Goal: Task Accomplishment & Management: Manage account settings

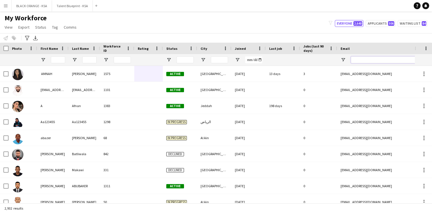
click at [356, 60] on input "Email Filter Input" at bounding box center [399, 59] width 97 height 7
paste input "**********"
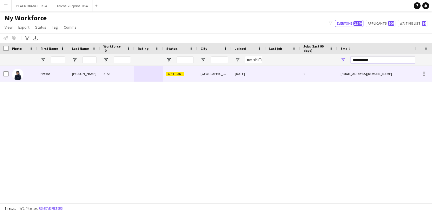
type input "**********"
click at [302, 72] on div "0" at bounding box center [318, 74] width 37 height 16
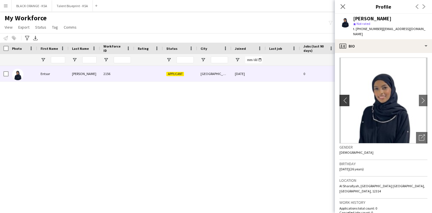
click at [345, 97] on app-icon "chevron-left" at bounding box center [344, 100] width 9 height 6
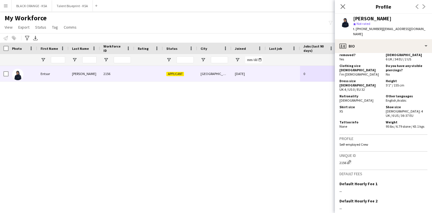
scroll to position [316, 0]
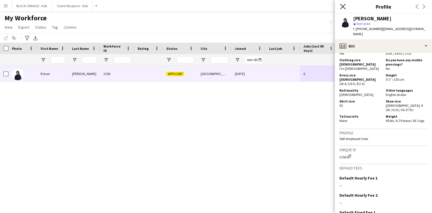
click at [341, 8] on icon "Close pop-in" at bounding box center [342, 6] width 5 height 5
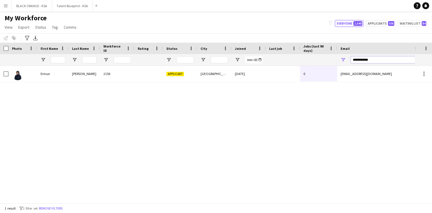
click at [362, 58] on input "**********" at bounding box center [399, 59] width 97 height 7
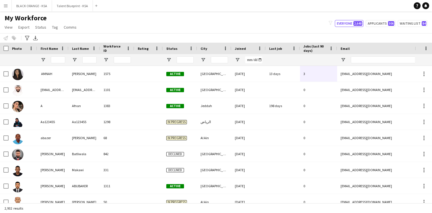
click at [375, 19] on div "My Workforce View Views Default view New view Update view Delete view Edit name…" at bounding box center [216, 23] width 432 height 19
click at [376, 22] on button "Applicants 506" at bounding box center [381, 23] width 30 height 7
type input "**********"
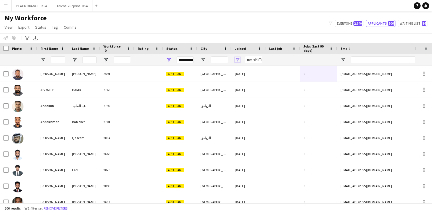
click at [238, 60] on span "Open Filter Menu" at bounding box center [237, 59] width 5 height 5
click at [249, 74] on div "Equals" at bounding box center [259, 70] width 44 height 7
click at [278, 80] on input "Filter Value" at bounding box center [259, 79] width 44 height 7
type input "**********"
click at [278, 88] on input "Filter Value" at bounding box center [259, 89] width 44 height 7
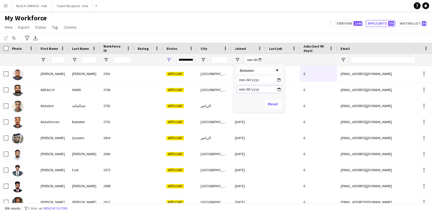
type input "**********"
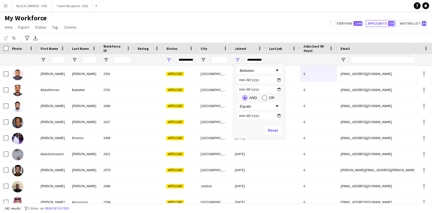
click at [280, 25] on div "My Workforce View Views Default view New view Update view Delete view Edit name…" at bounding box center [216, 23] width 432 height 19
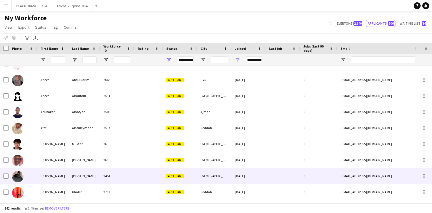
scroll to position [0, 0]
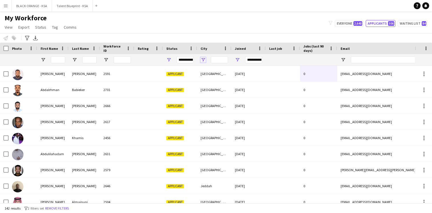
click at [204, 61] on span "Open Filter Menu" at bounding box center [203, 59] width 5 height 5
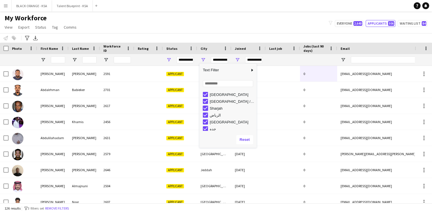
type input "**********"
click at [187, 35] on div "Notify workforce Add to tag Select at least one crew to tag him or her. Advance…" at bounding box center [216, 37] width 432 height 9
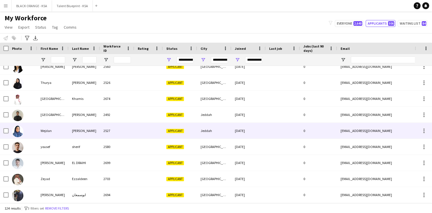
click at [118, 134] on div "2527" at bounding box center [117, 131] width 34 height 16
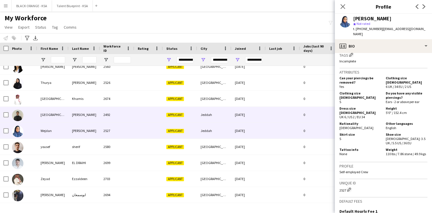
click at [149, 118] on div at bounding box center [148, 115] width 29 height 16
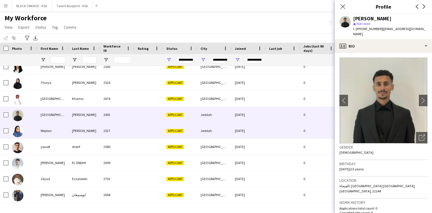
click at [146, 131] on div at bounding box center [148, 131] width 29 height 16
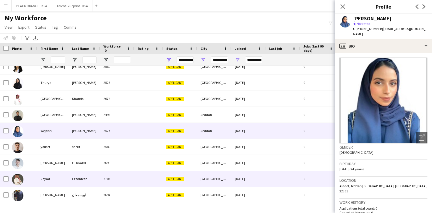
click at [131, 178] on div "2703" at bounding box center [117, 179] width 34 height 16
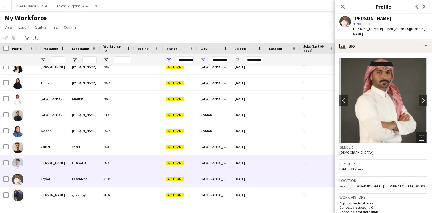
click at [140, 162] on div at bounding box center [148, 163] width 29 height 16
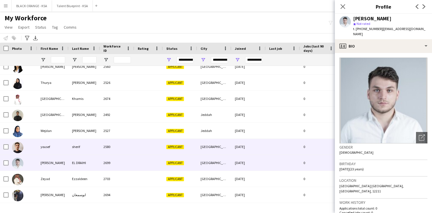
click at [142, 149] on div at bounding box center [148, 147] width 29 height 16
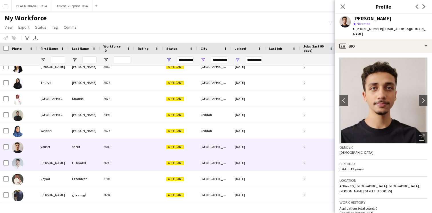
click at [147, 164] on div at bounding box center [148, 163] width 29 height 16
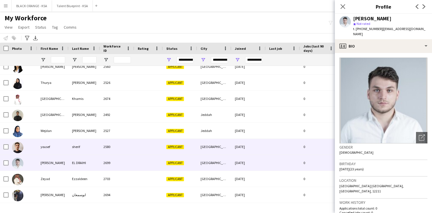
click at [150, 152] on div at bounding box center [148, 147] width 29 height 16
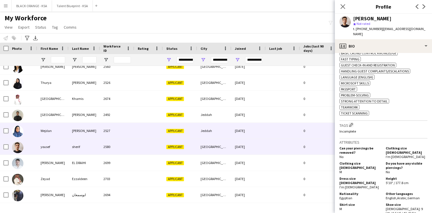
click at [198, 136] on div "Jeddah" at bounding box center [214, 131] width 34 height 16
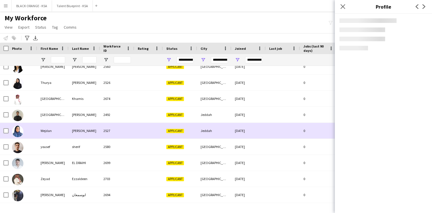
click at [198, 136] on div "Jeddah" at bounding box center [214, 131] width 34 height 16
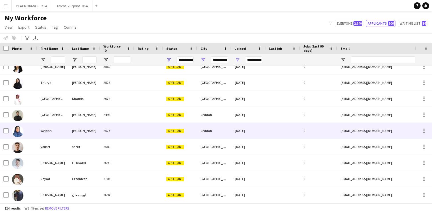
click at [199, 130] on div "Jeddah" at bounding box center [214, 131] width 34 height 16
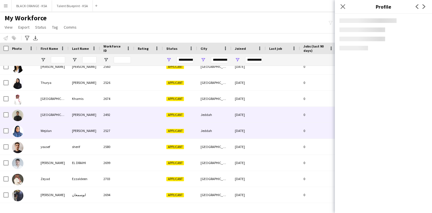
click at [196, 117] on div "Applicant" at bounding box center [180, 115] width 34 height 16
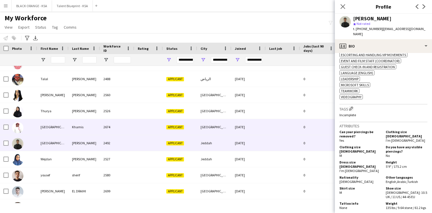
click at [212, 133] on div "[GEOGRAPHIC_DATA]" at bounding box center [214, 127] width 34 height 16
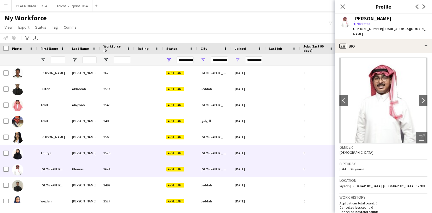
click at [191, 152] on div "Applicant" at bounding box center [180, 153] width 34 height 16
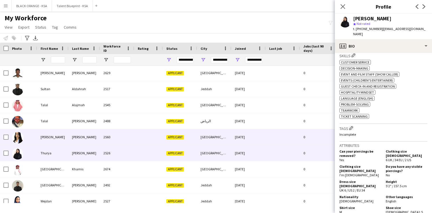
click at [228, 141] on div "[GEOGRAPHIC_DATA]" at bounding box center [214, 137] width 34 height 16
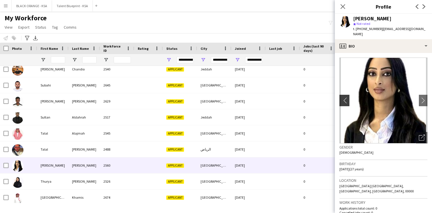
click at [345, 97] on app-icon "chevron-left" at bounding box center [344, 100] width 9 height 6
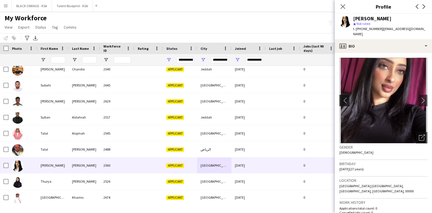
click at [345, 97] on app-icon "chevron-left" at bounding box center [344, 100] width 9 height 6
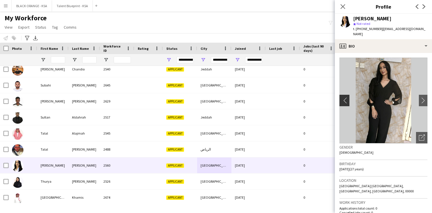
click at [345, 97] on app-icon "chevron-left" at bounding box center [344, 100] width 9 height 6
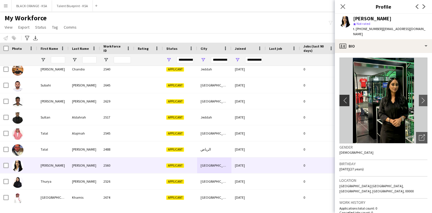
click at [345, 97] on app-icon "chevron-left" at bounding box center [344, 100] width 9 height 6
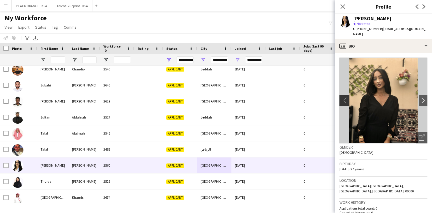
click at [345, 97] on app-icon "chevron-left" at bounding box center [344, 100] width 9 height 6
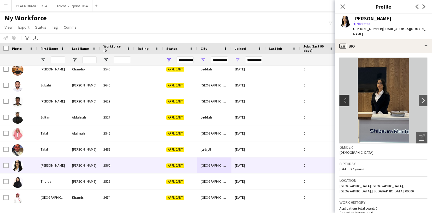
click at [343, 100] on button "chevron-left" at bounding box center [343, 100] width 11 height 11
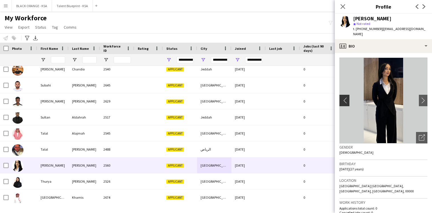
click at [343, 100] on button "chevron-left" at bounding box center [343, 100] width 11 height 11
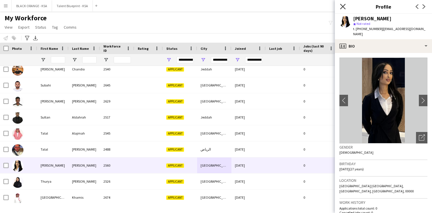
click at [345, 9] on icon "Close pop-in" at bounding box center [342, 6] width 5 height 5
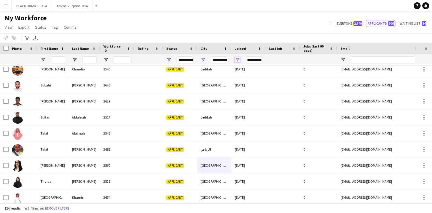
click at [239, 60] on span "Open Filter Menu" at bounding box center [237, 59] width 5 height 5
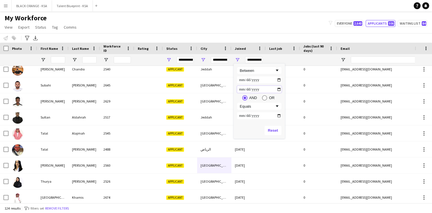
click at [278, 89] on input "**********" at bounding box center [259, 89] width 44 height 7
type input "**********"
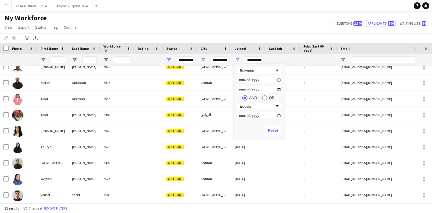
click at [264, 20] on div "My Workforce View Views Default view New view Update view Delete view Edit name…" at bounding box center [216, 23] width 432 height 19
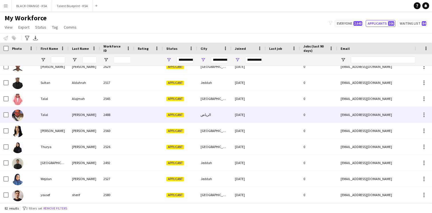
click at [119, 116] on div "2488" at bounding box center [117, 115] width 34 height 16
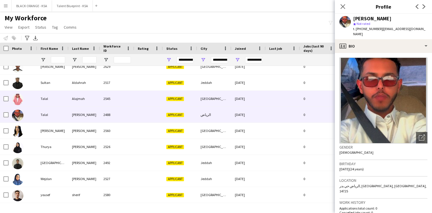
click at [120, 102] on div "2545" at bounding box center [117, 99] width 34 height 16
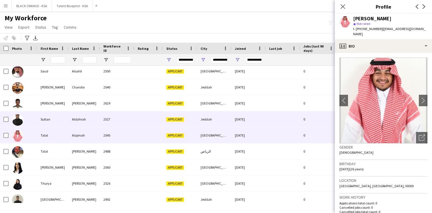
click at [122, 120] on div "2517" at bounding box center [117, 119] width 34 height 16
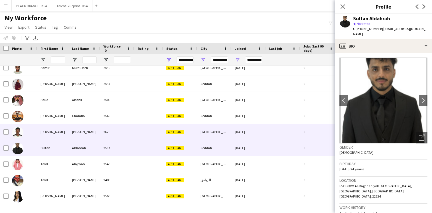
click at [121, 132] on div "2629" at bounding box center [117, 132] width 34 height 16
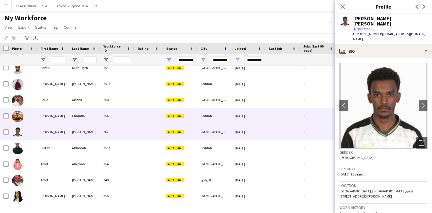
click at [122, 122] on div "2540" at bounding box center [117, 116] width 34 height 16
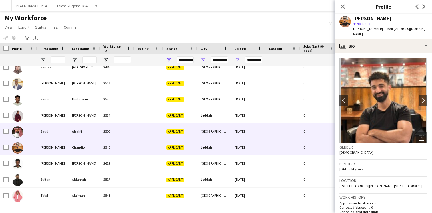
click at [119, 133] on div "2500" at bounding box center [117, 131] width 34 height 16
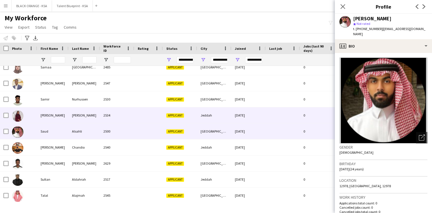
click at [125, 116] on div "2534" at bounding box center [117, 115] width 34 height 16
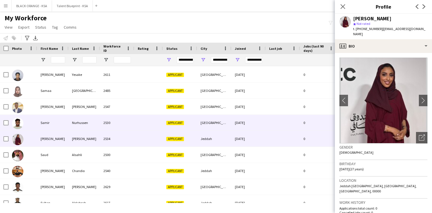
click at [125, 120] on div "2530" at bounding box center [117, 123] width 34 height 16
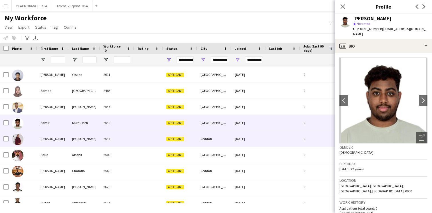
click at [124, 132] on div "2534" at bounding box center [117, 139] width 34 height 16
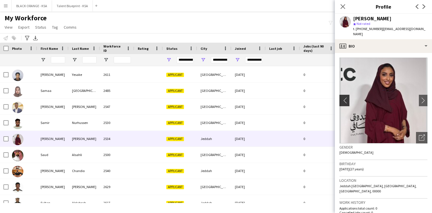
click at [340, 98] on button "chevron-left" at bounding box center [343, 100] width 11 height 11
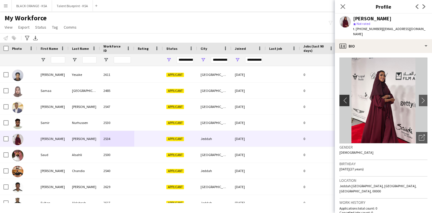
click at [342, 97] on app-icon "chevron-left" at bounding box center [344, 100] width 9 height 6
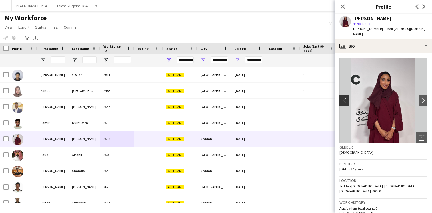
click at [342, 97] on app-icon "chevron-left" at bounding box center [344, 100] width 9 height 6
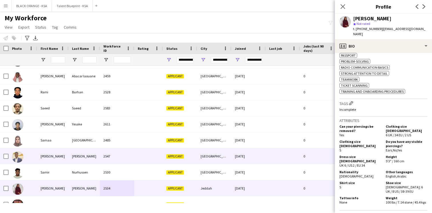
click at [161, 154] on div at bounding box center [148, 156] width 29 height 16
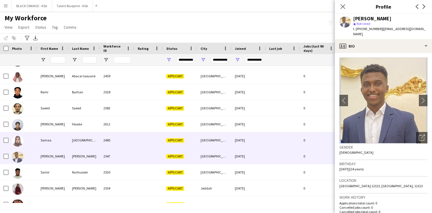
click at [156, 140] on div at bounding box center [148, 140] width 29 height 16
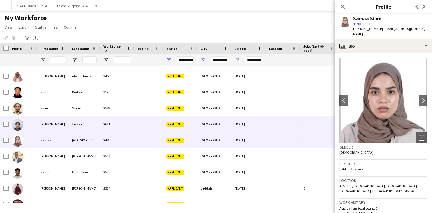
click at [154, 126] on div at bounding box center [148, 124] width 29 height 16
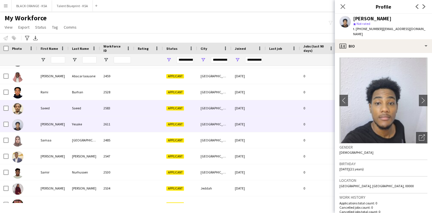
click at [152, 111] on div at bounding box center [148, 108] width 29 height 16
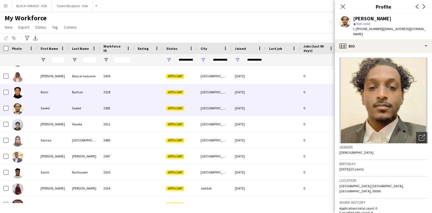
click at [144, 92] on div at bounding box center [148, 92] width 29 height 16
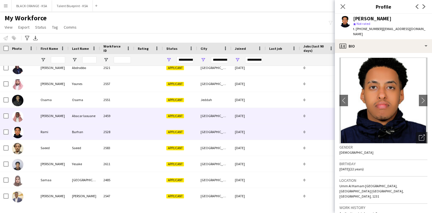
click at [148, 115] on div at bounding box center [148, 116] width 29 height 16
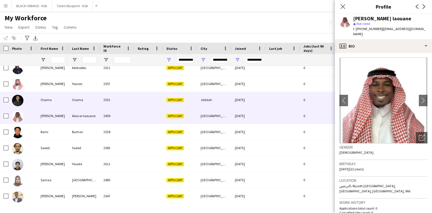
click at [149, 100] on div at bounding box center [148, 100] width 29 height 16
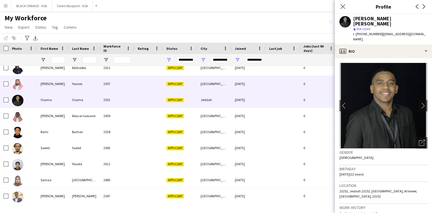
click at [154, 90] on div at bounding box center [148, 84] width 29 height 16
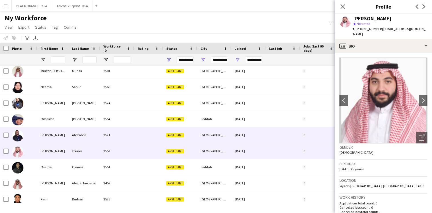
click at [135, 139] on div at bounding box center [148, 135] width 29 height 16
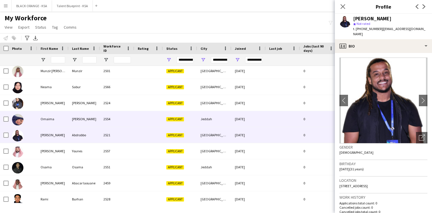
click at [139, 122] on div at bounding box center [148, 119] width 29 height 16
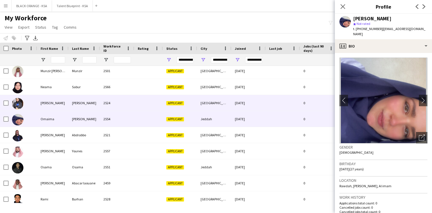
click at [138, 105] on div at bounding box center [148, 103] width 29 height 16
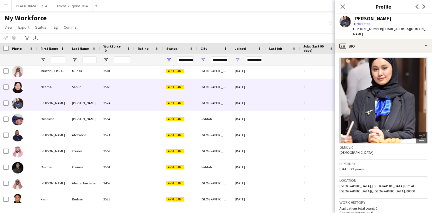
click at [143, 90] on div at bounding box center [148, 87] width 29 height 16
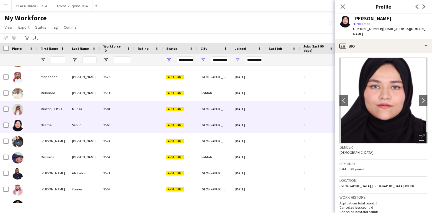
click at [141, 115] on div at bounding box center [148, 109] width 29 height 16
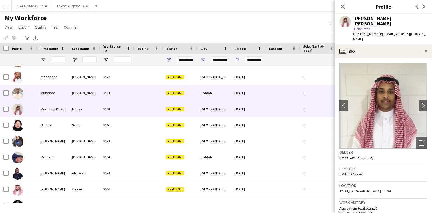
click at [144, 97] on div at bounding box center [148, 93] width 29 height 16
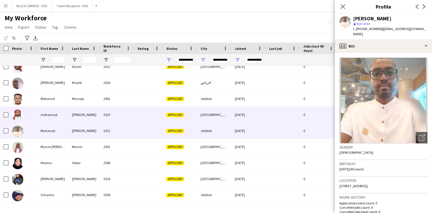
click at [140, 111] on div at bounding box center [148, 115] width 29 height 16
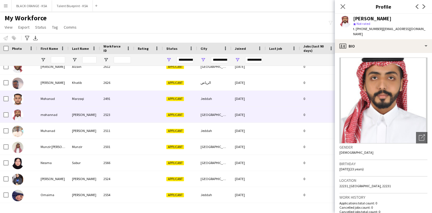
click at [141, 99] on div at bounding box center [148, 99] width 29 height 16
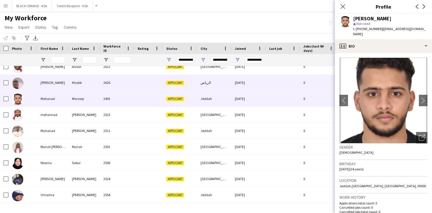
click at [140, 86] on div at bounding box center [148, 83] width 29 height 16
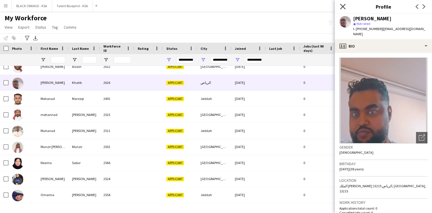
click at [345, 7] on icon "Close pop-in" at bounding box center [342, 6] width 5 height 5
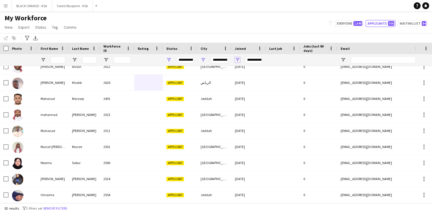
click at [238, 59] on span "Open Filter Menu" at bounding box center [237, 59] width 5 height 5
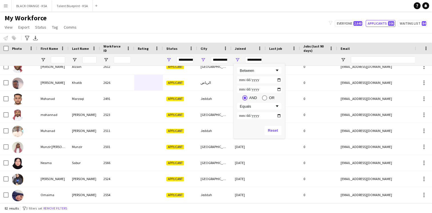
click at [218, 14] on div "My Workforce View Views Default view New view Update view Delete view Edit name…" at bounding box center [216, 23] width 432 height 19
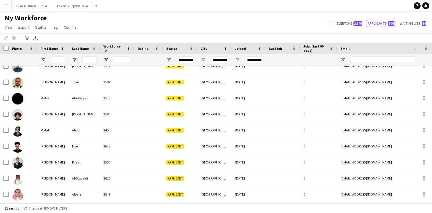
scroll to position [541, 0]
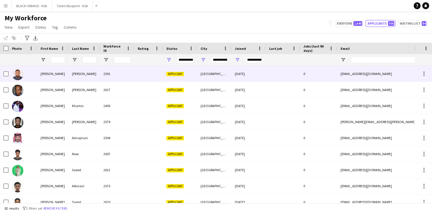
click at [51, 76] on div "[PERSON_NAME]" at bounding box center [52, 74] width 31 height 16
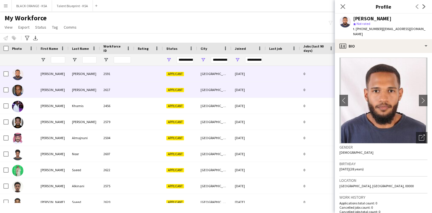
click at [56, 90] on div "[PERSON_NAME]" at bounding box center [52, 90] width 31 height 16
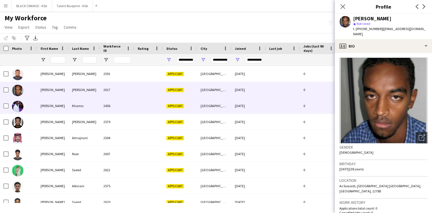
click at [63, 102] on div "[PERSON_NAME]" at bounding box center [52, 106] width 31 height 16
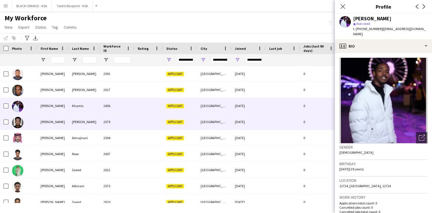
click at [59, 117] on div "[PERSON_NAME]" at bounding box center [52, 122] width 31 height 16
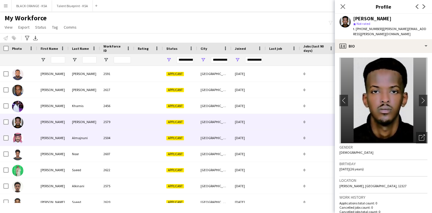
click at [56, 132] on div "[PERSON_NAME]" at bounding box center [52, 138] width 31 height 16
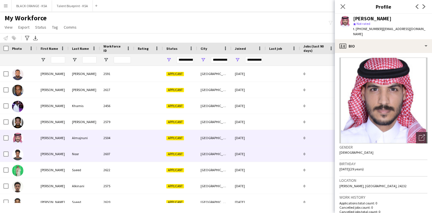
click at [53, 152] on div "[PERSON_NAME]" at bounding box center [52, 154] width 31 height 16
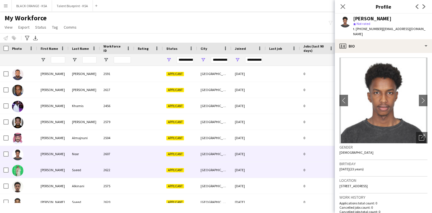
click at [53, 172] on div "[PERSON_NAME]" at bounding box center [52, 170] width 31 height 16
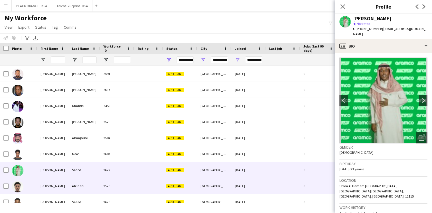
click at [49, 185] on div "[PERSON_NAME]" at bounding box center [52, 186] width 31 height 16
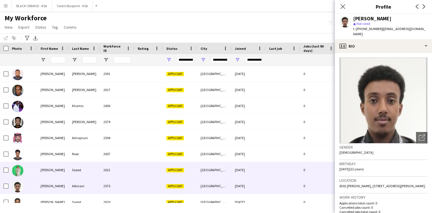
click at [51, 169] on div "[PERSON_NAME]" at bounding box center [52, 170] width 31 height 16
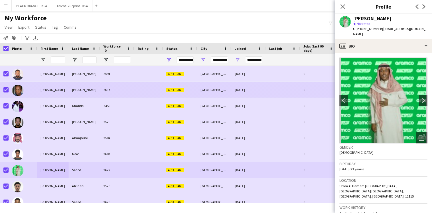
click at [41, 90] on div "[PERSON_NAME]" at bounding box center [52, 90] width 31 height 16
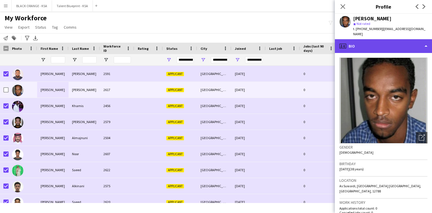
click at [396, 39] on div "profile Bio" at bounding box center [383, 46] width 97 height 14
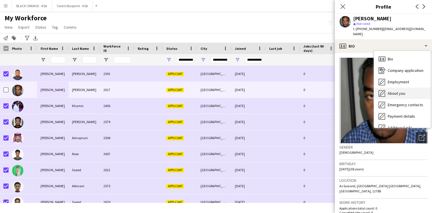
click at [397, 91] on div "About you About you" at bounding box center [402, 93] width 57 height 11
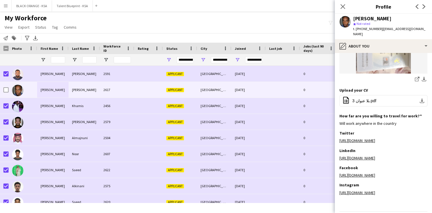
scroll to position [168, 0]
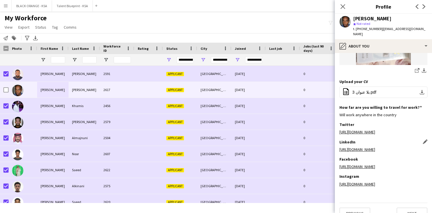
click at [364, 147] on link "https://www.linkedin.com/in/username" at bounding box center [358, 149] width 36 height 5
click at [344, 5] on icon "Close pop-in" at bounding box center [342, 6] width 5 height 5
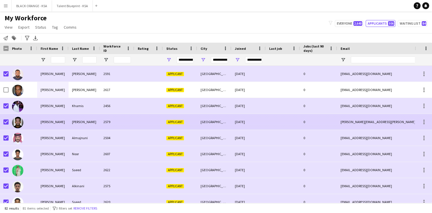
click at [97, 128] on div "[PERSON_NAME]" at bounding box center [84, 122] width 31 height 16
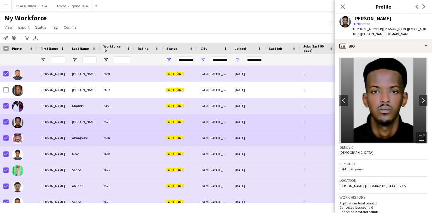
click at [96, 134] on div "Almajnuni" at bounding box center [84, 138] width 31 height 16
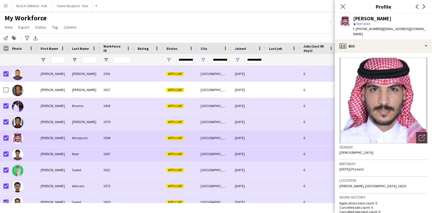
click at [98, 146] on div "Noor" at bounding box center [84, 154] width 31 height 16
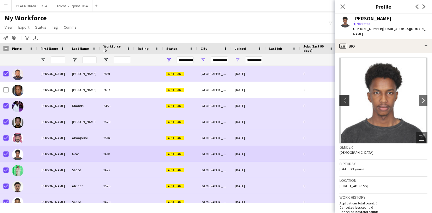
click at [347, 100] on button "chevron-left" at bounding box center [343, 100] width 11 height 11
click at [346, 97] on app-icon "chevron-left" at bounding box center [344, 100] width 9 height 6
click at [422, 134] on icon "Open photos pop-in" at bounding box center [422, 137] width 6 height 6
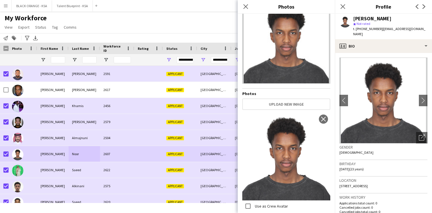
scroll to position [0, 0]
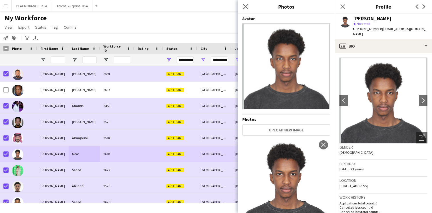
click at [245, 9] on app-icon "Close pop-in" at bounding box center [246, 7] width 8 height 8
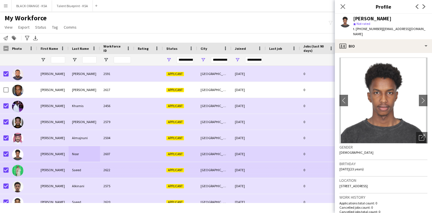
click at [46, 166] on div "[PERSON_NAME]" at bounding box center [52, 170] width 31 height 16
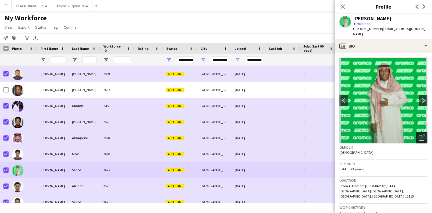
click at [423, 134] on icon "Open photos pop-in" at bounding box center [422, 137] width 6 height 6
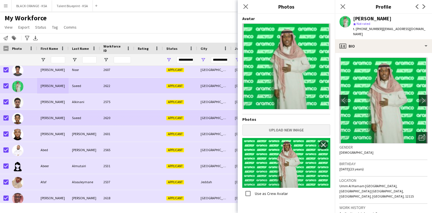
scroll to position [88, 0]
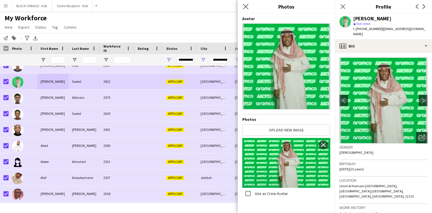
click at [249, 8] on app-icon "Close pop-in" at bounding box center [246, 7] width 8 height 8
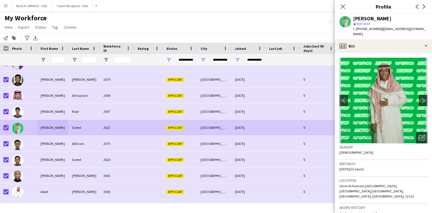
scroll to position [44, 0]
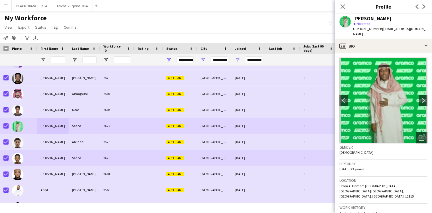
click at [110, 152] on div "2620" at bounding box center [117, 158] width 34 height 16
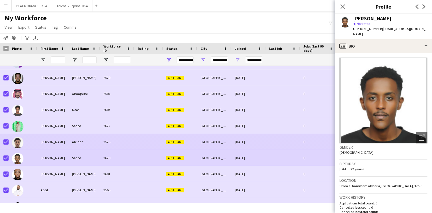
click at [117, 137] on div "2575" at bounding box center [117, 142] width 34 height 16
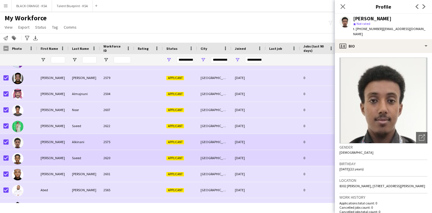
click at [116, 150] on div "2620" at bounding box center [117, 158] width 34 height 16
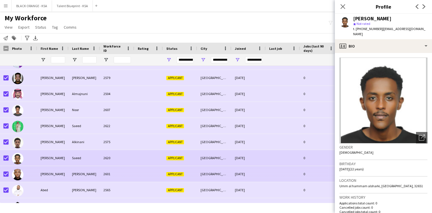
click at [116, 168] on div "2601" at bounding box center [117, 174] width 34 height 16
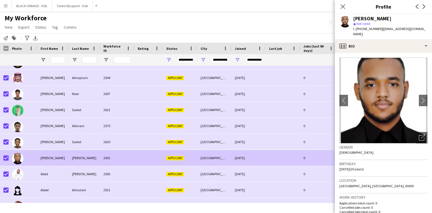
scroll to position [70, 0]
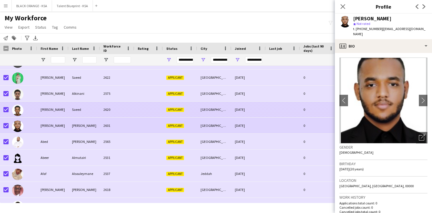
click at [126, 112] on div "2620" at bounding box center [117, 110] width 34 height 16
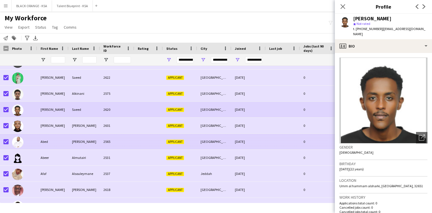
click at [118, 144] on div "2565" at bounding box center [117, 142] width 34 height 16
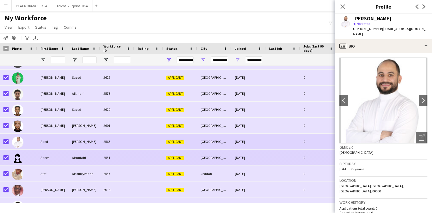
click at [118, 150] on div "2531" at bounding box center [117, 158] width 34 height 16
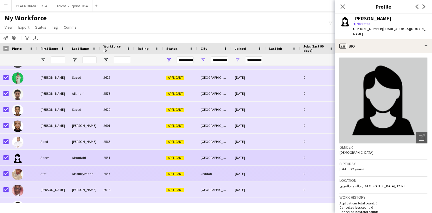
click at [119, 168] on div "2537" at bounding box center [117, 174] width 34 height 16
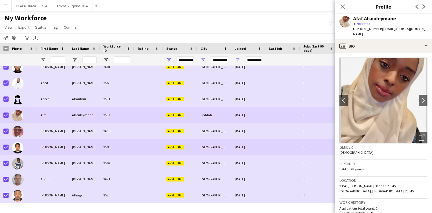
scroll to position [163, 0]
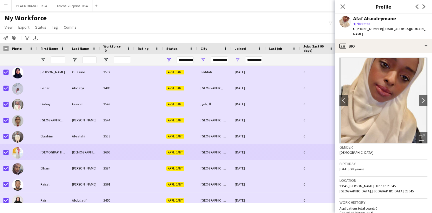
click at [120, 157] on div "2606" at bounding box center [117, 152] width 34 height 16
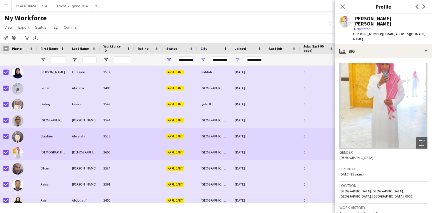
click at [129, 137] on div "2538" at bounding box center [117, 136] width 34 height 16
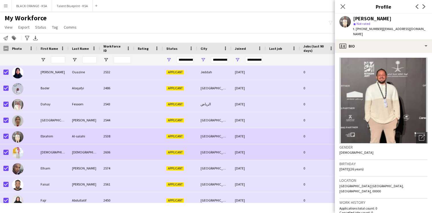
click at [125, 150] on div "2606" at bounding box center [117, 152] width 34 height 16
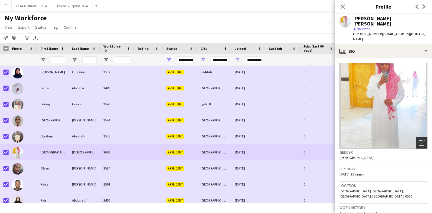
click at [418, 137] on div "Open photos pop-in" at bounding box center [421, 142] width 11 height 11
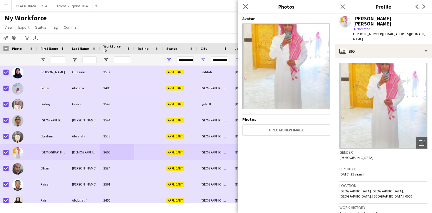
click at [244, 9] on icon "Close pop-in" at bounding box center [245, 6] width 5 height 5
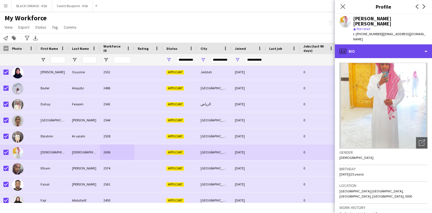
click at [373, 46] on div "profile Bio" at bounding box center [383, 51] width 97 height 14
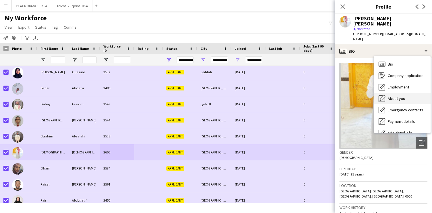
click at [398, 93] on div "About you About you" at bounding box center [402, 98] width 57 height 11
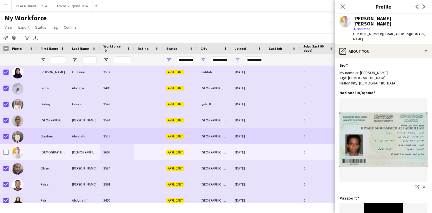
click at [48, 134] on div "Ebrahim" at bounding box center [52, 136] width 31 height 16
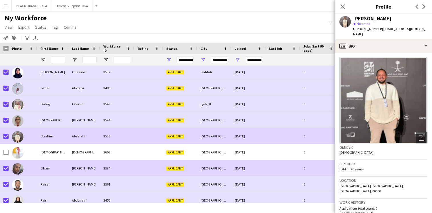
click at [64, 166] on div "Elham" at bounding box center [52, 168] width 31 height 16
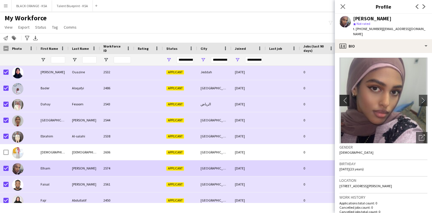
click at [348, 97] on app-icon "chevron-left" at bounding box center [344, 100] width 9 height 6
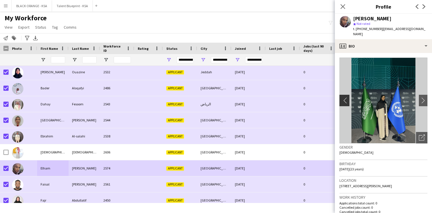
click at [345, 97] on app-icon "chevron-left" at bounding box center [344, 100] width 9 height 6
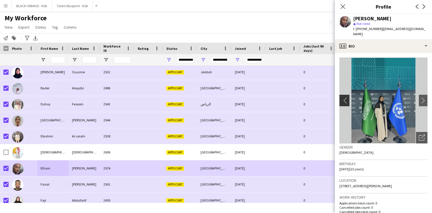
click at [345, 97] on app-icon "chevron-left" at bounding box center [344, 100] width 9 height 6
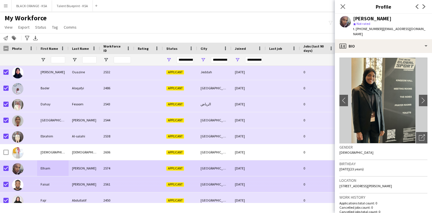
click at [59, 180] on div "Faisal" at bounding box center [52, 184] width 31 height 16
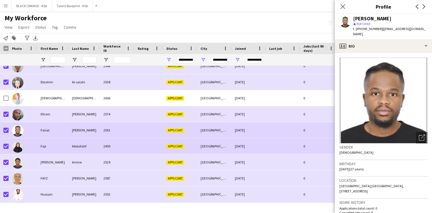
click at [75, 148] on div "Abdullatif" at bounding box center [84, 146] width 31 height 16
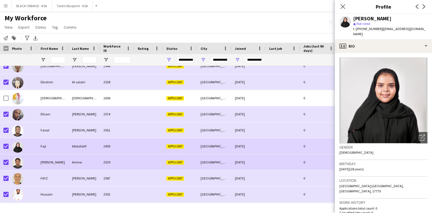
click at [89, 165] on div "Amine" at bounding box center [84, 162] width 31 height 16
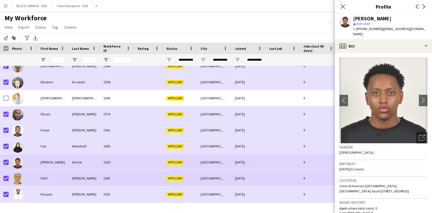
click at [88, 172] on div "HUSSEN" at bounding box center [84, 178] width 31 height 16
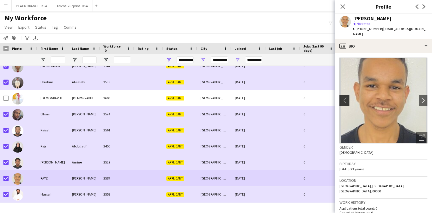
click at [345, 97] on app-icon "chevron-left" at bounding box center [344, 100] width 9 height 6
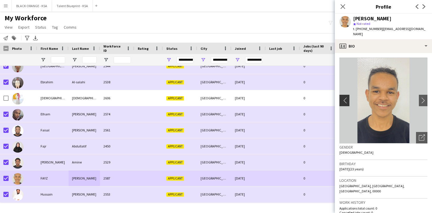
click at [345, 97] on app-icon "chevron-left" at bounding box center [344, 100] width 9 height 6
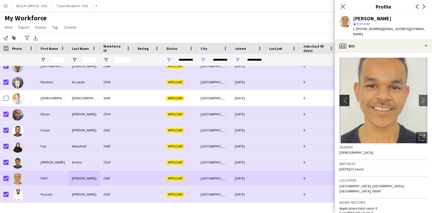
click at [345, 97] on app-icon "chevron-left" at bounding box center [344, 100] width 9 height 6
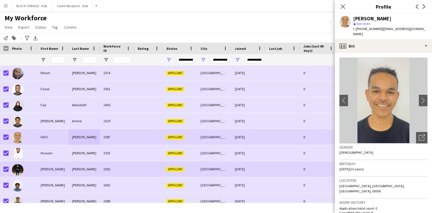
scroll to position [449, 0]
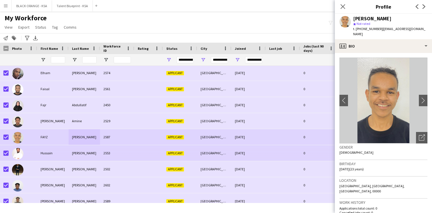
click at [135, 157] on div at bounding box center [148, 153] width 29 height 16
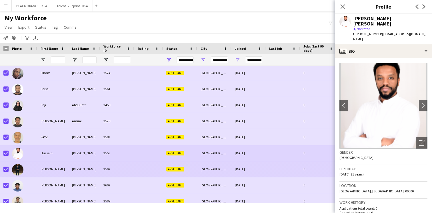
click at [128, 165] on div "2502" at bounding box center [117, 169] width 34 height 16
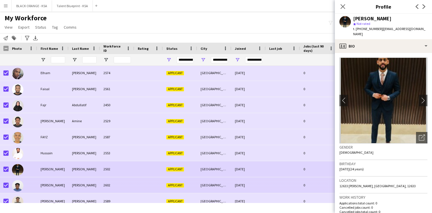
click at [124, 178] on div "2602" at bounding box center [117, 185] width 34 height 16
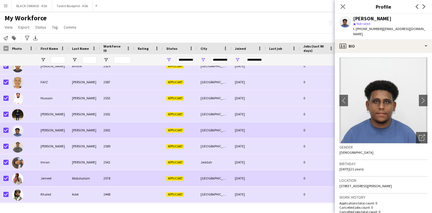
scroll to position [507, 0]
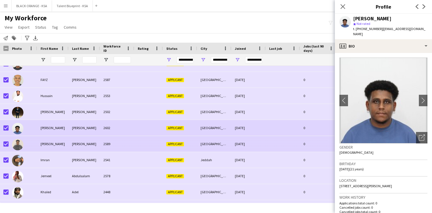
click at [121, 148] on div "2589" at bounding box center [117, 144] width 34 height 16
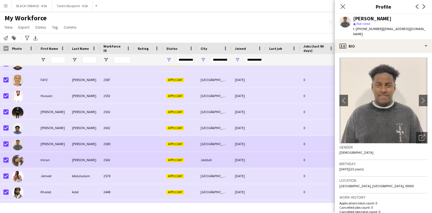
click at [121, 157] on div "2541" at bounding box center [117, 160] width 34 height 16
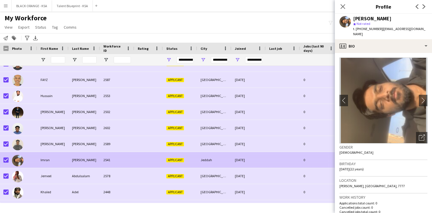
click at [119, 165] on div "2541" at bounding box center [117, 160] width 34 height 16
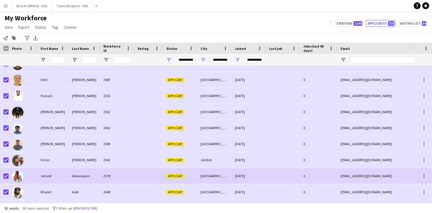
click at [119, 171] on div "2578" at bounding box center [117, 176] width 34 height 16
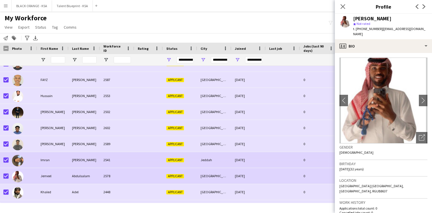
click at [123, 157] on div "2541" at bounding box center [117, 160] width 34 height 16
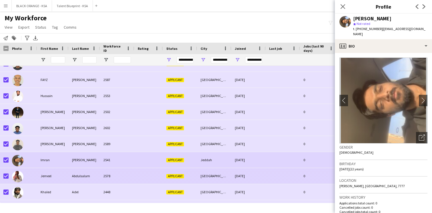
click at [124, 173] on div "2578" at bounding box center [117, 176] width 34 height 16
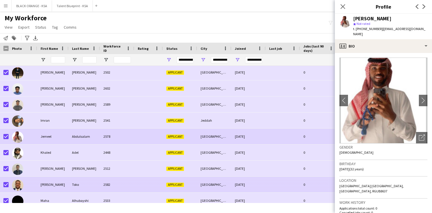
scroll to position [550, 0]
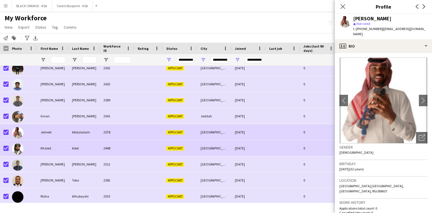
click at [124, 150] on div "2448" at bounding box center [117, 148] width 34 height 16
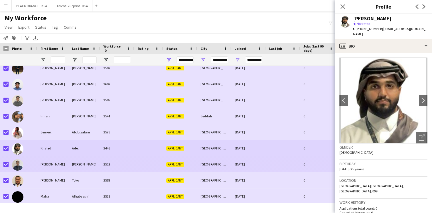
click at [124, 160] on div "2512" at bounding box center [117, 164] width 34 height 16
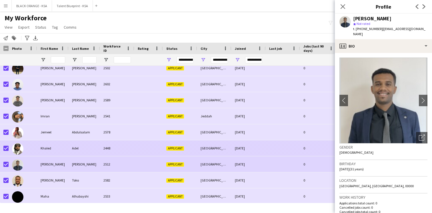
click at [125, 152] on div "2448" at bounding box center [117, 148] width 34 height 16
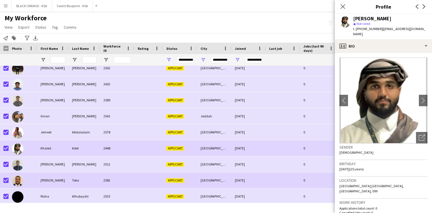
click at [120, 180] on div "2582" at bounding box center [117, 180] width 34 height 16
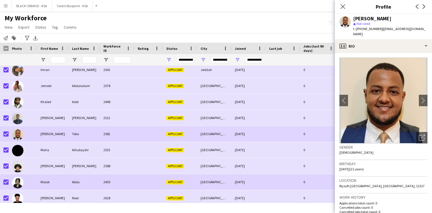
scroll to position [605, 0]
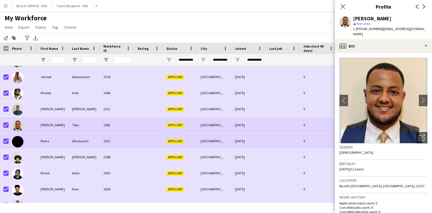
click at [124, 145] on div "2533" at bounding box center [117, 141] width 34 height 16
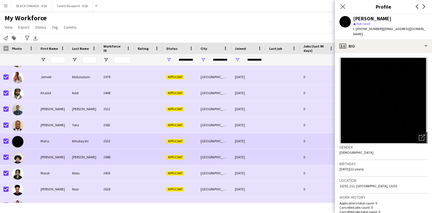
click at [124, 155] on div "2588" at bounding box center [117, 157] width 34 height 16
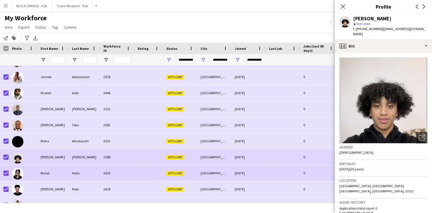
click at [126, 173] on div "2455" at bounding box center [117, 173] width 34 height 16
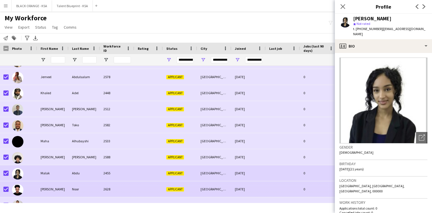
click at [129, 186] on div "2628" at bounding box center [117, 189] width 34 height 16
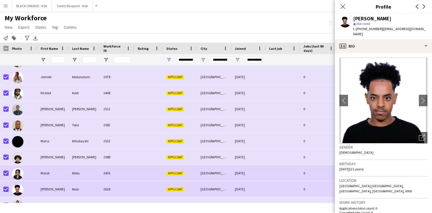
click at [131, 178] on div "2455" at bounding box center [117, 173] width 34 height 16
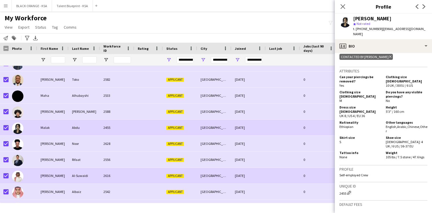
scroll to position [641, 0]
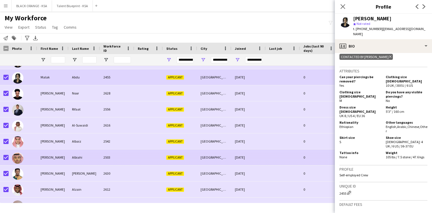
click at [220, 156] on div "[GEOGRAPHIC_DATA]" at bounding box center [214, 157] width 34 height 16
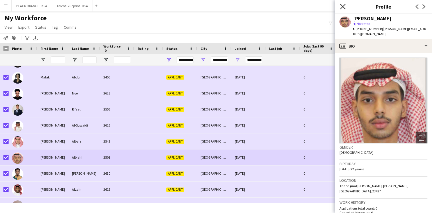
click at [342, 9] on icon "Close pop-in" at bounding box center [342, 6] width 5 height 5
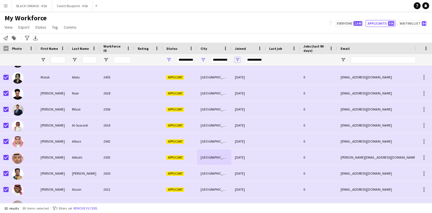
click at [237, 60] on span "Open Filter Menu" at bounding box center [237, 59] width 5 height 5
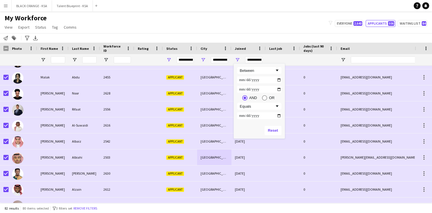
click at [279, 79] on input "**********" at bounding box center [259, 79] width 44 height 7
type input "**********"
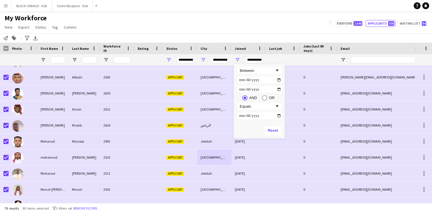
click at [258, 27] on div "My Workforce View Views Default view New view Update view Delete view Edit name…" at bounding box center [216, 23] width 432 height 19
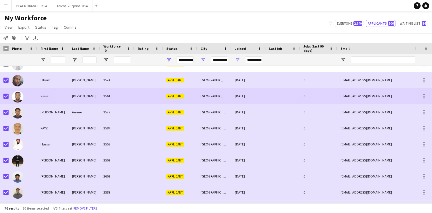
click at [124, 97] on div "2561" at bounding box center [117, 96] width 34 height 16
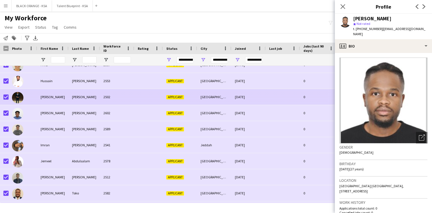
click at [122, 104] on div "2502" at bounding box center [117, 97] width 34 height 16
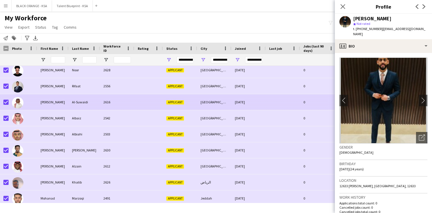
click at [126, 107] on div "2616" at bounding box center [117, 102] width 34 height 16
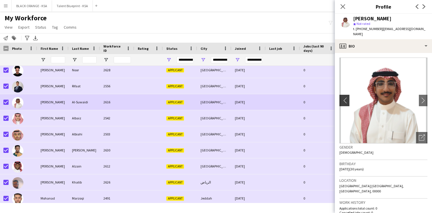
click at [345, 97] on app-icon "chevron-left" at bounding box center [344, 100] width 9 height 6
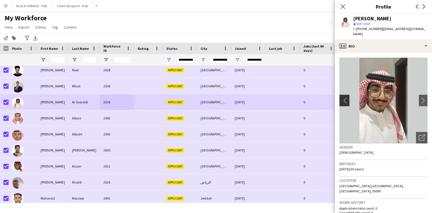
click at [345, 97] on app-icon "chevron-left" at bounding box center [344, 100] width 9 height 6
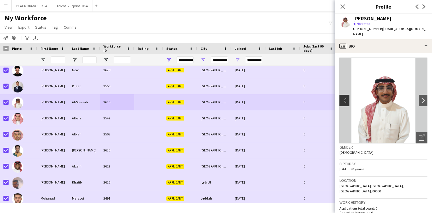
click at [345, 97] on app-icon "chevron-left" at bounding box center [344, 100] width 9 height 6
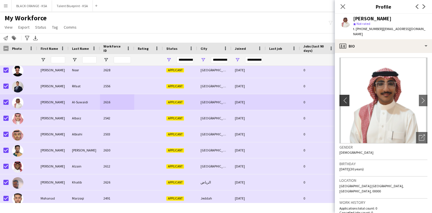
click at [345, 97] on app-icon "chevron-left" at bounding box center [344, 100] width 9 height 6
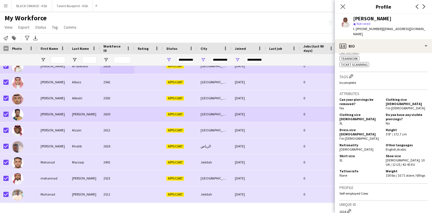
click at [120, 109] on div "2630" at bounding box center [117, 114] width 34 height 16
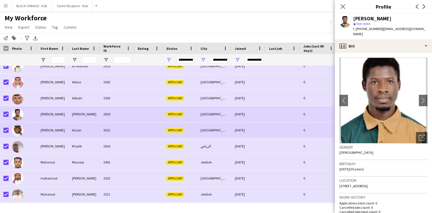
click at [128, 128] on div "2612" at bounding box center [117, 130] width 34 height 16
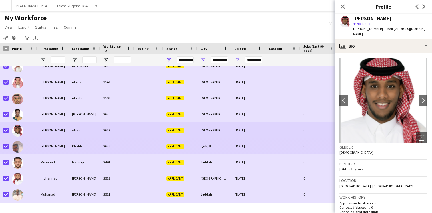
click at [126, 143] on div "2626" at bounding box center [117, 146] width 34 height 16
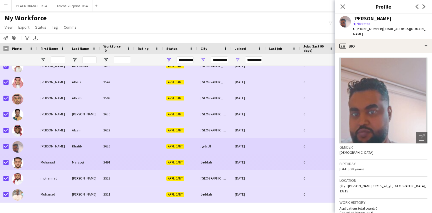
click at [123, 155] on div "2491" at bounding box center [117, 162] width 34 height 16
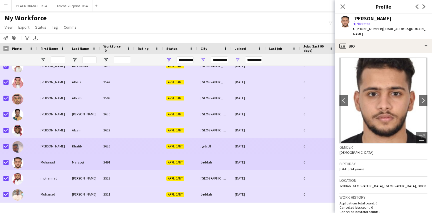
click at [122, 148] on div "2626" at bounding box center [117, 146] width 34 height 16
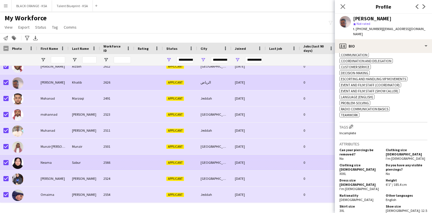
click at [75, 159] on div "Sabur" at bounding box center [84, 162] width 31 height 16
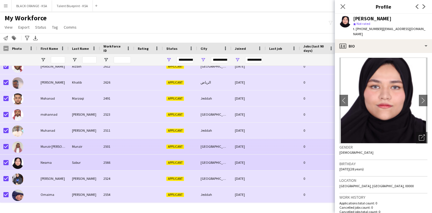
click at [88, 144] on div "Munzir" at bounding box center [84, 146] width 31 height 16
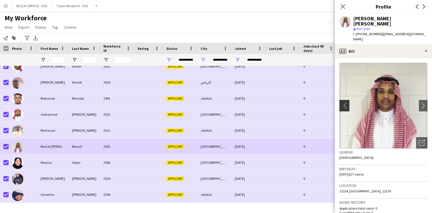
click at [345, 100] on button "chevron-left" at bounding box center [343, 105] width 11 height 11
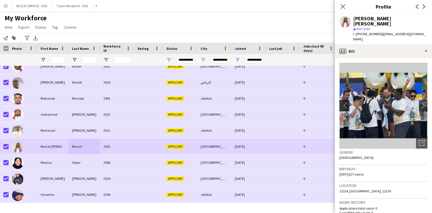
click at [345, 100] on button "chevron-left" at bounding box center [343, 105] width 11 height 11
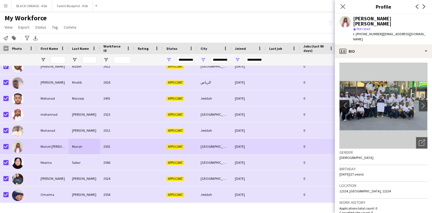
click at [345, 100] on button "chevron-left" at bounding box center [343, 105] width 11 height 11
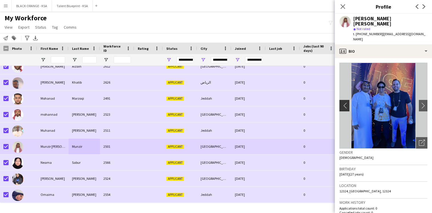
click at [345, 100] on button "chevron-left" at bounding box center [343, 105] width 11 height 11
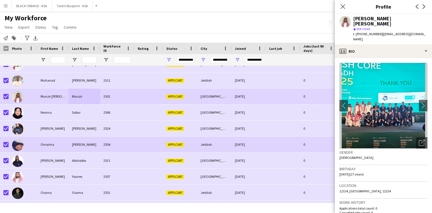
click at [130, 145] on div "2554" at bounding box center [117, 144] width 34 height 16
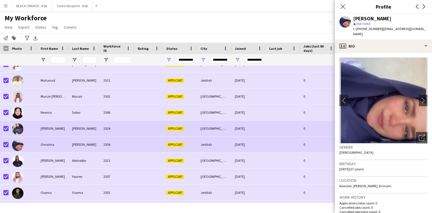
click at [130, 130] on div "2524" at bounding box center [117, 128] width 34 height 16
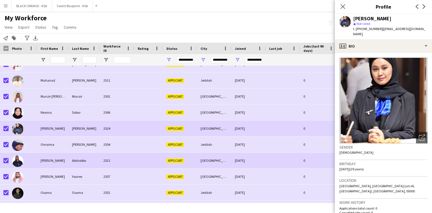
click at [133, 157] on div "2521" at bounding box center [117, 160] width 34 height 16
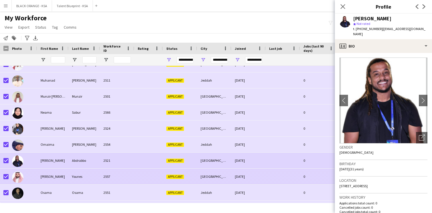
click at [130, 171] on div "2557" at bounding box center [117, 176] width 34 height 16
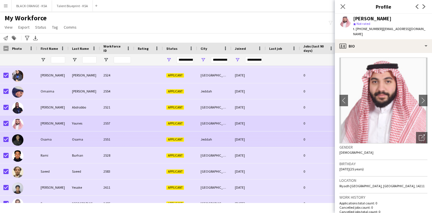
click at [127, 142] on div "2551" at bounding box center [117, 139] width 34 height 16
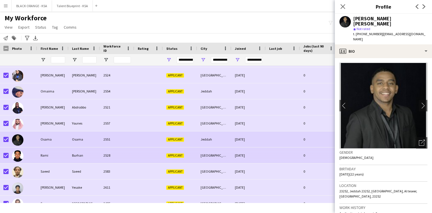
click at [126, 153] on div "2528" at bounding box center [117, 155] width 34 height 16
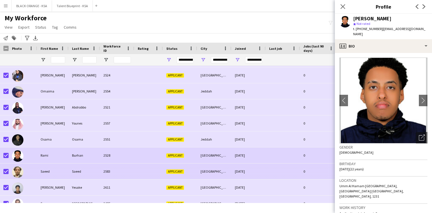
click at [124, 170] on div "2583" at bounding box center [117, 171] width 34 height 16
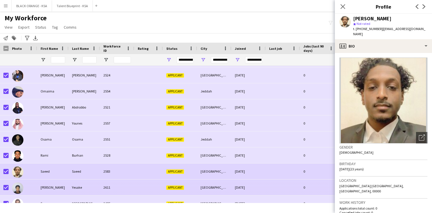
click at [121, 184] on div "2611" at bounding box center [117, 187] width 34 height 16
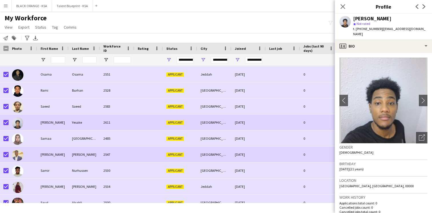
click at [121, 158] on div "2547" at bounding box center [117, 154] width 34 height 16
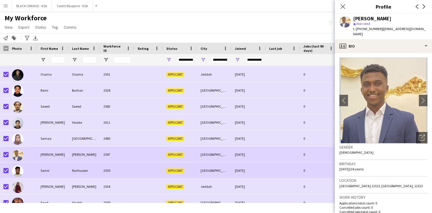
click at [120, 167] on div "2530" at bounding box center [117, 170] width 34 height 16
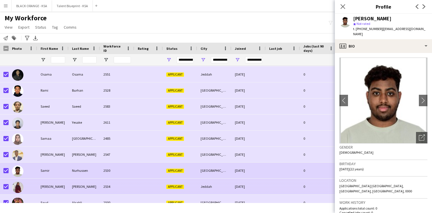
click at [119, 182] on div "2534" at bounding box center [117, 186] width 34 height 16
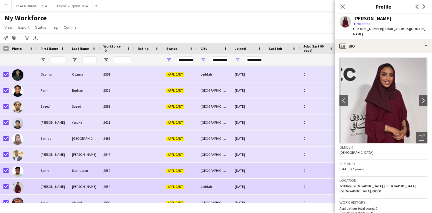
click at [121, 173] on div "2530" at bounding box center [117, 170] width 34 height 16
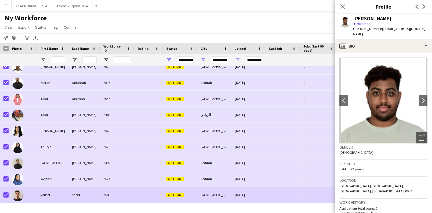
click at [119, 191] on div "2580" at bounding box center [117, 195] width 34 height 16
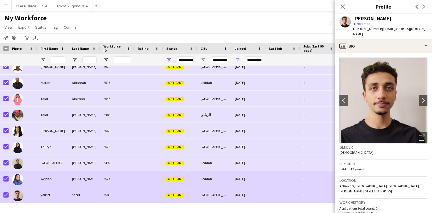
click at [124, 174] on div "2527" at bounding box center [117, 179] width 34 height 16
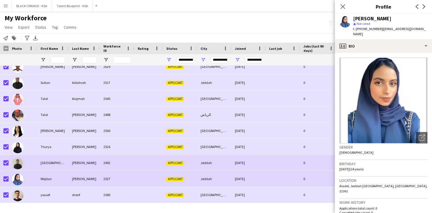
click at [125, 160] on div "2492" at bounding box center [117, 163] width 34 height 16
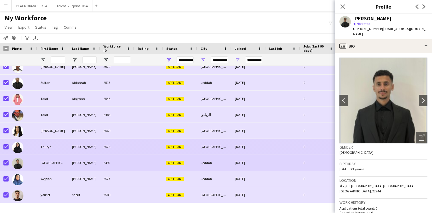
click at [129, 152] on div "2526" at bounding box center [117, 147] width 34 height 16
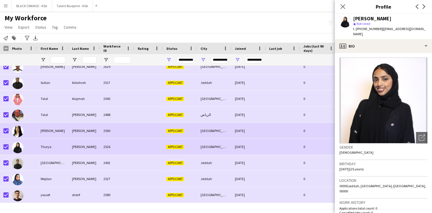
click at [128, 131] on div "2560" at bounding box center [117, 131] width 34 height 16
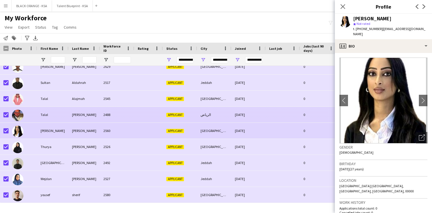
click at [131, 120] on div "2488" at bounding box center [117, 115] width 34 height 16
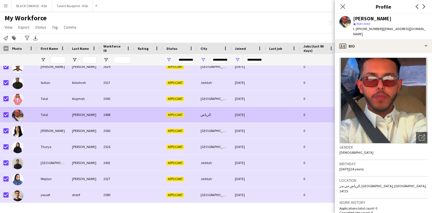
click at [133, 107] on div "2488" at bounding box center [117, 115] width 34 height 16
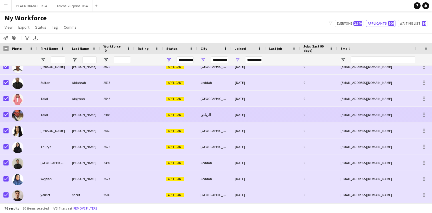
click at [133, 116] on div "2488" at bounding box center [117, 115] width 34 height 16
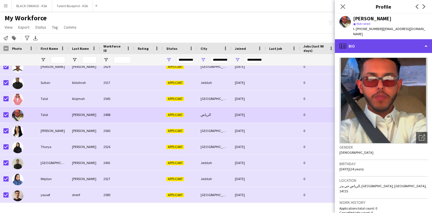
click at [372, 44] on div "profile Bio" at bounding box center [383, 46] width 97 height 14
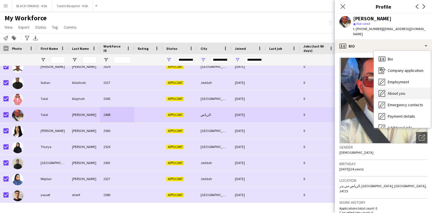
click at [395, 92] on div "About you About you" at bounding box center [402, 93] width 57 height 11
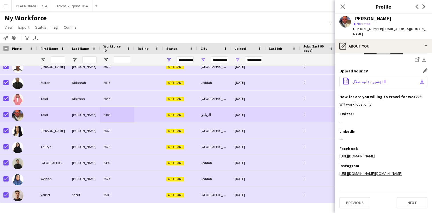
click at [366, 79] on span "‎⁨سيرة ذاتية طلال⁩.pdf" at bounding box center [369, 81] width 33 height 5
click at [343, 6] on icon at bounding box center [342, 6] width 5 height 5
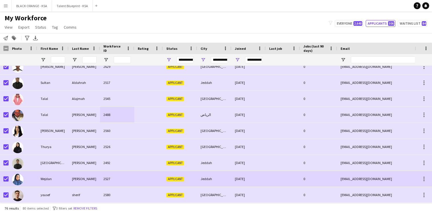
click at [108, 177] on div "2527" at bounding box center [117, 179] width 34 height 16
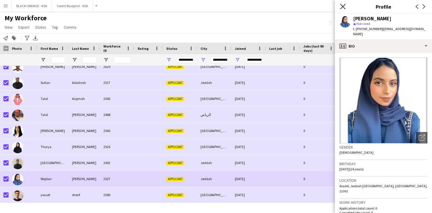
click at [343, 7] on icon "Close pop-in" at bounding box center [342, 6] width 5 height 5
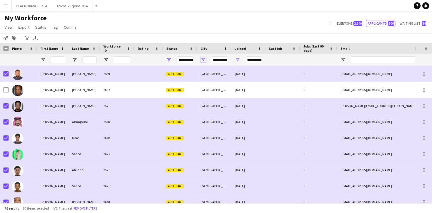
click at [203, 59] on span "Open Filter Menu" at bounding box center [203, 59] width 5 height 5
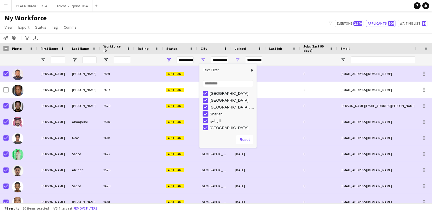
type input "**********"
click at [205, 15] on div "My Workforce View Views Default view New view Update view Delete view Edit name…" at bounding box center [216, 23] width 432 height 19
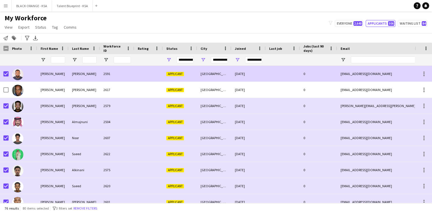
click at [125, 76] on div "2591" at bounding box center [117, 74] width 34 height 16
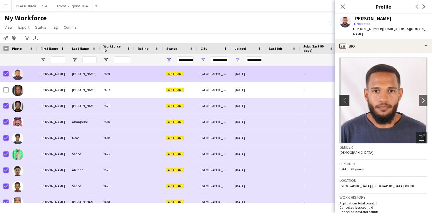
click at [343, 97] on app-icon "chevron-left" at bounding box center [344, 100] width 9 height 6
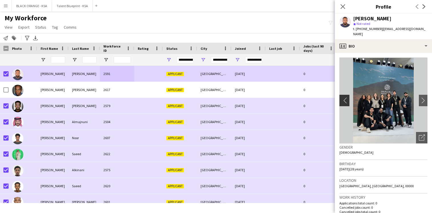
click at [343, 97] on app-icon "chevron-left" at bounding box center [344, 100] width 9 height 6
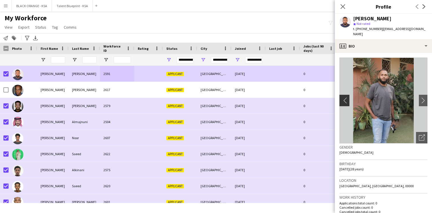
click at [343, 97] on app-icon "chevron-left" at bounding box center [344, 100] width 9 height 6
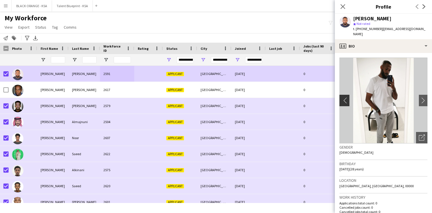
click at [343, 97] on app-icon "chevron-left" at bounding box center [344, 100] width 9 height 6
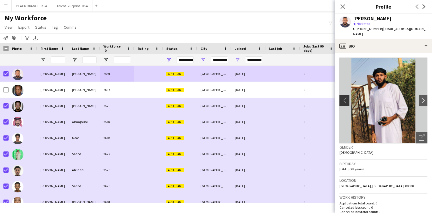
click at [343, 97] on app-icon "chevron-left" at bounding box center [344, 100] width 9 height 6
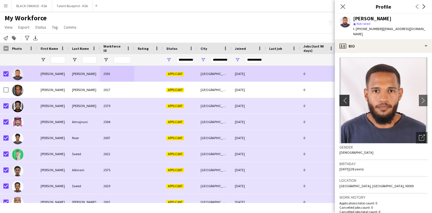
click at [346, 97] on app-icon "chevron-left" at bounding box center [344, 100] width 9 height 6
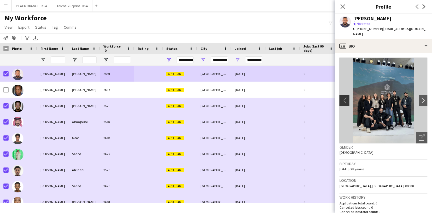
click at [346, 97] on app-icon "chevron-left" at bounding box center [344, 100] width 9 height 6
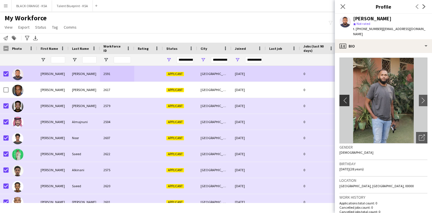
click at [346, 97] on app-icon "chevron-left" at bounding box center [344, 100] width 9 height 6
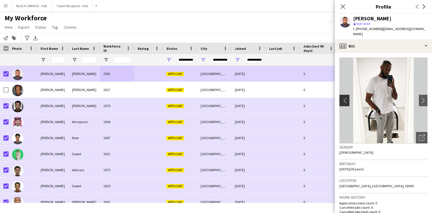
click at [346, 97] on app-icon "chevron-left" at bounding box center [344, 100] width 9 height 6
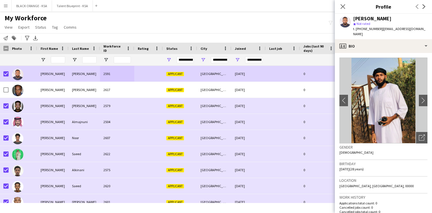
click at [305, 33] on div "Notify workforce Add to tag Search tags magnifier Add tag Advanced filters Adva…" at bounding box center [216, 37] width 432 height 9
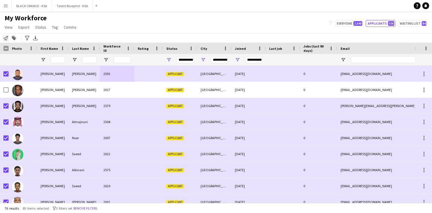
click at [5, 38] on icon at bounding box center [5, 38] width 5 height 5
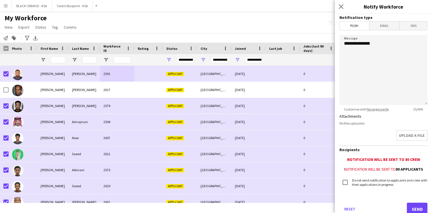
click at [385, 25] on span "Email" at bounding box center [385, 25] width 30 height 9
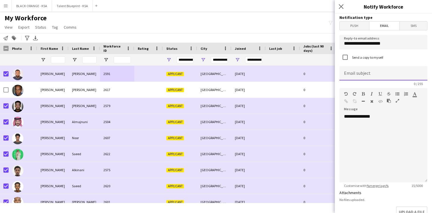
click at [365, 75] on input at bounding box center [384, 73] width 88 height 14
type input "**********"
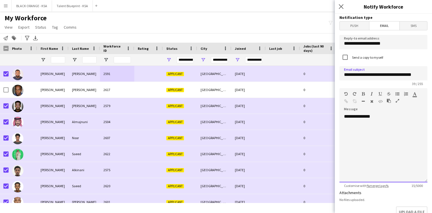
click at [364, 133] on div "**********" at bounding box center [384, 148] width 88 height 69
click at [356, 132] on div "**********" at bounding box center [384, 148] width 88 height 69
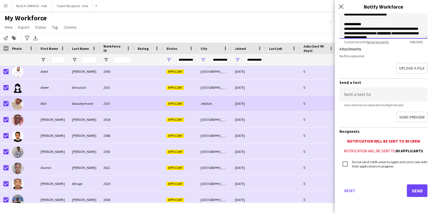
scroll to position [154, 0]
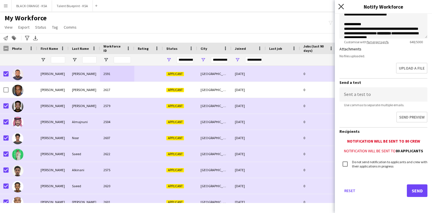
click at [342, 8] on icon "Close pop-in" at bounding box center [341, 6] width 5 height 5
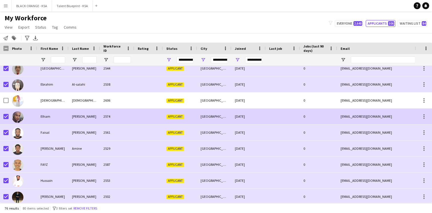
scroll to position [402, 0]
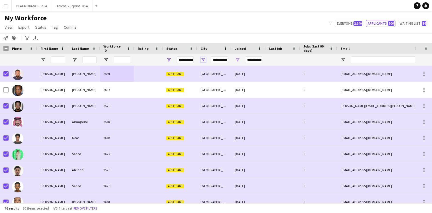
click at [205, 60] on span "Open Filter Menu" at bounding box center [203, 59] width 5 height 5
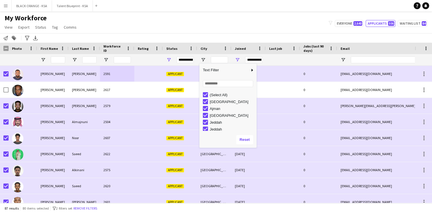
click at [162, 59] on div at bounding box center [148, 59] width 29 height 11
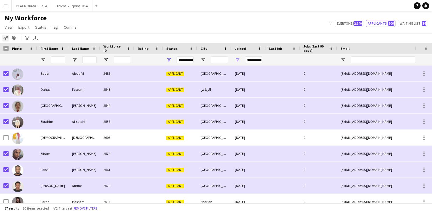
click at [4, 38] on icon "Notify workforce" at bounding box center [5, 38] width 5 height 5
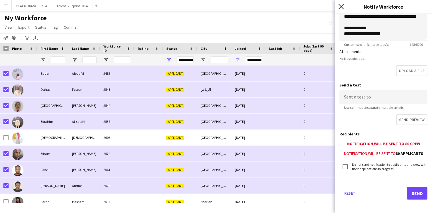
click at [341, 7] on icon at bounding box center [341, 6] width 5 height 5
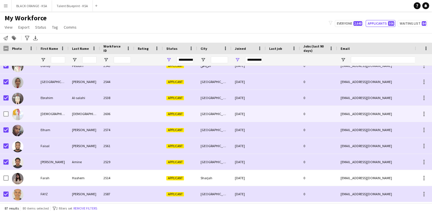
scroll to position [453, 0]
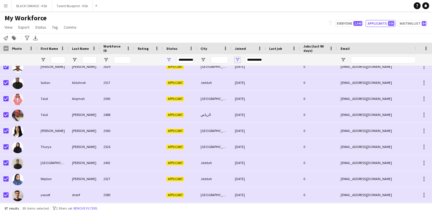
click at [240, 59] on span "Open Filter Menu" at bounding box center [237, 59] width 5 height 5
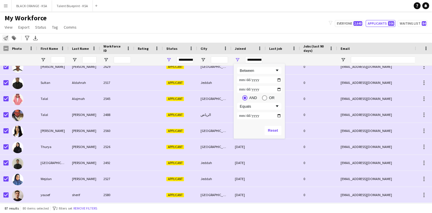
click at [8, 39] on icon "Notify workforce" at bounding box center [5, 38] width 5 height 5
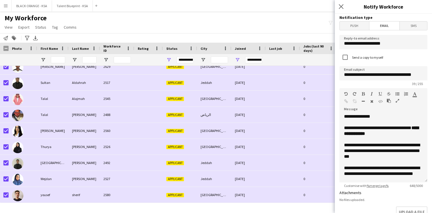
scroll to position [33, 0]
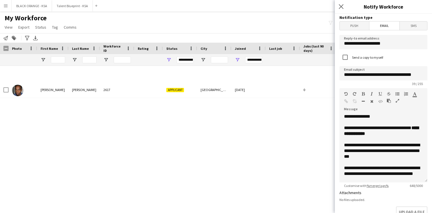
scroll to position [96, 0]
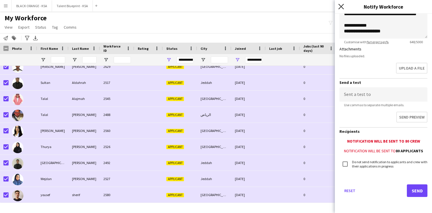
click at [339, 6] on icon "Close pop-in" at bounding box center [341, 6] width 5 height 5
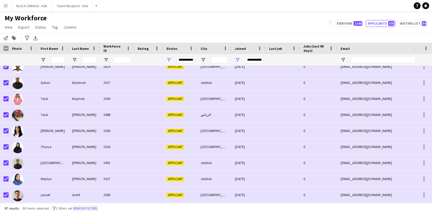
click at [87, 207] on button "Remove filters" at bounding box center [85, 208] width 26 height 6
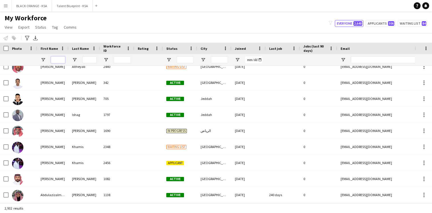
click at [59, 60] on input "First Name Filter Input" at bounding box center [58, 59] width 14 height 7
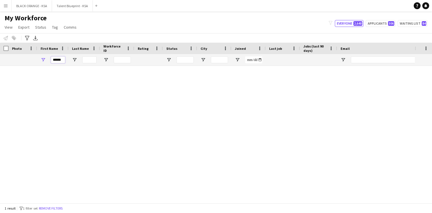
scroll to position [0, 0]
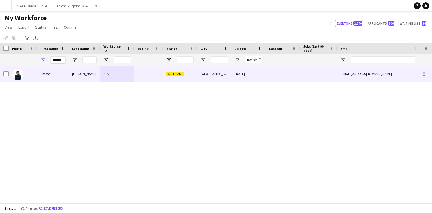
type input "******"
click at [71, 76] on div "[PERSON_NAME]" at bounding box center [84, 74] width 31 height 16
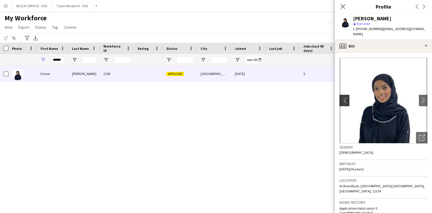
click at [343, 97] on app-icon "chevron-left" at bounding box center [344, 100] width 9 height 6
click at [339, 4] on div "Close pop-in" at bounding box center [343, 6] width 16 height 13
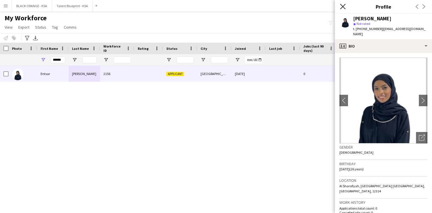
click at [342, 5] on icon "Close pop-in" at bounding box center [342, 6] width 5 height 5
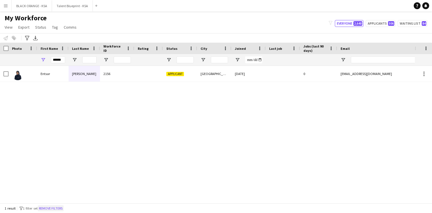
click at [54, 210] on button "Remove filters" at bounding box center [51, 208] width 26 height 6
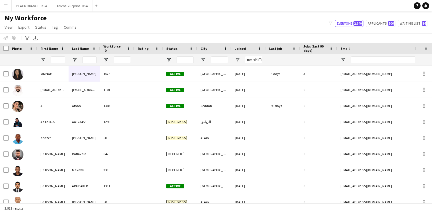
scroll to position [0, 205]
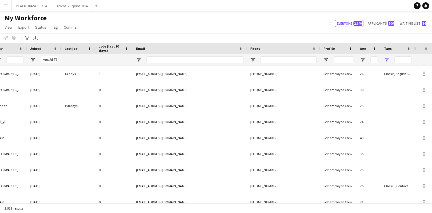
click at [386, 59] on span "Open Filter Menu" at bounding box center [386, 59] width 5 height 5
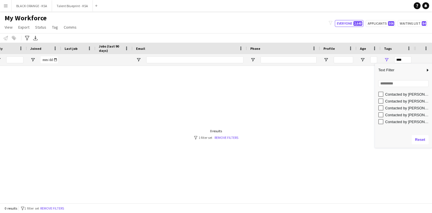
scroll to position [74, 0]
type input "**********"
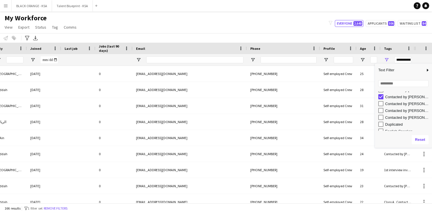
click at [306, 30] on div "My Workforce View Views Default view New view Update view Delete view Edit name…" at bounding box center [216, 23] width 432 height 19
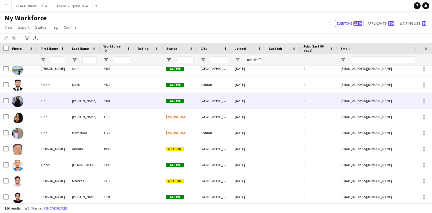
scroll to position [438, 0]
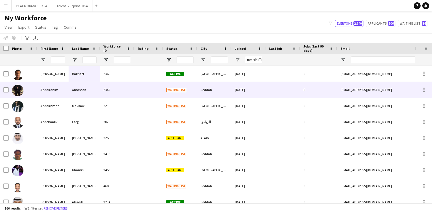
click at [142, 90] on div at bounding box center [148, 90] width 29 height 16
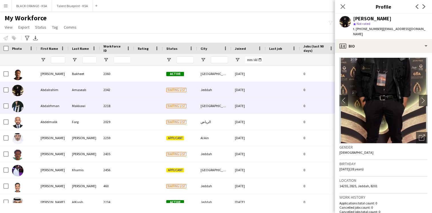
click at [144, 104] on div at bounding box center [148, 106] width 29 height 16
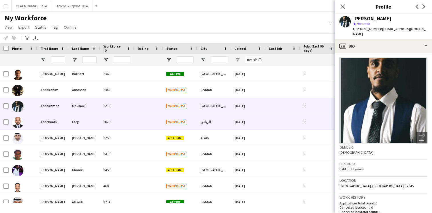
click at [147, 118] on div at bounding box center [148, 122] width 29 height 16
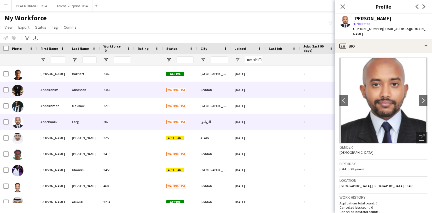
click at [148, 92] on div at bounding box center [148, 90] width 29 height 16
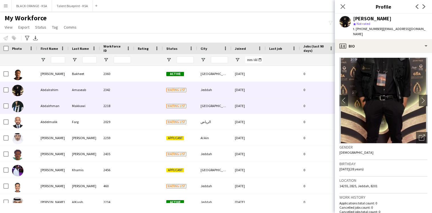
click at [148, 104] on div at bounding box center [148, 106] width 29 height 16
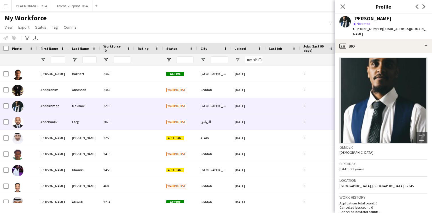
click at [146, 118] on div at bounding box center [148, 122] width 29 height 16
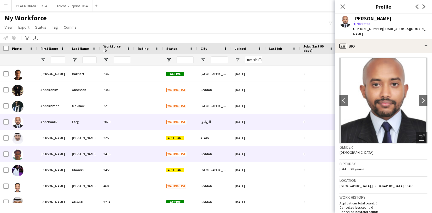
click at [145, 150] on div at bounding box center [148, 154] width 29 height 16
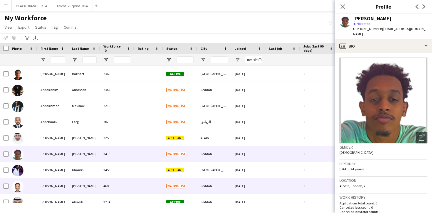
click at [141, 186] on div at bounding box center [148, 186] width 29 height 16
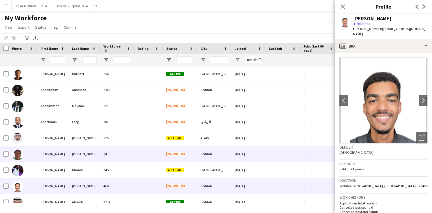
click at [146, 156] on div at bounding box center [148, 154] width 29 height 16
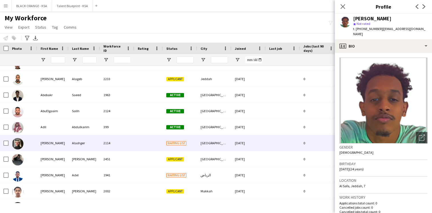
click at [148, 148] on div at bounding box center [148, 143] width 29 height 16
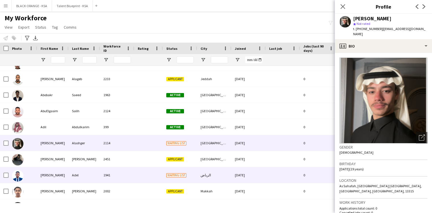
click at [150, 177] on div at bounding box center [148, 175] width 29 height 16
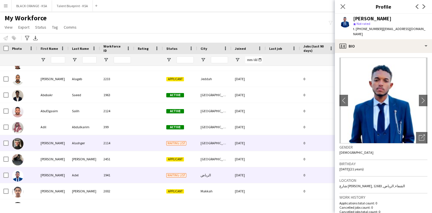
click at [160, 144] on div at bounding box center [148, 143] width 29 height 16
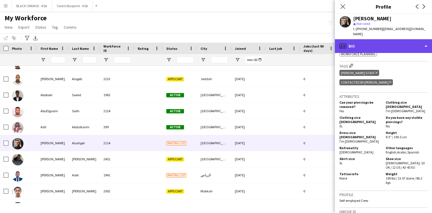
click at [385, 40] on div "profile Bio" at bounding box center [383, 46] width 97 height 14
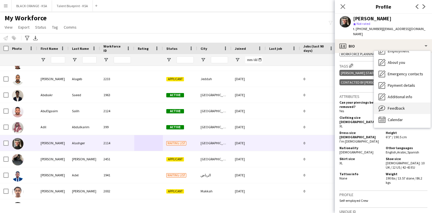
click at [389, 106] on span "Feedback" at bounding box center [396, 108] width 17 height 5
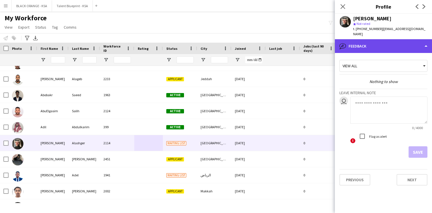
click at [381, 43] on div "bubble-pencil Feedback" at bounding box center [383, 46] width 97 height 14
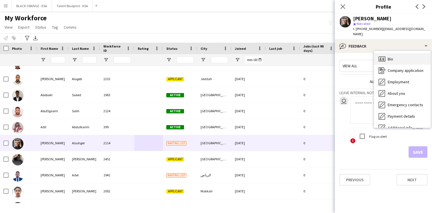
click at [391, 53] on div "Bio Bio" at bounding box center [402, 58] width 57 height 11
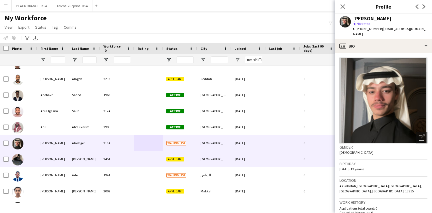
click at [151, 164] on div at bounding box center [148, 159] width 29 height 16
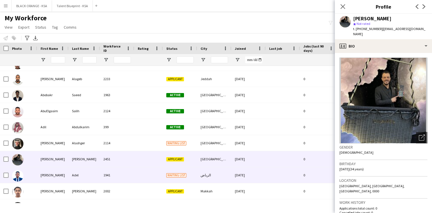
click at [149, 174] on div at bounding box center [148, 175] width 29 height 16
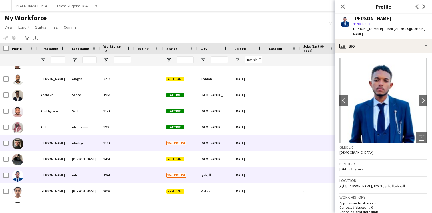
click at [146, 142] on div at bounding box center [148, 143] width 29 height 16
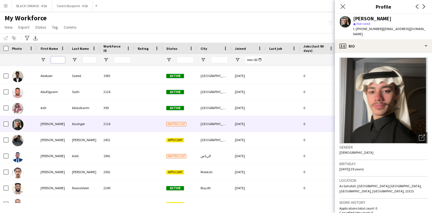
click at [55, 59] on input "First Name Filter Input" at bounding box center [58, 59] width 14 height 7
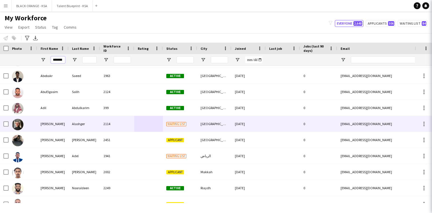
scroll to position [0, 0]
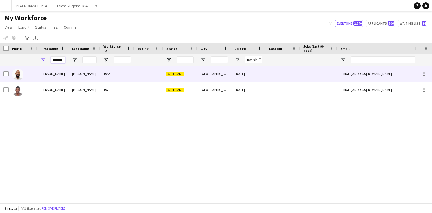
type input "*******"
click at [62, 80] on div "[PERSON_NAME]" at bounding box center [52, 74] width 31 height 16
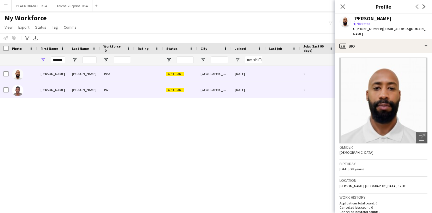
click at [61, 89] on div "[PERSON_NAME]" at bounding box center [52, 90] width 31 height 16
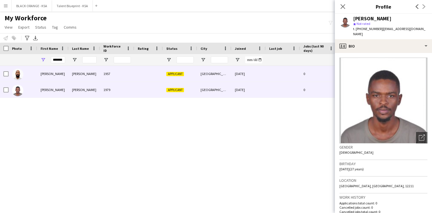
click at [68, 80] on div "[PERSON_NAME]" at bounding box center [52, 74] width 31 height 16
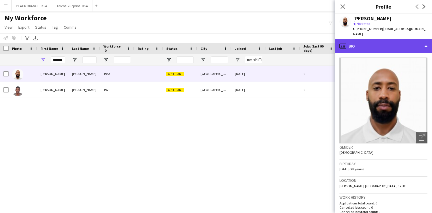
click at [394, 39] on div "profile Bio" at bounding box center [383, 46] width 97 height 14
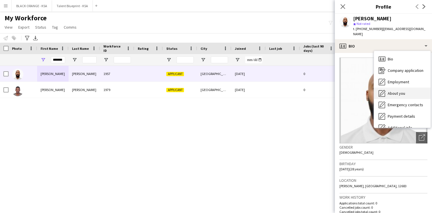
click at [394, 88] on div "About you About you" at bounding box center [402, 93] width 57 height 11
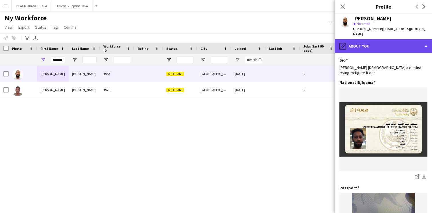
click at [376, 39] on div "pencil4 About you" at bounding box center [383, 46] width 97 height 14
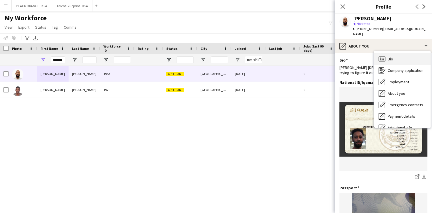
click at [387, 55] on div "Bio Bio" at bounding box center [402, 58] width 57 height 11
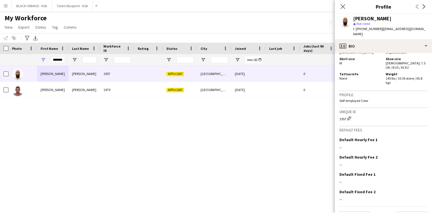
scroll to position [375, 0]
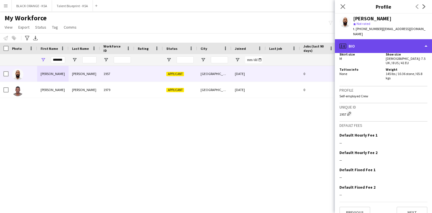
click at [390, 45] on div "profile Bio" at bounding box center [383, 46] width 97 height 14
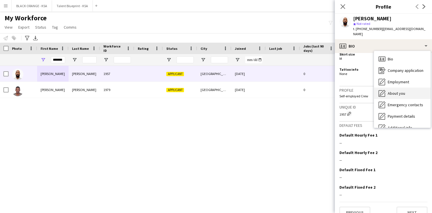
click at [390, 91] on span "About you" at bounding box center [396, 93] width 17 height 5
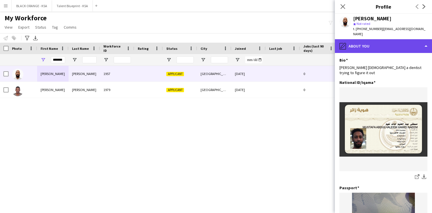
click at [363, 42] on div "pencil4 About you" at bounding box center [383, 46] width 97 height 14
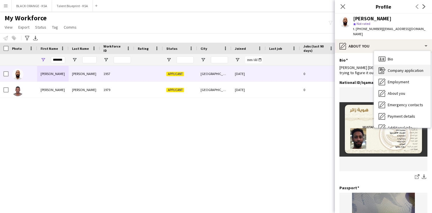
click at [408, 68] on span "Company application" at bounding box center [406, 70] width 36 height 5
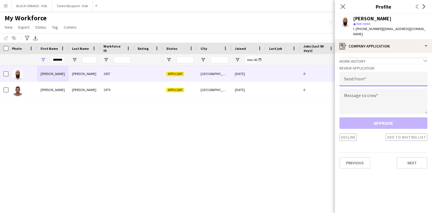
click at [370, 74] on input "email" at bounding box center [384, 79] width 88 height 14
type input "**********"
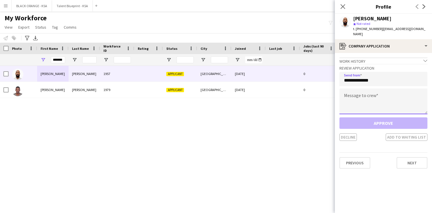
click at [371, 90] on textarea at bounding box center [384, 101] width 88 height 26
paste textarea "**********"
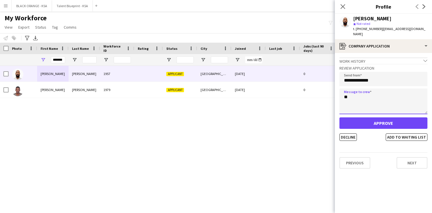
type textarea "*"
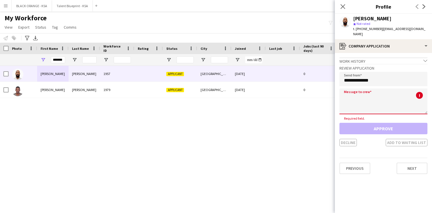
paste textarea "**********"
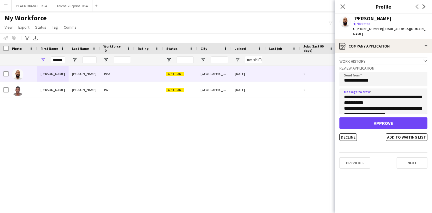
scroll to position [32, 0]
type textarea "**********"
click at [396, 133] on button "Add to waiting list" at bounding box center [407, 136] width 42 height 7
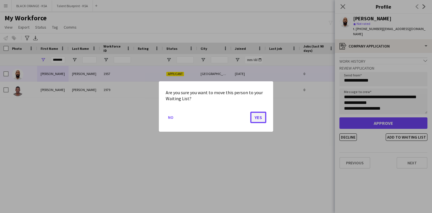
click at [263, 116] on button "Yes" at bounding box center [259, 117] width 16 height 11
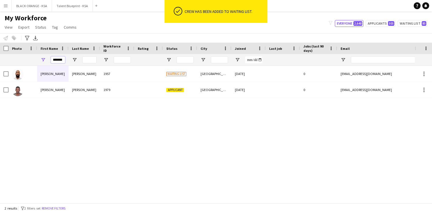
click at [58, 61] on input "*******" at bounding box center [58, 59] width 14 height 7
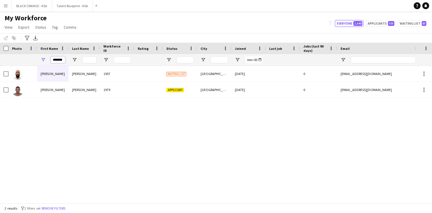
click at [58, 61] on input "*******" at bounding box center [58, 59] width 14 height 7
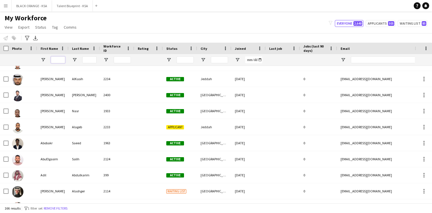
scroll to position [0, 0]
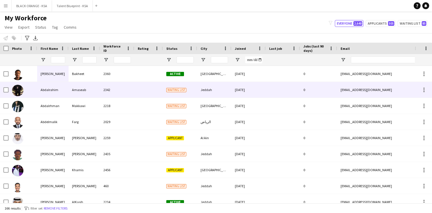
click at [158, 94] on div at bounding box center [148, 90] width 29 height 16
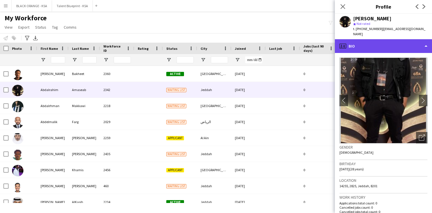
click at [382, 45] on div "profile Bio" at bounding box center [383, 46] width 97 height 14
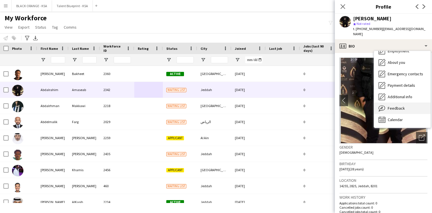
click at [395, 107] on div "Feedback Feedback" at bounding box center [402, 107] width 57 height 11
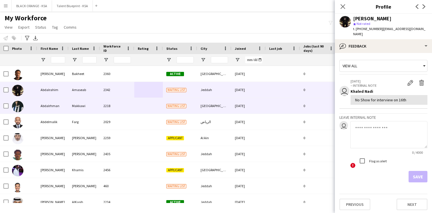
click at [159, 106] on div at bounding box center [148, 106] width 29 height 16
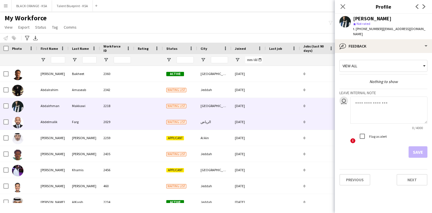
click at [152, 121] on div at bounding box center [148, 122] width 29 height 16
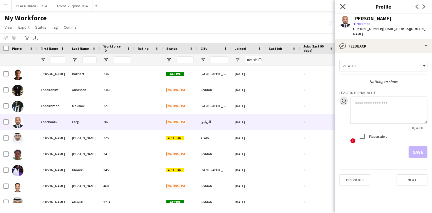
click at [346, 7] on icon "Close pop-in" at bounding box center [342, 6] width 5 height 5
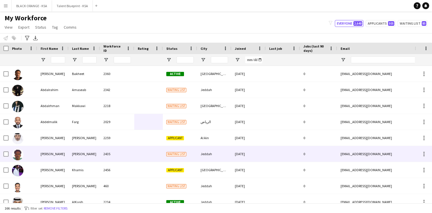
click at [136, 154] on div at bounding box center [148, 154] width 29 height 16
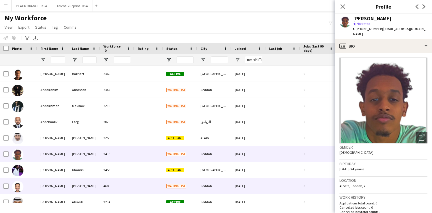
click at [130, 180] on div "460" at bounding box center [117, 186] width 34 height 16
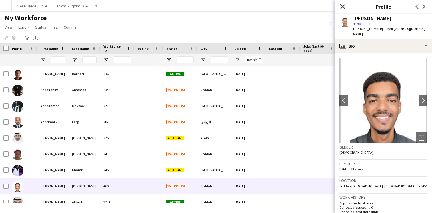
click at [342, 7] on icon "Close pop-in" at bounding box center [342, 6] width 5 height 5
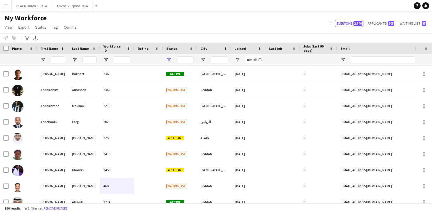
click at [169, 61] on span "Open Filter Menu" at bounding box center [168, 59] width 5 height 5
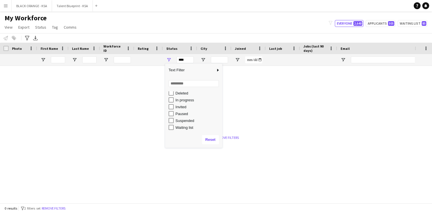
type input "**********"
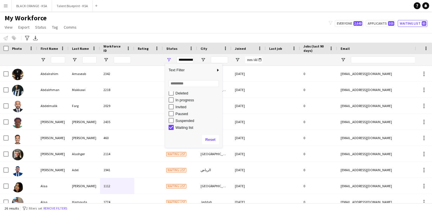
click at [150, 29] on div "My Workforce View Views Default view New view Update view Delete view Edit name…" at bounding box center [216, 23] width 432 height 19
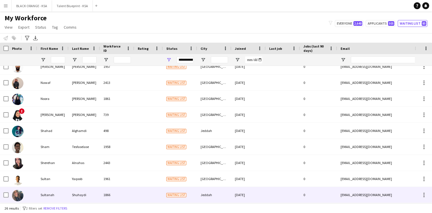
click at [120, 190] on div "1866" at bounding box center [117, 195] width 34 height 16
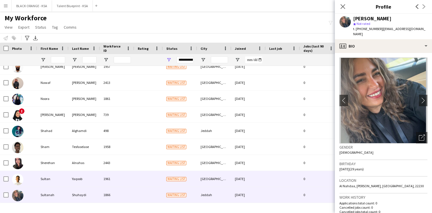
click at [124, 179] on div "1961" at bounding box center [117, 179] width 34 height 16
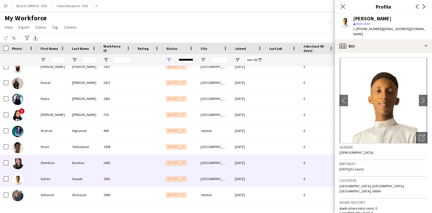
click at [127, 166] on div "2443" at bounding box center [117, 163] width 34 height 16
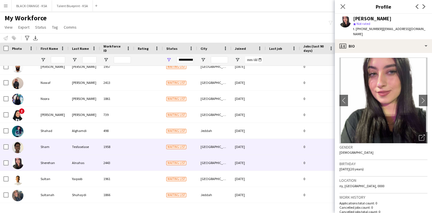
click at [127, 151] on div "1958" at bounding box center [117, 147] width 34 height 16
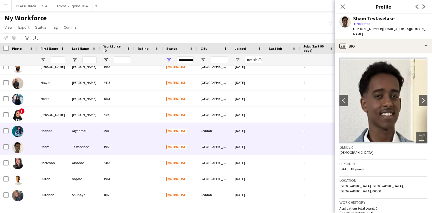
click at [128, 138] on div "498" at bounding box center [117, 131] width 34 height 16
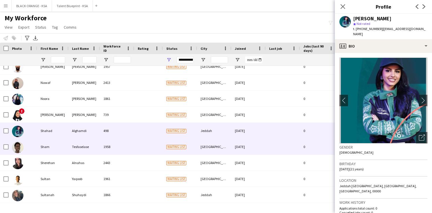
click at [126, 153] on div "1958" at bounding box center [117, 147] width 34 height 16
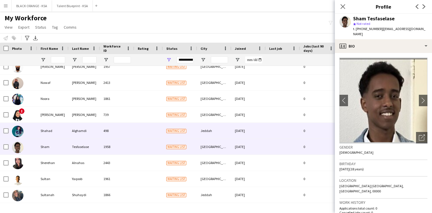
click at [128, 136] on div "498" at bounding box center [117, 131] width 34 height 16
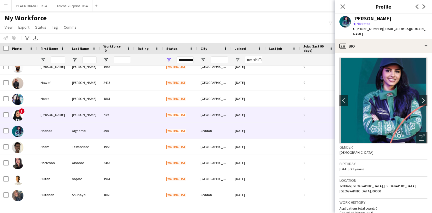
click at [129, 114] on div "739" at bounding box center [117, 115] width 34 height 16
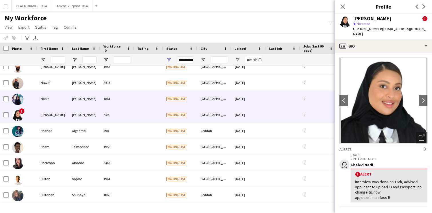
click at [130, 103] on div "1861" at bounding box center [117, 99] width 34 height 16
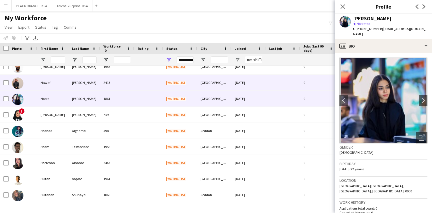
click at [135, 90] on div at bounding box center [148, 83] width 29 height 16
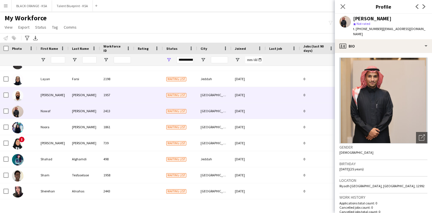
click at [134, 98] on div "1957" at bounding box center [117, 95] width 34 height 16
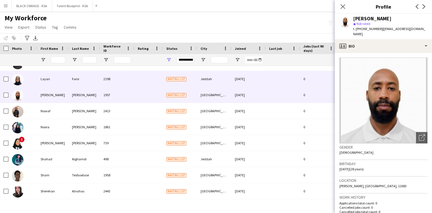
click at [137, 86] on div at bounding box center [148, 79] width 29 height 16
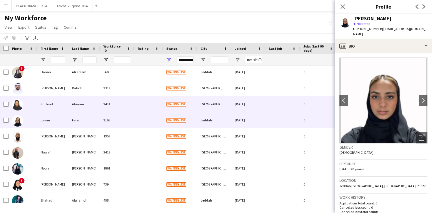
click at [135, 102] on div at bounding box center [148, 104] width 29 height 16
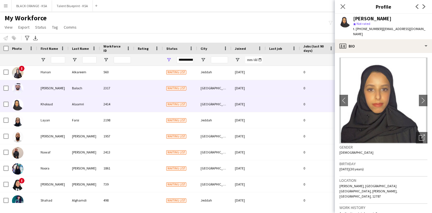
click at [138, 92] on div at bounding box center [148, 88] width 29 height 16
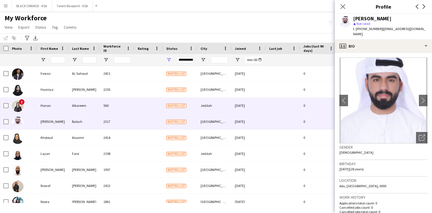
click at [138, 107] on div at bounding box center [148, 106] width 29 height 16
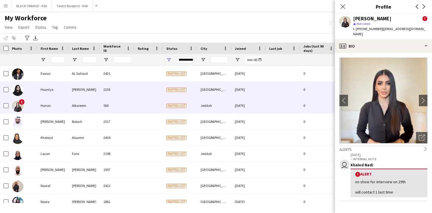
click at [138, 93] on div at bounding box center [148, 90] width 29 height 16
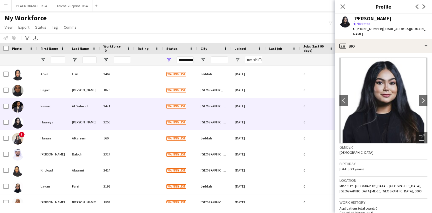
click at [136, 105] on div at bounding box center [148, 106] width 29 height 16
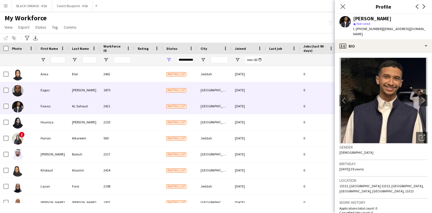
click at [138, 95] on div at bounding box center [148, 90] width 29 height 16
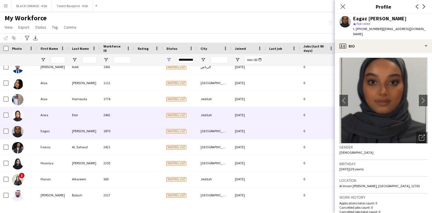
click at [137, 112] on div at bounding box center [148, 115] width 29 height 16
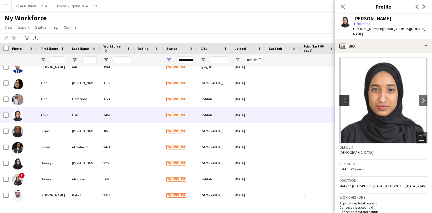
click at [346, 97] on app-icon "chevron-left" at bounding box center [344, 100] width 9 height 6
click at [344, 99] on button "chevron-left" at bounding box center [343, 100] width 11 height 11
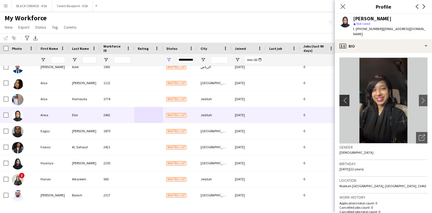
click at [346, 97] on app-icon "chevron-left" at bounding box center [344, 100] width 9 height 6
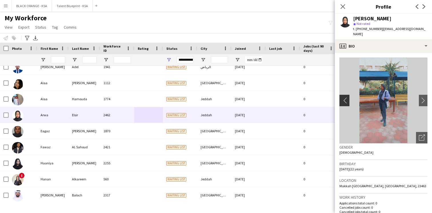
click at [346, 97] on app-icon "chevron-left" at bounding box center [344, 100] width 9 height 6
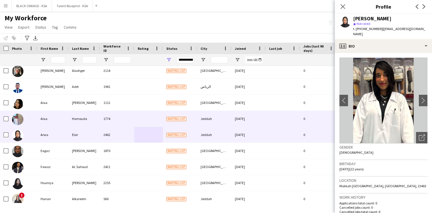
scroll to position [80, 0]
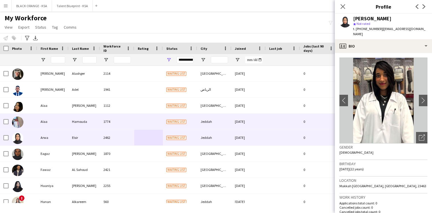
click at [94, 116] on div "Hamouda" at bounding box center [84, 122] width 31 height 16
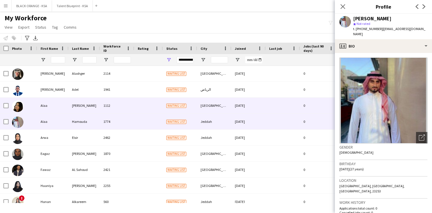
click at [96, 109] on div "[PERSON_NAME]" at bounding box center [84, 106] width 31 height 16
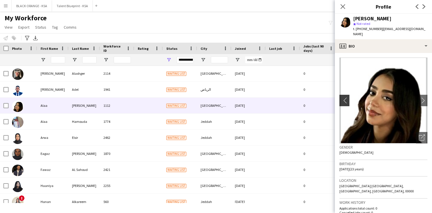
click at [344, 97] on app-icon "chevron-left" at bounding box center [344, 100] width 9 height 6
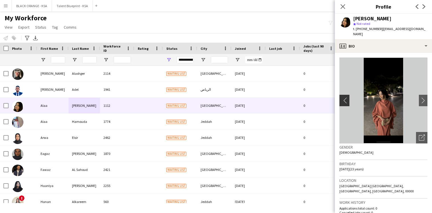
click at [344, 97] on app-icon "chevron-left" at bounding box center [344, 100] width 9 height 6
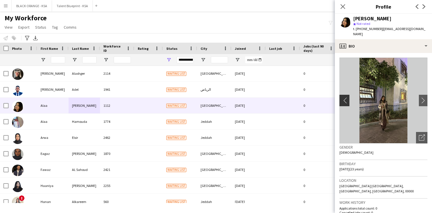
click at [346, 97] on app-icon "chevron-left" at bounding box center [344, 100] width 9 height 6
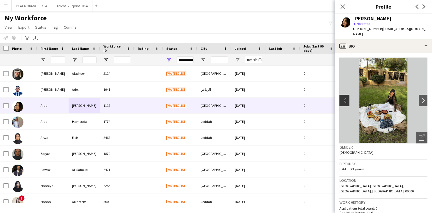
click at [346, 97] on app-icon "chevron-left" at bounding box center [344, 100] width 9 height 6
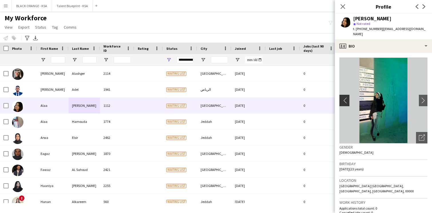
click at [346, 97] on app-icon "chevron-left" at bounding box center [344, 100] width 9 height 6
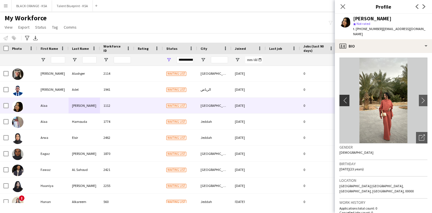
click at [346, 97] on app-icon "chevron-left" at bounding box center [344, 100] width 9 height 6
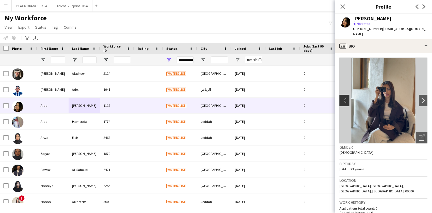
click at [346, 97] on app-icon "chevron-left" at bounding box center [344, 100] width 9 height 6
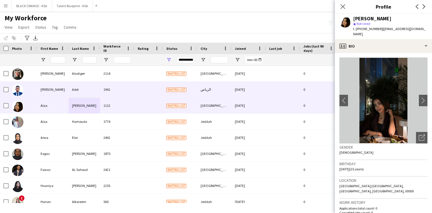
click at [128, 93] on div "1941" at bounding box center [117, 90] width 34 height 16
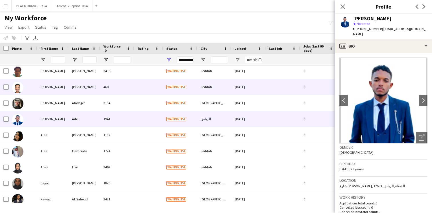
scroll to position [50, 0]
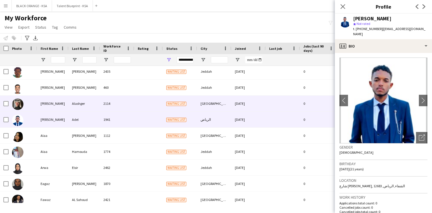
click at [121, 101] on div "2114" at bounding box center [117, 104] width 34 height 16
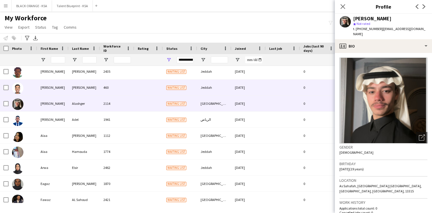
click at [124, 91] on div "460" at bounding box center [117, 88] width 34 height 16
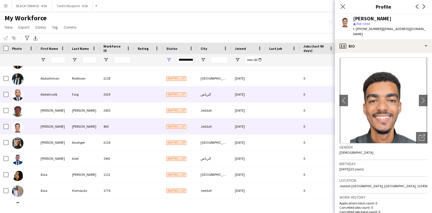
scroll to position [9, 0]
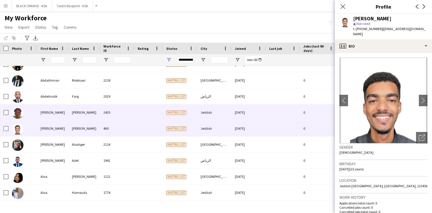
click at [119, 113] on div "2435" at bounding box center [117, 112] width 34 height 16
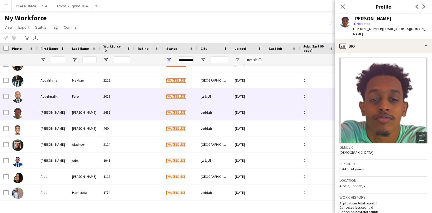
click at [127, 102] on div "2029" at bounding box center [117, 96] width 34 height 16
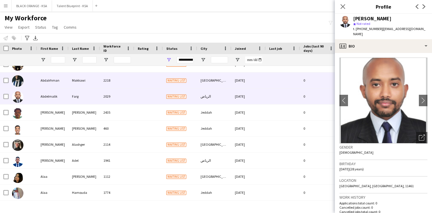
click at [130, 88] on div "2218" at bounding box center [117, 80] width 34 height 16
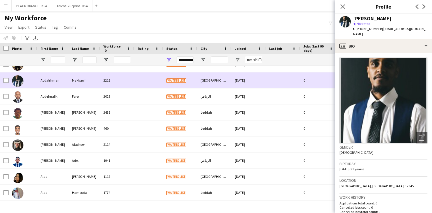
scroll to position [0, 0]
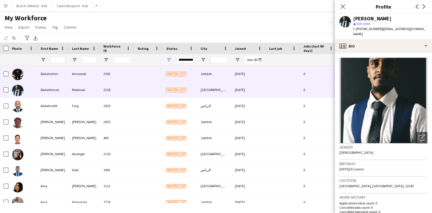
click at [132, 74] on div "2342" at bounding box center [117, 74] width 34 height 16
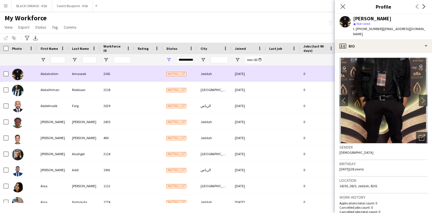
click at [149, 80] on div at bounding box center [148, 74] width 29 height 16
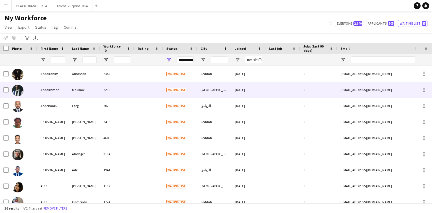
click at [143, 89] on div at bounding box center [148, 90] width 29 height 16
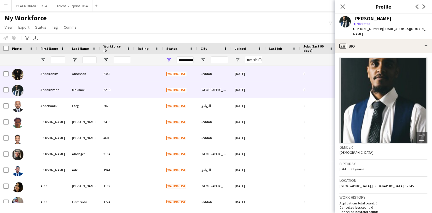
click at [149, 75] on div at bounding box center [148, 74] width 29 height 16
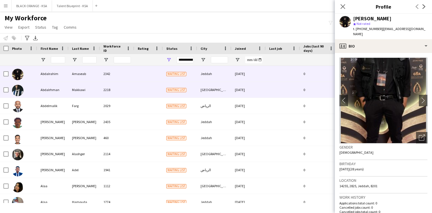
click at [145, 91] on div at bounding box center [148, 90] width 29 height 16
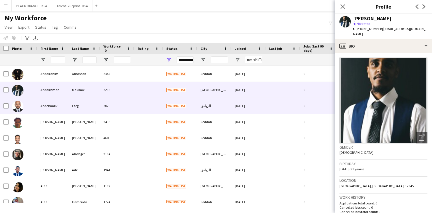
click at [144, 99] on div at bounding box center [148, 106] width 29 height 16
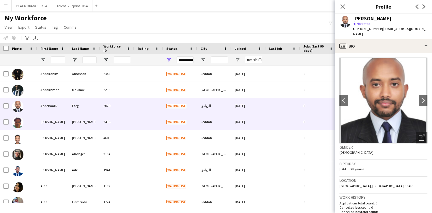
click at [139, 117] on div at bounding box center [148, 122] width 29 height 16
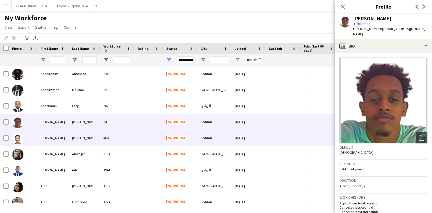
click at [134, 134] on div "460" at bounding box center [117, 138] width 34 height 16
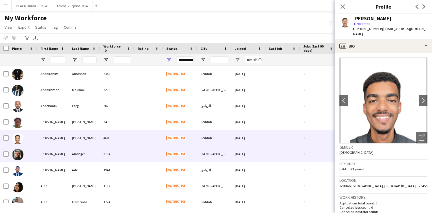
click at [133, 155] on div "2114" at bounding box center [117, 154] width 34 height 16
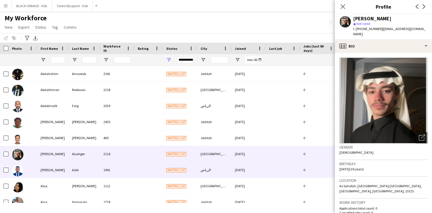
click at [128, 168] on div "1941" at bounding box center [117, 170] width 34 height 16
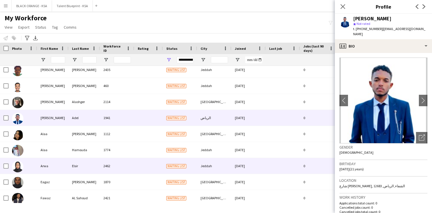
scroll to position [52, 0]
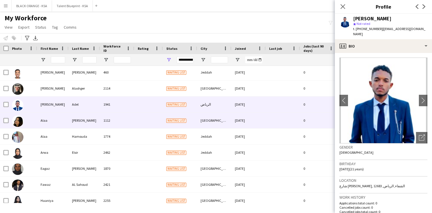
click at [133, 122] on div "1112" at bounding box center [117, 120] width 34 height 16
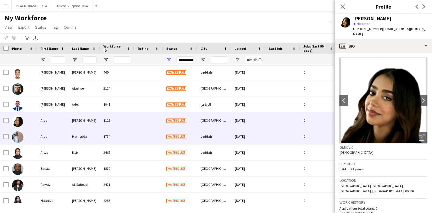
click at [128, 134] on div "1774" at bounding box center [117, 136] width 34 height 16
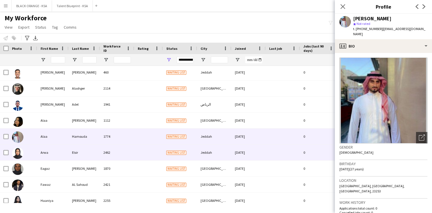
click at [125, 149] on div "2462" at bounding box center [117, 152] width 34 height 16
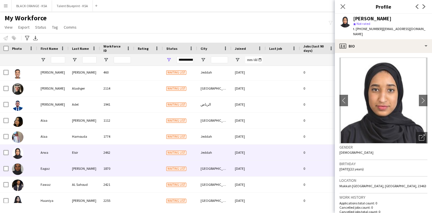
click at [125, 164] on div "1870" at bounding box center [117, 168] width 34 height 16
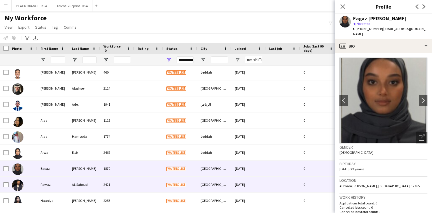
click at [122, 178] on div "2421" at bounding box center [117, 184] width 34 height 16
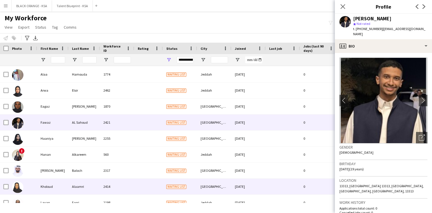
scroll to position [128, 0]
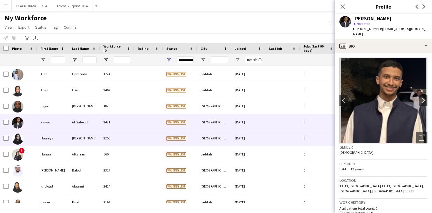
click at [127, 136] on div "2255" at bounding box center [117, 138] width 34 height 16
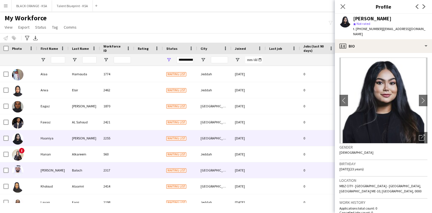
click at [124, 168] on div "2317" at bounding box center [117, 170] width 34 height 16
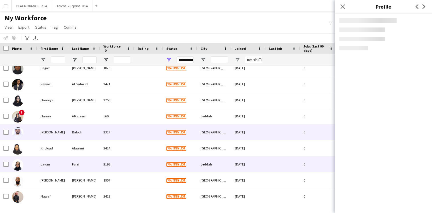
scroll to position [169, 0]
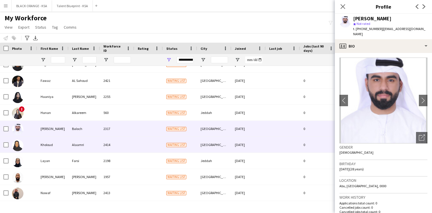
click at [130, 144] on div "2414" at bounding box center [117, 145] width 34 height 16
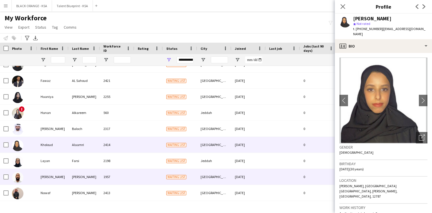
click at [124, 176] on div "1957" at bounding box center [117, 177] width 34 height 16
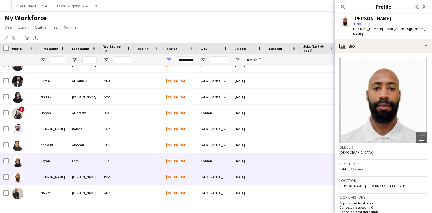
click at [130, 164] on div "2198" at bounding box center [117, 161] width 34 height 16
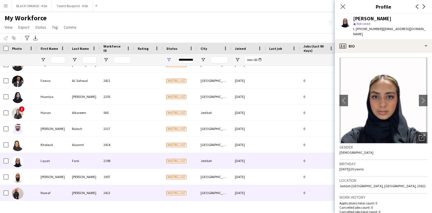
click at [124, 194] on div "2413" at bounding box center [117, 193] width 34 height 16
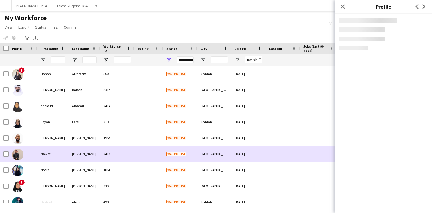
scroll to position [219, 0]
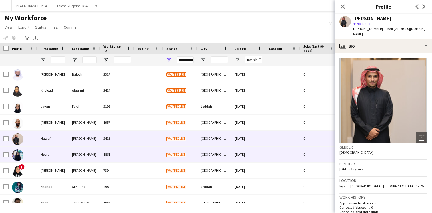
click at [132, 156] on div "1861" at bounding box center [117, 154] width 34 height 16
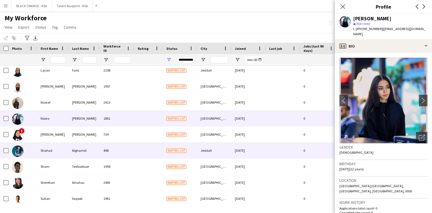
click at [134, 156] on div at bounding box center [148, 150] width 29 height 16
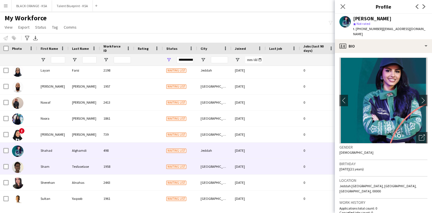
click at [134, 164] on div "1958" at bounding box center [117, 166] width 34 height 16
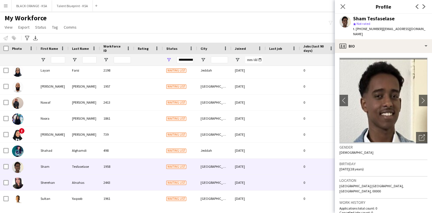
click at [132, 180] on div "2443" at bounding box center [117, 182] width 34 height 16
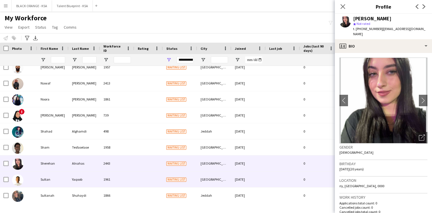
click at [130, 179] on div "1961" at bounding box center [117, 179] width 34 height 16
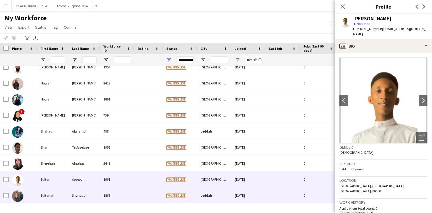
click at [125, 192] on div "1866" at bounding box center [117, 195] width 34 height 16
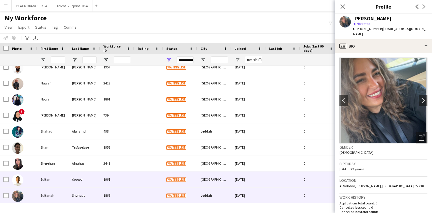
click at [128, 182] on div "1961" at bounding box center [117, 179] width 34 height 16
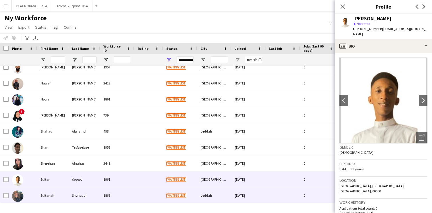
click at [125, 196] on div "1866" at bounding box center [117, 195] width 34 height 16
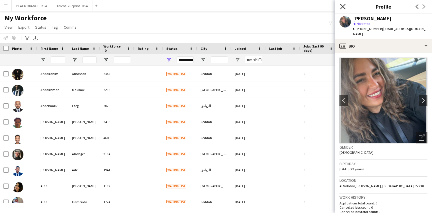
click at [343, 9] on icon "Close pop-in" at bounding box center [342, 6] width 5 height 5
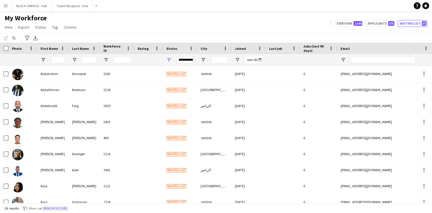
click at [55, 206] on button "Remove filters" at bounding box center [55, 208] width 26 height 6
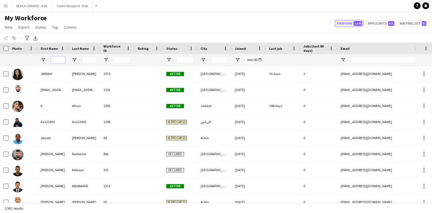
click at [59, 61] on input "First Name Filter Input" at bounding box center [58, 59] width 14 height 7
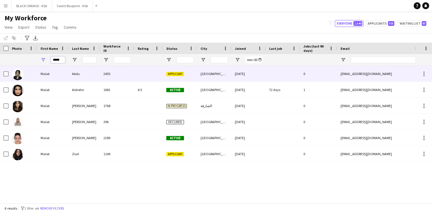
type input "*****"
click at [103, 78] on div "2455" at bounding box center [117, 74] width 34 height 16
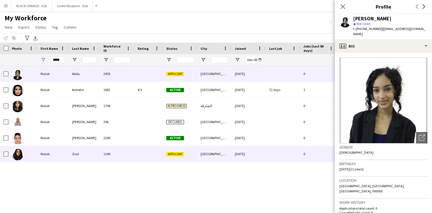
click at [110, 157] on div "1149" at bounding box center [117, 154] width 34 height 16
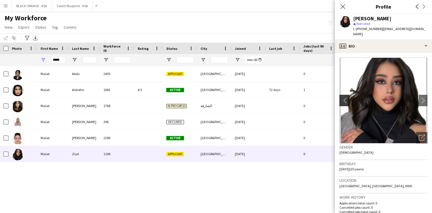
click at [342, 97] on app-icon "chevron-left" at bounding box center [344, 100] width 9 height 6
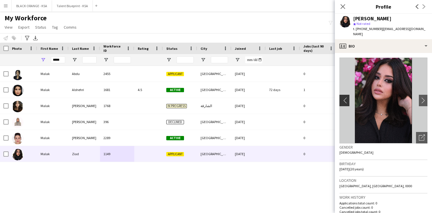
click at [345, 97] on app-icon "chevron-left" at bounding box center [344, 100] width 9 height 6
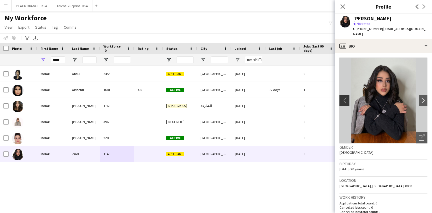
click at [345, 97] on app-icon "chevron-left" at bounding box center [344, 100] width 9 height 6
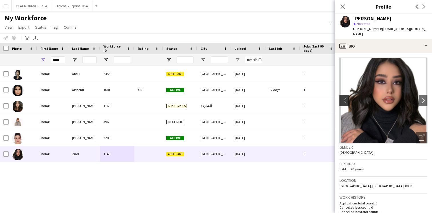
click at [345, 97] on app-icon "chevron-left" at bounding box center [344, 100] width 9 height 6
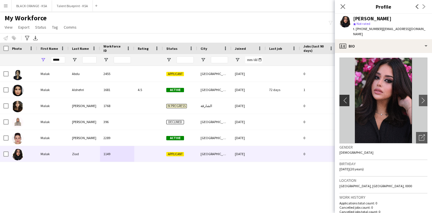
click at [345, 97] on app-icon "chevron-left" at bounding box center [344, 100] width 9 height 6
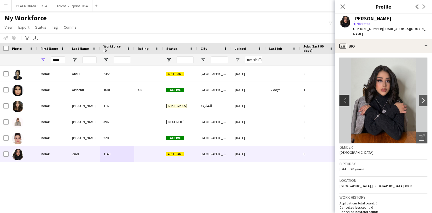
click at [345, 97] on app-icon "chevron-left" at bounding box center [344, 100] width 9 height 6
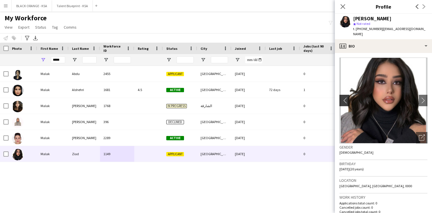
click at [345, 97] on app-icon "chevron-left" at bounding box center [344, 100] width 9 height 6
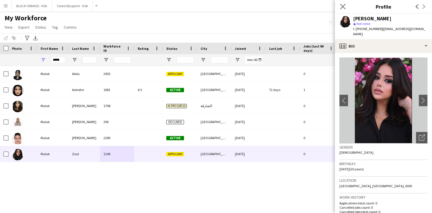
click at [342, 9] on app-icon "Close pop-in" at bounding box center [343, 7] width 8 height 8
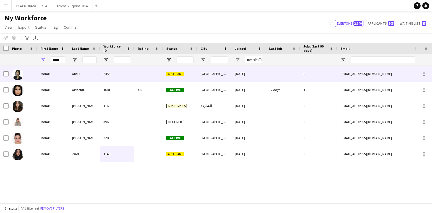
click at [121, 77] on div "2455" at bounding box center [117, 74] width 34 height 16
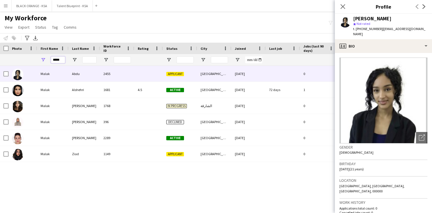
click at [58, 60] on input "*****" at bounding box center [58, 59] width 14 height 7
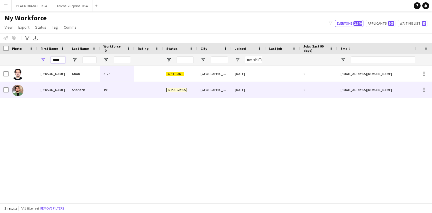
type input "*****"
click at [57, 86] on div "[PERSON_NAME]" at bounding box center [52, 90] width 31 height 16
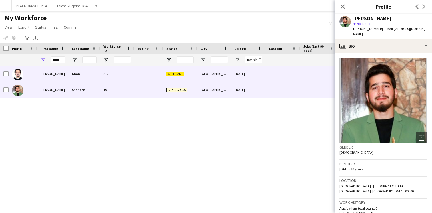
click at [65, 76] on div "[PERSON_NAME]" at bounding box center [52, 74] width 31 height 16
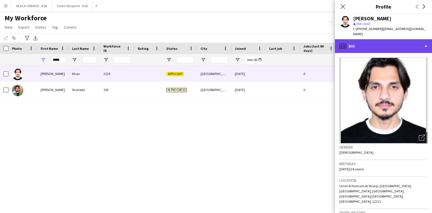
click at [389, 43] on div "profile Bio" at bounding box center [383, 46] width 97 height 14
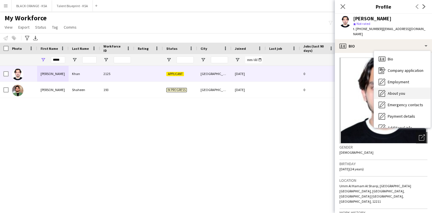
click at [394, 91] on span "About you" at bounding box center [396, 93] width 17 height 5
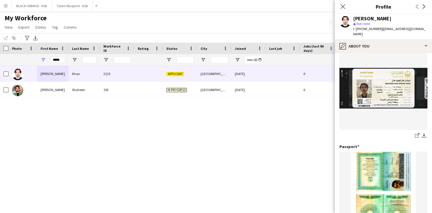
scroll to position [96, 0]
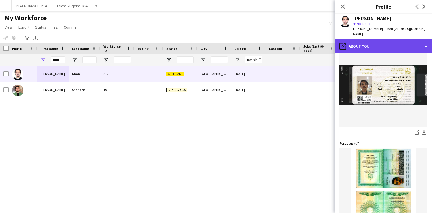
click at [368, 41] on div "pencil4 About you" at bounding box center [383, 46] width 97 height 14
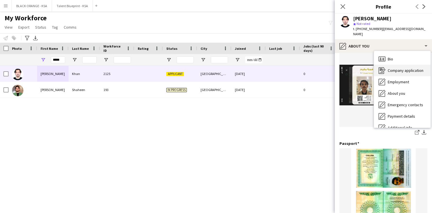
click at [384, 69] on div "Company application Company application" at bounding box center [402, 70] width 57 height 11
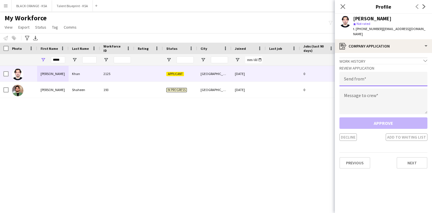
click at [368, 74] on input "email" at bounding box center [384, 79] width 88 height 14
type input "**********"
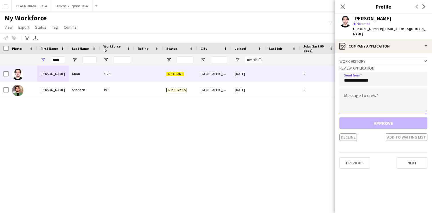
click at [374, 88] on textarea at bounding box center [384, 101] width 88 height 26
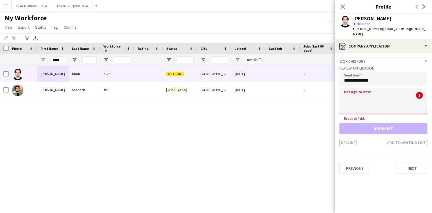
paste textarea "**********"
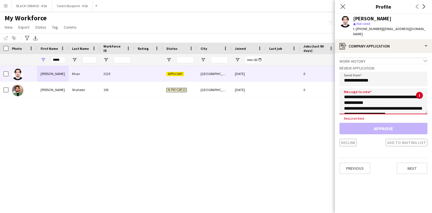
scroll to position [32, 0]
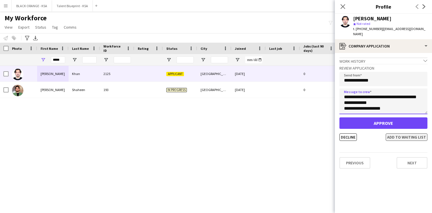
type textarea "**********"
click at [395, 133] on button "Add to waiting list" at bounding box center [407, 136] width 42 height 7
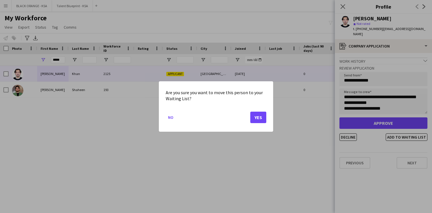
click at [267, 119] on div "Are you sure you want to move this person to your Waiting List? No Yes" at bounding box center [216, 106] width 114 height 50
click at [259, 118] on button "Yes" at bounding box center [259, 117] width 16 height 11
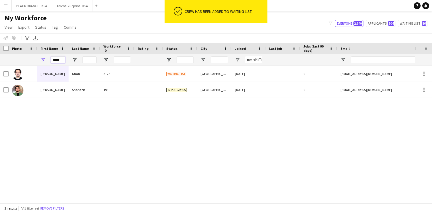
click at [55, 61] on input "*****" at bounding box center [58, 59] width 14 height 7
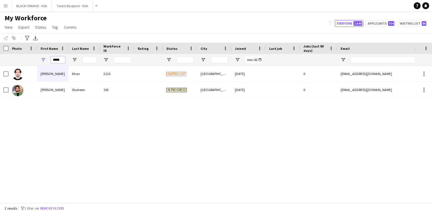
click at [55, 61] on input "*****" at bounding box center [58, 59] width 14 height 7
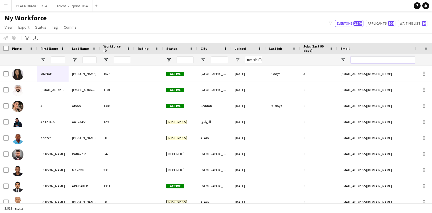
click at [354, 58] on input "Email Filter Input" at bounding box center [399, 59] width 97 height 7
paste input "********"
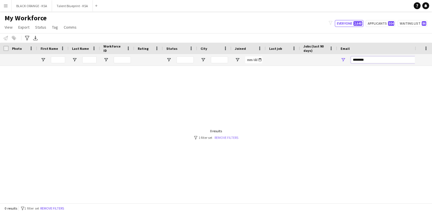
type input "********"
click at [226, 139] on link "Remove filters" at bounding box center [227, 137] width 24 height 4
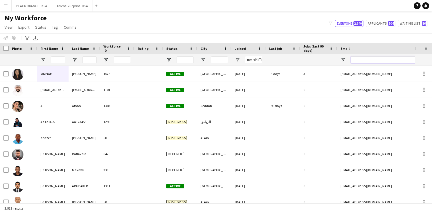
click at [361, 59] on input "Email Filter Input" at bounding box center [399, 59] width 97 height 7
paste input "********"
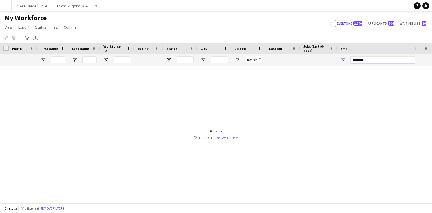
type input "********"
click at [230, 137] on link "Remove filters" at bounding box center [227, 137] width 24 height 4
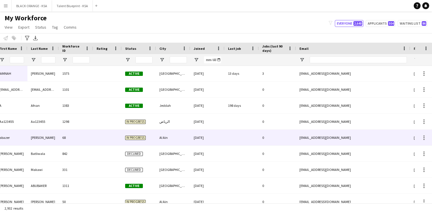
scroll to position [0, 131]
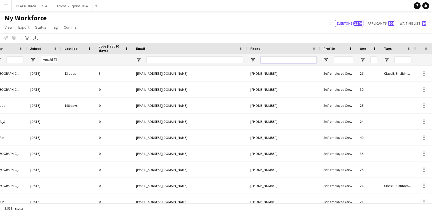
click at [286, 61] on input "Phone Filter Input" at bounding box center [289, 59] width 56 height 7
paste input "**********"
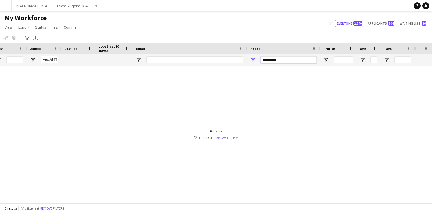
type input "**********"
click at [232, 138] on link "Remove filters" at bounding box center [227, 137] width 24 height 4
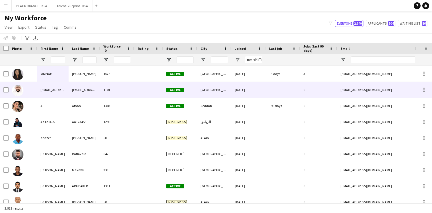
scroll to position [0, 169]
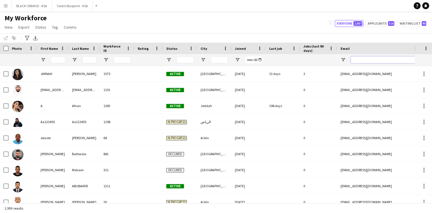
click at [359, 59] on input "Email Filter Input" at bounding box center [399, 59] width 97 height 7
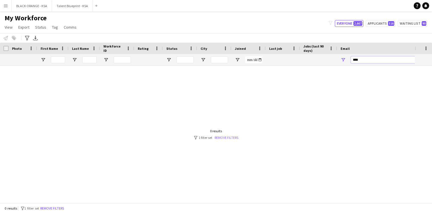
type input "****"
click at [232, 139] on link "Remove filters" at bounding box center [227, 137] width 24 height 4
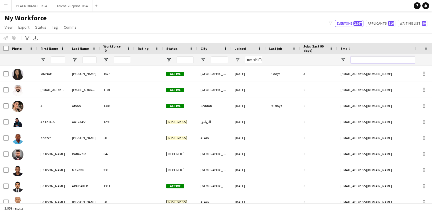
click at [367, 60] on input "Email Filter Input" at bounding box center [399, 59] width 97 height 7
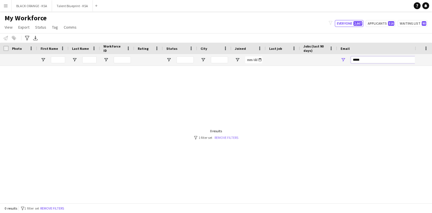
type input "*****"
click at [231, 138] on link "Remove filters" at bounding box center [227, 137] width 24 height 4
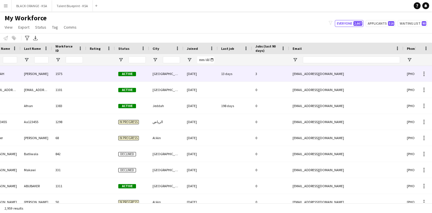
scroll to position [0, 99]
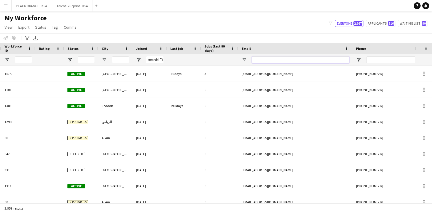
click at [287, 60] on input "Email Filter Input" at bounding box center [300, 59] width 97 height 7
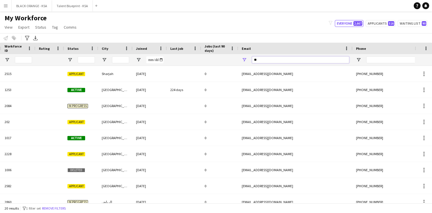
type input "***"
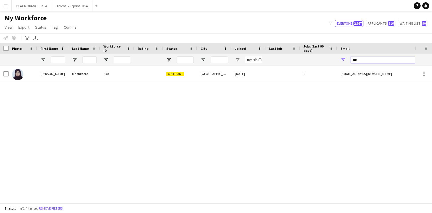
scroll to position [0, 0]
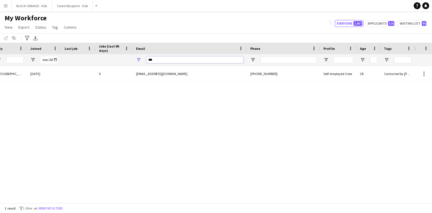
click at [158, 59] on input "***" at bounding box center [194, 59] width 97 height 7
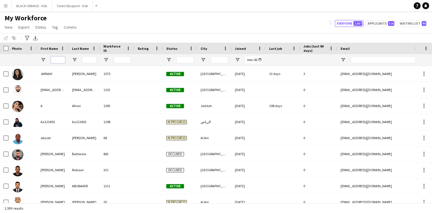
click at [61, 63] on input "First Name Filter Input" at bounding box center [58, 59] width 14 height 7
type input "*"
click at [87, 59] on input "Last Name Filter Input" at bounding box center [89, 59] width 14 height 7
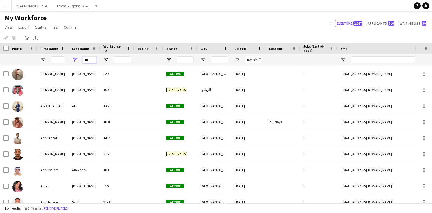
type input "***"
click at [60, 59] on input "First Name Filter Input" at bounding box center [58, 59] width 14 height 7
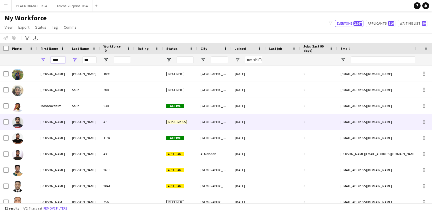
type input "****"
click at [73, 124] on div "[PERSON_NAME]" at bounding box center [84, 122] width 31 height 16
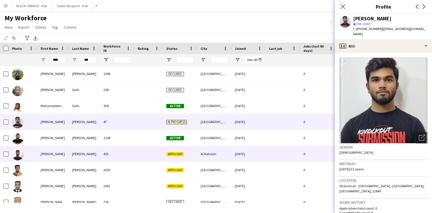
click at [81, 155] on div "[PERSON_NAME]" at bounding box center [84, 154] width 31 height 16
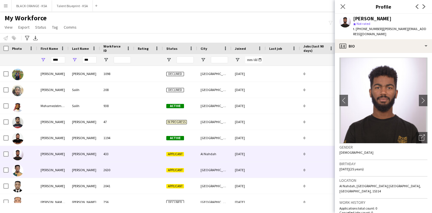
click at [79, 166] on div "[PERSON_NAME]" at bounding box center [84, 170] width 31 height 16
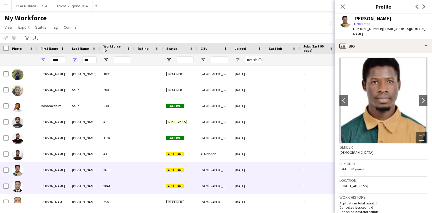
click at [78, 180] on div "[PERSON_NAME]" at bounding box center [84, 186] width 31 height 16
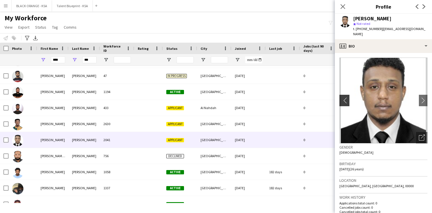
click at [342, 99] on button "chevron-left" at bounding box center [343, 100] width 11 height 11
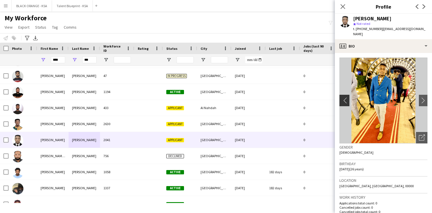
click at [342, 99] on button "chevron-left" at bounding box center [343, 100] width 11 height 11
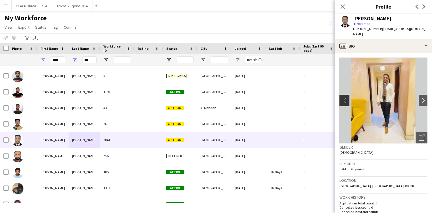
click at [344, 97] on app-icon "chevron-left" at bounding box center [344, 100] width 9 height 6
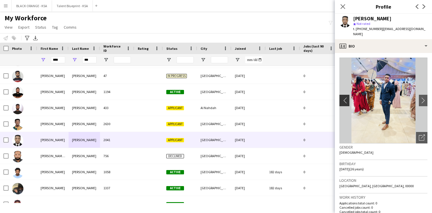
click at [344, 97] on app-icon "chevron-left" at bounding box center [344, 100] width 9 height 6
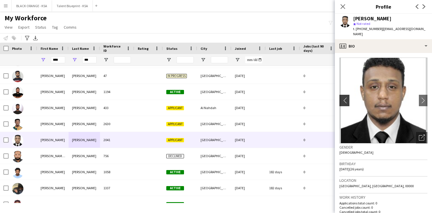
click at [344, 97] on app-icon "chevron-left" at bounding box center [344, 100] width 9 height 6
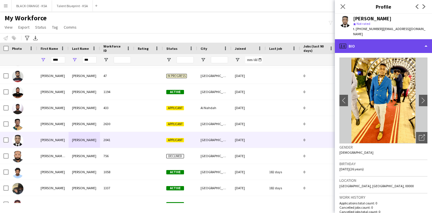
click at [374, 45] on div "profile Bio" at bounding box center [383, 46] width 97 height 14
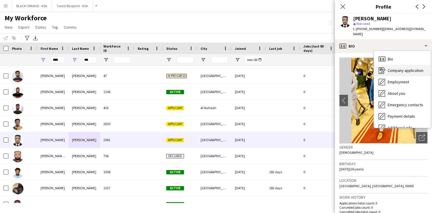
click at [386, 65] on div "Company application Company application" at bounding box center [402, 70] width 57 height 11
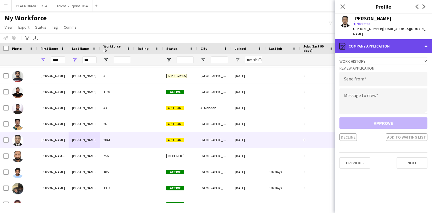
click at [380, 42] on div "register Company application" at bounding box center [383, 46] width 97 height 14
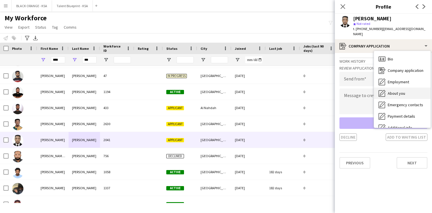
click at [385, 90] on icon at bounding box center [382, 93] width 7 height 7
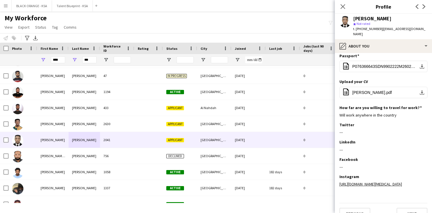
scroll to position [167, 0]
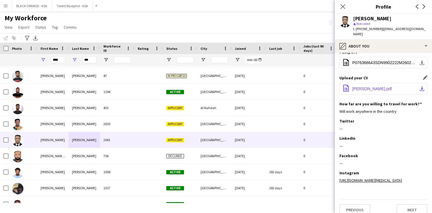
click at [369, 86] on span "Mohamed ali cv.pdf" at bounding box center [373, 88] width 40 height 5
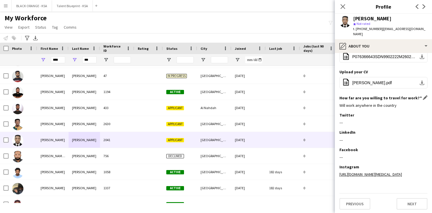
scroll to position [179, 0]
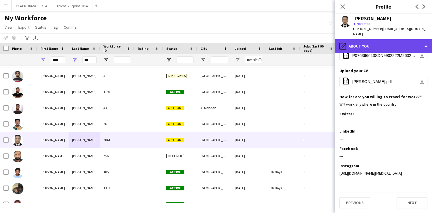
click at [376, 39] on div "pencil4 About you" at bounding box center [383, 46] width 97 height 14
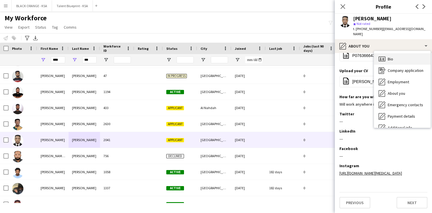
click at [392, 56] on span "Bio" at bounding box center [390, 58] width 5 height 5
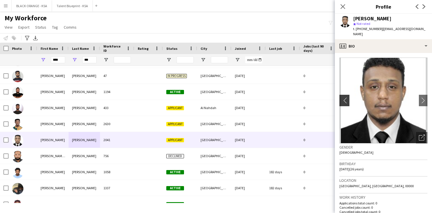
click at [343, 97] on app-icon "chevron-left" at bounding box center [344, 100] width 9 height 6
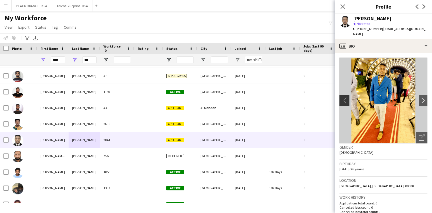
click at [343, 97] on app-icon "chevron-left" at bounding box center [344, 100] width 9 height 6
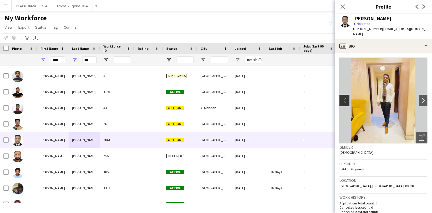
click at [343, 97] on app-icon "chevron-left" at bounding box center [344, 100] width 9 height 6
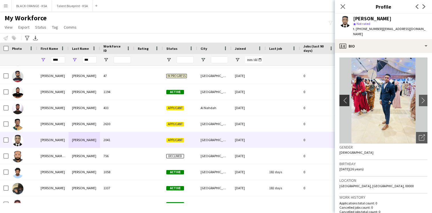
click at [343, 97] on app-icon "chevron-left" at bounding box center [344, 100] width 9 height 6
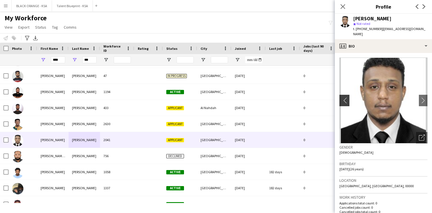
click at [343, 97] on app-icon "chevron-left" at bounding box center [344, 100] width 9 height 6
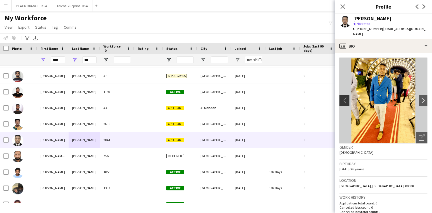
click at [343, 97] on app-icon "chevron-left" at bounding box center [344, 100] width 9 height 6
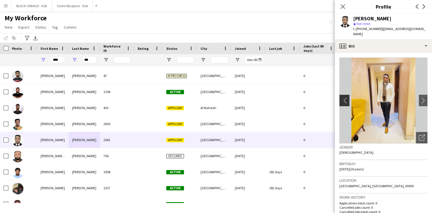
click at [343, 97] on app-icon "chevron-left" at bounding box center [344, 100] width 9 height 6
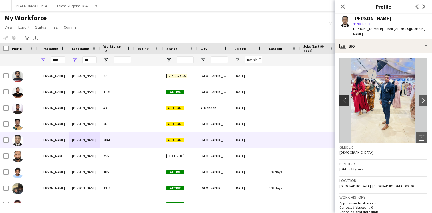
click at [343, 97] on app-icon "chevron-left" at bounding box center [344, 100] width 9 height 6
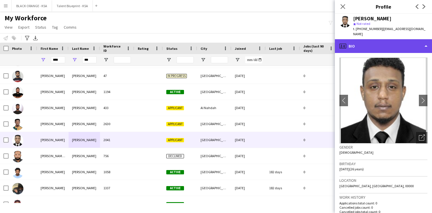
click at [386, 39] on div "profile Bio" at bounding box center [383, 46] width 97 height 14
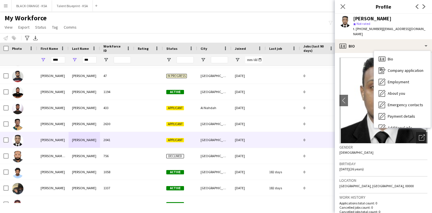
click at [353, 80] on img at bounding box center [384, 100] width 88 height 86
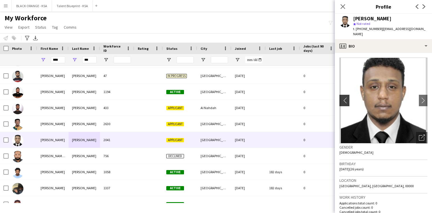
click at [347, 95] on button "chevron-left" at bounding box center [343, 100] width 11 height 11
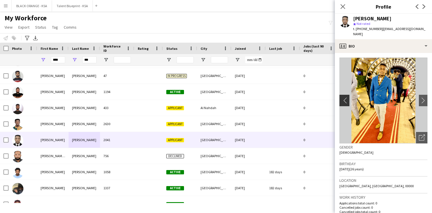
click at [347, 95] on button "chevron-left" at bounding box center [343, 100] width 11 height 11
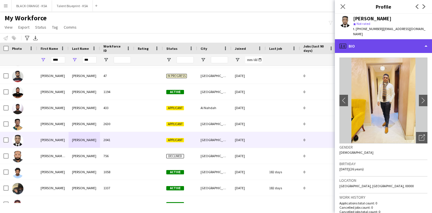
click at [396, 45] on div "profile Bio" at bounding box center [383, 46] width 97 height 14
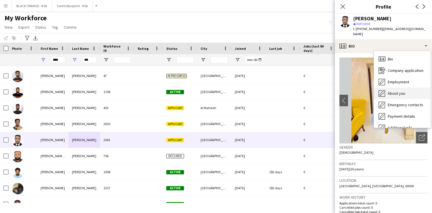
click at [392, 91] on span "About you" at bounding box center [396, 93] width 17 height 5
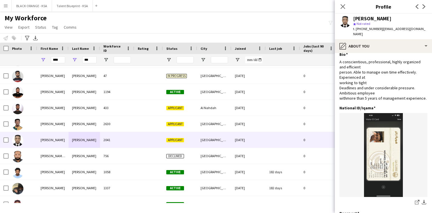
scroll to position [0, 0]
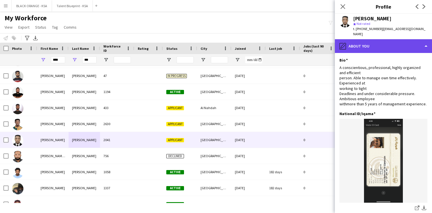
click at [384, 45] on div "pencil4 About you" at bounding box center [383, 46] width 97 height 14
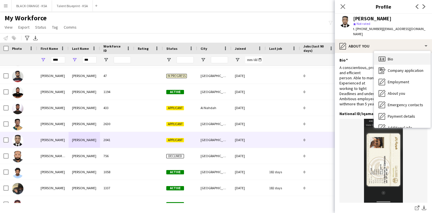
click at [390, 57] on div "Bio Bio" at bounding box center [402, 58] width 57 height 11
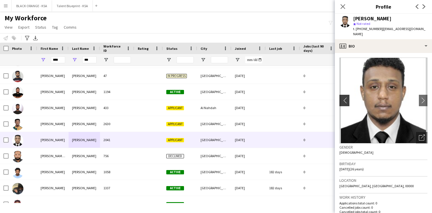
click at [344, 97] on app-icon "chevron-left" at bounding box center [344, 100] width 9 height 6
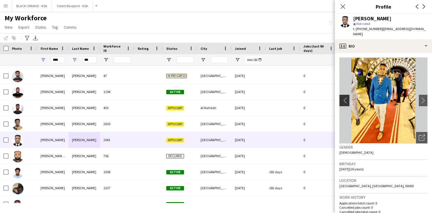
click at [344, 97] on app-icon "chevron-left" at bounding box center [344, 100] width 9 height 6
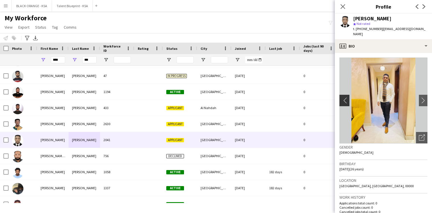
click at [344, 97] on app-icon "chevron-left" at bounding box center [344, 100] width 9 height 6
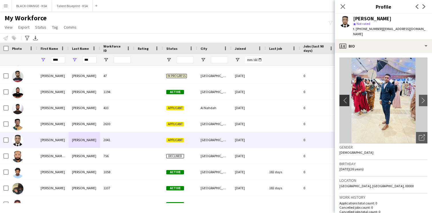
click at [344, 97] on app-icon "chevron-left" at bounding box center [344, 100] width 9 height 6
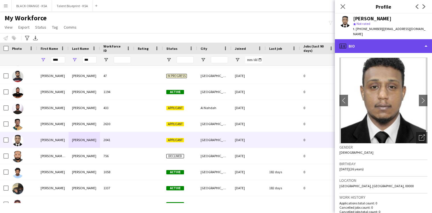
click at [402, 45] on div "profile Bio" at bounding box center [383, 46] width 97 height 14
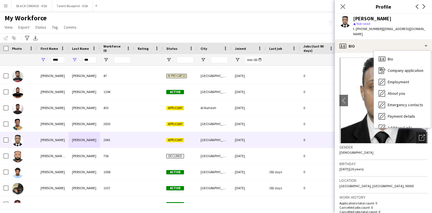
click at [382, 25] on div "star Not rated" at bounding box center [391, 23] width 74 height 5
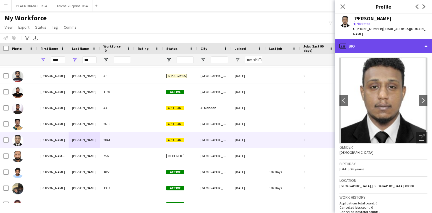
click at [382, 39] on div "profile Bio" at bounding box center [383, 46] width 97 height 14
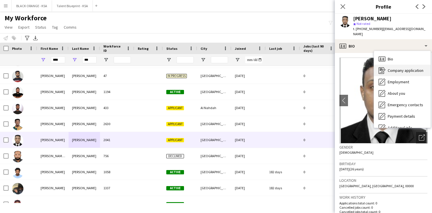
click at [396, 68] on div "Company application Company application" at bounding box center [402, 70] width 57 height 11
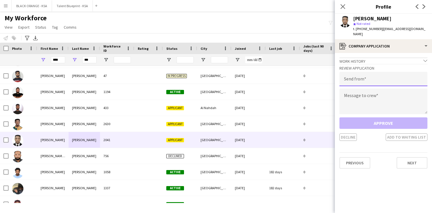
click at [358, 77] on input "email" at bounding box center [384, 79] width 88 height 14
type input "**********"
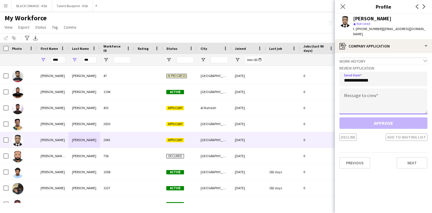
click at [354, 98] on textarea at bounding box center [384, 101] width 88 height 26
paste textarea "**********"
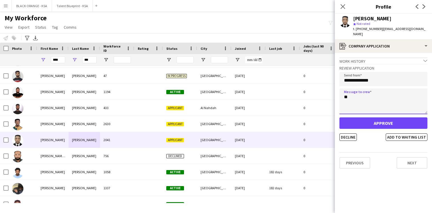
type textarea "*"
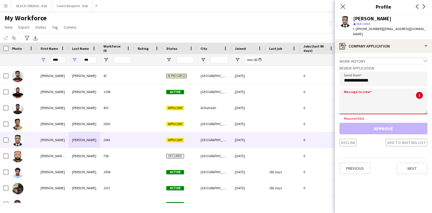
paste textarea "**********"
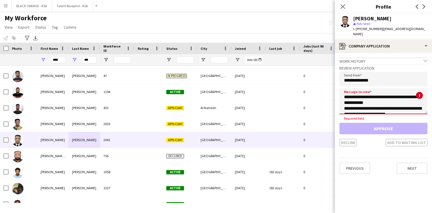
scroll to position [32, 0]
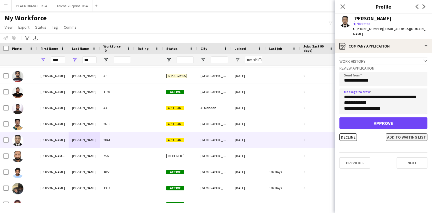
type textarea "**********"
click at [401, 133] on button "Add to waiting list" at bounding box center [407, 136] width 42 height 7
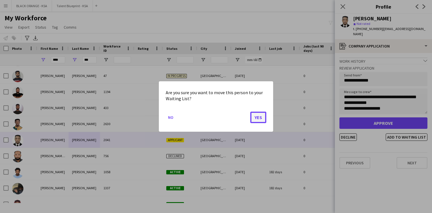
click at [263, 116] on button "Yes" at bounding box center [259, 117] width 16 height 11
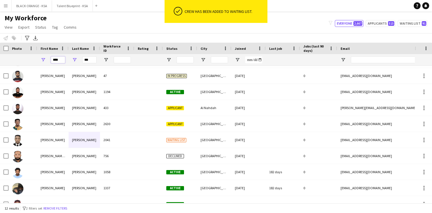
click at [59, 59] on input "****" at bounding box center [58, 59] width 14 height 7
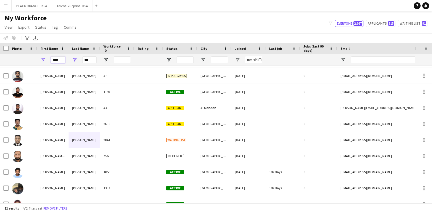
click at [59, 59] on input "****" at bounding box center [58, 59] width 14 height 7
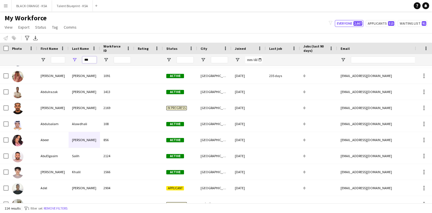
click at [87, 61] on input "***" at bounding box center [89, 59] width 14 height 7
click at [88, 61] on input "Last Name Filter Input" at bounding box center [89, 59] width 14 height 7
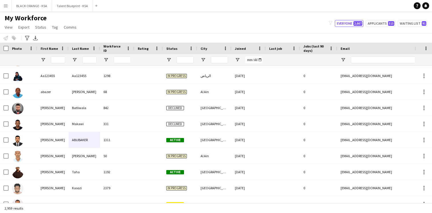
click at [98, 24] on div "My Workforce View Views Default view New view Update view Delete view Edit name…" at bounding box center [216, 23] width 432 height 19
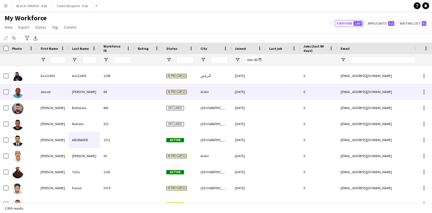
scroll to position [43, 0]
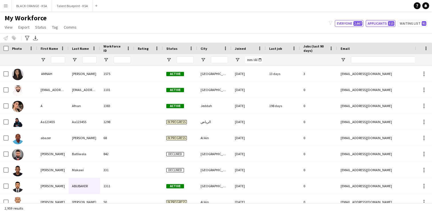
click at [378, 25] on button "Applicants 515" at bounding box center [381, 23] width 30 height 7
type input "**********"
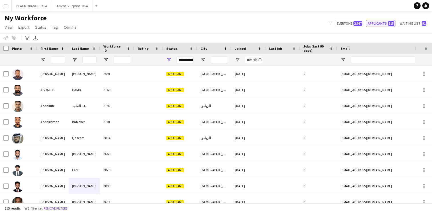
scroll to position [0, 0]
click at [239, 60] on span "Open Filter Menu" at bounding box center [237, 59] width 5 height 5
click at [259, 70] on div "Equals" at bounding box center [257, 70] width 35 height 4
click at [279, 81] on input "Filter Value" at bounding box center [259, 79] width 44 height 7
type input "**********"
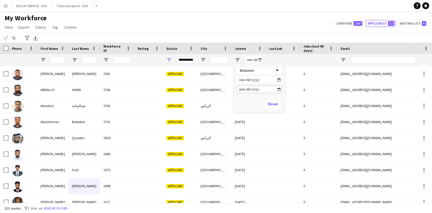
click at [279, 89] on input "Filter Value" at bounding box center [259, 89] width 44 height 7
type input "**********"
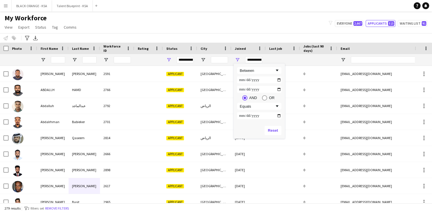
click at [205, 17] on div "My Workforce View Views Default view New view Update view Delete view Edit name…" at bounding box center [216, 23] width 432 height 19
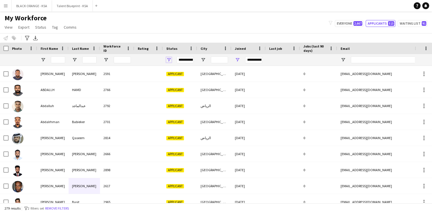
click at [169, 61] on span "Open Filter Menu" at bounding box center [168, 59] width 5 height 5
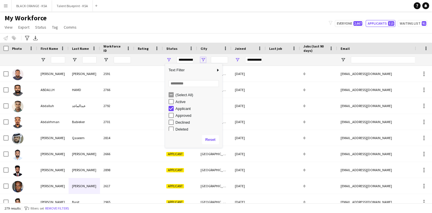
click at [204, 60] on span "Open Filter Menu" at bounding box center [203, 59] width 5 height 5
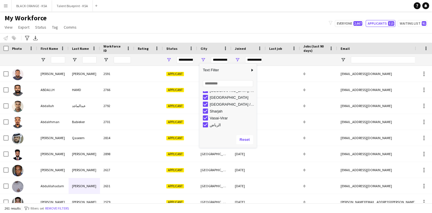
scroll to position [122, 0]
type input "**********"
click at [209, 27] on div "My Workforce View Views Default view New view Update view Delete view Edit name…" at bounding box center [216, 23] width 432 height 19
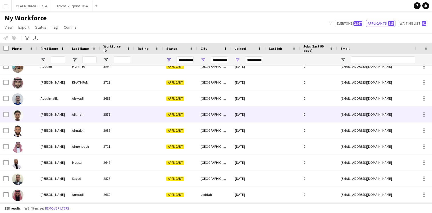
scroll to position [453, 0]
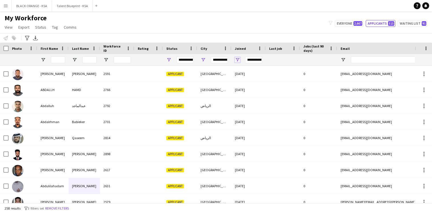
click at [238, 61] on span "Open Filter Menu" at bounding box center [237, 59] width 5 height 5
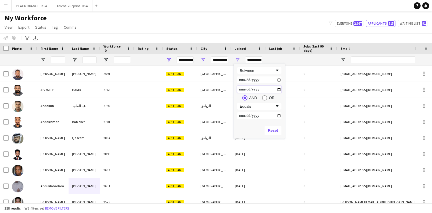
click at [278, 88] on input "**********" at bounding box center [259, 89] width 44 height 7
type input "**********"
click at [279, 90] on input "**********" at bounding box center [259, 89] width 44 height 7
type input "**********"
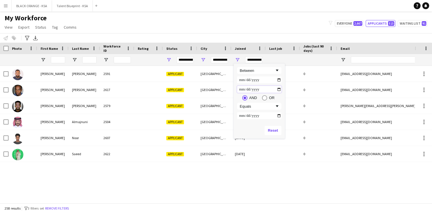
type input "**********"
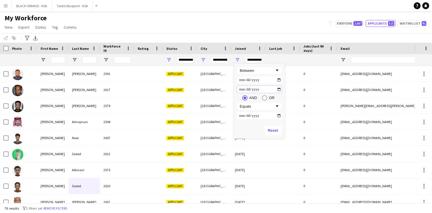
type input "**********"
click at [210, 27] on div "My Workforce View Views Default view New view Update view Delete view Edit name…" at bounding box center [216, 23] width 432 height 19
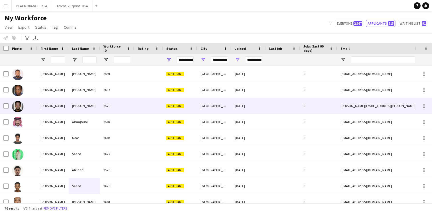
click at [112, 106] on div "2579" at bounding box center [117, 106] width 34 height 16
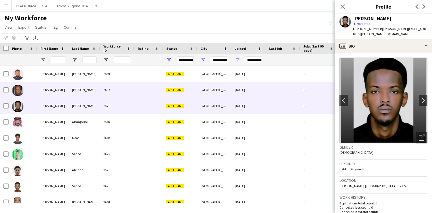
click at [114, 92] on div "2617" at bounding box center [117, 90] width 34 height 16
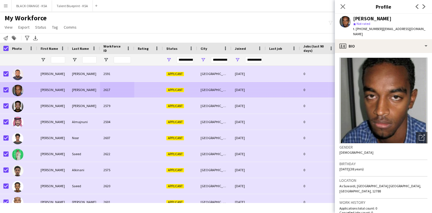
click at [33, 91] on div at bounding box center [23, 90] width 29 height 16
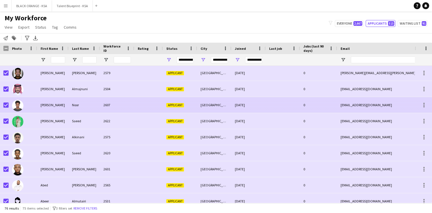
click at [61, 108] on div "[PERSON_NAME]" at bounding box center [52, 105] width 31 height 16
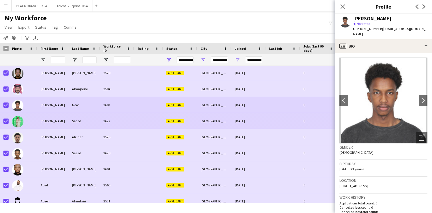
click at [62, 117] on div "[PERSON_NAME]" at bounding box center [52, 121] width 31 height 16
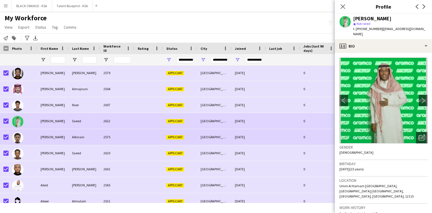
click at [63, 132] on div "[PERSON_NAME]" at bounding box center [52, 137] width 31 height 16
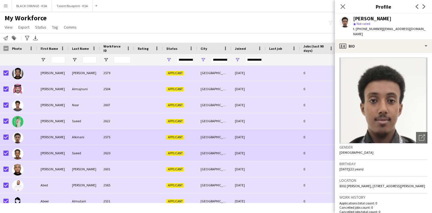
click at [63, 155] on div "Abdurahman" at bounding box center [52, 153] width 31 height 16
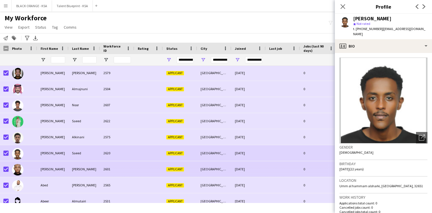
click at [60, 166] on div "Abdurahman" at bounding box center [52, 169] width 31 height 16
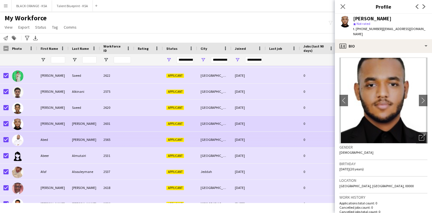
click at [64, 143] on div "Abed" at bounding box center [52, 140] width 31 height 16
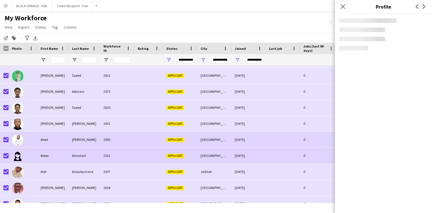
click at [59, 157] on div "Abeer" at bounding box center [52, 156] width 31 height 16
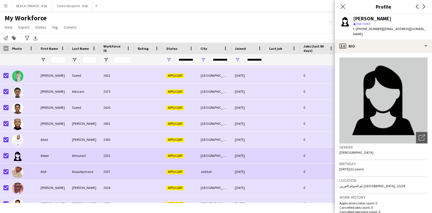
click at [56, 171] on div "Afaf" at bounding box center [52, 172] width 31 height 16
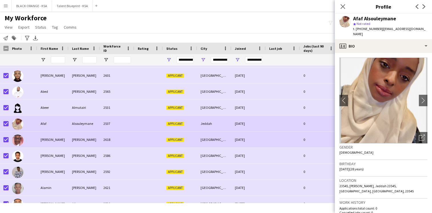
click at [61, 144] on div "[PERSON_NAME]" at bounding box center [52, 140] width 31 height 16
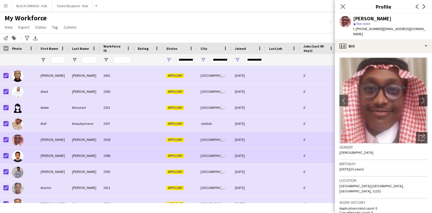
click at [60, 154] on div "[PERSON_NAME]" at bounding box center [52, 156] width 31 height 16
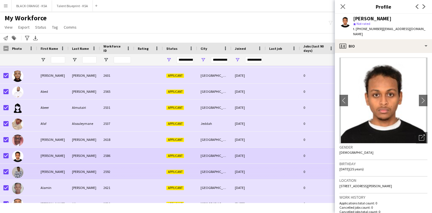
click at [57, 170] on div "[PERSON_NAME]" at bounding box center [52, 172] width 31 height 16
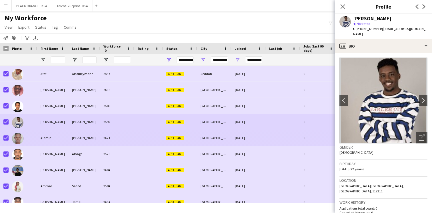
click at [60, 139] on div "Alamin" at bounding box center [52, 138] width 31 height 16
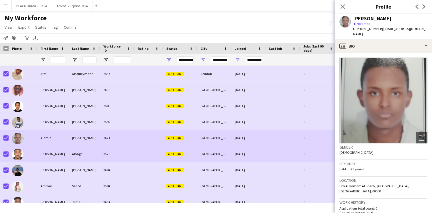
click at [55, 152] on div "[PERSON_NAME]" at bounding box center [52, 154] width 31 height 16
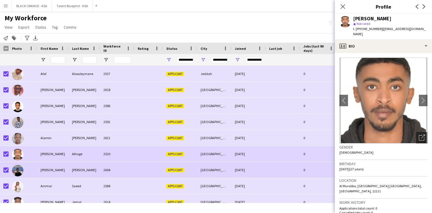
click at [51, 169] on div "[PERSON_NAME]" at bounding box center [52, 170] width 31 height 16
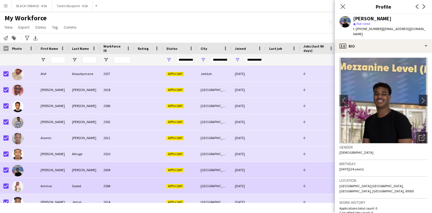
click at [50, 184] on div "Ammar" at bounding box center [52, 186] width 31 height 16
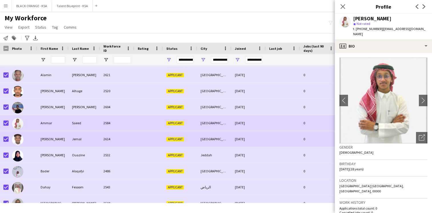
click at [55, 143] on div "Anwar" at bounding box center [52, 139] width 31 height 16
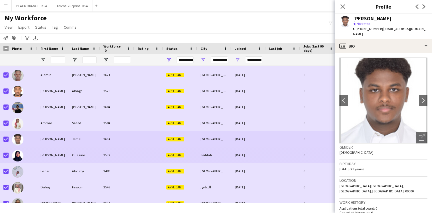
click at [53, 157] on div "Aya" at bounding box center [52, 155] width 31 height 16
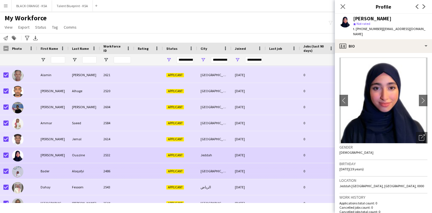
click at [52, 173] on div "Bader" at bounding box center [52, 171] width 31 height 16
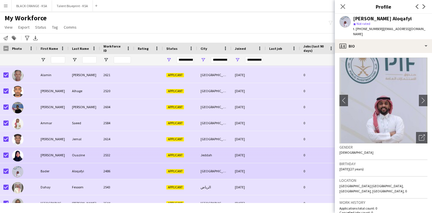
click at [54, 155] on div "Aya" at bounding box center [52, 155] width 31 height 16
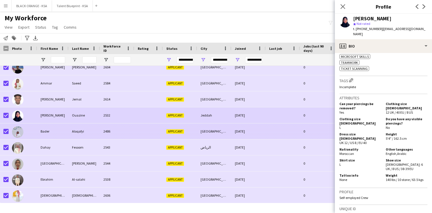
click at [88, 132] on div "Aloqafyi" at bounding box center [84, 131] width 31 height 16
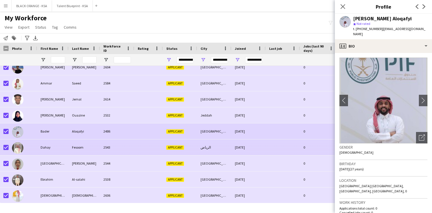
click at [90, 143] on div "Fesoom" at bounding box center [84, 147] width 31 height 16
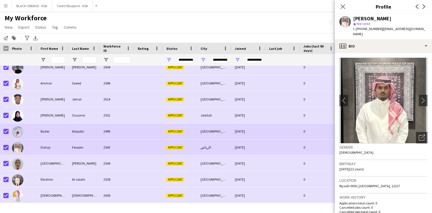
click at [92, 136] on div "Aloqafyi" at bounding box center [84, 131] width 31 height 16
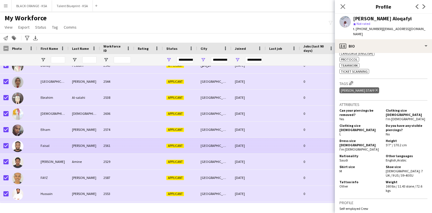
click at [100, 149] on div "2561" at bounding box center [117, 146] width 34 height 16
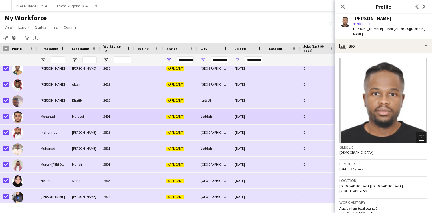
click at [97, 116] on div "Marzoqi" at bounding box center [84, 116] width 31 height 16
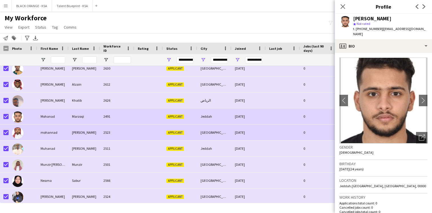
click at [96, 129] on div "[PERSON_NAME]" at bounding box center [84, 132] width 31 height 16
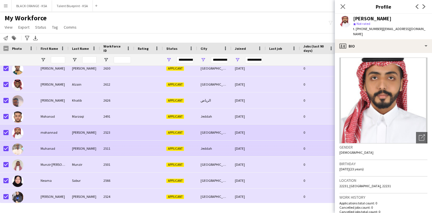
click at [92, 145] on div "[PERSON_NAME]" at bounding box center [84, 148] width 31 height 16
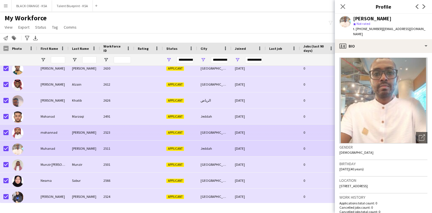
click at [92, 134] on div "[PERSON_NAME]" at bounding box center [84, 132] width 31 height 16
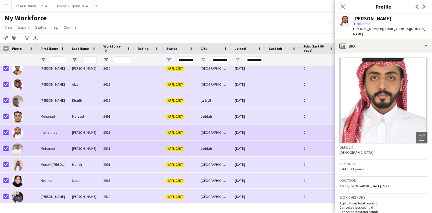
click at [91, 147] on div "[PERSON_NAME]" at bounding box center [84, 148] width 31 height 16
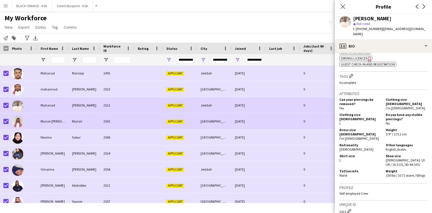
click at [123, 123] on div "2501" at bounding box center [117, 121] width 34 height 16
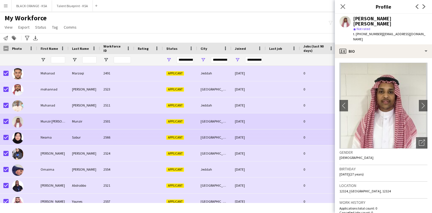
click at [116, 137] on div "2566" at bounding box center [117, 137] width 34 height 16
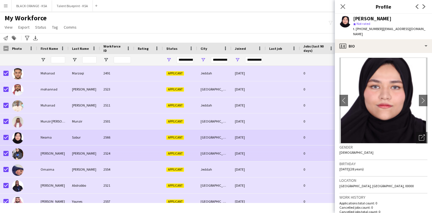
click at [110, 150] on div "2524" at bounding box center [117, 153] width 34 height 16
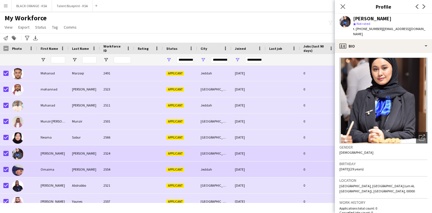
click at [109, 164] on div "2554" at bounding box center [117, 169] width 34 height 16
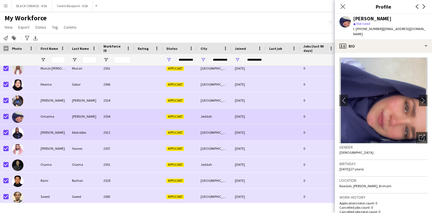
click at [110, 137] on div "2521" at bounding box center [117, 132] width 34 height 16
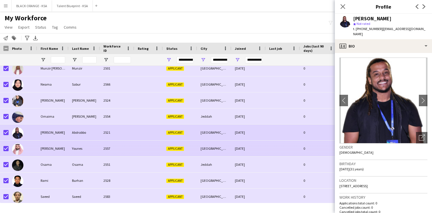
click at [132, 149] on div "2557" at bounding box center [117, 148] width 34 height 16
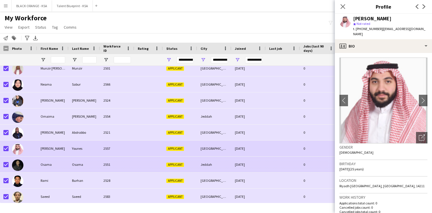
click at [130, 168] on div "2551" at bounding box center [117, 164] width 34 height 16
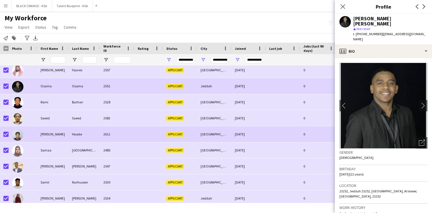
click at [122, 139] on div "2611" at bounding box center [117, 134] width 34 height 16
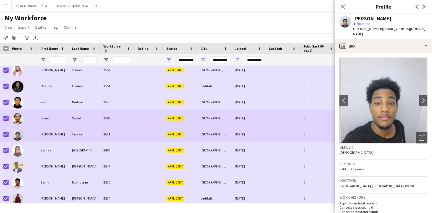
click at [122, 118] on div "2583" at bounding box center [117, 118] width 34 height 16
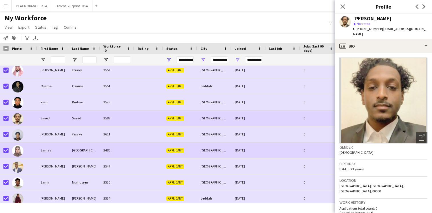
click at [124, 152] on div "2485" at bounding box center [117, 150] width 34 height 16
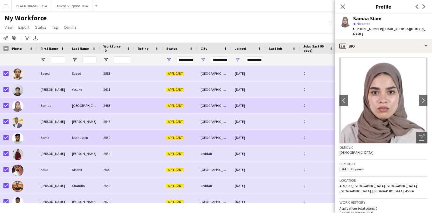
click at [122, 132] on div "2530" at bounding box center [117, 138] width 34 height 16
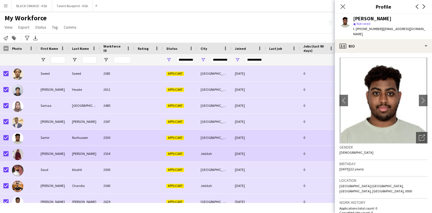
click at [128, 156] on div "2534" at bounding box center [117, 154] width 34 height 16
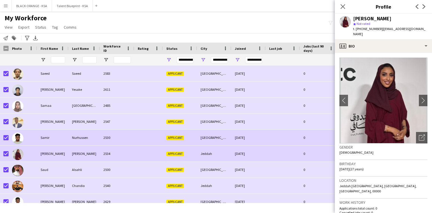
click at [128, 143] on div "2530" at bounding box center [117, 138] width 34 height 16
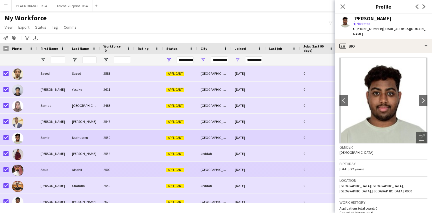
click at [126, 167] on div "2500" at bounding box center [117, 170] width 34 height 16
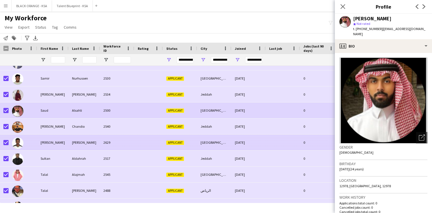
click at [126, 146] on div "2629" at bounding box center [117, 142] width 34 height 16
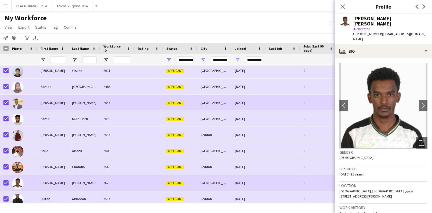
click at [125, 108] on div "2547" at bounding box center [117, 103] width 34 height 16
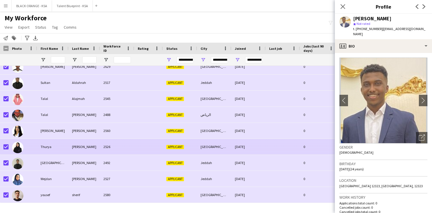
click at [125, 144] on div "2526" at bounding box center [117, 147] width 34 height 16
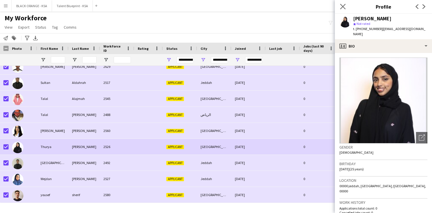
click at [340, 7] on app-icon "Close pop-in" at bounding box center [343, 7] width 8 height 8
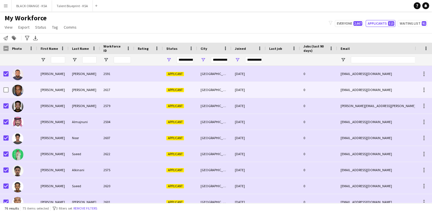
click at [49, 90] on div "[PERSON_NAME]" at bounding box center [52, 90] width 31 height 16
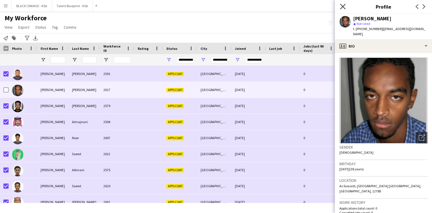
click at [342, 7] on icon at bounding box center [342, 6] width 5 height 5
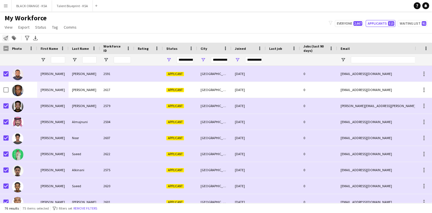
click at [7, 39] on icon "Notify workforce" at bounding box center [5, 38] width 5 height 5
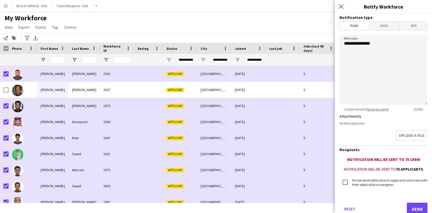
click at [384, 28] on span "Email" at bounding box center [385, 25] width 30 height 9
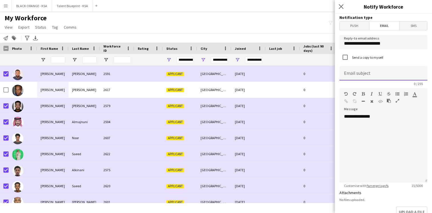
click at [363, 75] on input at bounding box center [384, 73] width 88 height 14
type input "**********"
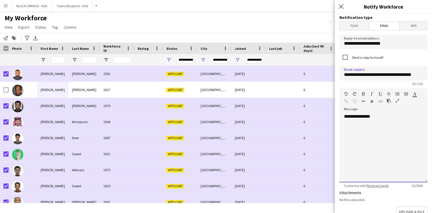
click at [361, 134] on div "**********" at bounding box center [384, 148] width 88 height 69
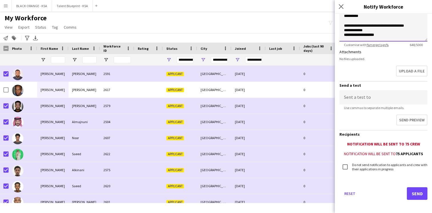
scroll to position [144, 0]
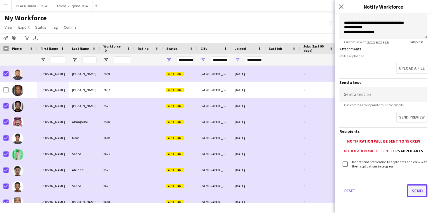
click at [412, 189] on button "Send" at bounding box center [417, 190] width 21 height 13
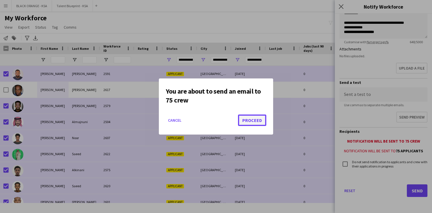
click at [255, 122] on button "Proceed" at bounding box center [252, 119] width 28 height 11
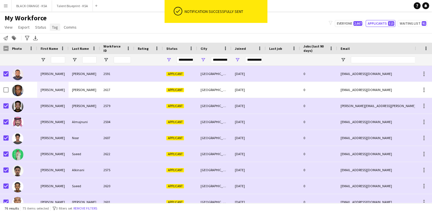
click at [55, 27] on span "Tag" at bounding box center [55, 27] width 6 height 5
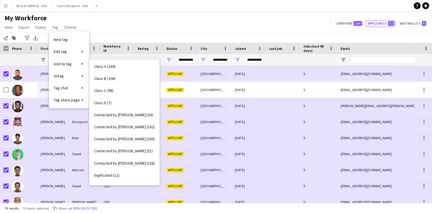
scroll to position [89, 0]
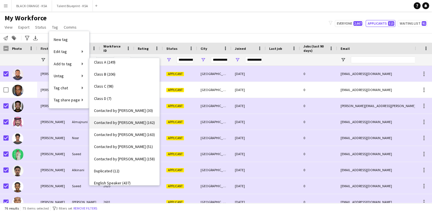
click at [118, 124] on span "Contacted by Khaled (162)" at bounding box center [124, 122] width 61 height 5
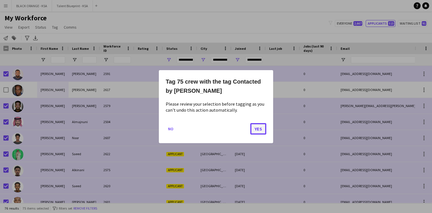
click at [260, 128] on button "Yes" at bounding box center [259, 128] width 16 height 11
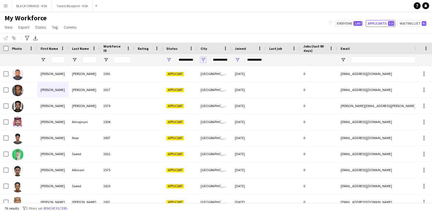
click at [203, 60] on span "Open Filter Menu" at bounding box center [203, 59] width 5 height 5
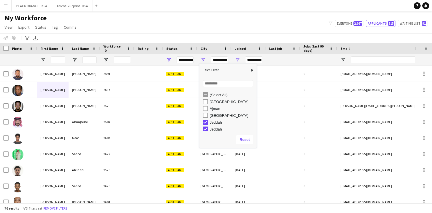
click at [200, 39] on div "Notify workforce Add to tag Select at least one crew to tag him or her. Advance…" at bounding box center [216, 37] width 432 height 9
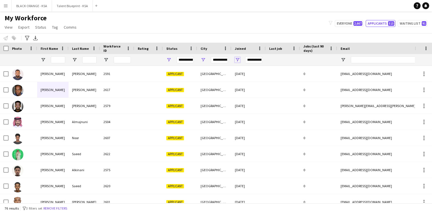
click at [239, 59] on span "Open Filter Menu" at bounding box center [237, 59] width 5 height 5
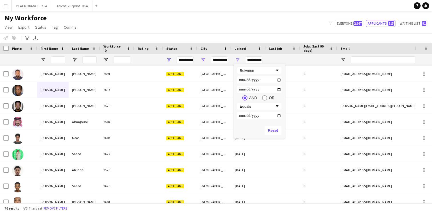
click at [278, 79] on input "**********" at bounding box center [259, 79] width 44 height 7
type input "**********"
type input "***"
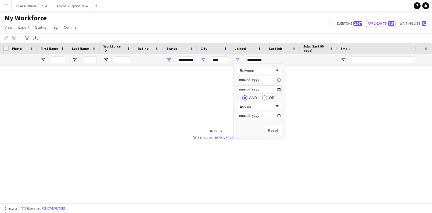
click at [279, 88] on input "**********" at bounding box center [259, 89] width 44 height 7
type input "**********"
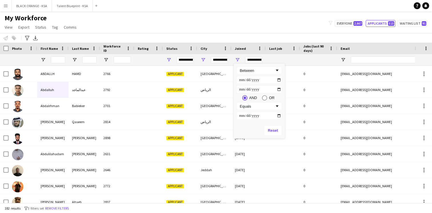
click at [230, 26] on div "My Workforce View Views Default view New view Update view Delete view Edit name…" at bounding box center [216, 23] width 432 height 19
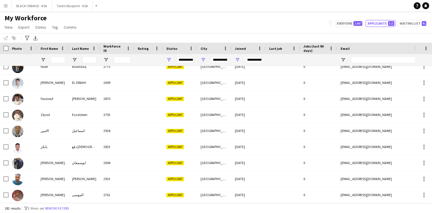
scroll to position [2778, 0]
click at [354, 24] on button "Everyone 2,667" at bounding box center [349, 23] width 29 height 7
type input "**********"
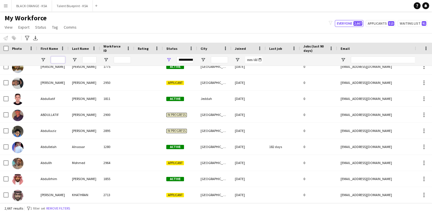
click at [59, 62] on input "First Name Filter Input" at bounding box center [58, 59] width 14 height 7
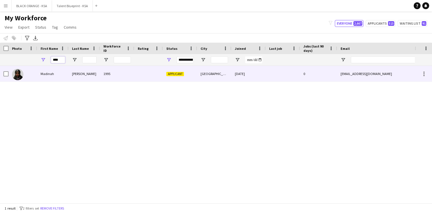
type input "****"
click at [78, 76] on div "[PERSON_NAME]" at bounding box center [84, 74] width 31 height 16
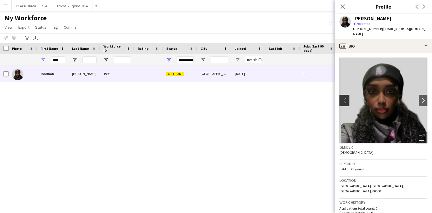
click at [343, 97] on app-icon "chevron-left" at bounding box center [344, 100] width 9 height 6
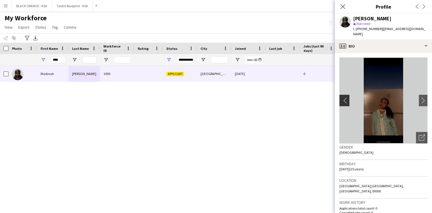
click at [343, 97] on app-icon "chevron-left" at bounding box center [344, 100] width 9 height 6
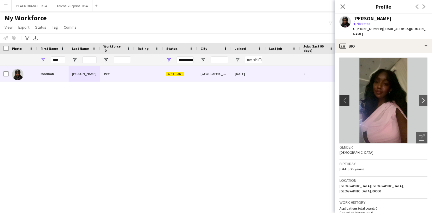
click at [343, 97] on app-icon "chevron-left" at bounding box center [344, 100] width 9 height 6
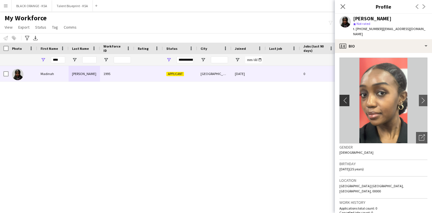
click at [343, 97] on app-icon "chevron-left" at bounding box center [344, 100] width 9 height 6
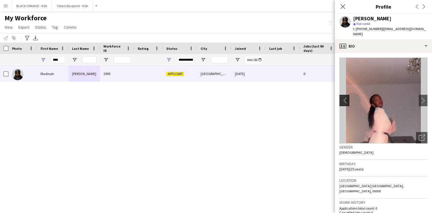
click at [343, 97] on app-icon "chevron-left" at bounding box center [344, 100] width 9 height 6
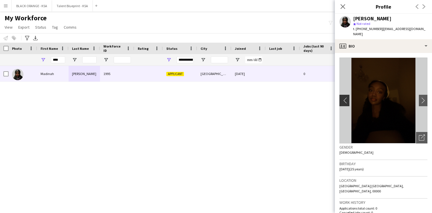
click at [343, 97] on app-icon "chevron-left" at bounding box center [344, 100] width 9 height 6
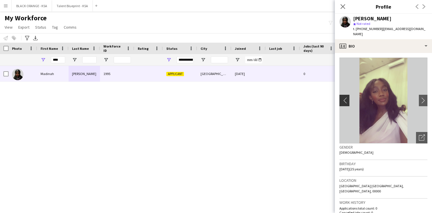
click at [347, 97] on app-icon "chevron-left" at bounding box center [344, 100] width 9 height 6
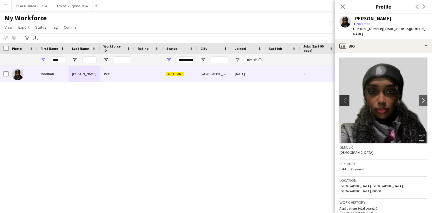
click at [347, 97] on app-icon "chevron-left" at bounding box center [344, 100] width 9 height 6
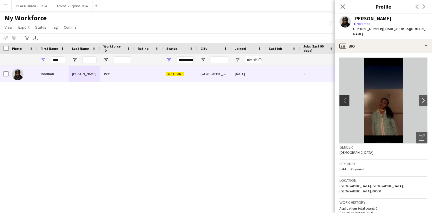
click at [347, 97] on app-icon "chevron-left" at bounding box center [344, 100] width 9 height 6
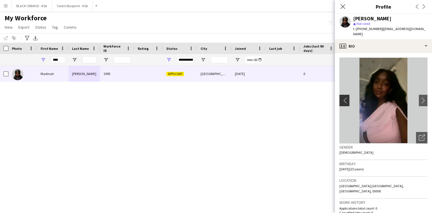
click at [347, 97] on app-icon "chevron-left" at bounding box center [344, 100] width 9 height 6
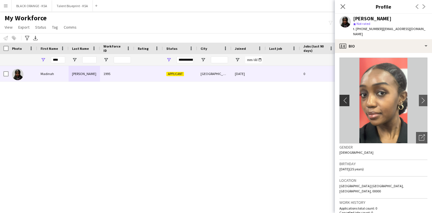
click at [347, 97] on app-icon "chevron-left" at bounding box center [344, 100] width 9 height 6
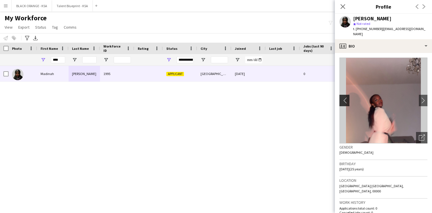
click at [347, 97] on app-icon "chevron-left" at bounding box center [344, 100] width 9 height 6
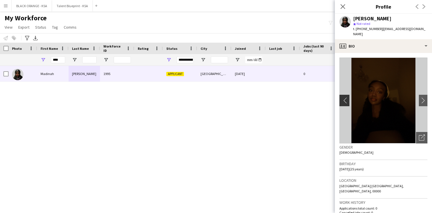
click at [347, 97] on app-icon "chevron-left" at bounding box center [344, 100] width 9 height 6
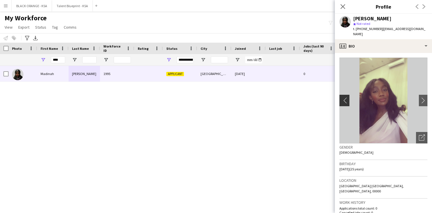
click at [347, 97] on app-icon "chevron-left" at bounding box center [344, 100] width 9 height 6
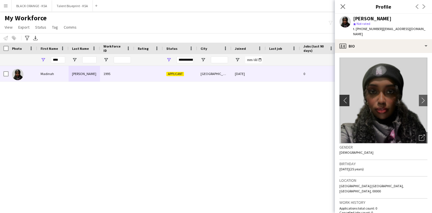
click at [347, 97] on app-icon "chevron-left" at bounding box center [344, 100] width 9 height 6
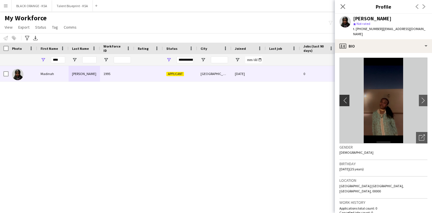
click at [347, 97] on app-icon "chevron-left" at bounding box center [344, 100] width 9 height 6
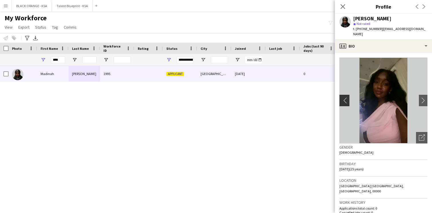
click at [347, 97] on app-icon "chevron-left" at bounding box center [344, 100] width 9 height 6
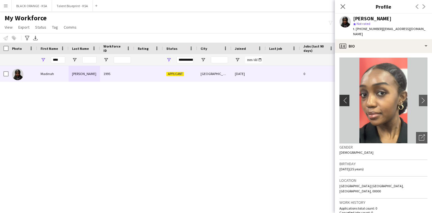
click at [347, 97] on app-icon "chevron-left" at bounding box center [344, 100] width 9 height 6
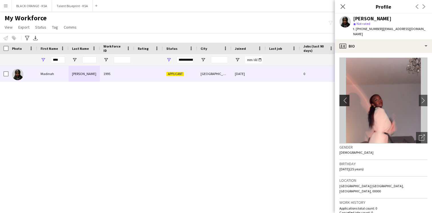
click at [347, 97] on app-icon "chevron-left" at bounding box center [344, 100] width 9 height 6
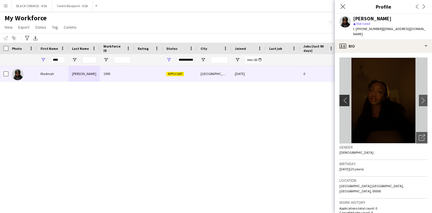
click at [347, 97] on app-icon "chevron-left" at bounding box center [344, 100] width 9 height 6
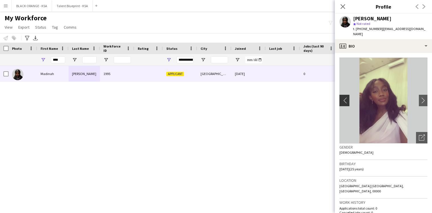
click at [347, 97] on app-icon "chevron-left" at bounding box center [344, 100] width 9 height 6
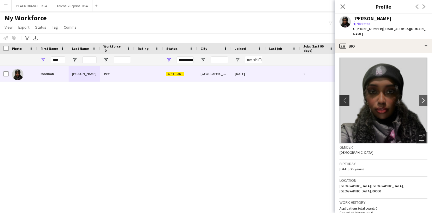
click at [346, 100] on button "chevron-left" at bounding box center [343, 100] width 11 height 11
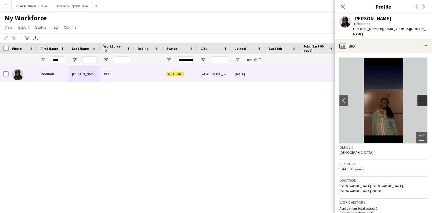
click at [422, 97] on app-icon "chevron-right" at bounding box center [423, 100] width 9 height 6
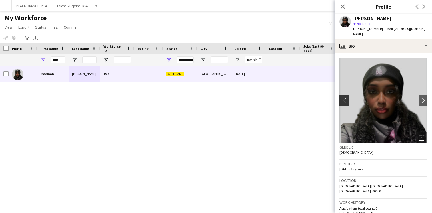
click at [346, 97] on app-icon "chevron-left" at bounding box center [344, 100] width 9 height 6
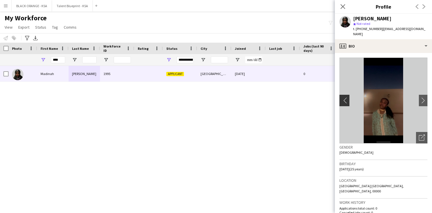
click at [346, 97] on app-icon "chevron-left" at bounding box center [344, 100] width 9 height 6
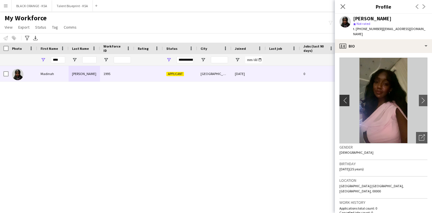
click at [346, 97] on app-icon "chevron-left" at bounding box center [344, 100] width 9 height 6
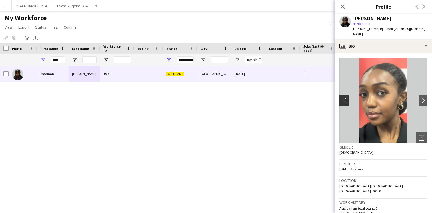
click at [346, 97] on app-icon "chevron-left" at bounding box center [344, 100] width 9 height 6
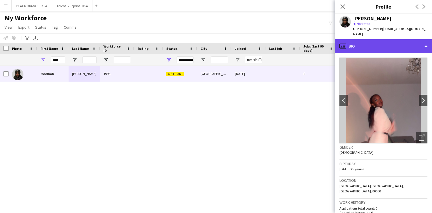
click at [395, 41] on div "profile Bio" at bounding box center [383, 46] width 97 height 14
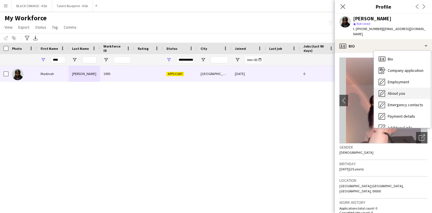
click at [397, 91] on span "About you" at bounding box center [396, 93] width 17 height 5
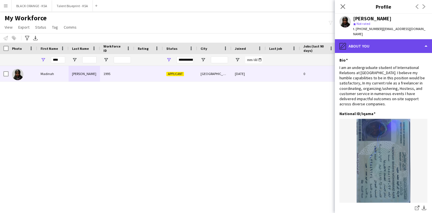
click at [352, 43] on div "pencil4 About you" at bounding box center [383, 46] width 97 height 14
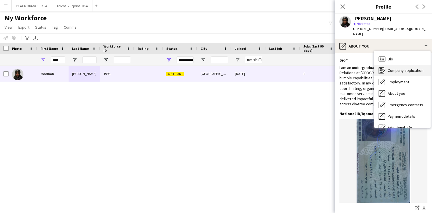
click at [394, 68] on div "Company application Company application" at bounding box center [402, 70] width 57 height 11
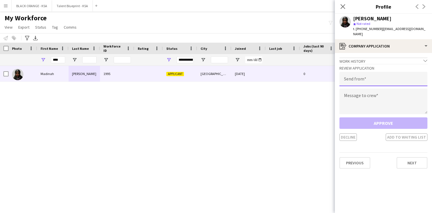
click at [364, 78] on input "email" at bounding box center [384, 79] width 88 height 14
type input "**********"
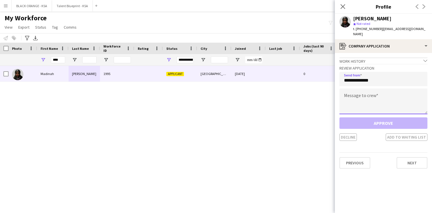
click at [364, 93] on textarea at bounding box center [384, 101] width 88 height 26
paste textarea "**********"
type textarea "**********"
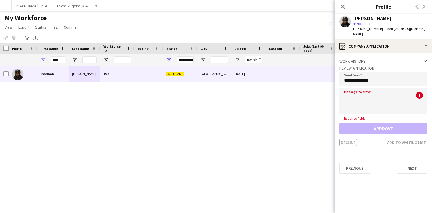
paste textarea "**********"
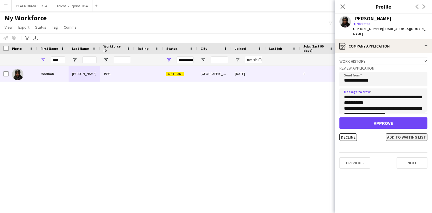
type textarea "**********"
click at [396, 133] on button "Add to waiting list" at bounding box center [407, 136] width 42 height 7
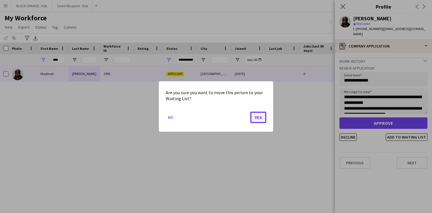
click at [260, 114] on button "Yes" at bounding box center [259, 117] width 16 height 11
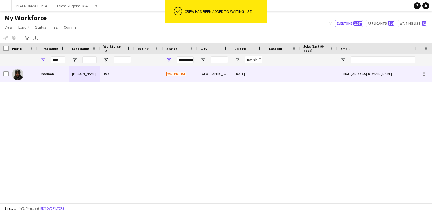
click at [188, 76] on div "Waiting list" at bounding box center [180, 74] width 34 height 16
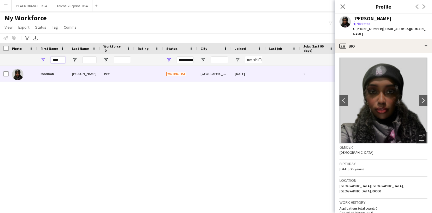
click at [59, 59] on input "****" at bounding box center [58, 59] width 14 height 7
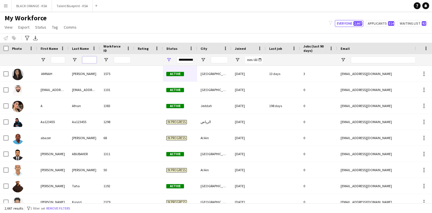
click at [90, 59] on input "Last Name Filter Input" at bounding box center [89, 59] width 14 height 7
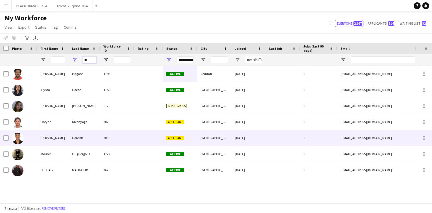
type input "**"
click at [66, 140] on div "[PERSON_NAME]" at bounding box center [52, 138] width 31 height 16
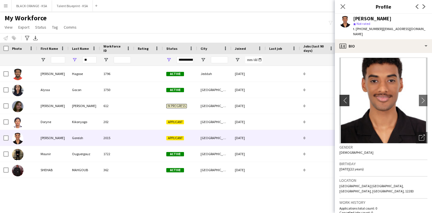
click at [346, 97] on app-icon "chevron-left" at bounding box center [344, 100] width 9 height 6
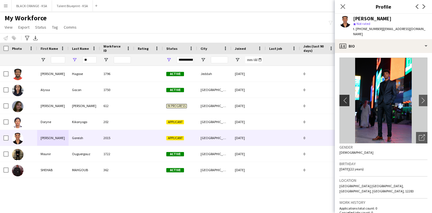
click at [343, 97] on app-icon "chevron-left" at bounding box center [344, 100] width 9 height 6
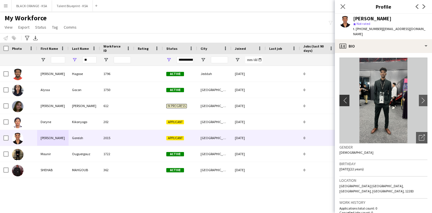
click at [342, 97] on app-icon "chevron-left" at bounding box center [344, 100] width 9 height 6
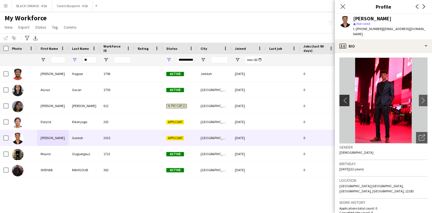
click at [341, 98] on app-icon "chevron-left" at bounding box center [344, 100] width 9 height 6
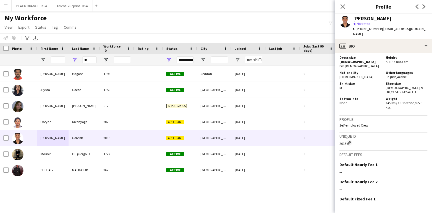
scroll to position [425, 0]
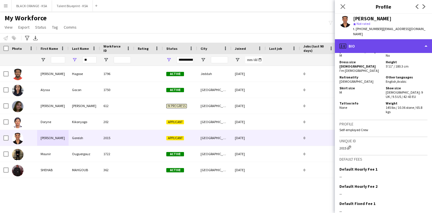
click at [375, 39] on div "profile Bio" at bounding box center [383, 46] width 97 height 14
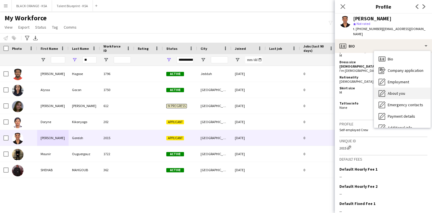
click at [391, 91] on span "About you" at bounding box center [396, 93] width 17 height 5
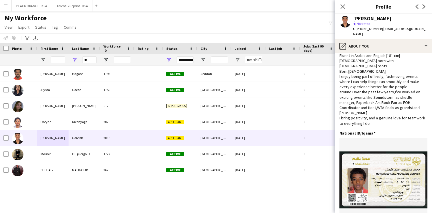
scroll to position [0, 0]
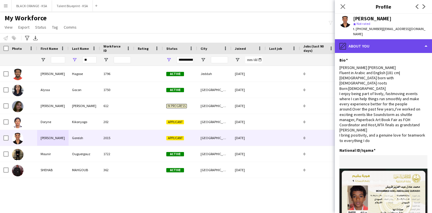
click at [371, 45] on div "pencil4 About you" at bounding box center [383, 46] width 97 height 14
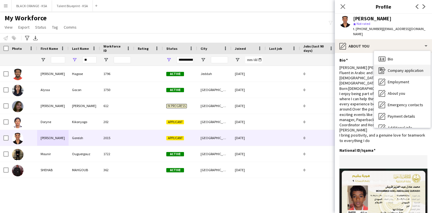
click at [410, 68] on span "Company application" at bounding box center [406, 70] width 36 height 5
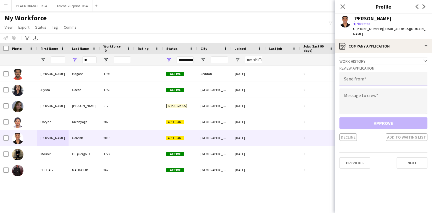
click at [364, 79] on input "email" at bounding box center [384, 79] width 88 height 14
type input "**********"
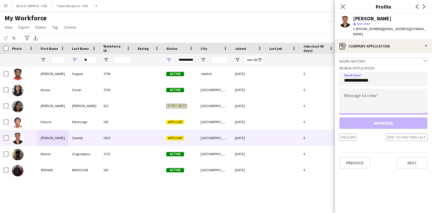
click at [364, 98] on textarea at bounding box center [384, 101] width 88 height 26
paste textarea "**********"
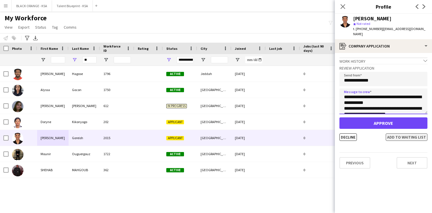
type textarea "**********"
click at [398, 133] on button "Add to waiting list" at bounding box center [407, 136] width 42 height 7
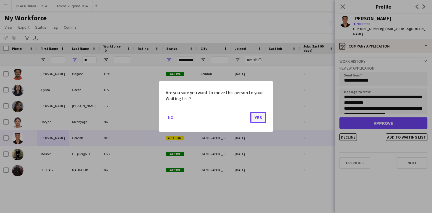
click at [262, 120] on button "Yes" at bounding box center [259, 117] width 16 height 11
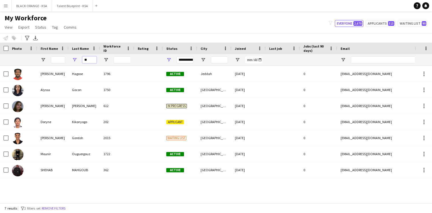
click at [88, 60] on input "**" at bounding box center [89, 59] width 14 height 7
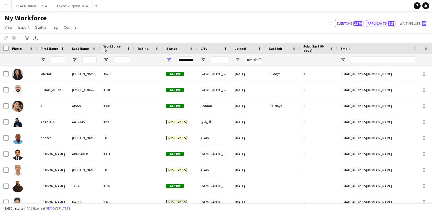
click at [377, 23] on button "Applicants 515" at bounding box center [381, 23] width 30 height 7
type input "**********"
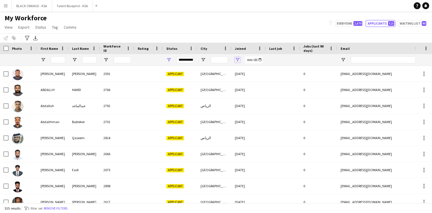
click at [238, 59] on span "Open Filter Menu" at bounding box center [237, 59] width 5 height 5
click at [278, 72] on span "Filtering operator" at bounding box center [277, 70] width 5 height 5
click at [278, 80] on input "Filter Value" at bounding box center [259, 79] width 44 height 7
type input "**********"
click at [279, 91] on input "Filter Value" at bounding box center [259, 89] width 44 height 7
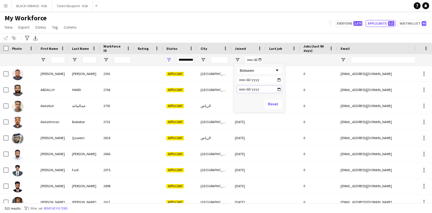
type input "**********"
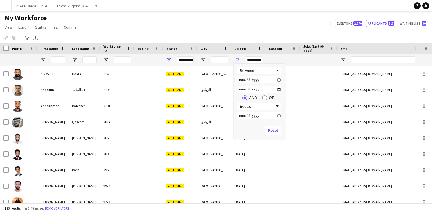
click at [212, 23] on div "My Workforce View Views Default view New view Update view Delete view Edit name…" at bounding box center [216, 23] width 432 height 19
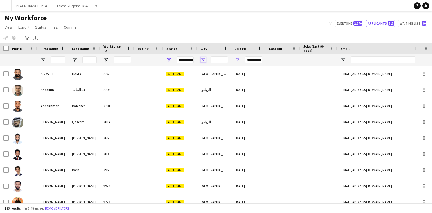
click at [204, 61] on span "Open Filter Menu" at bounding box center [203, 59] width 5 height 5
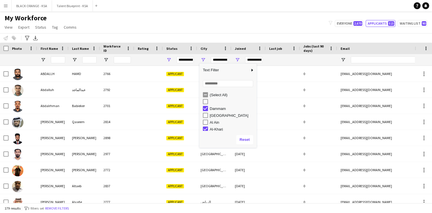
click at [204, 126] on div "Al-Kharj" at bounding box center [230, 129] width 54 height 7
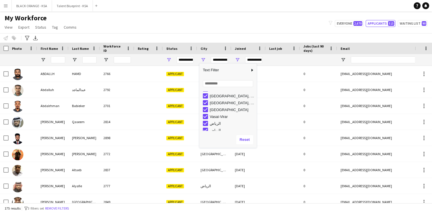
scroll to position [112, 0]
type input "**********"
click at [214, 19] on div "My Workforce View Views Default view New view Update view Delete view Edit name…" at bounding box center [216, 23] width 432 height 19
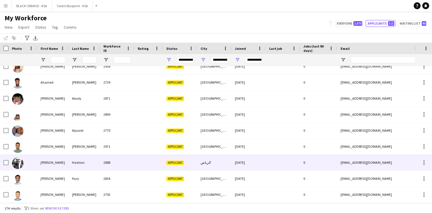
scroll to position [0, 0]
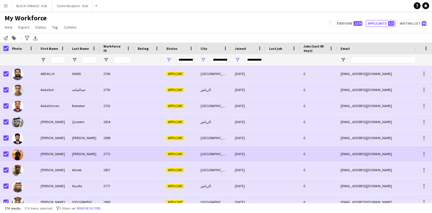
click at [52, 158] on div "[PERSON_NAME]" at bounding box center [52, 154] width 31 height 16
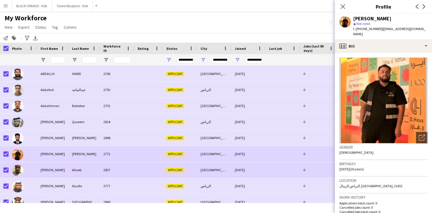
click at [67, 166] on div "[PERSON_NAME]" at bounding box center [52, 170] width 31 height 16
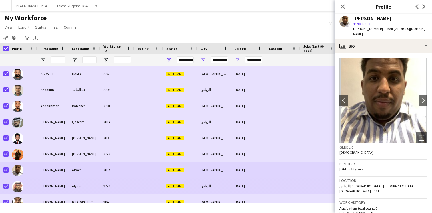
click at [61, 179] on div "[PERSON_NAME]" at bounding box center [52, 186] width 31 height 16
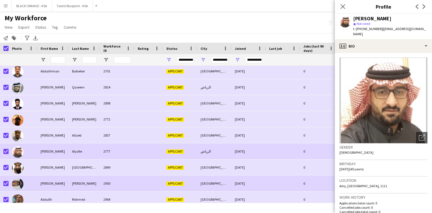
scroll to position [44, 0]
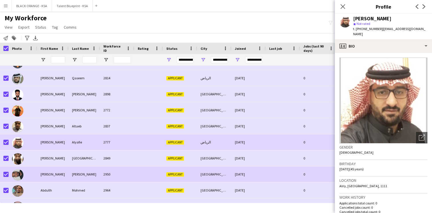
click at [58, 178] on div "[PERSON_NAME]" at bounding box center [52, 174] width 31 height 16
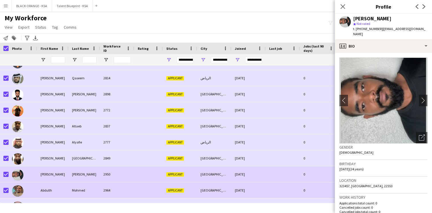
click at [57, 187] on div "Abdullh" at bounding box center [52, 190] width 31 height 16
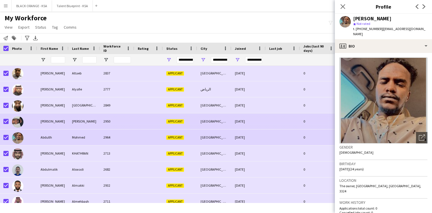
click at [66, 122] on div "[PERSON_NAME]" at bounding box center [52, 121] width 31 height 16
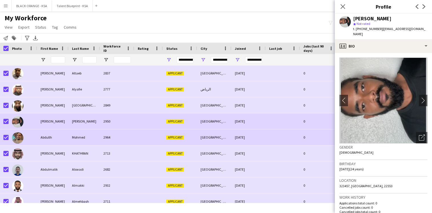
click at [64, 132] on div "Abdullh" at bounding box center [52, 137] width 31 height 16
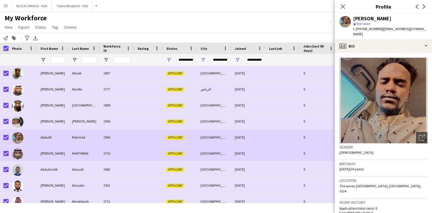
click at [72, 154] on div "KHATHRAN" at bounding box center [84, 153] width 31 height 16
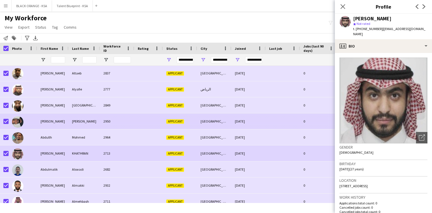
click at [69, 126] on div "[PERSON_NAME]" at bounding box center [84, 121] width 31 height 16
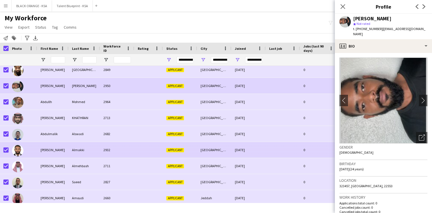
click at [64, 142] on div "[PERSON_NAME]" at bounding box center [52, 150] width 31 height 16
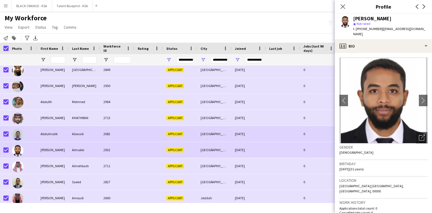
click at [65, 135] on div "Abdulmalik" at bounding box center [52, 134] width 31 height 16
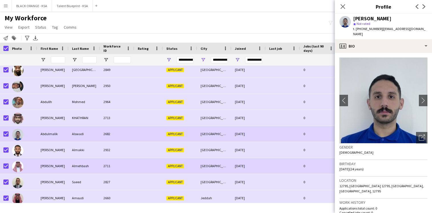
click at [57, 166] on div "[PERSON_NAME]" at bounding box center [52, 166] width 31 height 16
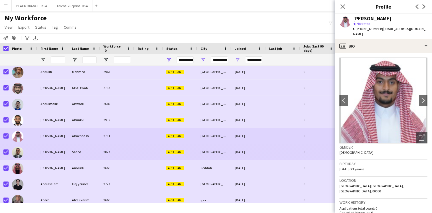
click at [57, 156] on div "[PERSON_NAME]" at bounding box center [52, 152] width 31 height 16
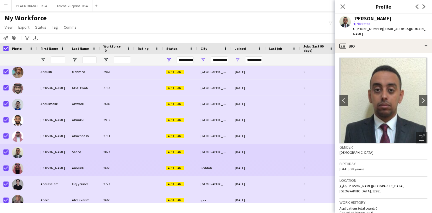
click at [54, 163] on div "[PERSON_NAME]" at bounding box center [52, 168] width 31 height 16
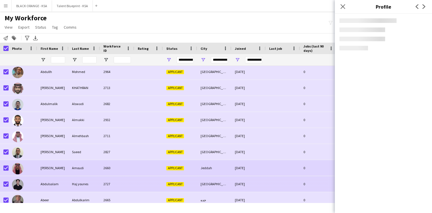
click at [51, 183] on div "Abdulsalam" at bounding box center [52, 184] width 31 height 16
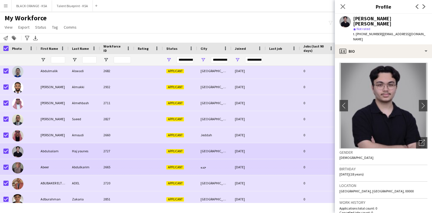
click at [51, 169] on div "Abeer" at bounding box center [52, 167] width 31 height 16
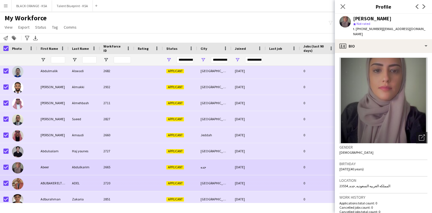
click at [50, 178] on div "ABUBAKER ELTHANI" at bounding box center [52, 183] width 31 height 16
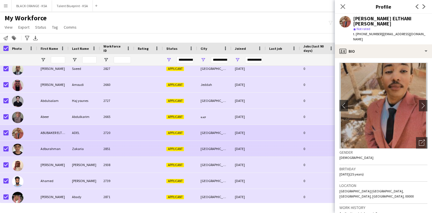
click at [53, 149] on div "Adburahman" at bounding box center [52, 149] width 31 height 16
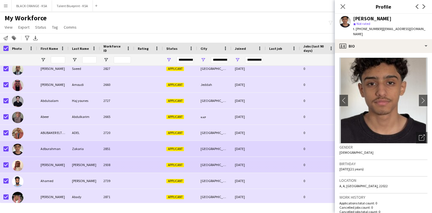
click at [52, 160] on div "[PERSON_NAME]" at bounding box center [52, 165] width 31 height 16
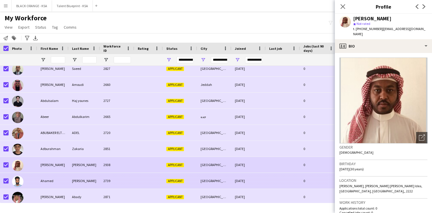
click at [50, 176] on div "Ahamed" at bounding box center [52, 181] width 31 height 16
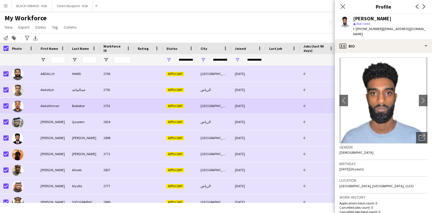
click at [53, 108] on div "Abdalrhman" at bounding box center [52, 106] width 31 height 16
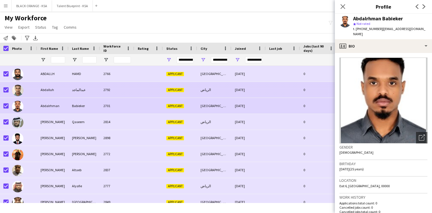
click at [54, 93] on div "Abdalluh" at bounding box center [52, 90] width 31 height 16
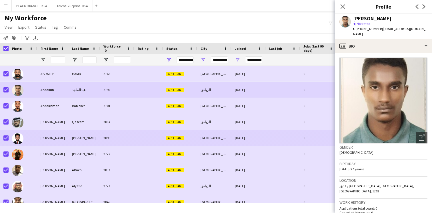
click at [50, 133] on div "[PERSON_NAME]" at bounding box center [52, 138] width 31 height 16
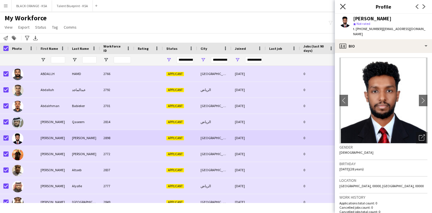
click at [343, 7] on icon "Close pop-in" at bounding box center [342, 6] width 5 height 5
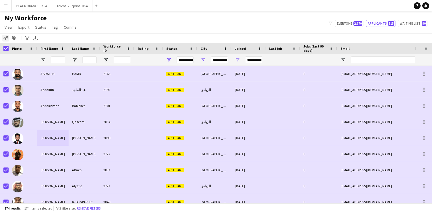
click at [7, 41] on div "Notify workforce" at bounding box center [5, 38] width 7 height 7
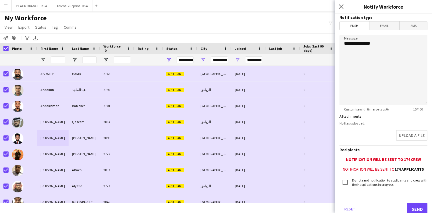
click at [385, 29] on span "Email" at bounding box center [385, 25] width 30 height 9
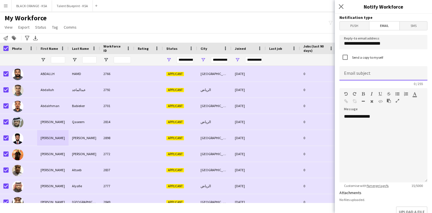
click at [364, 71] on input at bounding box center [384, 73] width 88 height 14
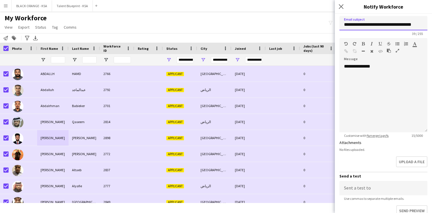
type input "**********"
click at [379, 76] on div "**********" at bounding box center [384, 97] width 88 height 69
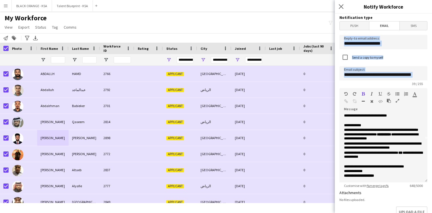
drag, startPoint x: 347, startPoint y: 34, endPoint x: 348, endPoint y: 27, distance: 6.9
click at [348, 27] on form "**********" at bounding box center [383, 185] width 97 height 343
click at [340, 82] on div "39 / 255" at bounding box center [384, 84] width 88 height 4
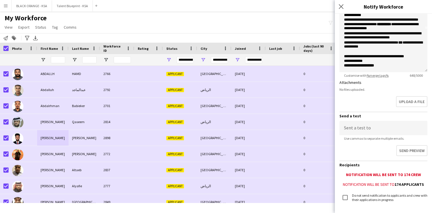
scroll to position [144, 0]
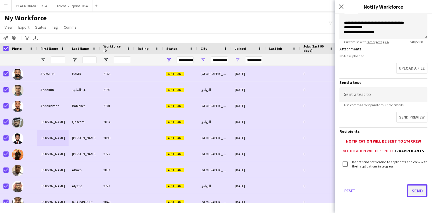
click at [414, 190] on button "Send" at bounding box center [417, 190] width 21 height 13
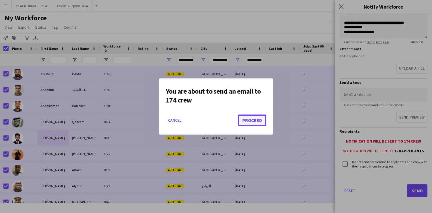
click at [253, 121] on button "Proceed" at bounding box center [252, 119] width 28 height 11
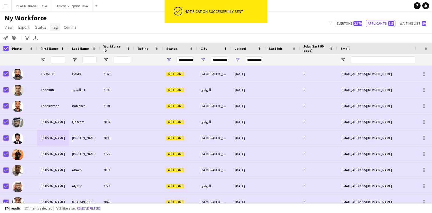
click at [52, 26] on span "Tag" at bounding box center [55, 27] width 6 height 5
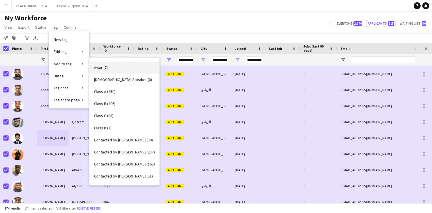
scroll to position [63, 0]
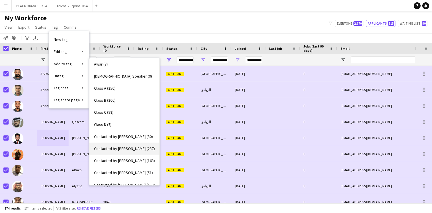
click at [116, 146] on span "Contacted by [PERSON_NAME] (237)" at bounding box center [124, 148] width 61 height 5
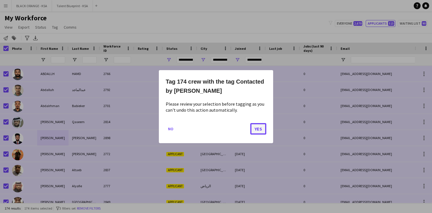
click at [259, 126] on button "Yes" at bounding box center [259, 128] width 16 height 11
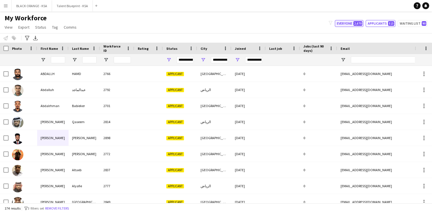
click at [348, 22] on button "Everyone 2,670" at bounding box center [349, 23] width 29 height 7
type input "**********"
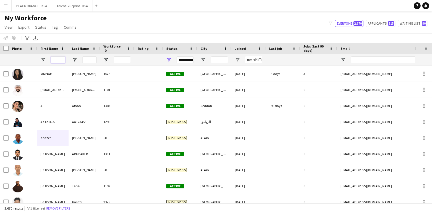
click at [59, 61] on input "First Name Filter Input" at bounding box center [58, 59] width 14 height 7
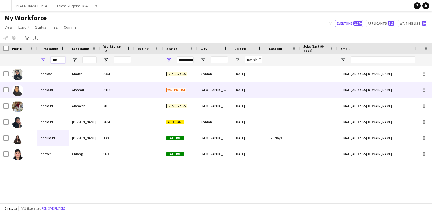
type input "***"
click at [56, 90] on div "Kholoud" at bounding box center [52, 90] width 31 height 16
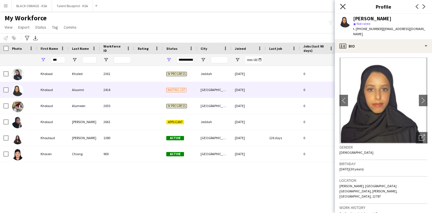
click at [343, 5] on icon "Close pop-in" at bounding box center [342, 6] width 5 height 5
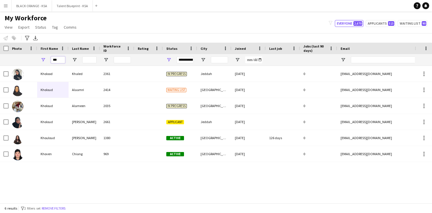
click at [58, 60] on input "***" at bounding box center [58, 59] width 14 height 7
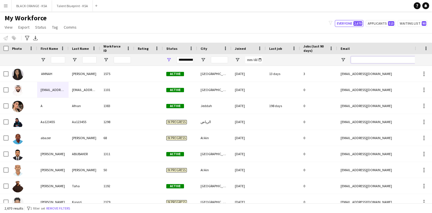
click at [360, 60] on input "Email Filter Input" at bounding box center [399, 59] width 97 height 7
paste input "**********"
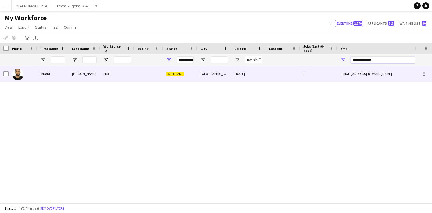
type input "**********"
click at [285, 72] on div at bounding box center [283, 74] width 34 height 16
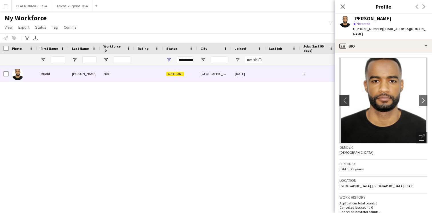
click at [344, 97] on app-icon "chevron-left" at bounding box center [344, 100] width 9 height 6
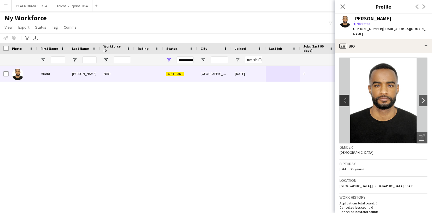
click at [344, 97] on app-icon "chevron-left" at bounding box center [344, 100] width 9 height 6
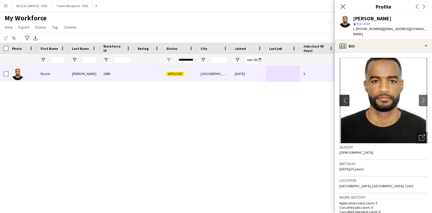
click at [344, 97] on app-icon "chevron-left" at bounding box center [344, 100] width 9 height 6
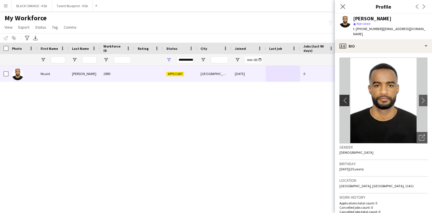
click at [344, 97] on app-icon "chevron-left" at bounding box center [344, 100] width 9 height 6
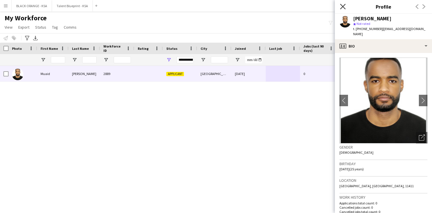
click at [345, 6] on icon "Close pop-in" at bounding box center [342, 6] width 5 height 5
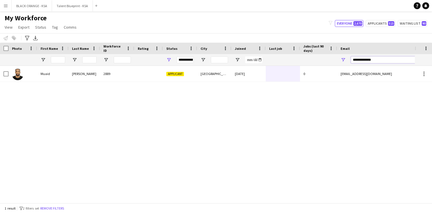
click at [362, 58] on input "**********" at bounding box center [399, 59] width 97 height 7
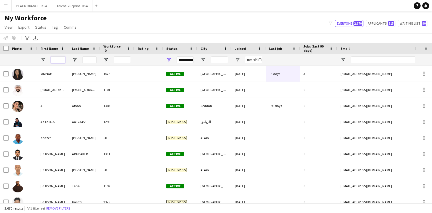
click at [58, 61] on input "First Name Filter Input" at bounding box center [58, 59] width 14 height 7
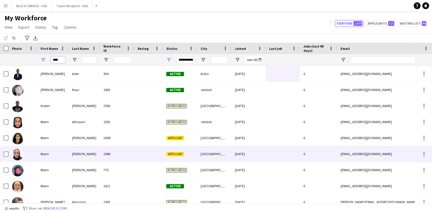
type input "****"
click at [67, 150] on div "Reem" at bounding box center [52, 154] width 31 height 16
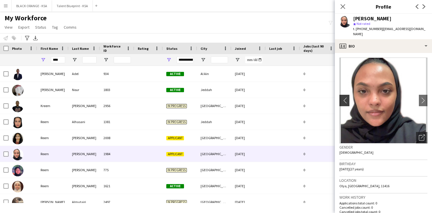
click at [342, 97] on app-icon "chevron-left" at bounding box center [344, 100] width 9 height 6
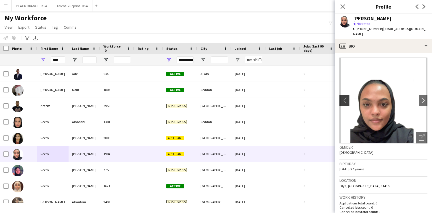
click at [342, 97] on app-icon "chevron-left" at bounding box center [344, 100] width 9 height 6
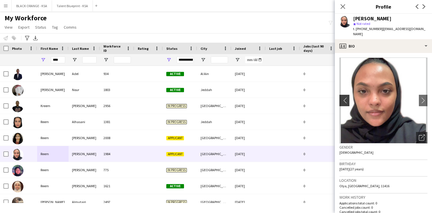
click at [342, 97] on app-icon "chevron-left" at bounding box center [344, 100] width 9 height 6
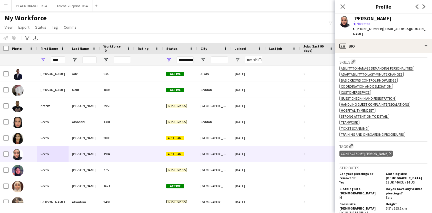
scroll to position [192, 0]
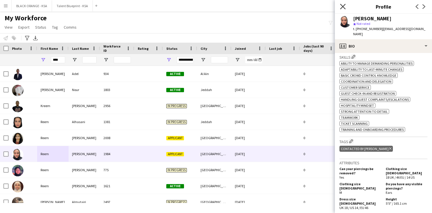
click at [345, 7] on icon "Close pop-in" at bounding box center [342, 6] width 5 height 5
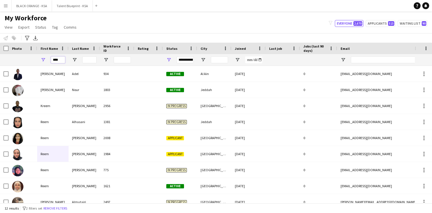
click at [56, 60] on input "****" at bounding box center [58, 59] width 14 height 7
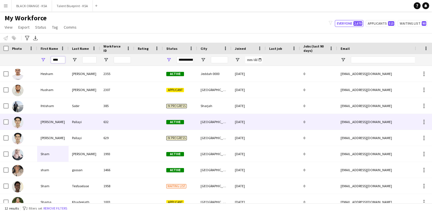
scroll to position [12, 0]
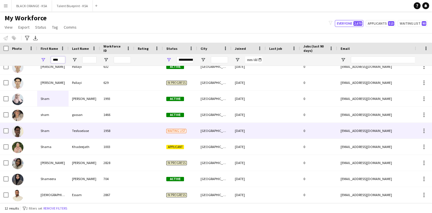
type input "****"
click at [78, 132] on div "Tesfaselase" at bounding box center [84, 131] width 31 height 16
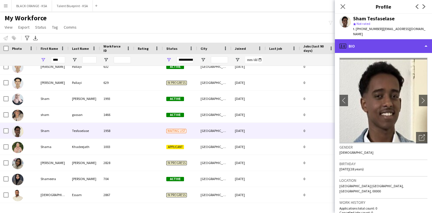
click at [381, 46] on div "profile Bio" at bounding box center [383, 46] width 97 height 14
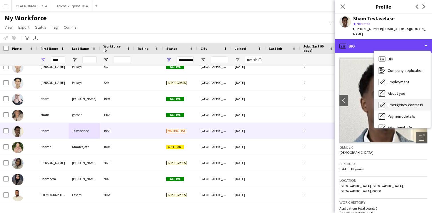
scroll to position [31, 0]
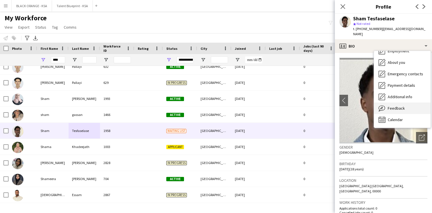
click at [392, 106] on span "Feedback" at bounding box center [396, 108] width 17 height 5
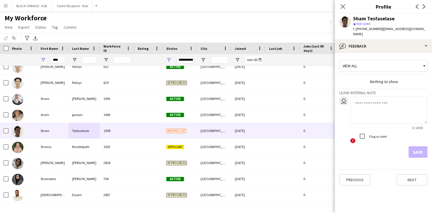
click at [360, 99] on textarea at bounding box center [389, 109] width 77 height 27
click at [366, 103] on textarea "**********" at bounding box center [389, 109] width 77 height 27
click at [388, 104] on textarea "**********" at bounding box center [389, 109] width 77 height 27
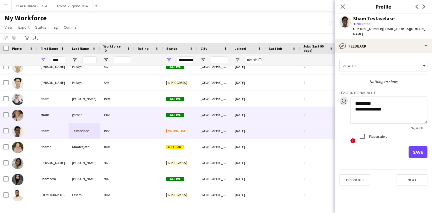
paste textarea "**********"
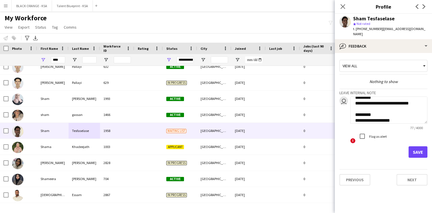
paste textarea "**********"
type textarea "**********"
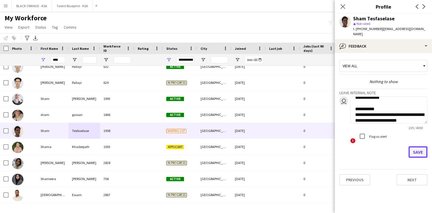
click at [418, 146] on button "Save" at bounding box center [418, 151] width 19 height 11
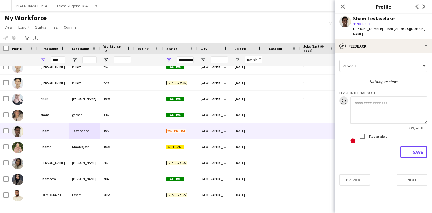
scroll to position [0, 0]
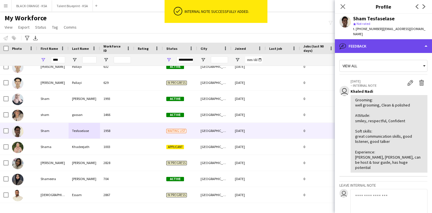
click at [392, 44] on div "bubble-pencil Feedback" at bounding box center [383, 46] width 97 height 14
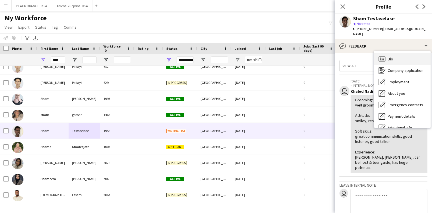
click at [393, 56] on span "Bio" at bounding box center [390, 58] width 5 height 5
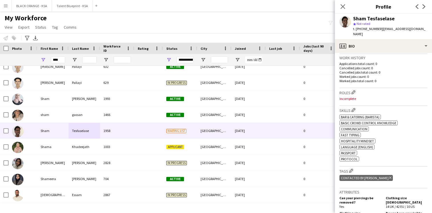
scroll to position [154, 0]
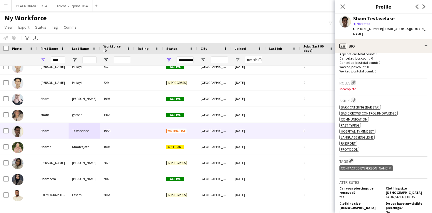
click at [354, 80] on app-icon "Edit crew company roles" at bounding box center [354, 82] width 4 height 4
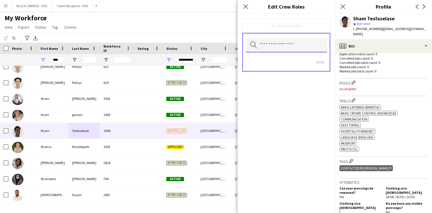
click at [313, 49] on input "text" at bounding box center [286, 45] width 81 height 14
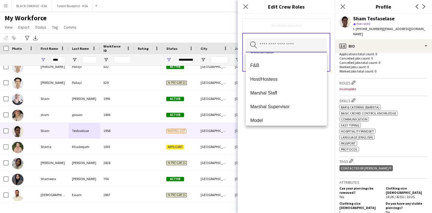
scroll to position [71, 0]
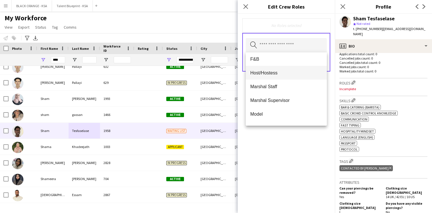
click at [288, 74] on span "Host/Hostess" at bounding box center [287, 72] width 72 height 5
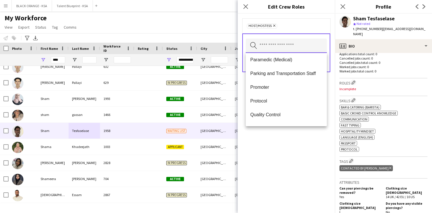
scroll to position [170, 0]
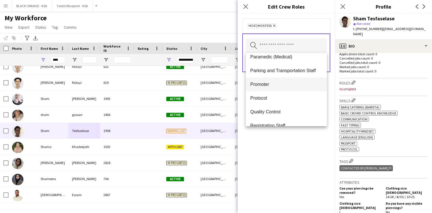
click at [283, 86] on span "Promoter" at bounding box center [287, 84] width 72 height 5
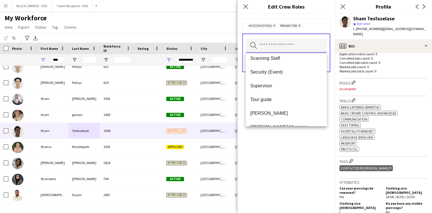
scroll to position [237, 0]
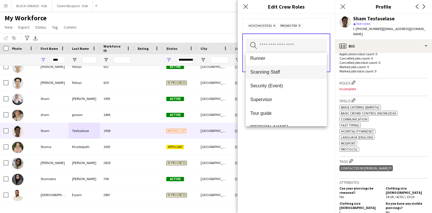
click at [283, 71] on span "Scanning Staff" at bounding box center [287, 71] width 72 height 5
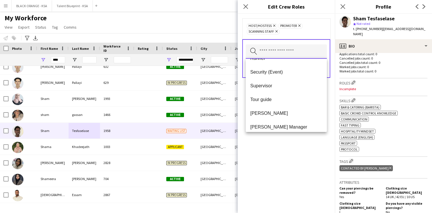
scroll to position [250, 0]
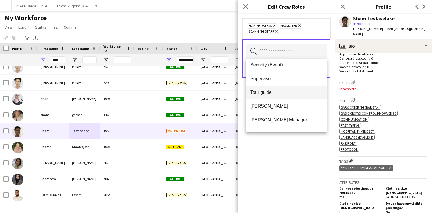
click at [278, 92] on span "Tour guide" at bounding box center [287, 92] width 72 height 5
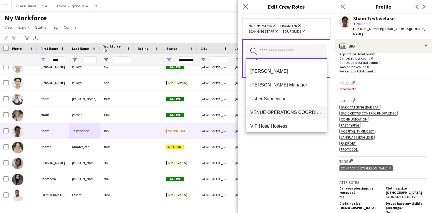
scroll to position [269, 0]
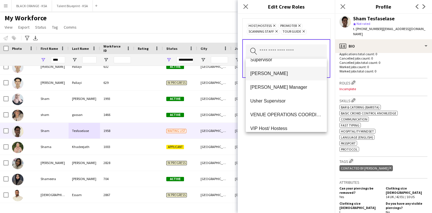
click at [277, 77] on mat-option "[PERSON_NAME]" at bounding box center [286, 74] width 81 height 14
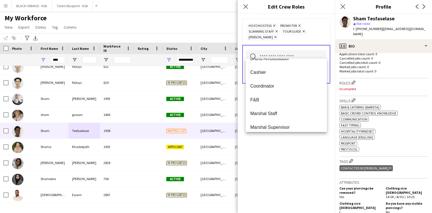
scroll to position [0, 0]
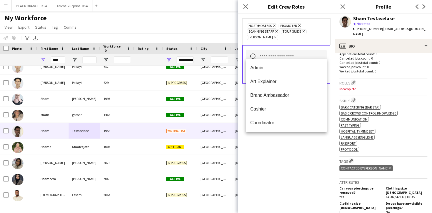
click at [270, 134] on div "Host/Hostess Remove Promoter Remove Scanning Staff Remove Tour guide Remove [PE…" at bounding box center [286, 113] width 97 height 199
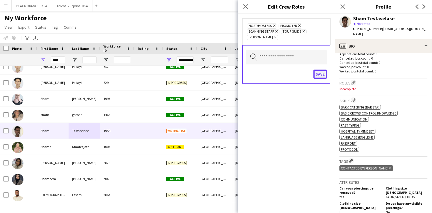
click at [320, 70] on button "Save" at bounding box center [320, 74] width 13 height 9
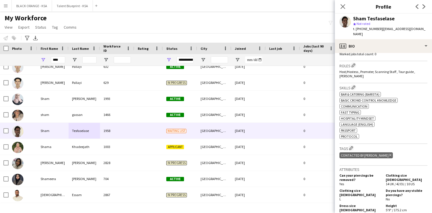
scroll to position [174, 0]
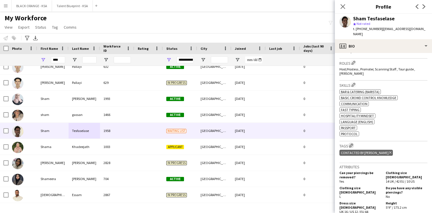
click at [352, 143] on app-icon "Edit crew company tags" at bounding box center [352, 145] width 4 height 4
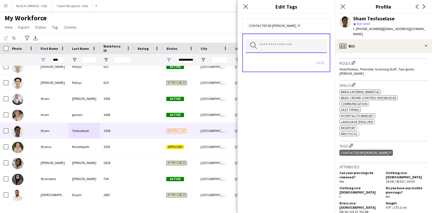
click at [302, 49] on input "text" at bounding box center [286, 46] width 81 height 14
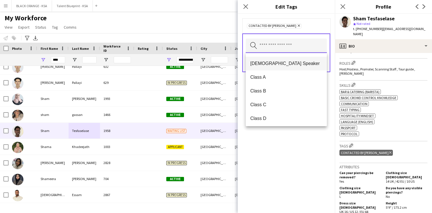
scroll to position [86, 0]
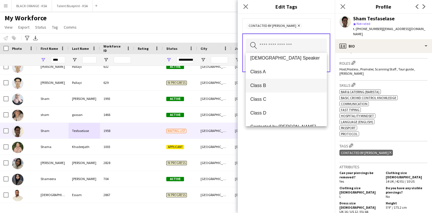
click at [281, 86] on span "Class B" at bounding box center [287, 85] width 72 height 5
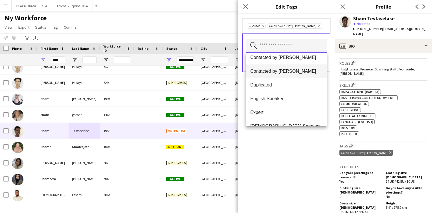
scroll to position [177, 0]
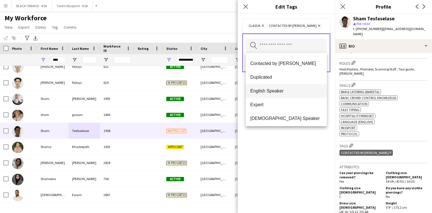
click at [280, 91] on span "English Speaker" at bounding box center [287, 90] width 72 height 5
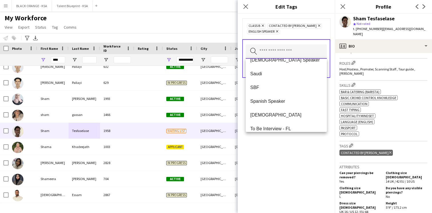
scroll to position [302, 0]
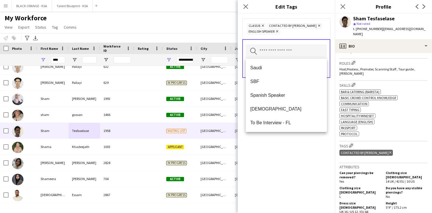
click at [273, 144] on div "Class B Remove Contacted by [PERSON_NAME] Remove English Speaker Remove Search …" at bounding box center [286, 113] width 97 height 199
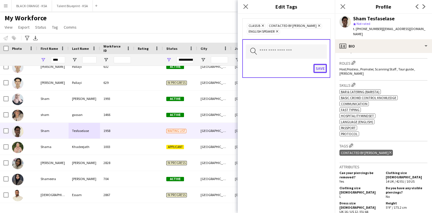
click at [320, 69] on button "Save" at bounding box center [320, 68] width 13 height 9
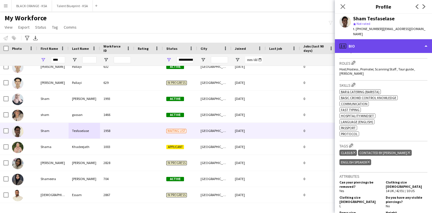
click at [363, 43] on div "profile Bio" at bounding box center [383, 46] width 97 height 14
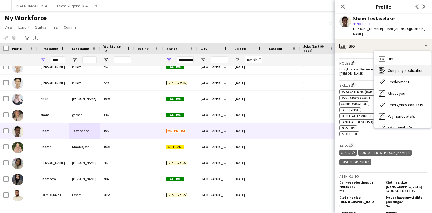
click at [384, 67] on icon "Company application" at bounding box center [382, 70] width 7 height 7
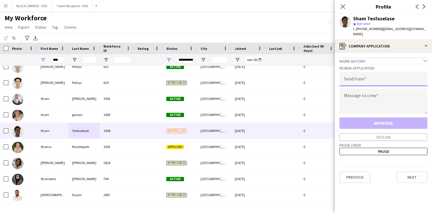
click at [366, 72] on input "email" at bounding box center [384, 79] width 88 height 14
type input "**********"
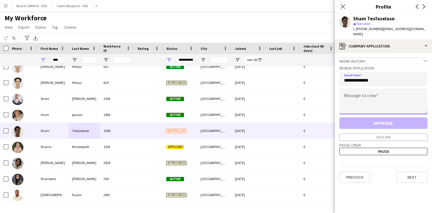
click at [364, 92] on textarea at bounding box center [384, 101] width 88 height 26
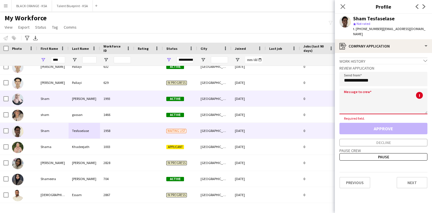
paste textarea "**********"
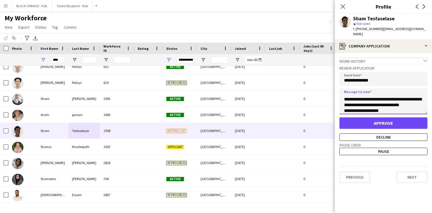
scroll to position [0, 0]
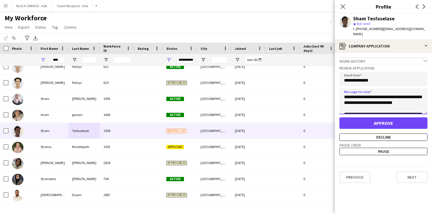
type textarea "**********"
click at [373, 119] on button "Approve" at bounding box center [384, 122] width 88 height 11
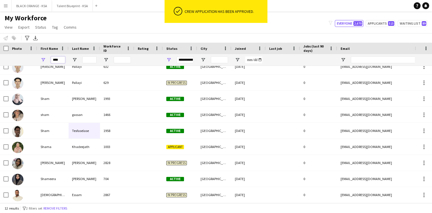
click at [57, 58] on input "****" at bounding box center [58, 59] width 14 height 7
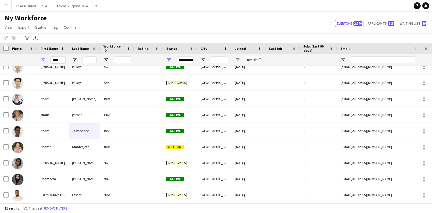
click at [57, 58] on input "****" at bounding box center [58, 59] width 14 height 7
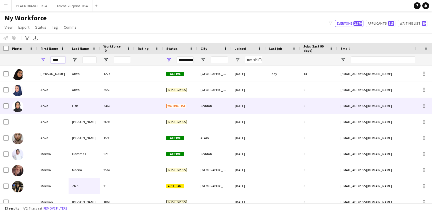
type input "****"
click at [81, 110] on div "Elsir" at bounding box center [84, 106] width 31 height 16
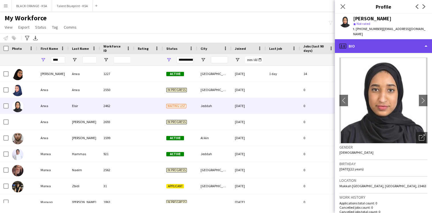
click at [370, 43] on div "profile Bio" at bounding box center [383, 46] width 97 height 14
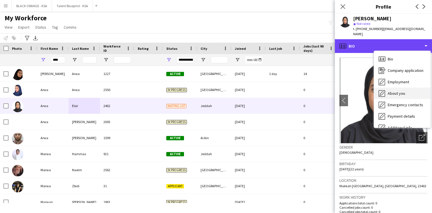
scroll to position [31, 0]
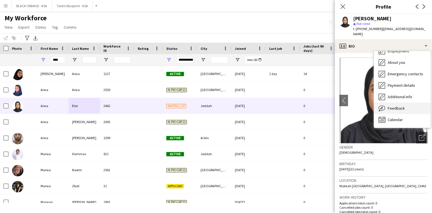
click at [390, 106] on span "Feedback" at bounding box center [396, 108] width 17 height 5
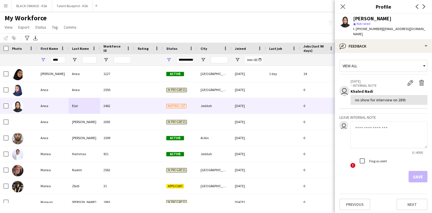
click at [357, 129] on textarea at bounding box center [389, 134] width 77 height 27
paste textarea "**********"
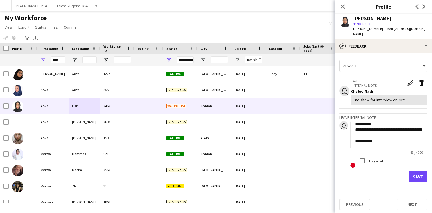
scroll to position [12, 0]
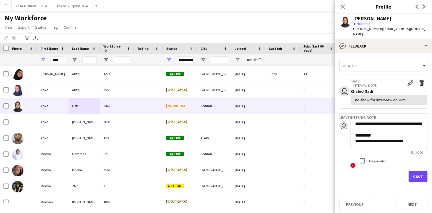
paste textarea "**********"
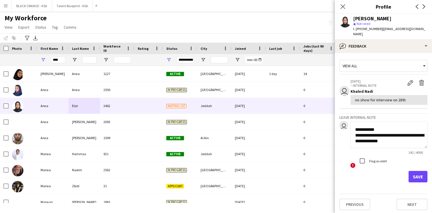
type textarea "**********"
click at [421, 174] on button "Save" at bounding box center [418, 176] width 19 height 11
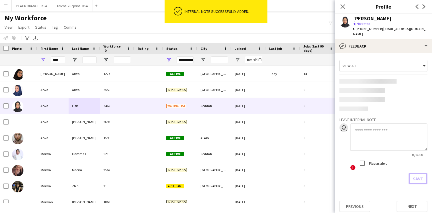
scroll to position [0, 0]
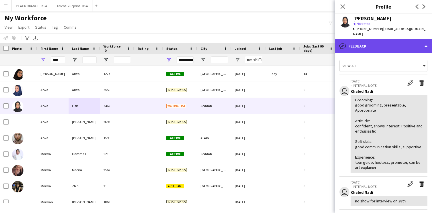
click at [376, 44] on div "bubble-pencil Feedback" at bounding box center [383, 46] width 97 height 14
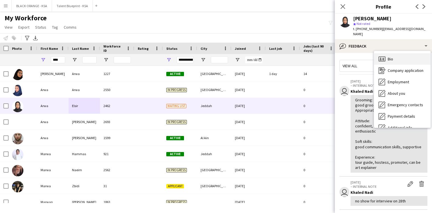
click at [389, 56] on span "Bio" at bounding box center [390, 58] width 5 height 5
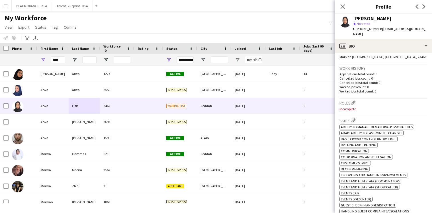
scroll to position [135, 0]
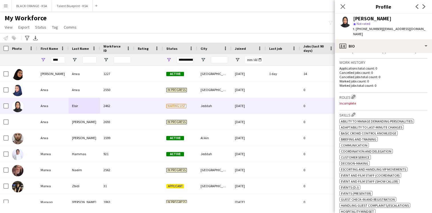
click at [356, 95] on app-icon "Edit crew company roles" at bounding box center [354, 97] width 4 height 4
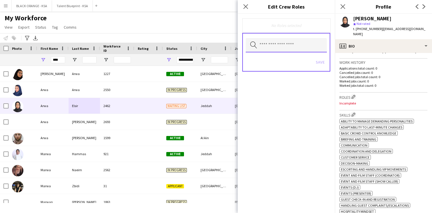
click at [295, 47] on input "text" at bounding box center [286, 45] width 81 height 14
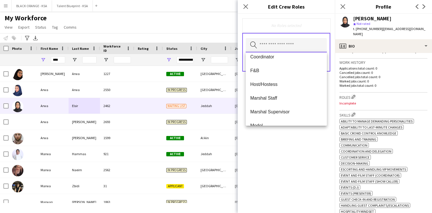
scroll to position [60, 0]
click at [281, 84] on span "Host/Hostess" at bounding box center [287, 83] width 72 height 5
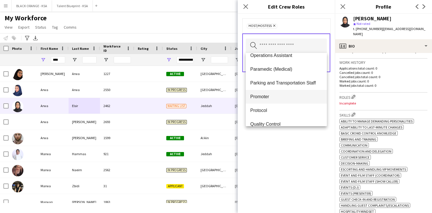
click at [278, 99] on span "Promoter" at bounding box center [287, 96] width 72 height 5
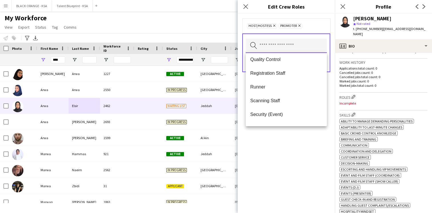
scroll to position [208, 0]
click at [281, 74] on span "Registration Staff" at bounding box center [287, 73] width 72 height 5
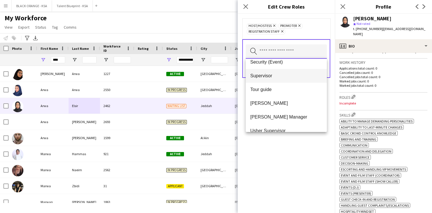
scroll to position [258, 0]
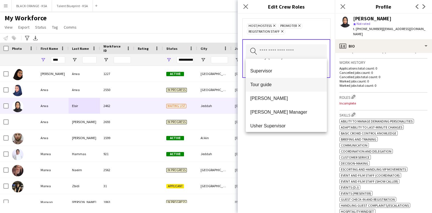
click at [280, 89] on mat-option "Tour guide" at bounding box center [286, 85] width 81 height 14
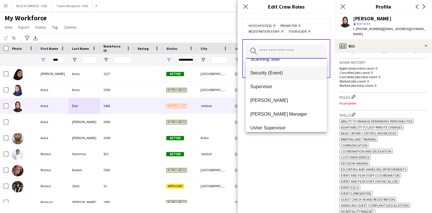
scroll to position [248, 0]
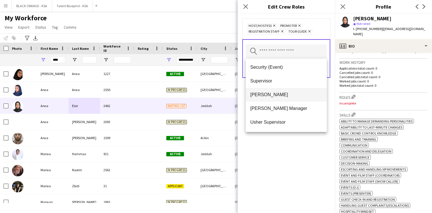
click at [277, 95] on span "[PERSON_NAME]" at bounding box center [287, 94] width 72 height 5
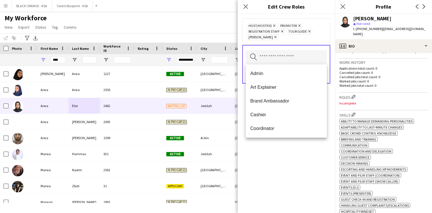
click at [313, 162] on div "Host/Hostess Remove Promoter Remove Registration Staff Remove Tour guide Remove…" at bounding box center [286, 113] width 97 height 199
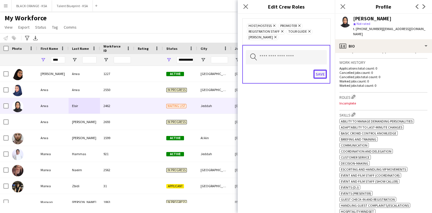
click at [324, 76] on button "Save" at bounding box center [320, 74] width 13 height 9
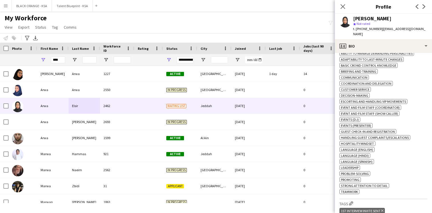
scroll to position [303, 0]
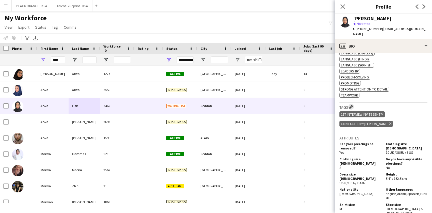
click at [353, 105] on app-icon "Edit crew company tags" at bounding box center [352, 107] width 4 height 4
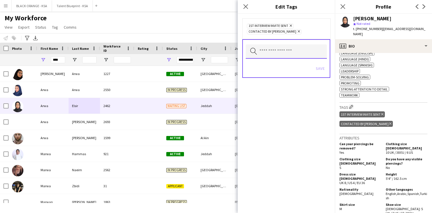
click at [298, 53] on input "text" at bounding box center [286, 51] width 81 height 14
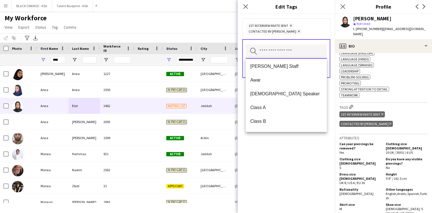
scroll to position [62, 0]
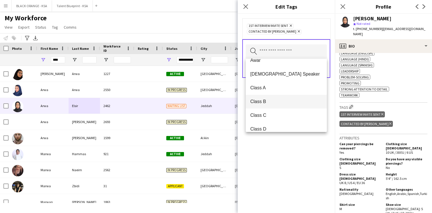
click at [288, 101] on span "Class B" at bounding box center [287, 101] width 72 height 5
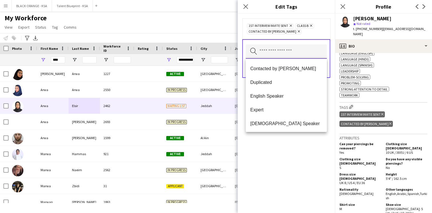
scroll to position [167, 0]
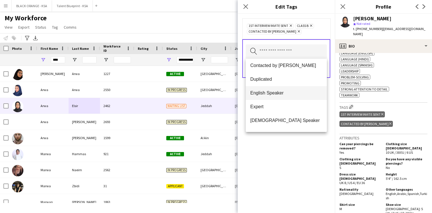
click at [283, 92] on span "English Speaker" at bounding box center [287, 92] width 72 height 5
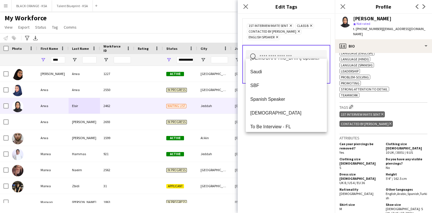
scroll to position [288, 0]
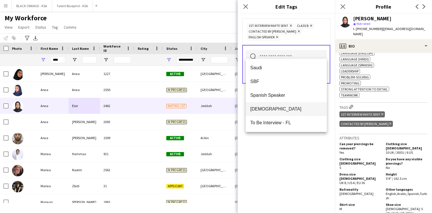
click at [279, 105] on mat-option "[DEMOGRAPHIC_DATA]" at bounding box center [286, 109] width 81 height 14
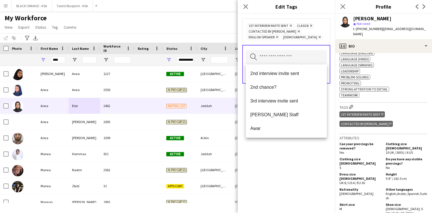
click at [276, 158] on div "1st interview invite sent Remove Class B Remove Contacted by [PERSON_NAME] Remo…" at bounding box center [286, 113] width 97 height 199
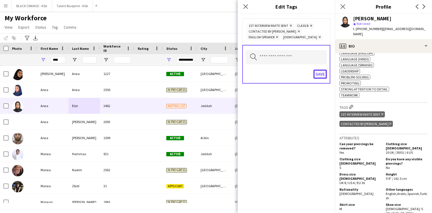
click at [321, 75] on button "Save" at bounding box center [320, 74] width 13 height 9
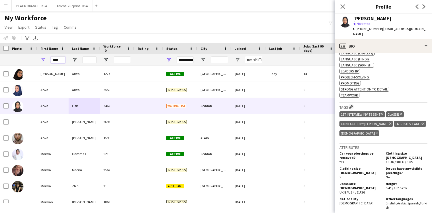
click at [59, 61] on input "****" at bounding box center [58, 59] width 14 height 7
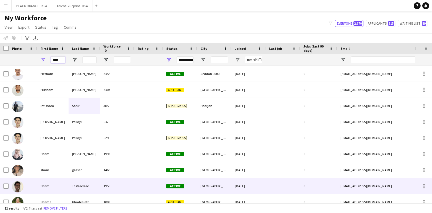
type input "****"
click at [69, 186] on div "Tesfaselase" at bounding box center [84, 186] width 31 height 16
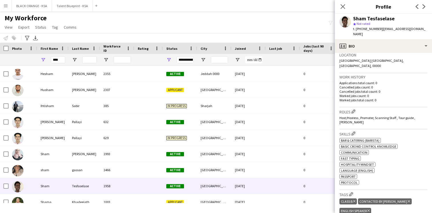
scroll to position [144, 0]
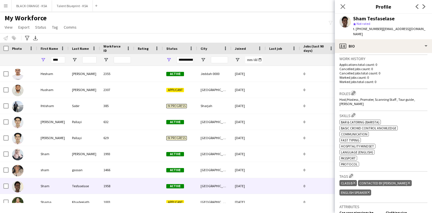
click at [354, 91] on app-icon "Edit crew company roles" at bounding box center [354, 93] width 4 height 4
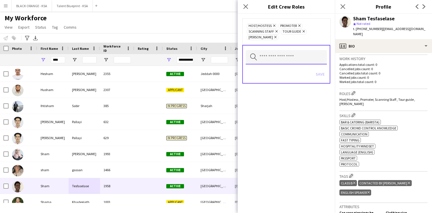
click at [288, 51] on input "text" at bounding box center [286, 57] width 81 height 14
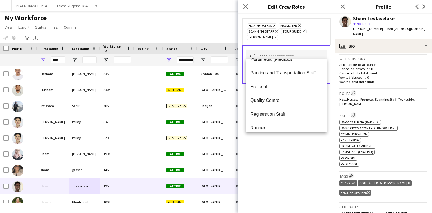
scroll to position [181, 0]
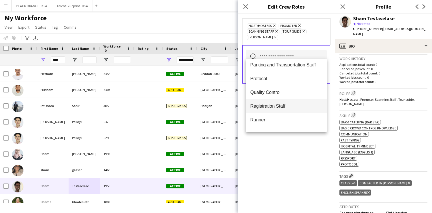
click at [275, 109] on span "Registration Staff" at bounding box center [287, 105] width 72 height 5
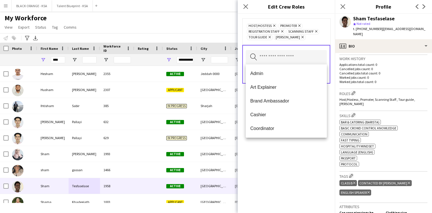
click at [278, 153] on div "Host/Hostess Remove Promoter Remove Registration Staff Remove Scanning Staff Re…" at bounding box center [286, 113] width 97 height 199
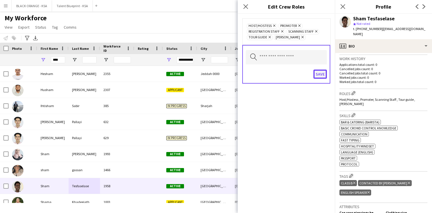
click at [319, 71] on button "Save" at bounding box center [320, 74] width 13 height 9
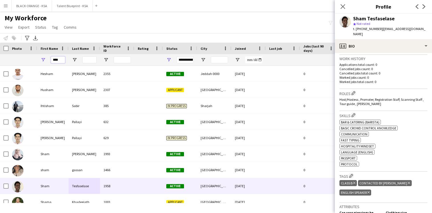
click at [55, 60] on input "****" at bounding box center [58, 59] width 14 height 7
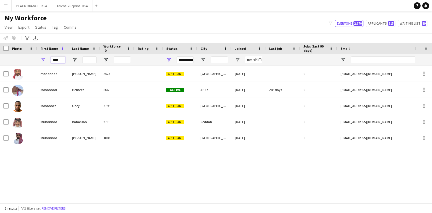
type input "***"
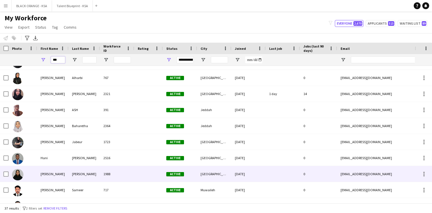
scroll to position [172, 0]
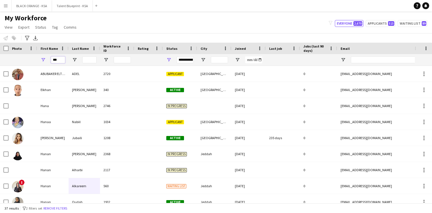
click at [57, 58] on input "***" at bounding box center [58, 59] width 14 height 7
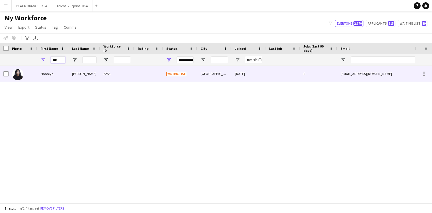
type input "***"
click at [81, 78] on div "[PERSON_NAME]" at bounding box center [84, 74] width 31 height 16
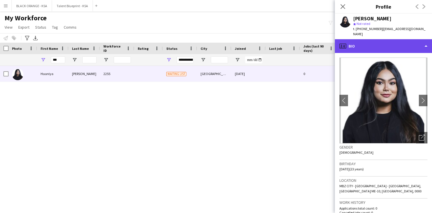
click at [384, 40] on div "profile Bio" at bounding box center [383, 46] width 97 height 14
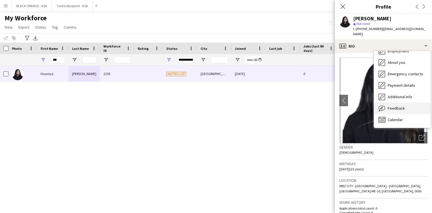
click at [396, 106] on div "Feedback Feedback" at bounding box center [402, 107] width 57 height 11
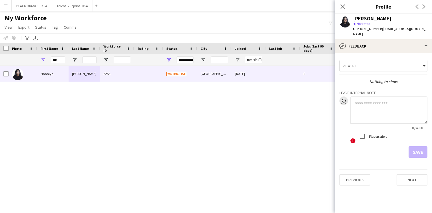
click at [361, 100] on textarea at bounding box center [389, 109] width 77 height 27
paste textarea "**********"
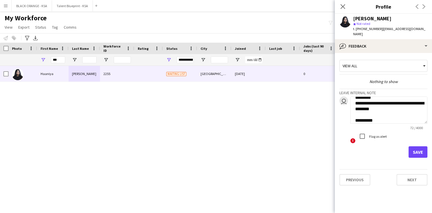
scroll to position [12, 0]
paste textarea "*********"
paste textarea "**********"
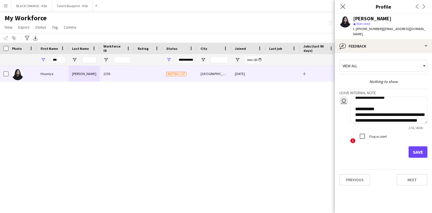
scroll to position [63, 0]
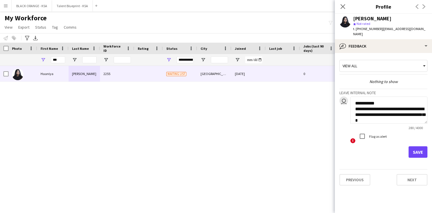
type textarea "**********"
click at [415, 146] on button "Save" at bounding box center [418, 151] width 19 height 11
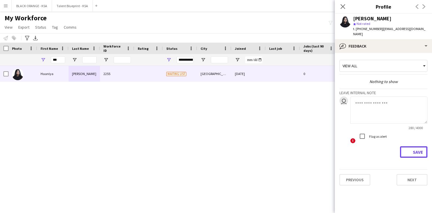
scroll to position [0, 0]
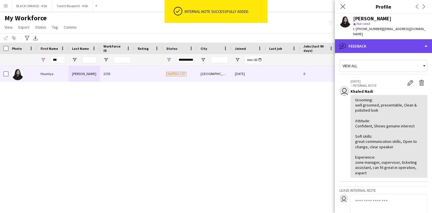
click at [374, 45] on div "bubble-pencil Feedback" at bounding box center [383, 46] width 97 height 14
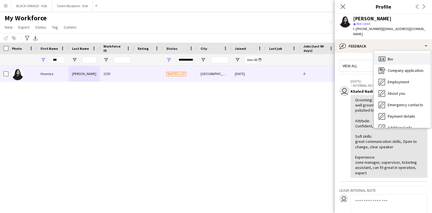
click at [391, 56] on span "Bio" at bounding box center [390, 58] width 5 height 5
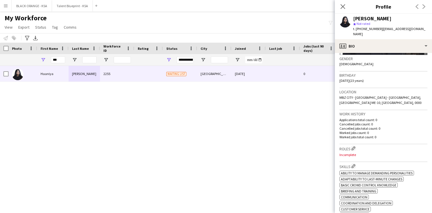
scroll to position [98, 0]
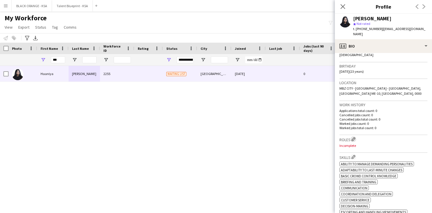
click at [354, 137] on app-icon "Edit crew company roles" at bounding box center [354, 139] width 4 height 4
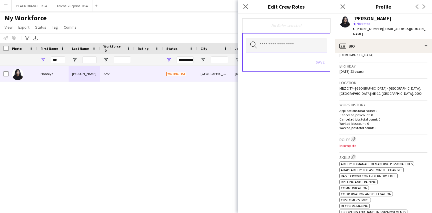
click at [283, 49] on input "text" at bounding box center [286, 45] width 81 height 14
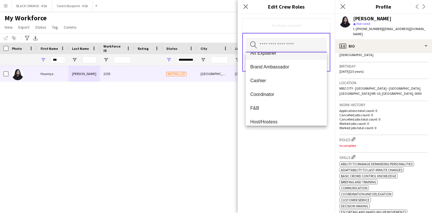
scroll to position [24, 0]
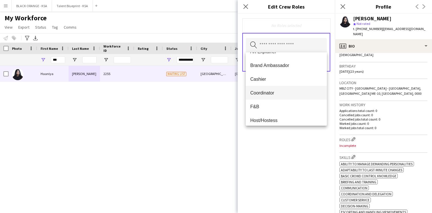
click at [270, 93] on span "Coordinator" at bounding box center [287, 92] width 72 height 5
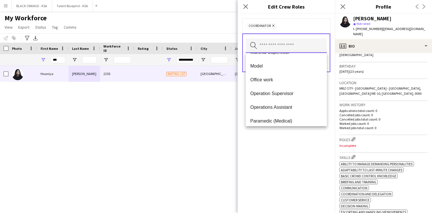
scroll to position [117, 0]
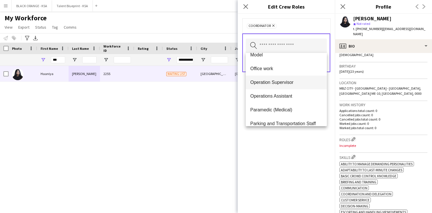
click at [276, 84] on span "Operation Supervisor" at bounding box center [287, 82] width 72 height 5
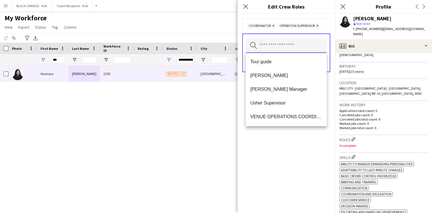
scroll to position [290, 0]
click at [280, 88] on span "[PERSON_NAME] Manager" at bounding box center [287, 87] width 72 height 5
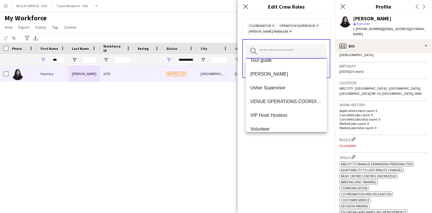
scroll to position [316, 0]
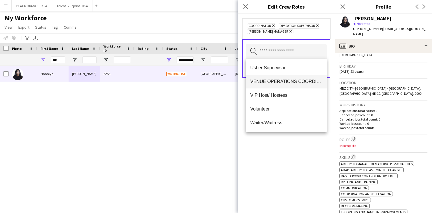
click at [281, 84] on span "VENUE OPERATIONS COORDINATOR" at bounding box center [287, 81] width 72 height 5
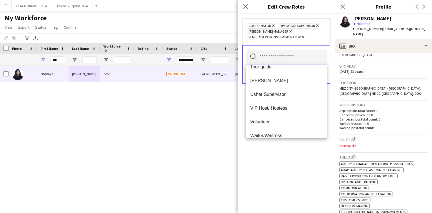
scroll to position [302, 0]
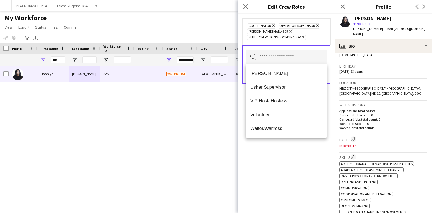
click at [273, 156] on div "Coordinator Remove Operation Supervisor Remove [PERSON_NAME] Manager Remove VEN…" at bounding box center [286, 113] width 97 height 199
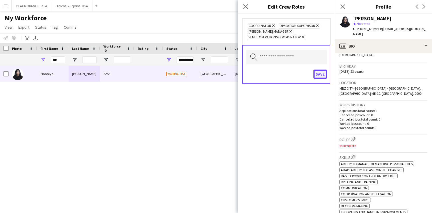
click at [322, 72] on button "Save" at bounding box center [320, 74] width 13 height 9
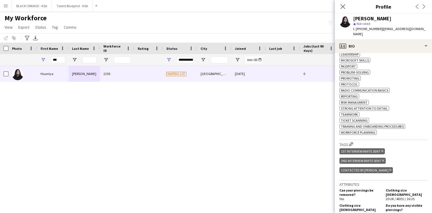
scroll to position [382, 0]
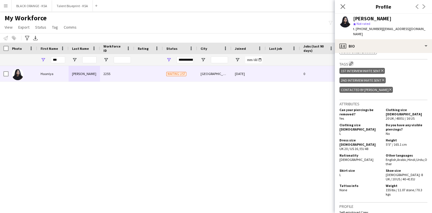
click at [352, 65] on app-icon "Edit crew company tags" at bounding box center [352, 63] width 4 height 4
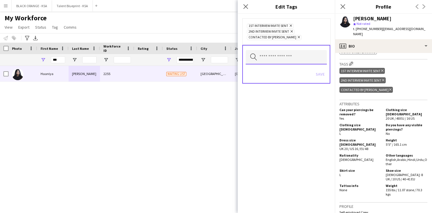
click at [300, 56] on input "text" at bounding box center [286, 57] width 81 height 14
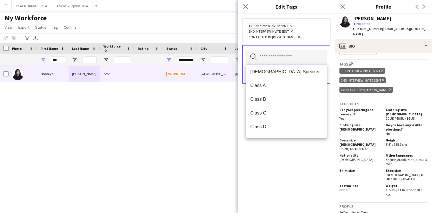
scroll to position [69, 0]
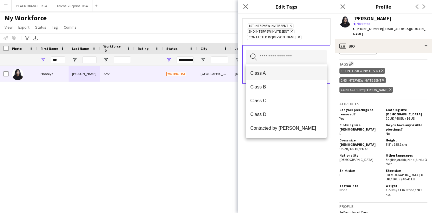
click at [280, 78] on mat-option "Class A" at bounding box center [286, 73] width 81 height 14
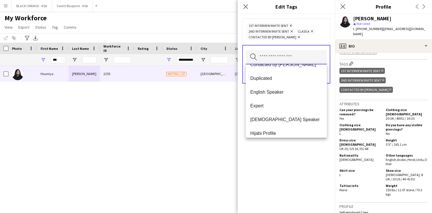
scroll to position [165, 0]
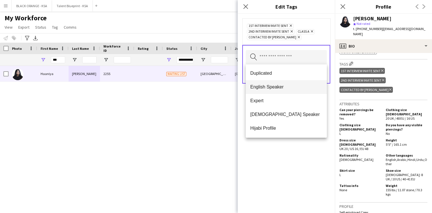
click at [281, 86] on span "English Speaker" at bounding box center [287, 86] width 72 height 5
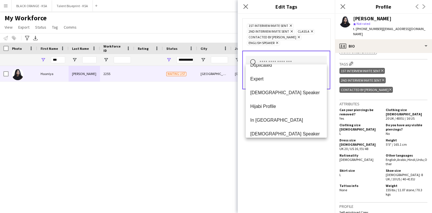
scroll to position [181, 0]
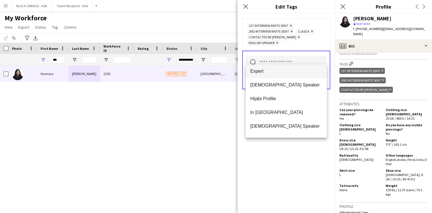
click at [274, 74] on mat-option "Expert" at bounding box center [286, 71] width 81 height 14
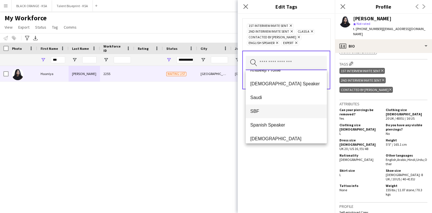
scroll to position [261, 0]
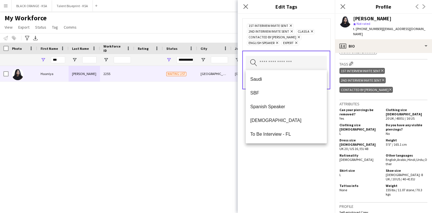
click at [273, 160] on div "1st interview invite sent Remove 2nd interview invite sent Remove Class A Remov…" at bounding box center [286, 113] width 97 height 199
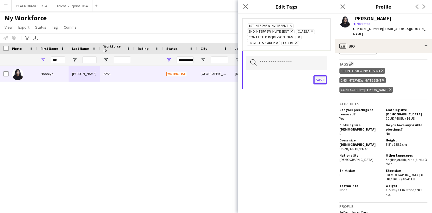
click at [321, 81] on button "Save" at bounding box center [320, 79] width 13 height 9
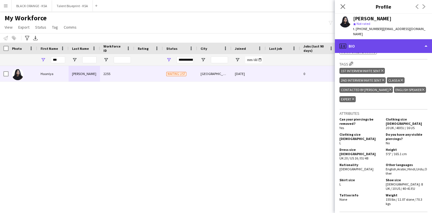
click at [384, 42] on div "profile Bio" at bounding box center [383, 46] width 97 height 14
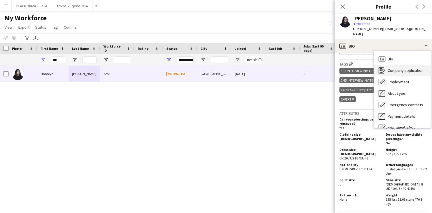
click at [389, 68] on span "Company application" at bounding box center [406, 70] width 36 height 5
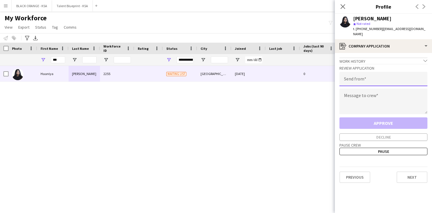
click at [371, 75] on input "email" at bounding box center [384, 79] width 88 height 14
type input "**********"
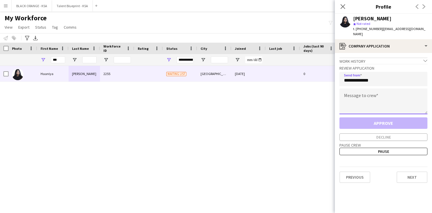
click at [375, 94] on textarea at bounding box center [384, 101] width 88 height 26
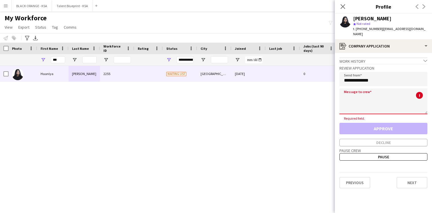
paste textarea "**********"
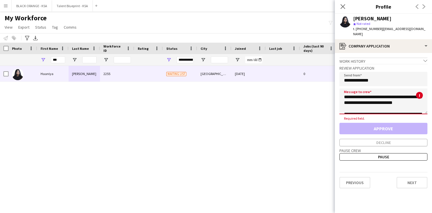
scroll to position [95, 0]
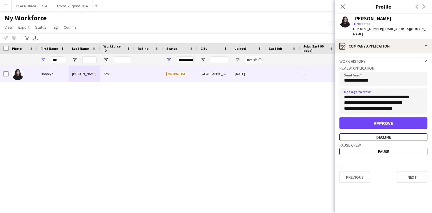
type textarea "**********"
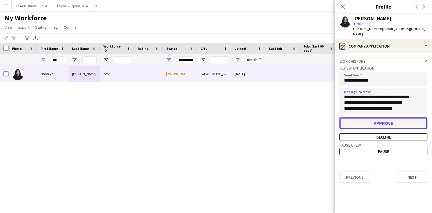
click at [360, 119] on button "Approve" at bounding box center [384, 122] width 88 height 11
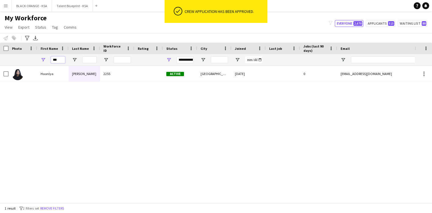
click at [57, 58] on input "***" at bounding box center [58, 59] width 14 height 7
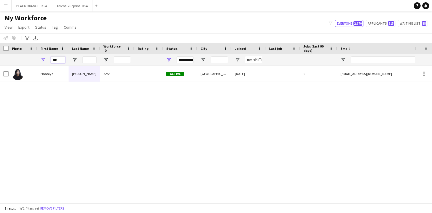
click at [57, 58] on input "***" at bounding box center [58, 59] width 14 height 7
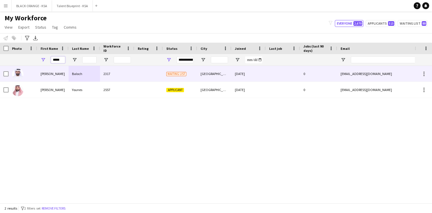
type input "*****"
click at [62, 71] on div "[PERSON_NAME]" at bounding box center [52, 74] width 31 height 16
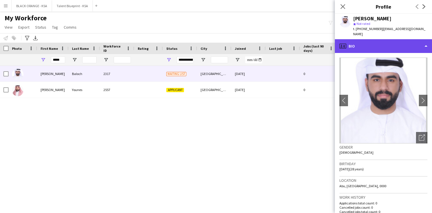
click at [357, 39] on div "profile Bio" at bounding box center [383, 46] width 97 height 14
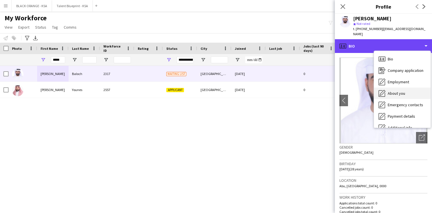
scroll to position [31, 0]
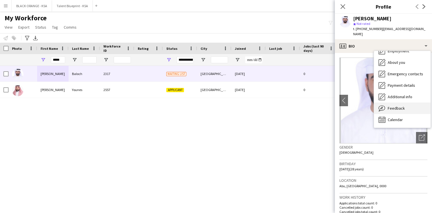
click at [390, 106] on span "Feedback" at bounding box center [396, 108] width 17 height 5
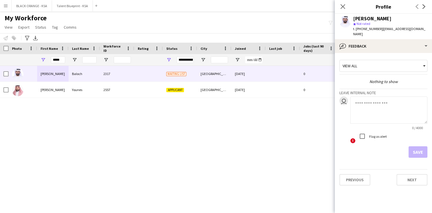
click at [363, 98] on textarea at bounding box center [389, 109] width 77 height 27
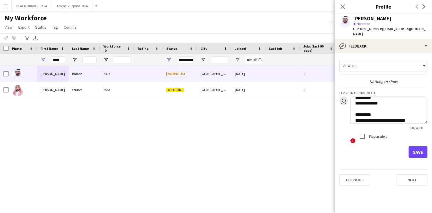
click at [416, 116] on textarea "**********" at bounding box center [389, 109] width 77 height 27
type textarea "**********"
click at [415, 146] on button "Save" at bounding box center [418, 151] width 19 height 11
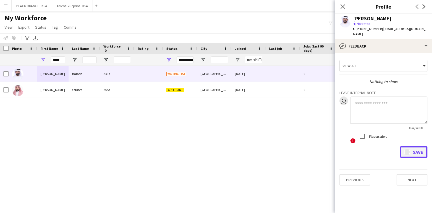
scroll to position [0, 0]
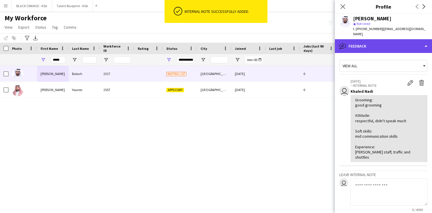
click at [374, 42] on div "bubble-pencil Feedback" at bounding box center [383, 46] width 97 height 14
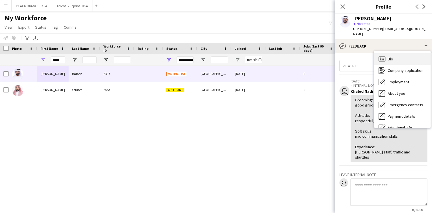
click at [390, 56] on span "Bio" at bounding box center [390, 58] width 5 height 5
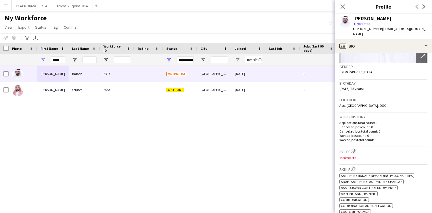
scroll to position [85, 0]
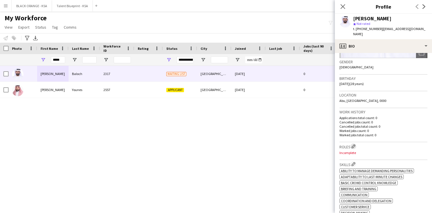
click at [354, 144] on app-icon "Edit crew company roles" at bounding box center [354, 146] width 4 height 4
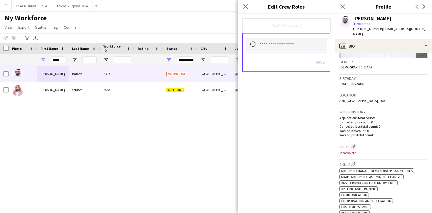
click at [308, 47] on input "text" at bounding box center [286, 45] width 81 height 14
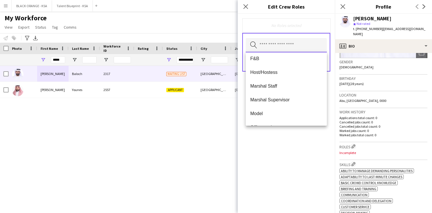
scroll to position [75, 0]
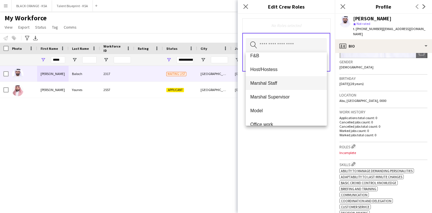
click at [289, 82] on span "Marshal Staff" at bounding box center [287, 82] width 72 height 5
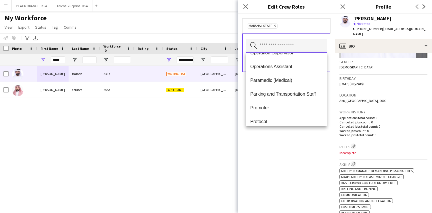
scroll to position [140, 0]
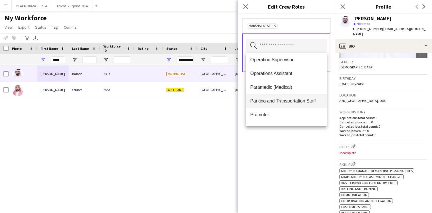
click at [287, 99] on span "Parking and Transportation Staff" at bounding box center [287, 100] width 72 height 5
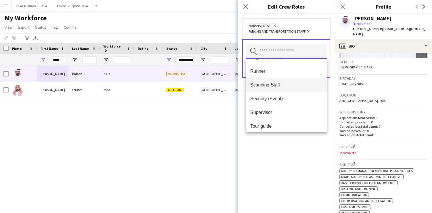
scroll to position [229, 0]
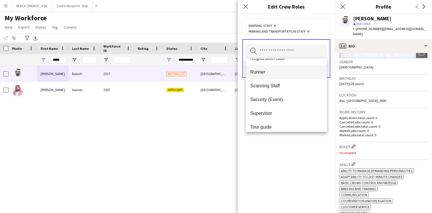
click at [281, 74] on span "Runner" at bounding box center [287, 71] width 72 height 5
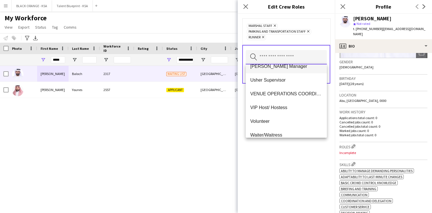
scroll to position [316, 0]
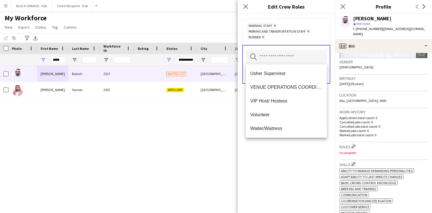
click at [277, 146] on div "Marshal Staff Remove Parking and Transportation Staff Remove Runner Remove Sear…" at bounding box center [286, 113] width 97 height 199
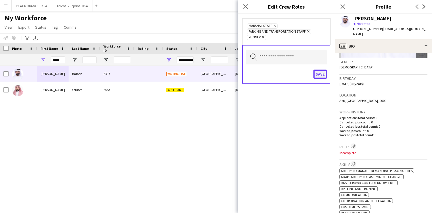
click at [320, 73] on button "Save" at bounding box center [320, 74] width 13 height 9
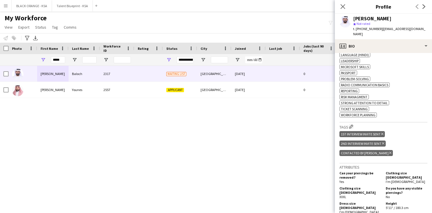
scroll to position [275, 0]
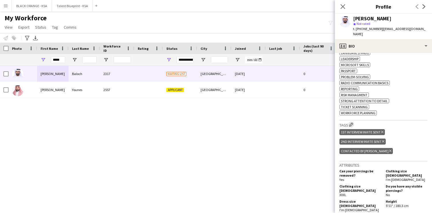
click at [353, 126] on app-icon "Edit crew company tags" at bounding box center [352, 124] width 4 height 4
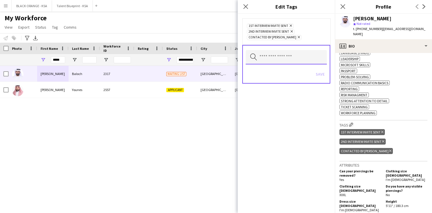
click at [294, 59] on input "text" at bounding box center [286, 57] width 81 height 14
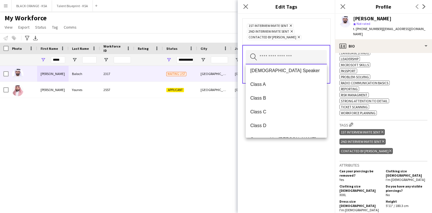
scroll to position [58, 0]
click at [289, 114] on span "Class C" at bounding box center [287, 111] width 72 height 5
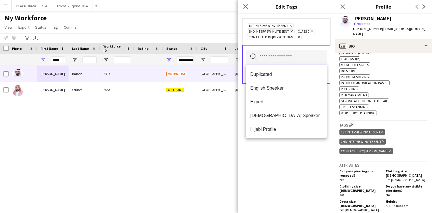
scroll to position [158, 0]
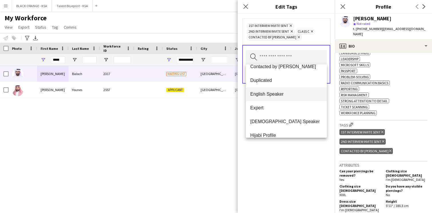
click at [288, 94] on span "English Speaker" at bounding box center [287, 93] width 72 height 5
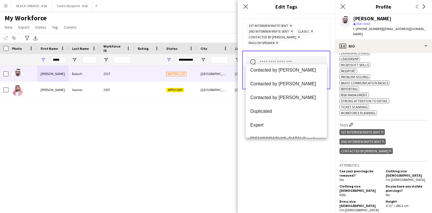
scroll to position [275, 0]
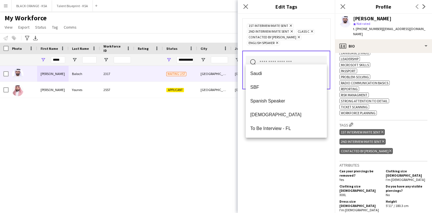
click at [280, 161] on div "1st interview invite sent Remove 2nd interview invite sent Remove Class C Remov…" at bounding box center [286, 113] width 97 height 199
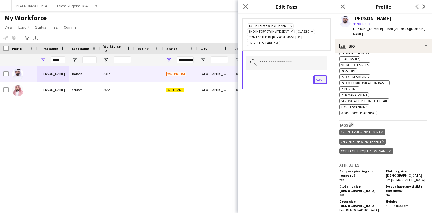
click at [318, 75] on button "Save" at bounding box center [320, 79] width 13 height 9
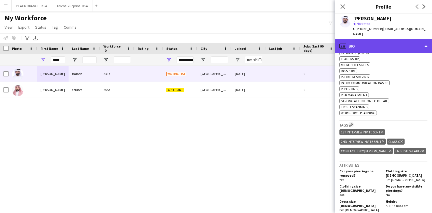
click at [364, 39] on div "profile Bio" at bounding box center [383, 46] width 97 height 14
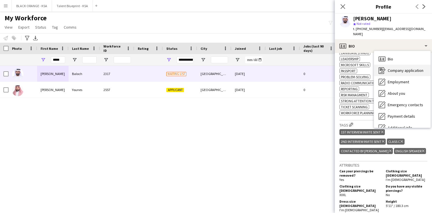
click at [388, 68] on span "Company application" at bounding box center [406, 70] width 36 height 5
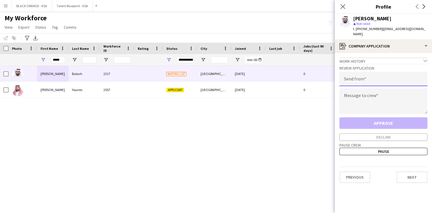
click at [371, 73] on input "email" at bounding box center [384, 79] width 88 height 14
type input "**********"
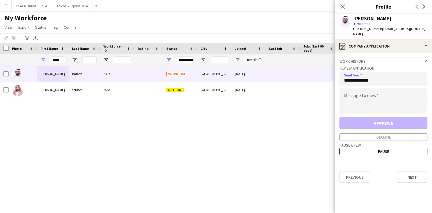
click at [372, 89] on textarea at bounding box center [384, 101] width 88 height 26
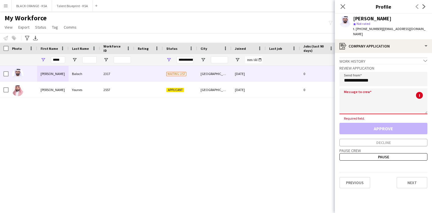
paste textarea "**********"
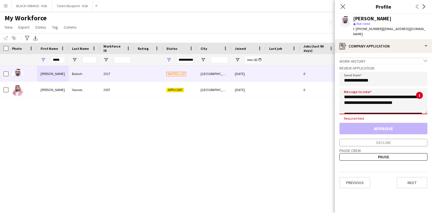
scroll to position [95, 0]
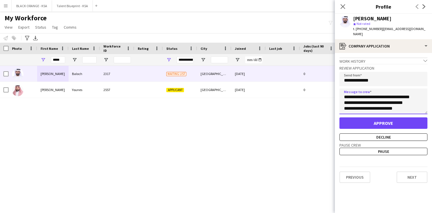
type textarea "**********"
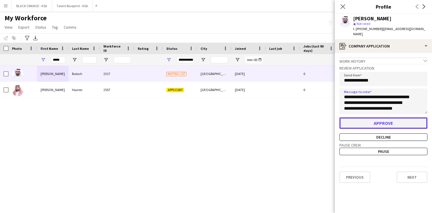
click at [371, 117] on button "Approve" at bounding box center [384, 122] width 88 height 11
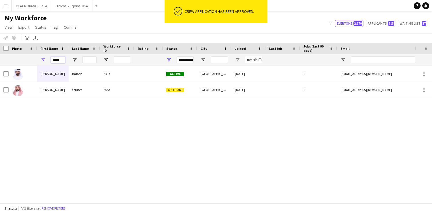
click at [59, 61] on input "*****" at bounding box center [58, 59] width 14 height 7
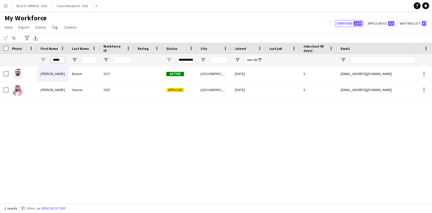
click at [59, 61] on input "*****" at bounding box center [58, 59] width 14 height 7
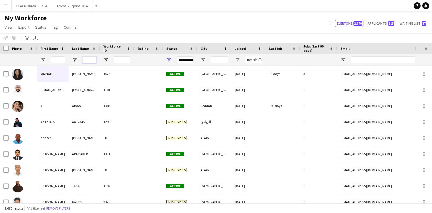
click at [86, 59] on input "Last Name Filter Input" at bounding box center [89, 59] width 14 height 7
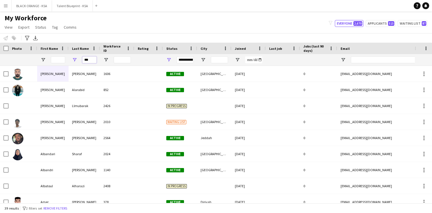
type input "****"
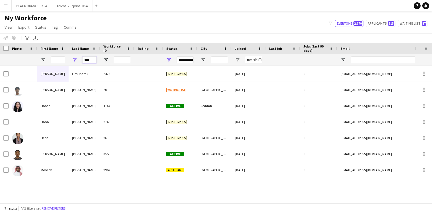
click at [90, 59] on input "****" at bounding box center [89, 59] width 14 height 7
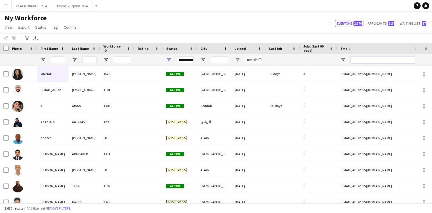
click at [358, 60] on input "Email Filter Input" at bounding box center [399, 59] width 97 height 7
paste input "**********"
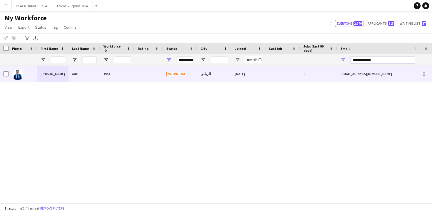
type input "**********"
click at [251, 80] on div "[DATE]" at bounding box center [249, 74] width 34 height 16
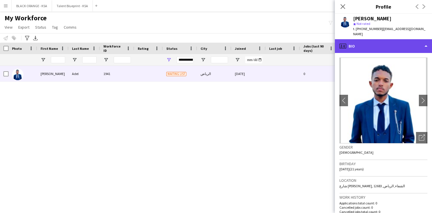
click at [376, 46] on div "profile Bio" at bounding box center [383, 46] width 97 height 14
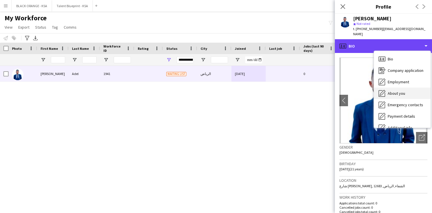
scroll to position [31, 0]
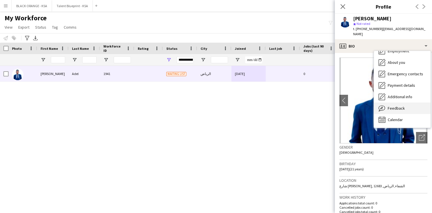
click at [386, 105] on icon "Feedback" at bounding box center [382, 108] width 7 height 7
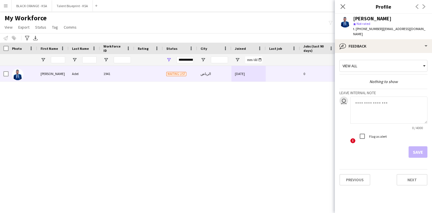
click at [365, 96] on textarea at bounding box center [389, 109] width 77 height 27
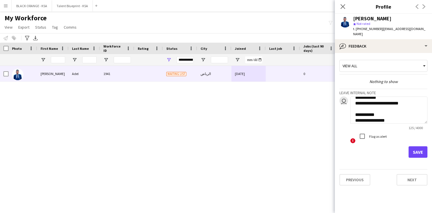
type textarea "**********"
click at [415, 148] on button "Save" at bounding box center [418, 151] width 19 height 11
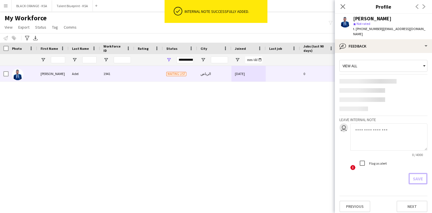
scroll to position [0, 0]
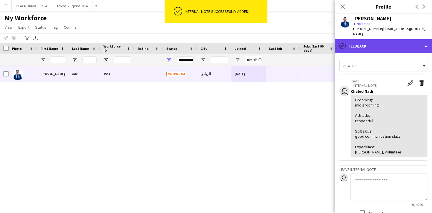
click at [381, 39] on div "bubble-pencil Feedback" at bounding box center [383, 46] width 97 height 14
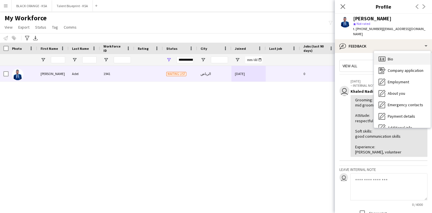
click at [390, 56] on span "Bio" at bounding box center [390, 58] width 5 height 5
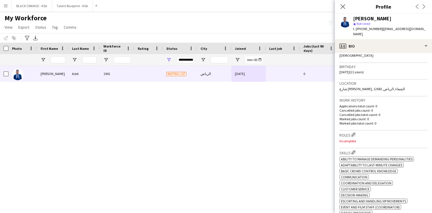
scroll to position [108, 0]
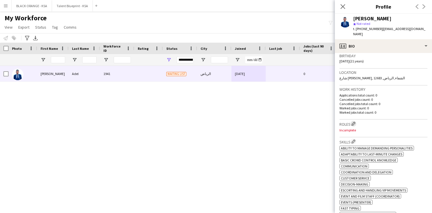
click at [353, 122] on app-icon "Edit crew company roles" at bounding box center [354, 124] width 4 height 4
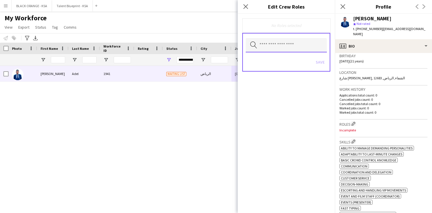
click at [287, 41] on input "text" at bounding box center [286, 45] width 81 height 14
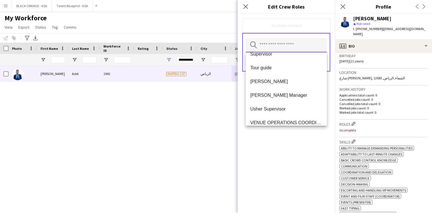
scroll to position [327, 0]
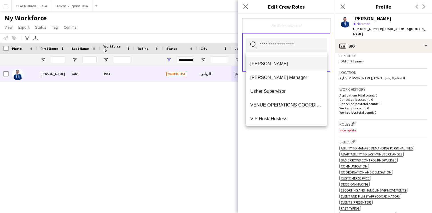
click at [281, 65] on span "[PERSON_NAME]" at bounding box center [287, 63] width 72 height 5
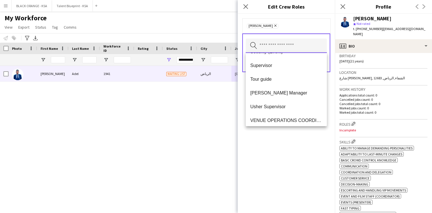
scroll to position [343, 0]
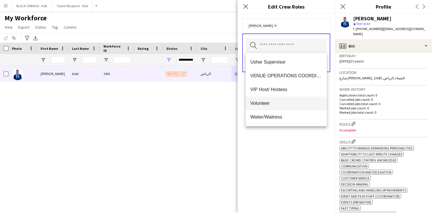
click at [276, 100] on mat-option "Volunteer" at bounding box center [286, 103] width 81 height 14
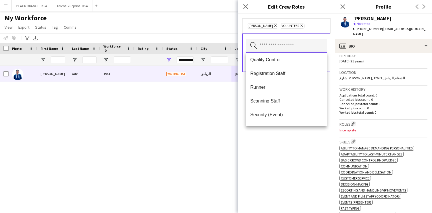
scroll to position [250, 0]
click at [285, 160] on div "[PERSON_NAME] Remove Volunteer Remove Search by role type Save" at bounding box center [286, 113] width 97 height 199
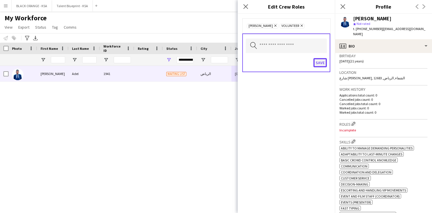
click at [321, 67] on button "Save" at bounding box center [320, 62] width 13 height 9
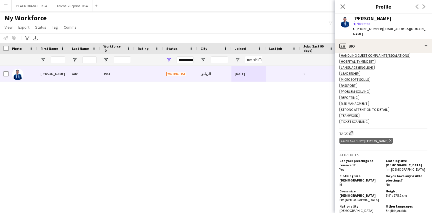
scroll to position [273, 0]
click at [352, 135] on app-icon "Edit crew company tags" at bounding box center [352, 133] width 4 height 4
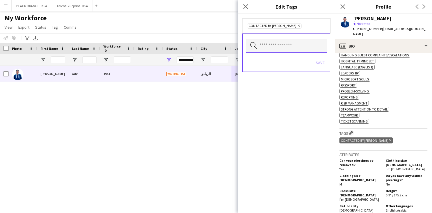
click at [297, 45] on input "text" at bounding box center [286, 46] width 81 height 14
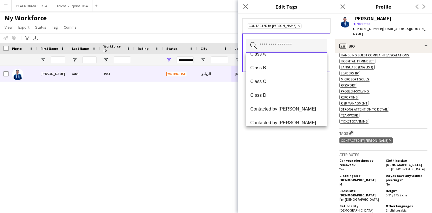
scroll to position [107, 0]
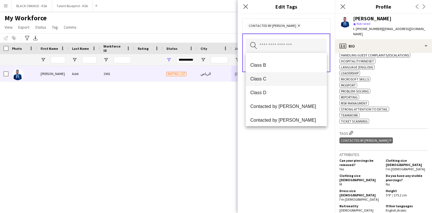
click at [284, 78] on span "Class C" at bounding box center [287, 78] width 72 height 5
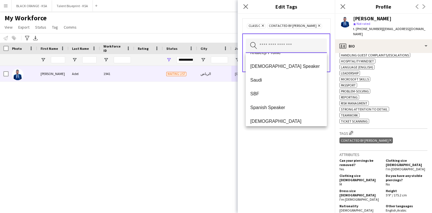
scroll to position [316, 0]
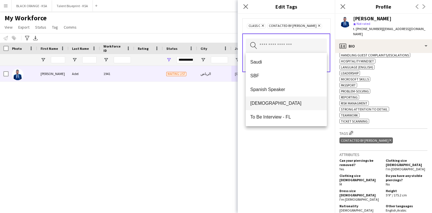
click at [282, 103] on span "[DEMOGRAPHIC_DATA]" at bounding box center [287, 102] width 72 height 5
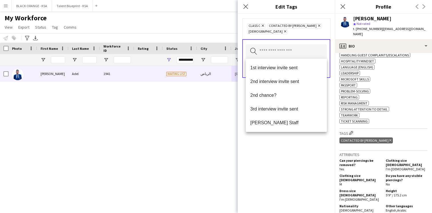
click at [282, 153] on div "Class C Remove Contacted by [PERSON_NAME] Remove Sudanese Remove Search by tag …" at bounding box center [286, 113] width 97 height 199
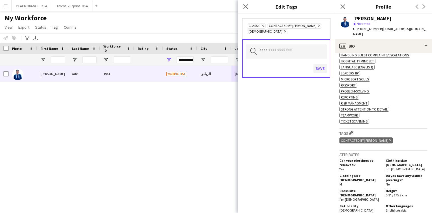
click at [323, 69] on button "Save" at bounding box center [320, 68] width 13 height 9
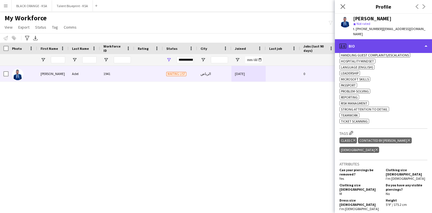
click at [369, 39] on div "profile Bio" at bounding box center [383, 46] width 97 height 14
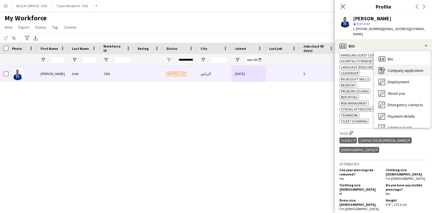
click at [395, 68] on span "Company application" at bounding box center [406, 70] width 36 height 5
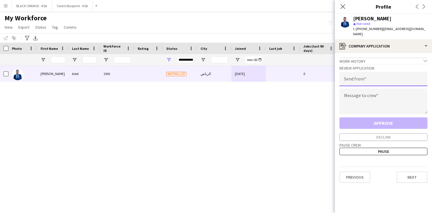
click at [365, 77] on input "email" at bounding box center [384, 79] width 88 height 14
type input "**********"
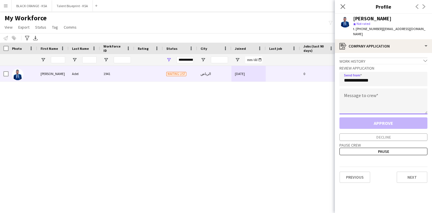
click at [364, 88] on textarea at bounding box center [384, 101] width 88 height 26
paste textarea "**********"
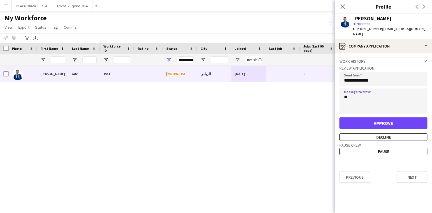
type textarea "*"
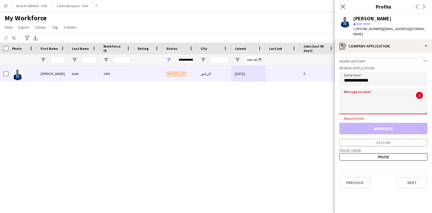
paste textarea "**********"
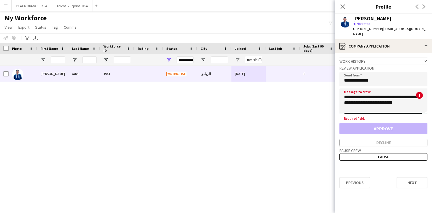
scroll to position [95, 0]
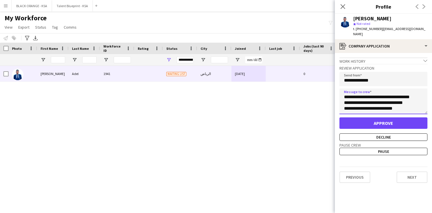
type textarea "**********"
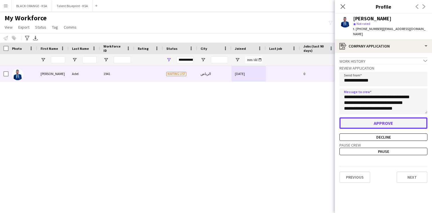
click at [362, 117] on button "Approve" at bounding box center [384, 122] width 88 height 11
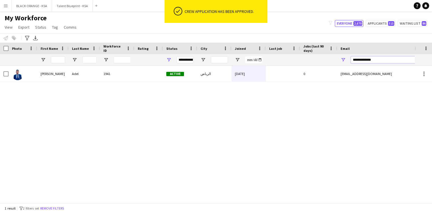
click at [366, 59] on input "**********" at bounding box center [399, 59] width 97 height 7
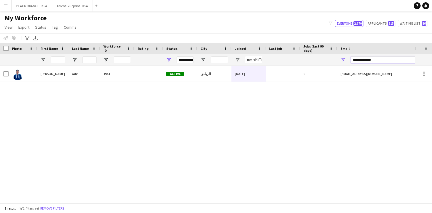
click at [366, 59] on input "**********" at bounding box center [399, 59] width 97 height 7
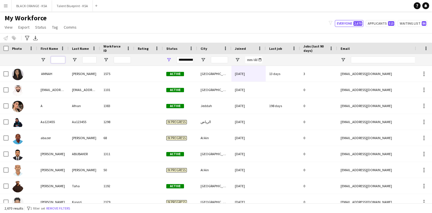
click at [59, 60] on input "First Name Filter Input" at bounding box center [58, 59] width 14 height 7
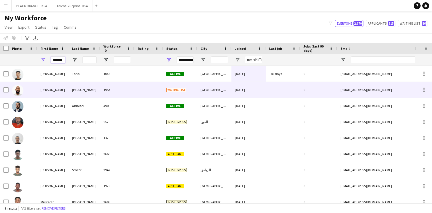
type input "*******"
click at [137, 89] on div at bounding box center [148, 90] width 29 height 16
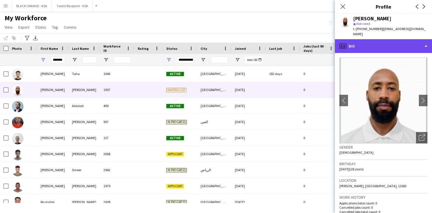
click at [373, 41] on div "profile Bio" at bounding box center [383, 46] width 97 height 14
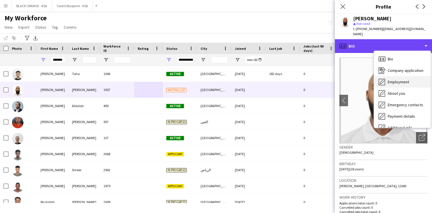
scroll to position [31, 0]
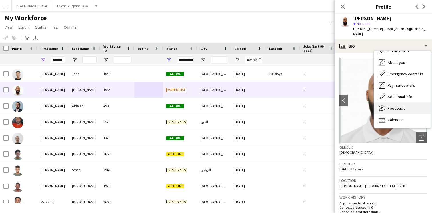
click at [386, 105] on div "Feedback Feedback" at bounding box center [402, 107] width 57 height 11
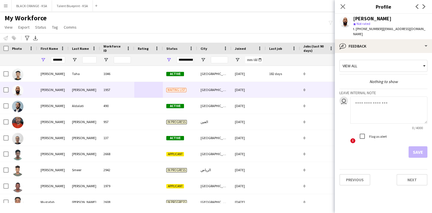
click at [363, 96] on textarea at bounding box center [389, 109] width 77 height 27
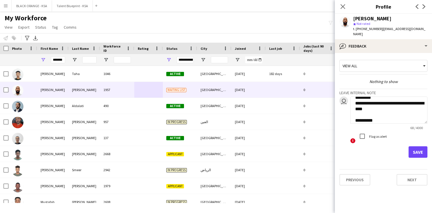
scroll to position [12, 0]
paste textarea "**********"
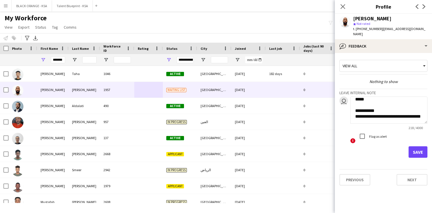
scroll to position [63, 0]
type textarea "**********"
click at [417, 147] on button "Save" at bounding box center [418, 151] width 19 height 11
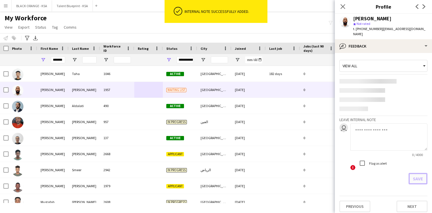
scroll to position [0, 0]
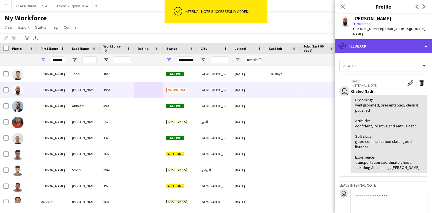
click at [380, 42] on div "bubble-pencil Feedback" at bounding box center [383, 46] width 97 height 14
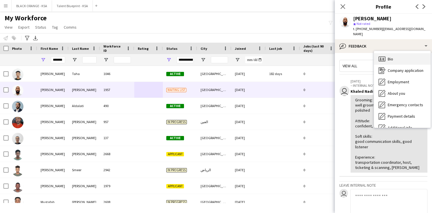
click at [396, 58] on div "Bio Bio" at bounding box center [402, 58] width 57 height 11
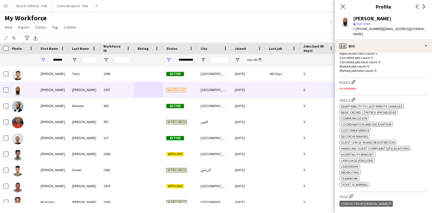
scroll to position [162, 0]
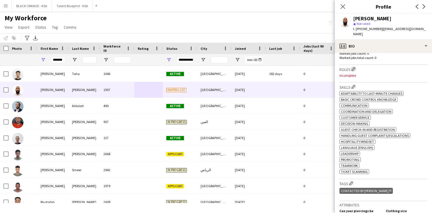
click at [355, 67] on app-icon "Edit crew company roles" at bounding box center [354, 69] width 4 height 4
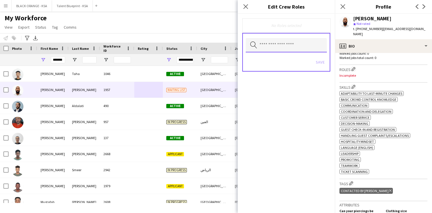
click at [297, 41] on input "text" at bounding box center [286, 45] width 81 height 14
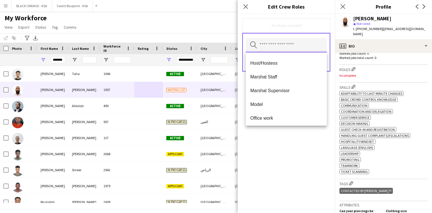
scroll to position [90, 0]
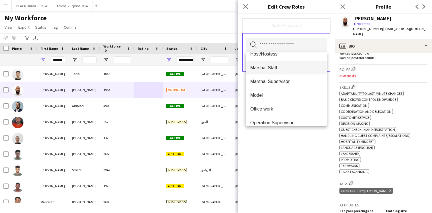
click at [282, 72] on mat-option "Marshal Staff" at bounding box center [286, 68] width 81 height 14
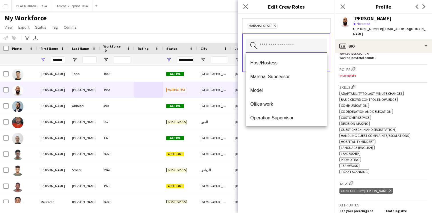
scroll to position [74, 0]
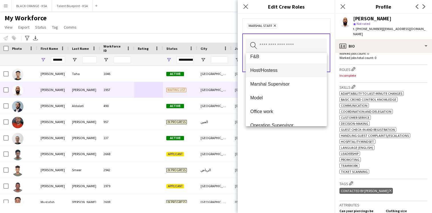
click at [281, 73] on span "Host/Hostess" at bounding box center [287, 69] width 72 height 5
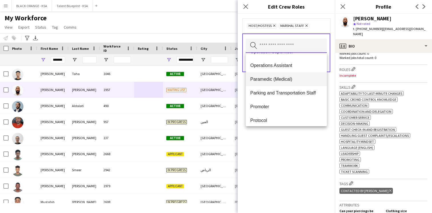
scroll to position [137, 0]
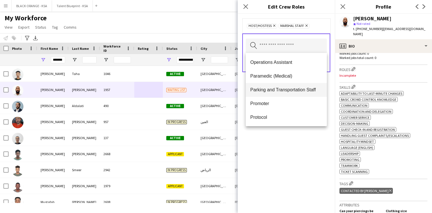
click at [279, 94] on mat-option "Parking and Transportation Staff" at bounding box center [286, 90] width 81 height 14
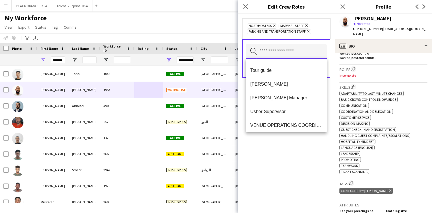
scroll to position [272, 0]
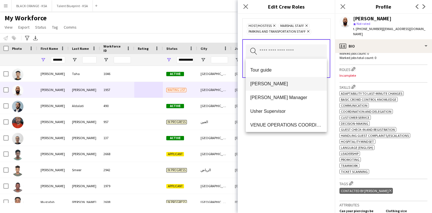
click at [275, 89] on mat-option "[PERSON_NAME]" at bounding box center [286, 84] width 81 height 14
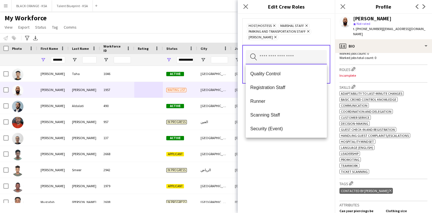
scroll to position [192, 0]
click at [277, 92] on mat-option "Registration Staff" at bounding box center [286, 88] width 81 height 14
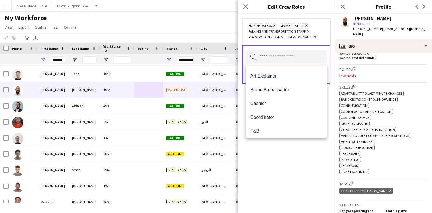
scroll to position [0, 0]
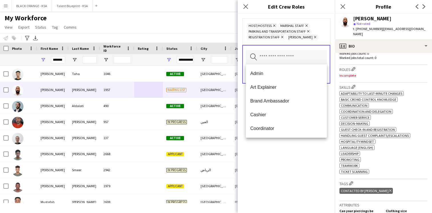
click at [284, 163] on div "Host/Hostess Remove Marshal Staff Remove Parking and Transportation Staff Remov…" at bounding box center [286, 113] width 97 height 199
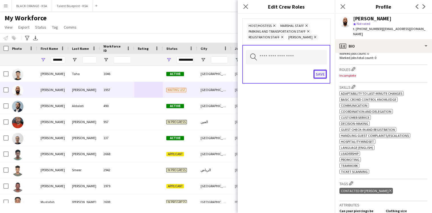
click at [323, 77] on button "Save" at bounding box center [320, 74] width 13 height 9
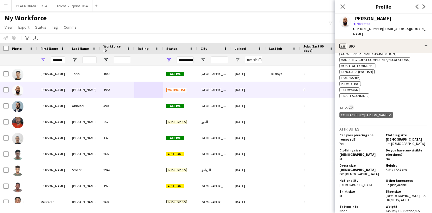
scroll to position [245, 0]
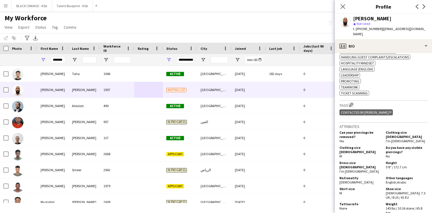
click at [353, 104] on app-icon "Edit crew company tags" at bounding box center [352, 105] width 4 height 4
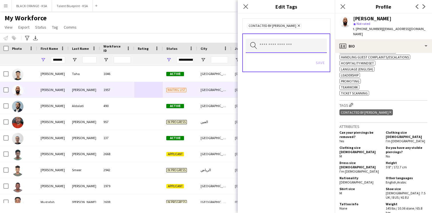
click at [293, 49] on input "text" at bounding box center [286, 46] width 81 height 14
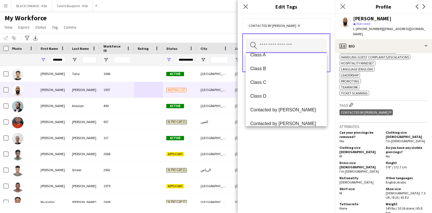
scroll to position [105, 0]
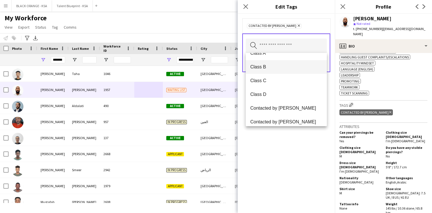
click at [287, 71] on mat-option "Class B" at bounding box center [286, 67] width 81 height 14
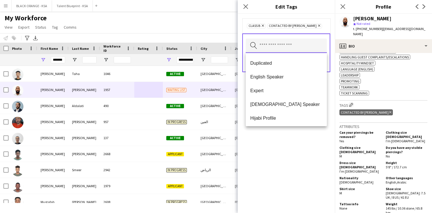
scroll to position [193, 0]
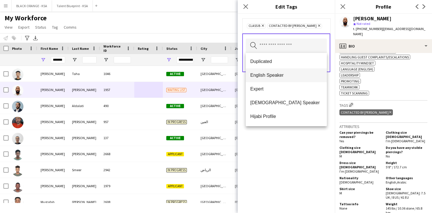
click at [282, 75] on span "English Speaker" at bounding box center [287, 74] width 72 height 5
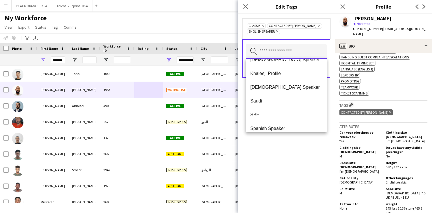
scroll to position [302, 0]
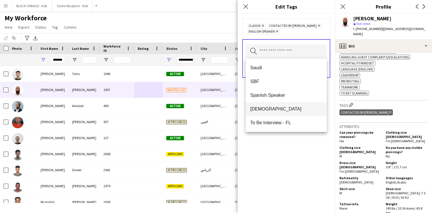
click at [281, 108] on span "[DEMOGRAPHIC_DATA]" at bounding box center [287, 108] width 72 height 5
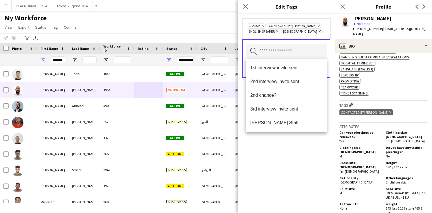
click at [288, 160] on div "Class B Remove Contacted by [PERSON_NAME] Remove English Speaker Remove Sudanes…" at bounding box center [286, 113] width 97 height 199
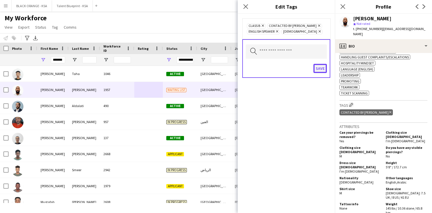
click at [322, 70] on button "Save" at bounding box center [320, 68] width 13 height 9
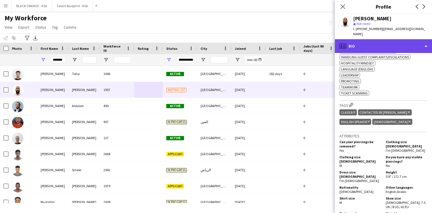
click at [355, 40] on div "profile Bio" at bounding box center [383, 46] width 97 height 14
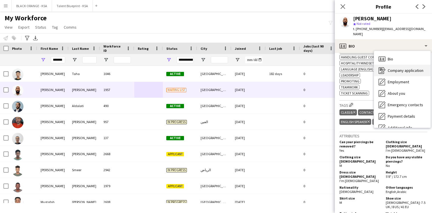
click at [400, 68] on span "Company application" at bounding box center [406, 70] width 36 height 5
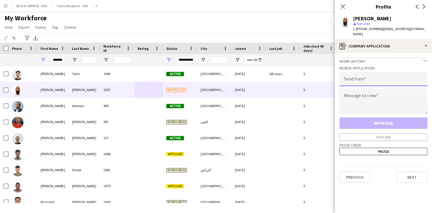
click at [359, 74] on input "email" at bounding box center [384, 79] width 88 height 14
type input "**********"
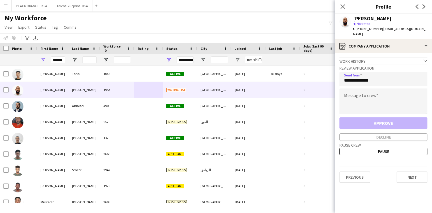
click at [359, 93] on textarea at bounding box center [384, 101] width 88 height 26
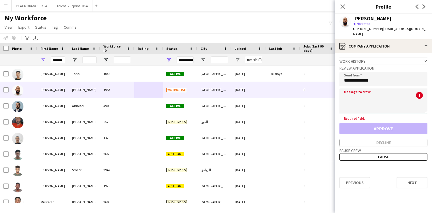
paste textarea "**********"
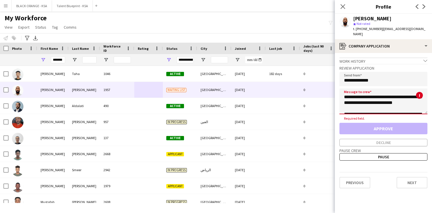
scroll to position [95, 0]
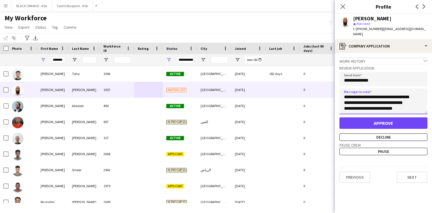
type textarea "**********"
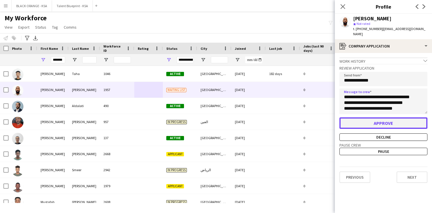
click at [364, 117] on button "Approve" at bounding box center [384, 122] width 88 height 11
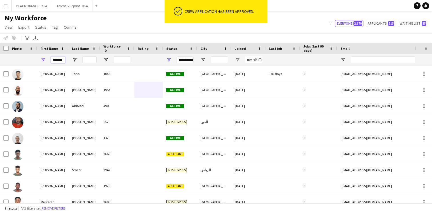
click at [57, 62] on input "*******" at bounding box center [58, 59] width 14 height 7
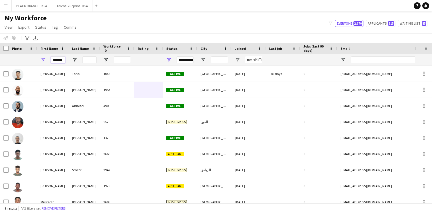
click at [57, 62] on input "*******" at bounding box center [58, 59] width 14 height 7
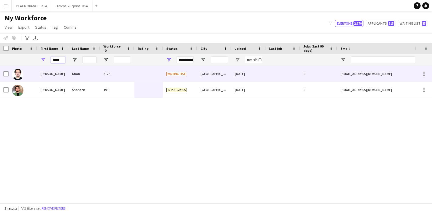
type input "*****"
click at [59, 71] on div "[PERSON_NAME]" at bounding box center [52, 74] width 31 height 16
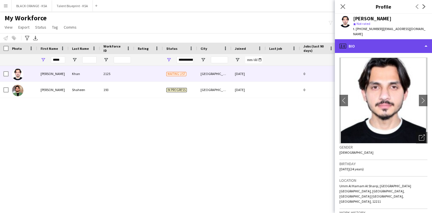
click at [364, 39] on div "profile Bio" at bounding box center [383, 46] width 97 height 14
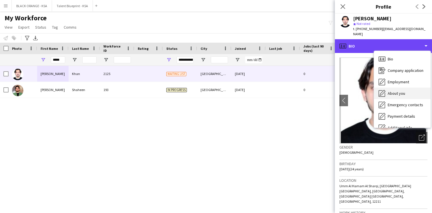
scroll to position [31, 0]
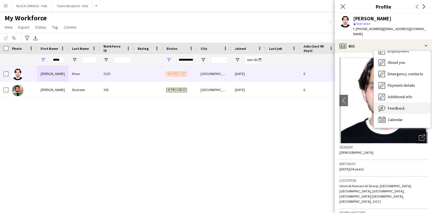
click at [393, 106] on span "Feedback" at bounding box center [396, 108] width 17 height 5
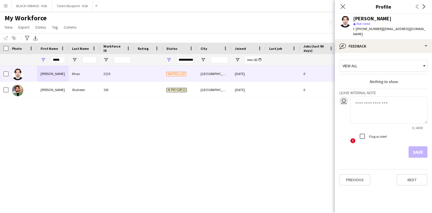
click at [365, 102] on textarea at bounding box center [389, 109] width 77 height 27
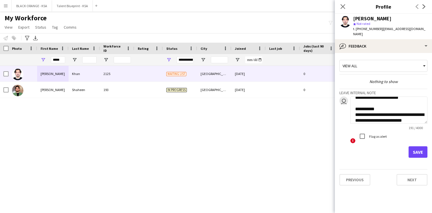
scroll to position [52, 0]
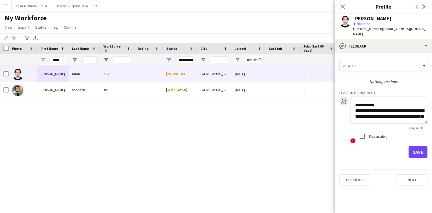
type textarea "**********"
click at [416, 146] on button "Save" at bounding box center [418, 151] width 19 height 11
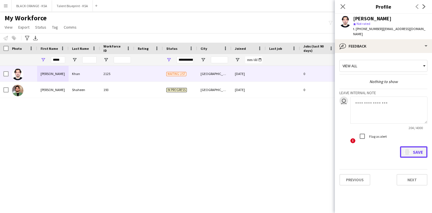
scroll to position [0, 0]
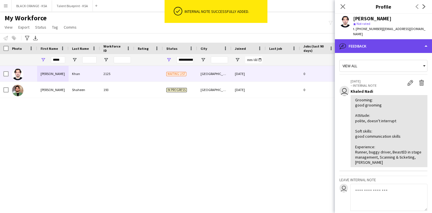
click at [391, 45] on div "bubble-pencil Feedback" at bounding box center [383, 46] width 97 height 14
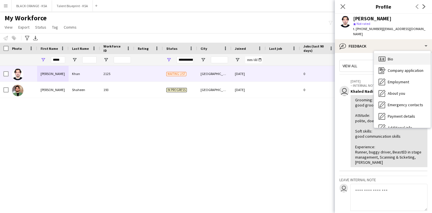
click at [394, 57] on div "Bio Bio" at bounding box center [402, 58] width 57 height 11
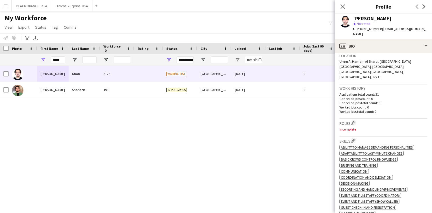
scroll to position [126, 0]
click at [354, 119] on app-icon "Edit crew company roles" at bounding box center [354, 121] width 4 height 4
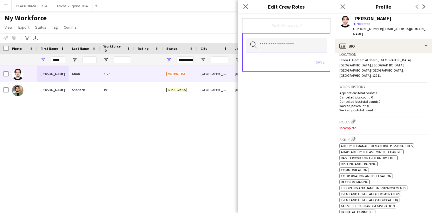
click at [300, 46] on input "text" at bounding box center [286, 45] width 81 height 14
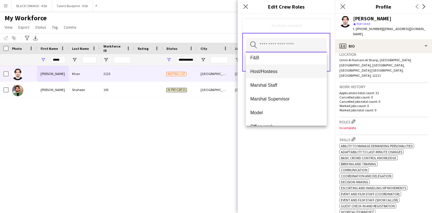
scroll to position [74, 0]
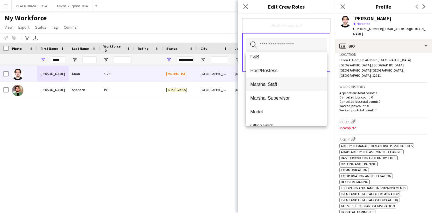
click at [288, 85] on span "Marshal Staff" at bounding box center [287, 84] width 72 height 5
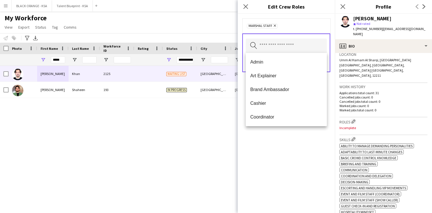
click at [275, 24] on icon "Remove" at bounding box center [275, 26] width 4 height 4
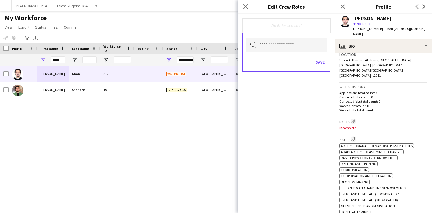
click at [277, 43] on input "text" at bounding box center [286, 45] width 81 height 14
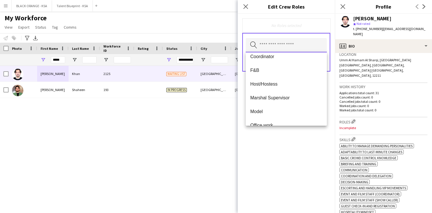
scroll to position [71, 0]
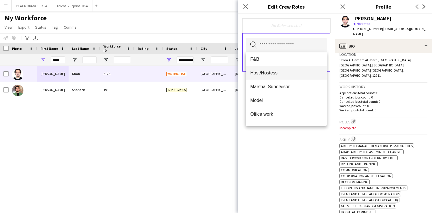
click at [282, 72] on span "Host/Hostess" at bounding box center [287, 72] width 72 height 5
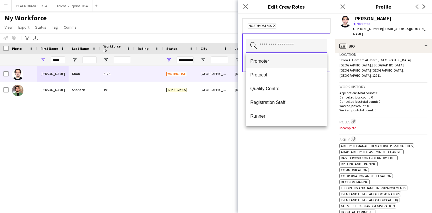
scroll to position [183, 0]
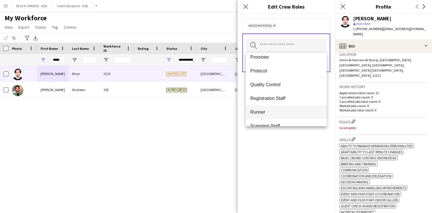
click at [275, 108] on mat-option "Runner" at bounding box center [286, 112] width 81 height 14
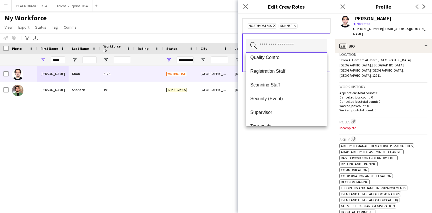
scroll to position [210, 0]
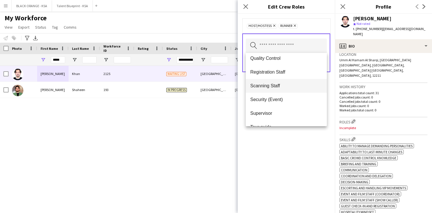
click at [278, 82] on mat-option "Scanning Staff" at bounding box center [286, 86] width 81 height 14
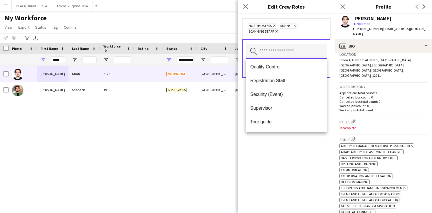
scroll to position [197, 0]
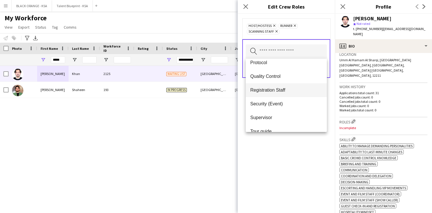
click at [278, 87] on span "Registration Staff" at bounding box center [287, 89] width 72 height 5
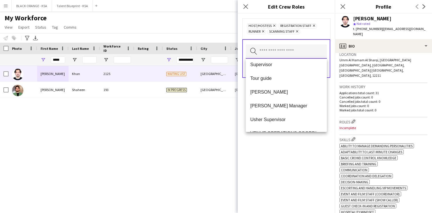
scroll to position [244, 0]
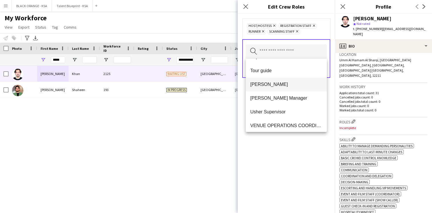
click at [279, 88] on mat-option "[PERSON_NAME]" at bounding box center [286, 85] width 81 height 14
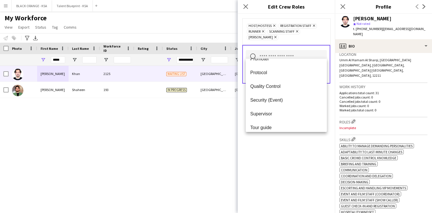
scroll to position [189, 0]
click at [274, 167] on div "Host/Hostess Remove Registration Staff Remove Runner Remove Scanning Staff Remo…" at bounding box center [286, 113] width 97 height 199
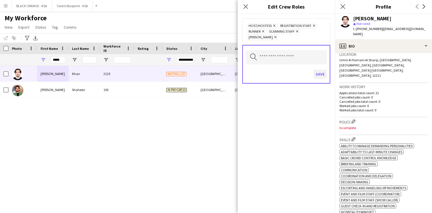
click at [320, 71] on button "Save" at bounding box center [320, 74] width 13 height 9
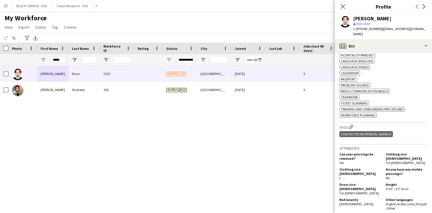
scroll to position [330, 0]
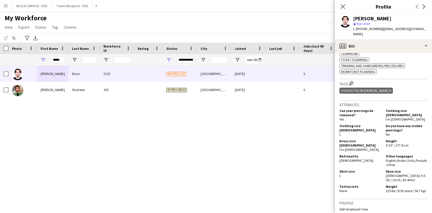
click at [352, 81] on app-icon "Edit crew company tags" at bounding box center [352, 83] width 4 height 4
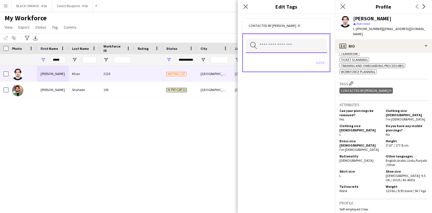
click at [302, 49] on input "text" at bounding box center [286, 46] width 81 height 14
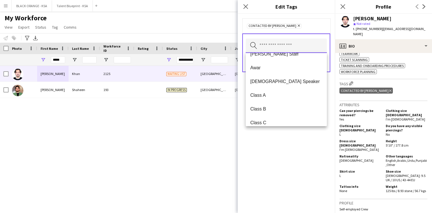
scroll to position [72, 0]
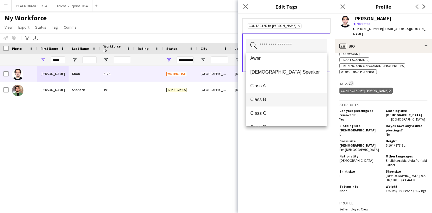
click at [289, 98] on span "Class B" at bounding box center [287, 99] width 72 height 5
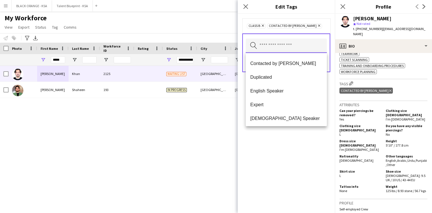
scroll to position [174, 0]
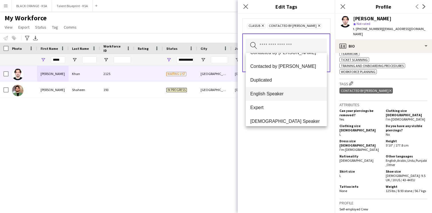
click at [282, 94] on span "English Speaker" at bounding box center [287, 93] width 72 height 5
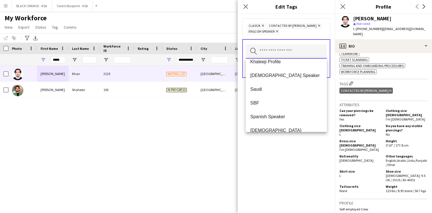
scroll to position [302, 0]
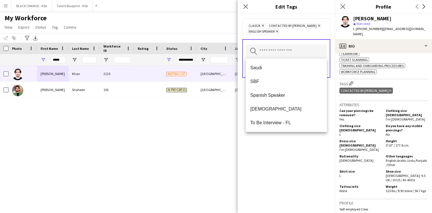
click at [280, 156] on div "Class B Remove Contacted by [PERSON_NAME] Remove English Speaker Remove Search …" at bounding box center [286, 113] width 97 height 199
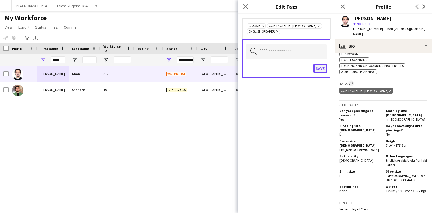
click at [320, 64] on button "Save" at bounding box center [320, 68] width 13 height 9
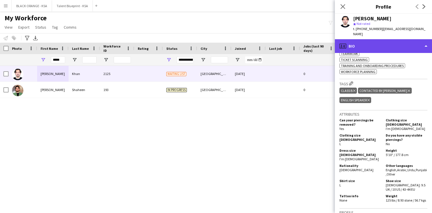
click at [357, 43] on div "profile Bio" at bounding box center [383, 46] width 97 height 14
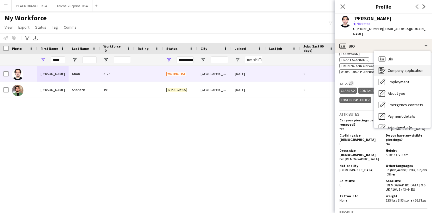
click at [388, 68] on span "Company application" at bounding box center [406, 70] width 36 height 5
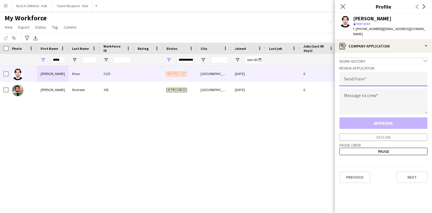
click at [367, 76] on input "email" at bounding box center [384, 79] width 88 height 14
type input "**********"
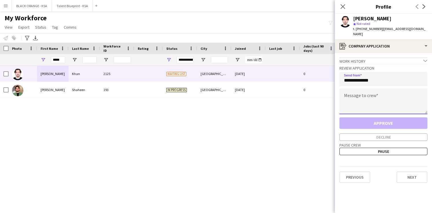
click at [367, 95] on textarea at bounding box center [384, 101] width 88 height 26
paste textarea "**********"
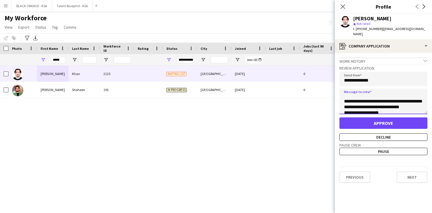
scroll to position [0, 0]
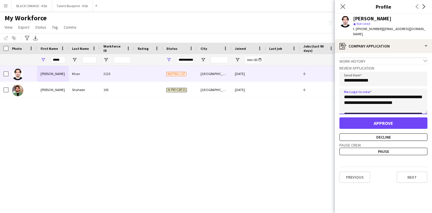
type textarea "**********"
click at [368, 117] on button "Approve" at bounding box center [384, 122] width 88 height 11
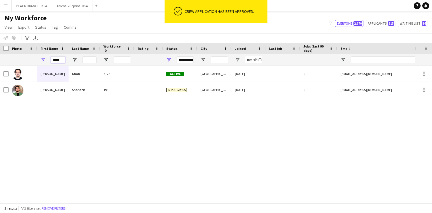
click at [60, 59] on input "*****" at bounding box center [58, 59] width 14 height 7
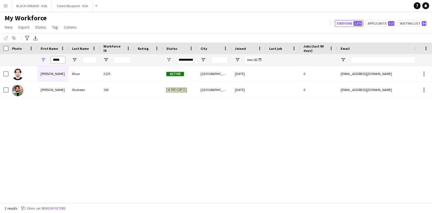
click at [60, 59] on input "*****" at bounding box center [58, 59] width 14 height 7
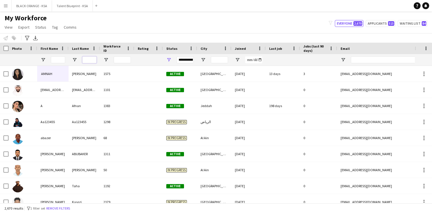
click at [90, 57] on input "Last Name Filter Input" at bounding box center [89, 59] width 14 height 7
click at [57, 62] on input "First Name Filter Input" at bounding box center [58, 59] width 14 height 7
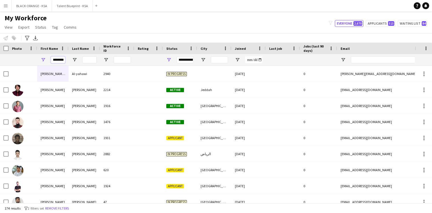
scroll to position [0, 6]
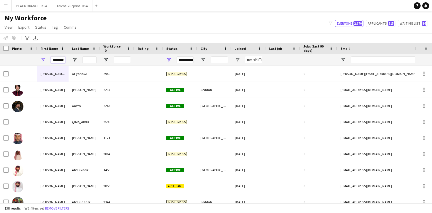
type input "********"
click at [89, 61] on input "Last Name Filter Input" at bounding box center [89, 59] width 14 height 7
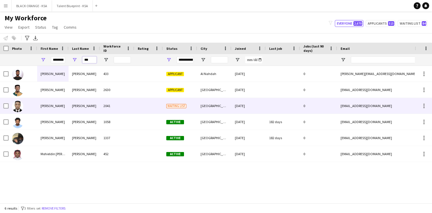
type input "***"
click at [82, 106] on div "[PERSON_NAME]" at bounding box center [84, 106] width 31 height 16
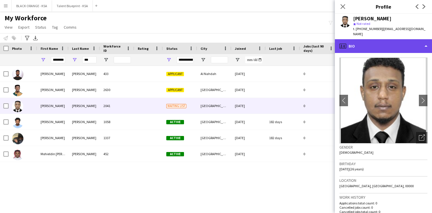
click at [364, 44] on div "profile Bio" at bounding box center [383, 46] width 97 height 14
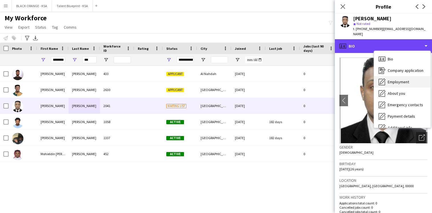
scroll to position [31, 0]
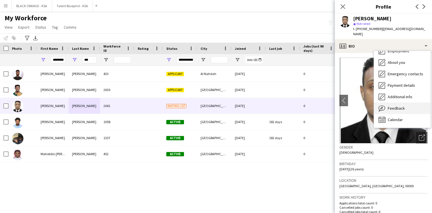
click at [386, 103] on div "Feedback Feedback" at bounding box center [402, 107] width 57 height 11
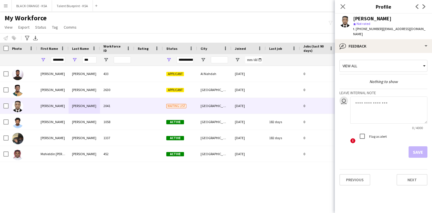
click at [362, 102] on textarea at bounding box center [389, 109] width 77 height 27
paste textarea "**********"
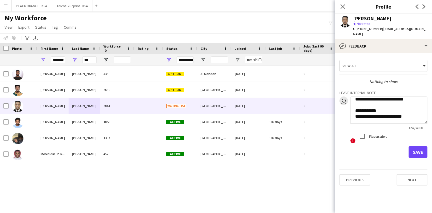
scroll to position [35, 0]
click at [368, 109] on textarea "**********" at bounding box center [389, 109] width 77 height 27
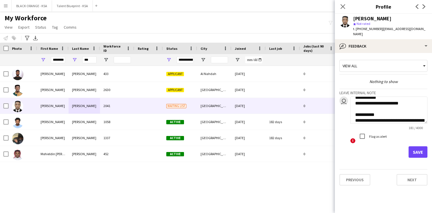
scroll to position [46, 0]
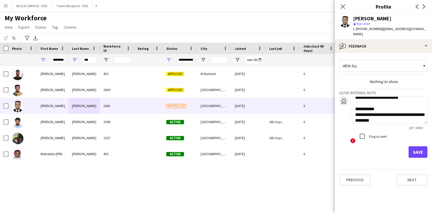
type textarea "**********"
click at [413, 148] on button "Save" at bounding box center [418, 151] width 19 height 11
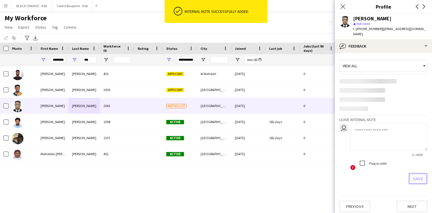
scroll to position [0, 0]
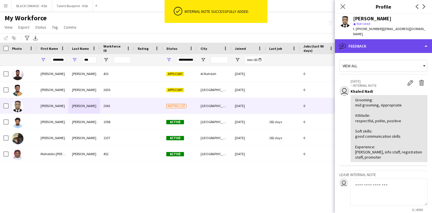
click at [392, 39] on div "bubble-pencil Feedback" at bounding box center [383, 46] width 97 height 14
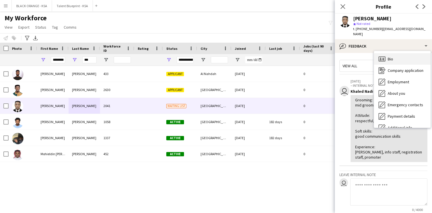
click at [396, 53] on div "Bio Bio" at bounding box center [402, 58] width 57 height 11
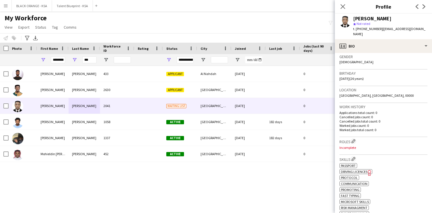
scroll to position [99, 0]
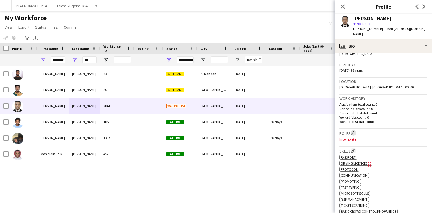
click at [352, 130] on button "Edit crew company roles" at bounding box center [354, 133] width 6 height 6
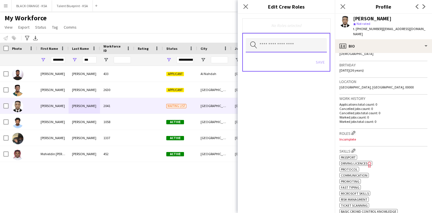
click at [306, 44] on input "text" at bounding box center [286, 45] width 81 height 14
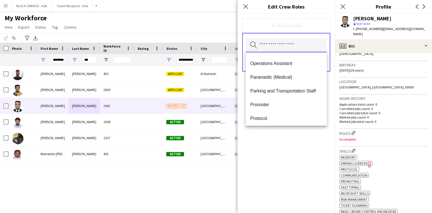
scroll to position [170, 0]
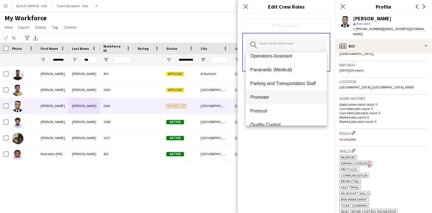
click at [281, 95] on span "Promoter" at bounding box center [287, 96] width 72 height 5
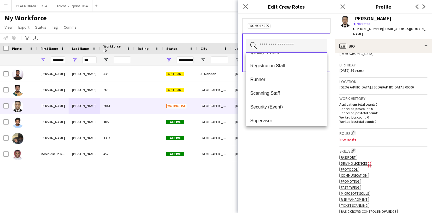
scroll to position [230, 0]
click at [279, 94] on span "Scanning Staff" at bounding box center [287, 92] width 72 height 5
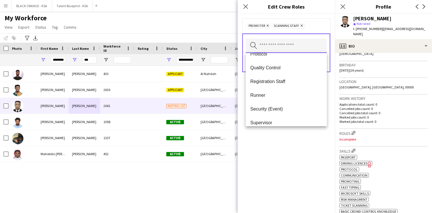
scroll to position [216, 0]
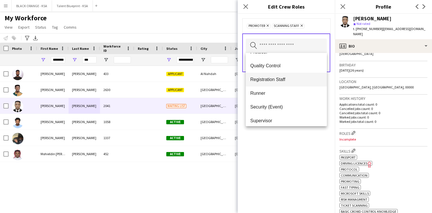
click at [280, 83] on mat-option "Registration Staff" at bounding box center [286, 80] width 81 height 14
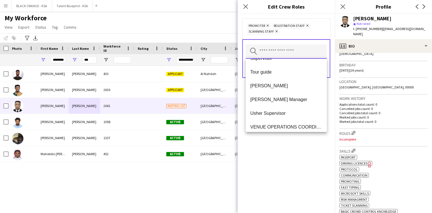
scroll to position [271, 0]
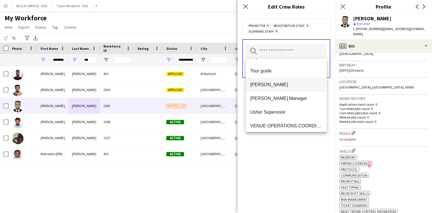
click at [277, 83] on span "[PERSON_NAME]" at bounding box center [287, 84] width 72 height 5
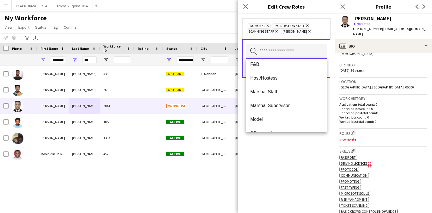
scroll to position [63, 0]
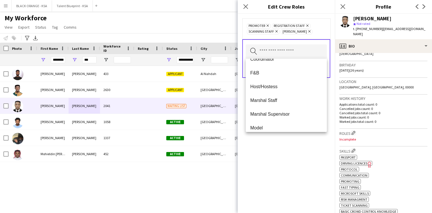
click at [276, 159] on div "Promoter Remove Registration Staff Remove Scanning Staff Remove [PERSON_NAME] R…" at bounding box center [286, 113] width 97 height 199
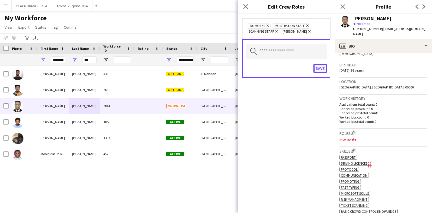
click at [323, 69] on button "Save" at bounding box center [320, 68] width 13 height 9
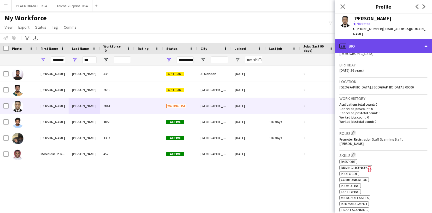
click at [371, 42] on div "profile Bio" at bounding box center [383, 46] width 97 height 14
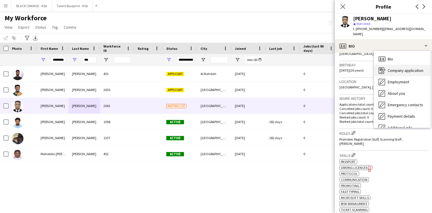
click at [389, 68] on span "Company application" at bounding box center [406, 70] width 36 height 5
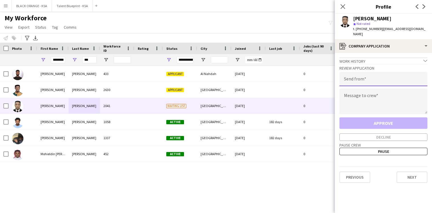
click at [358, 75] on input "email" at bounding box center [384, 79] width 88 height 14
type input "**********"
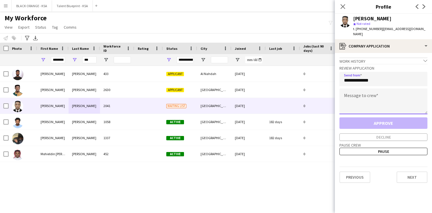
click at [363, 93] on textarea at bounding box center [384, 101] width 88 height 26
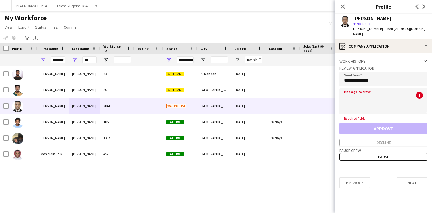
paste textarea "**********"
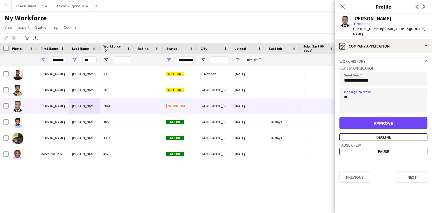
type textarea "*"
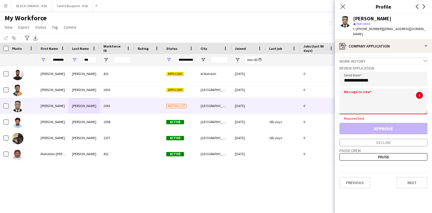
paste textarea "**********"
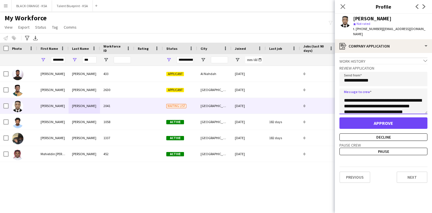
scroll to position [0, 0]
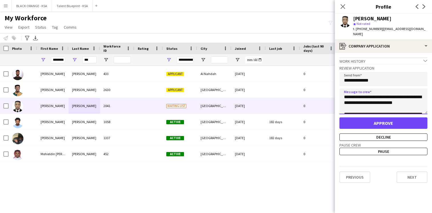
type textarea "**********"
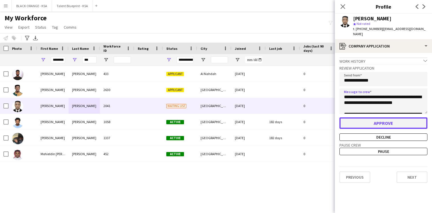
click at [374, 118] on button "Approve" at bounding box center [384, 122] width 88 height 11
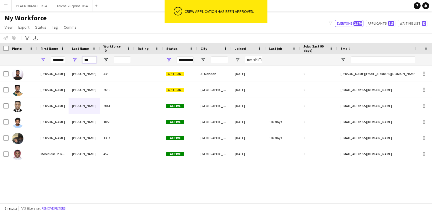
click at [89, 60] on input "***" at bounding box center [89, 59] width 14 height 7
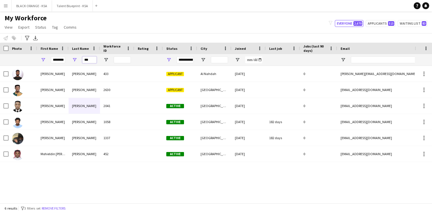
click at [89, 60] on input "***" at bounding box center [89, 59] width 14 height 7
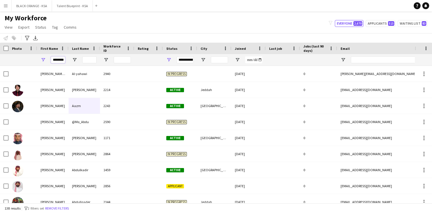
click at [55, 59] on input "********" at bounding box center [58, 59] width 14 height 7
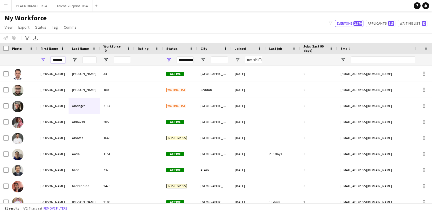
scroll to position [0, 1]
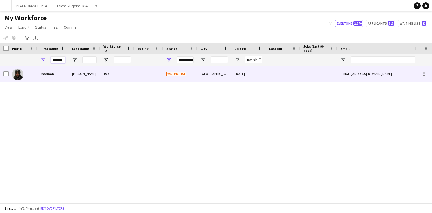
type input "*******"
click at [57, 72] on div "Madinah" at bounding box center [52, 74] width 31 height 16
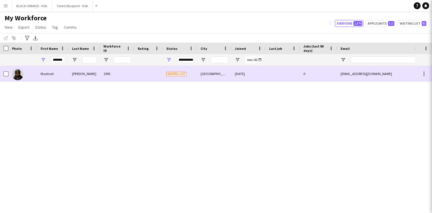
scroll to position [0, 0]
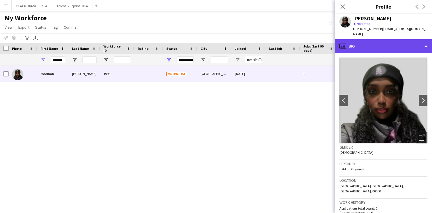
click at [356, 39] on div "profile Bio" at bounding box center [383, 46] width 97 height 14
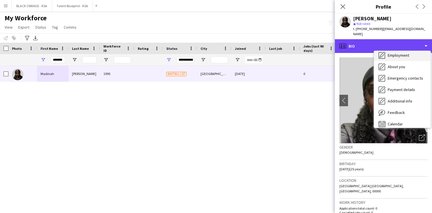
scroll to position [31, 0]
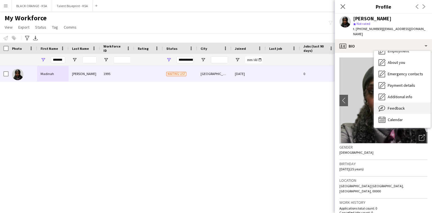
click at [386, 108] on div "Feedback Feedback" at bounding box center [402, 107] width 57 height 11
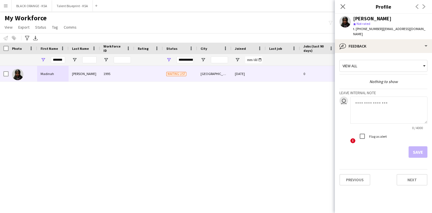
click at [364, 96] on textarea at bounding box center [389, 109] width 77 height 27
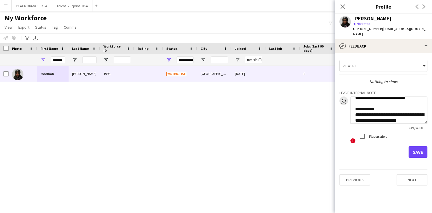
scroll to position [57, 0]
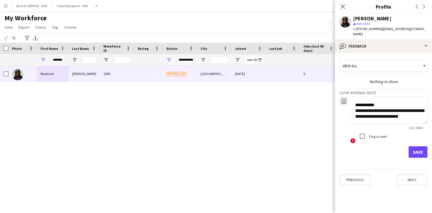
type textarea "**********"
click at [416, 146] on button "Save" at bounding box center [418, 151] width 19 height 11
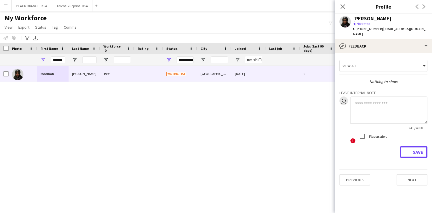
scroll to position [0, 0]
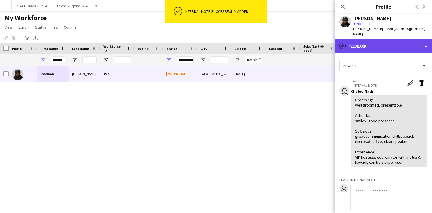
click at [385, 44] on div "bubble-pencil Feedback" at bounding box center [383, 46] width 97 height 14
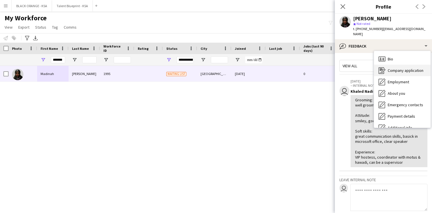
click at [398, 68] on span "Company application" at bounding box center [406, 70] width 36 height 5
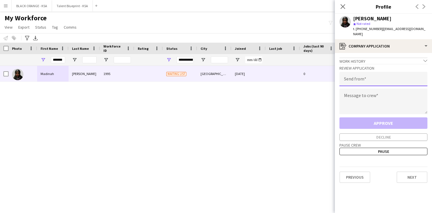
click at [373, 74] on input "email" at bounding box center [384, 79] width 88 height 14
type input "**********"
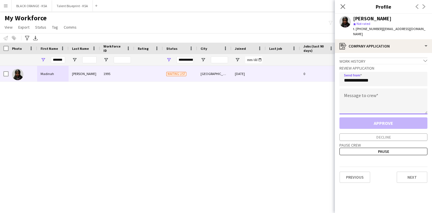
click at [371, 90] on textarea at bounding box center [384, 101] width 88 height 26
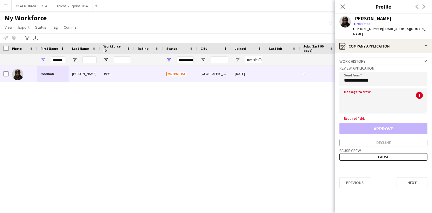
paste textarea "**********"
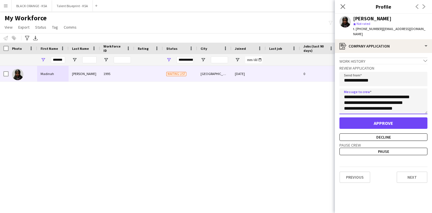
scroll to position [97, 0]
type textarea "**********"
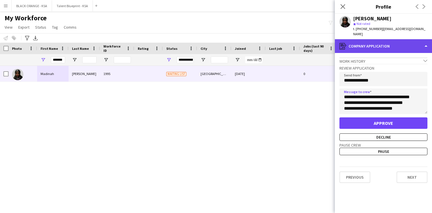
click at [384, 39] on div "register Company application" at bounding box center [383, 46] width 97 height 14
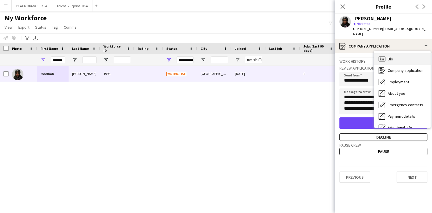
click at [391, 53] on div "Bio Bio" at bounding box center [402, 58] width 57 height 11
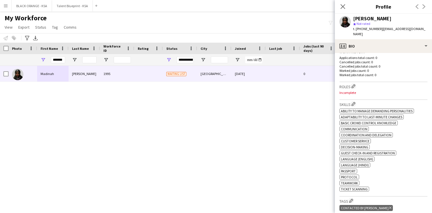
scroll to position [152, 0]
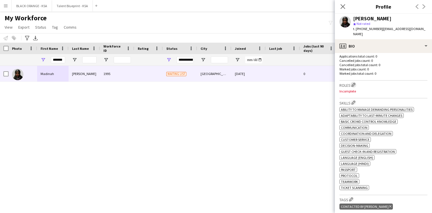
click at [355, 83] on app-icon "Edit crew company roles" at bounding box center [354, 85] width 4 height 4
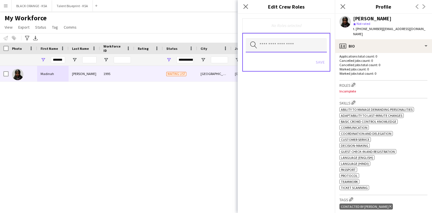
click at [303, 43] on input "text" at bounding box center [286, 45] width 81 height 14
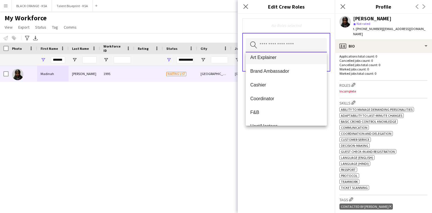
scroll to position [21, 0]
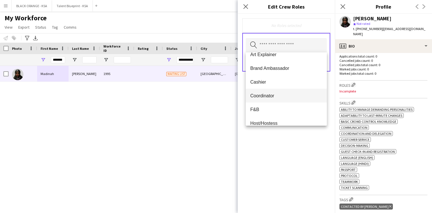
click at [281, 96] on span "Coordinator" at bounding box center [287, 95] width 72 height 5
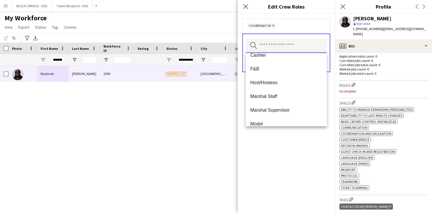
scroll to position [58, 0]
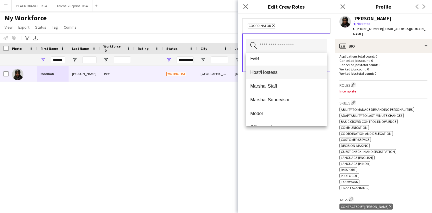
click at [285, 70] on span "Host/Hostess" at bounding box center [287, 72] width 72 height 5
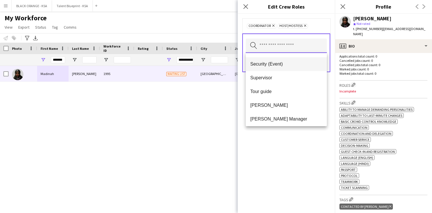
scroll to position [258, 0]
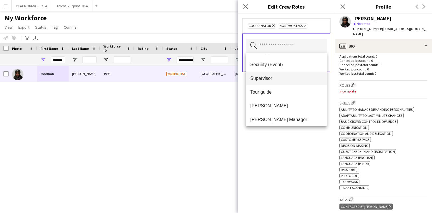
click at [278, 80] on span "Supervisor" at bounding box center [287, 78] width 72 height 5
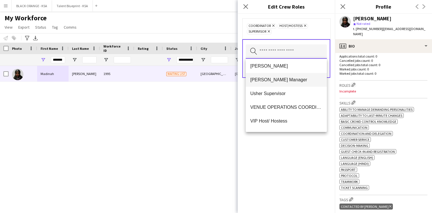
scroll to position [293, 0]
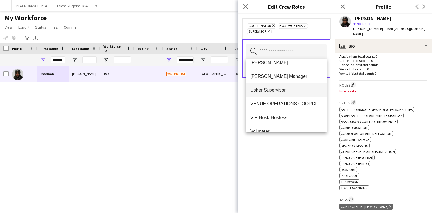
click at [275, 92] on span "Usher Supervisor" at bounding box center [287, 89] width 72 height 5
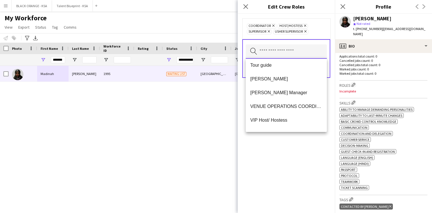
scroll to position [302, 0]
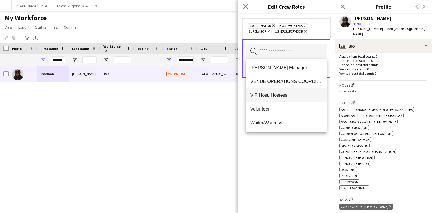
click at [279, 94] on span "VIP Host/ Hostess" at bounding box center [287, 94] width 72 height 5
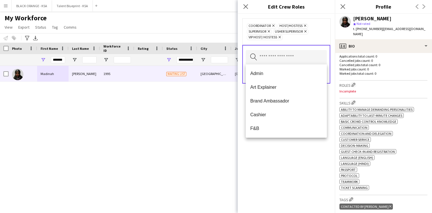
click at [275, 151] on div "Coordinator Remove Host/Hostess Remove Supervisor Remove [PERSON_NAME] Supervis…" at bounding box center [286, 113] width 97 height 199
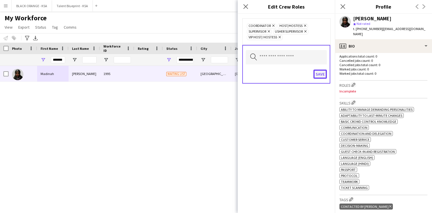
click at [318, 74] on button "Save" at bounding box center [320, 74] width 13 height 9
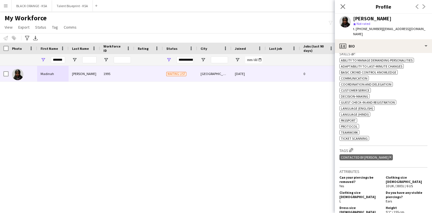
scroll to position [264, 0]
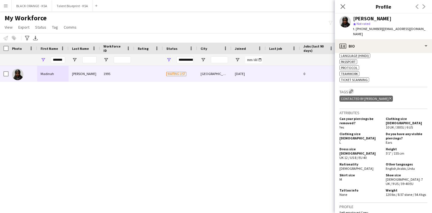
click at [352, 89] on app-icon "Edit crew company tags" at bounding box center [352, 91] width 4 height 4
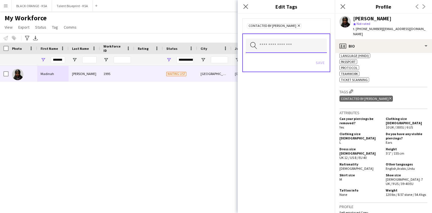
click at [293, 47] on input "text" at bounding box center [286, 46] width 81 height 14
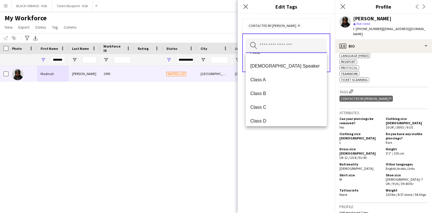
scroll to position [86, 0]
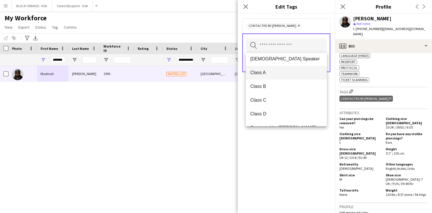
click at [278, 70] on mat-option "Class A" at bounding box center [286, 73] width 81 height 14
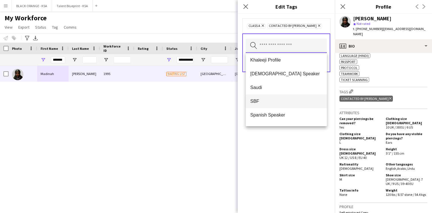
scroll to position [316, 0]
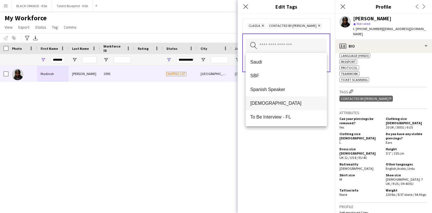
click at [273, 101] on span "[DEMOGRAPHIC_DATA]" at bounding box center [287, 102] width 72 height 5
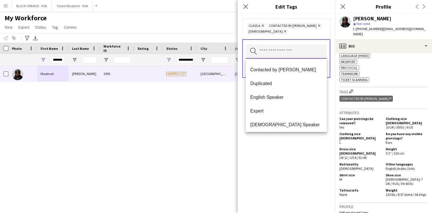
scroll to position [176, 0]
click at [278, 96] on span "English Speaker" at bounding box center [287, 97] width 72 height 5
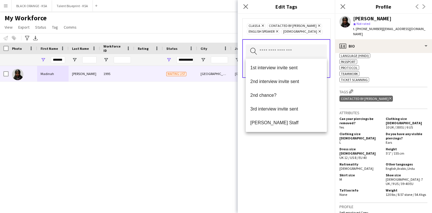
click at [276, 150] on div "Class A Remove Contacted by [PERSON_NAME] Remove English Speaker Remove Sudanes…" at bounding box center [286, 113] width 97 height 199
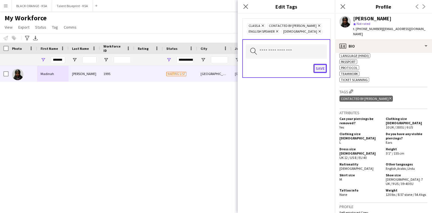
click at [323, 67] on button "Save" at bounding box center [320, 68] width 13 height 9
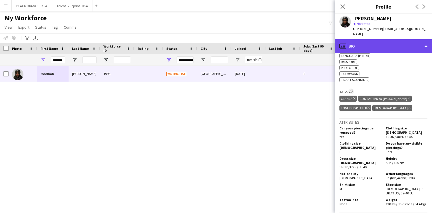
click at [373, 39] on div "profile Bio" at bounding box center [383, 46] width 97 height 14
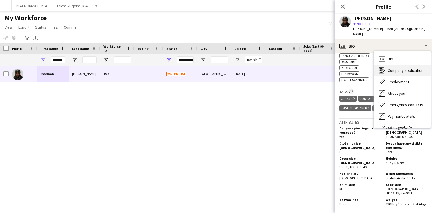
click at [395, 68] on span "Company application" at bounding box center [406, 70] width 36 height 5
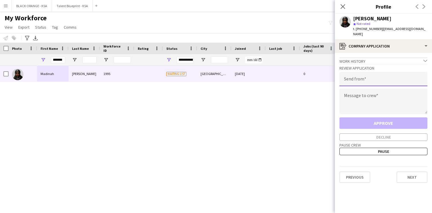
click at [379, 72] on input "email" at bounding box center [384, 79] width 88 height 14
type input "**********"
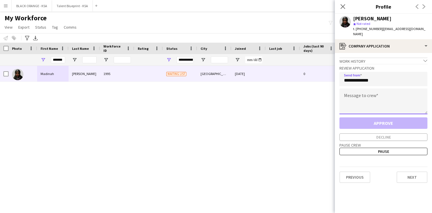
click at [376, 95] on textarea at bounding box center [384, 101] width 88 height 26
paste textarea "**********"
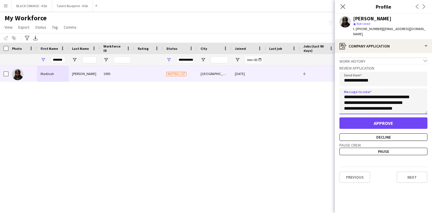
scroll to position [97, 0]
type textarea "**********"
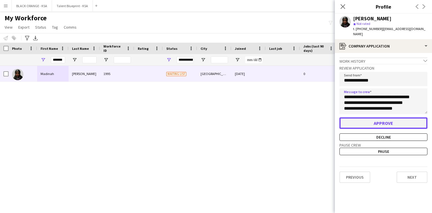
click at [372, 118] on button "Approve" at bounding box center [384, 122] width 88 height 11
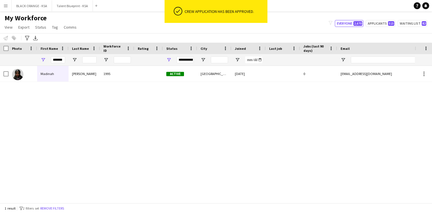
click at [61, 55] on div "*******" at bounding box center [58, 59] width 14 height 11
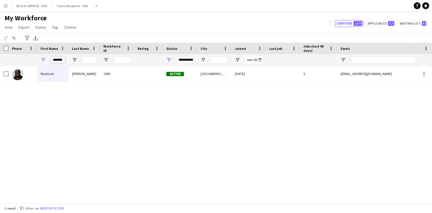
click at [61, 60] on input "*******" at bounding box center [58, 59] width 14 height 7
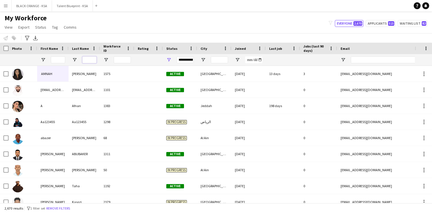
click at [91, 61] on input "Last Name Filter Input" at bounding box center [89, 59] width 14 height 7
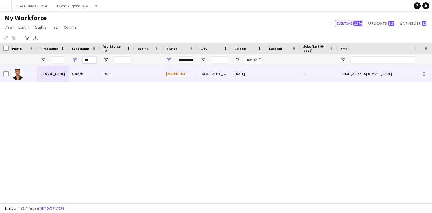
type input "***"
click at [88, 69] on div "Goreish" at bounding box center [84, 74] width 31 height 16
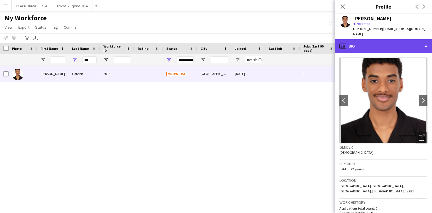
click at [348, 46] on div "profile Bio" at bounding box center [383, 46] width 97 height 14
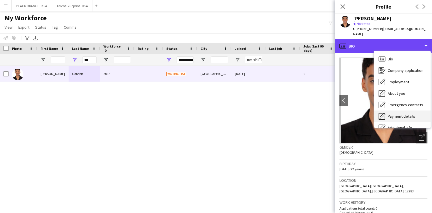
scroll to position [31, 0]
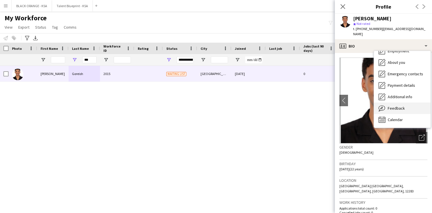
click at [396, 106] on div "Feedback Feedback" at bounding box center [402, 107] width 57 height 11
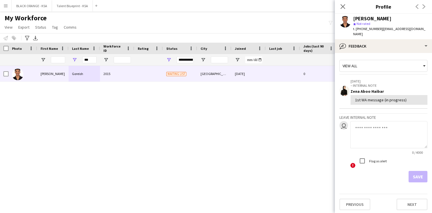
click at [359, 126] on textarea at bounding box center [389, 134] width 77 height 27
click at [412, 130] on textarea "**********" at bounding box center [389, 134] width 77 height 27
paste textarea "**********"
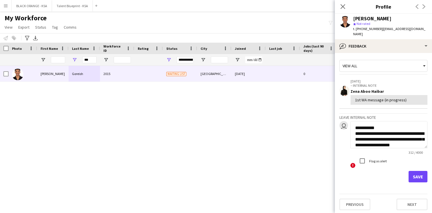
scroll to position [75, 0]
type textarea "**********"
click at [417, 171] on button "Save" at bounding box center [418, 176] width 19 height 11
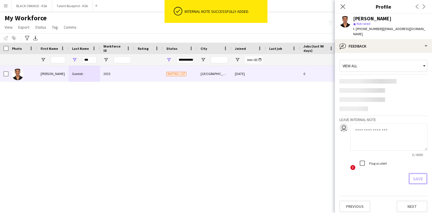
scroll to position [0, 0]
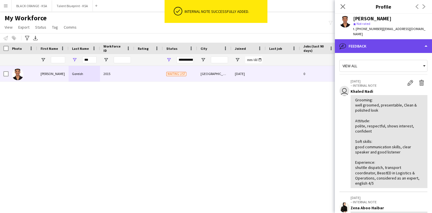
click at [370, 41] on div "bubble-pencil Feedback" at bounding box center [383, 46] width 97 height 14
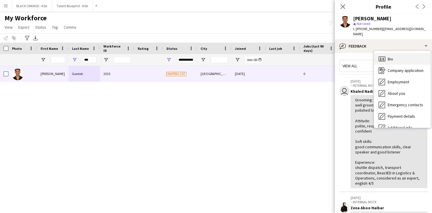
click at [391, 53] on div "Bio Bio" at bounding box center [402, 58] width 57 height 11
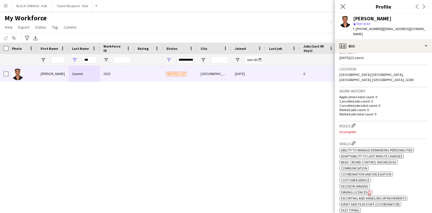
scroll to position [124, 0]
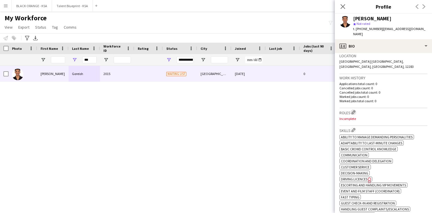
click at [354, 110] on app-icon "Edit crew company roles" at bounding box center [354, 112] width 4 height 4
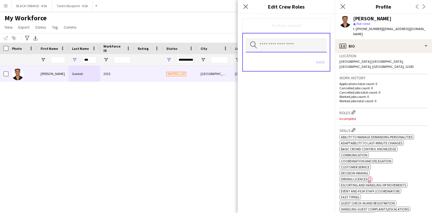
click at [292, 45] on input "text" at bounding box center [286, 45] width 81 height 14
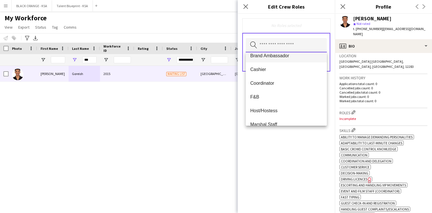
scroll to position [37, 0]
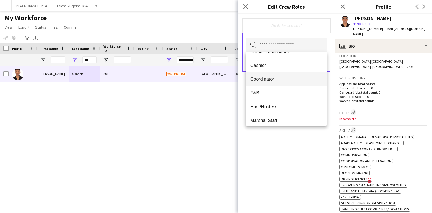
click at [282, 77] on span "Coordinator" at bounding box center [287, 78] width 72 height 5
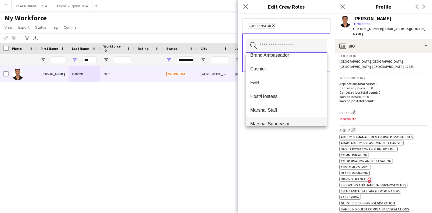
scroll to position [34, 0]
click at [279, 97] on span "Host/Hostess" at bounding box center [287, 96] width 72 height 5
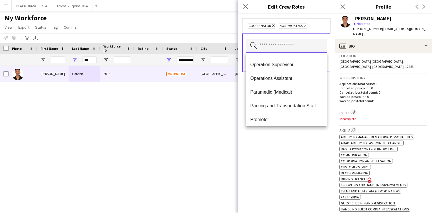
scroll to position [111, 0]
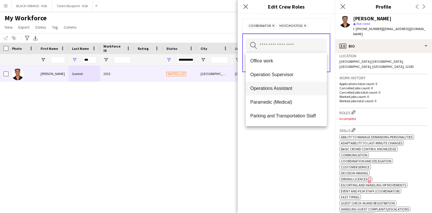
click at [280, 91] on mat-option "Operations Assistant" at bounding box center [286, 89] width 81 height 14
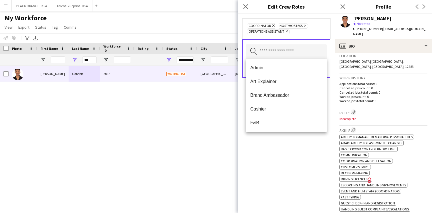
click at [303, 25] on icon "Remove" at bounding box center [305, 26] width 4 height 4
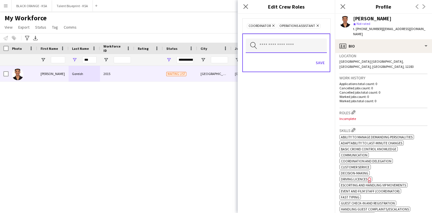
click at [289, 45] on input "text" at bounding box center [286, 46] width 81 height 14
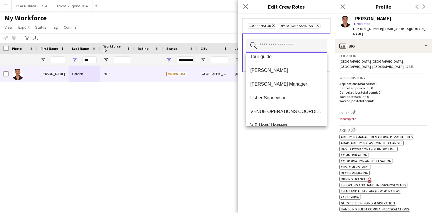
scroll to position [283, 0]
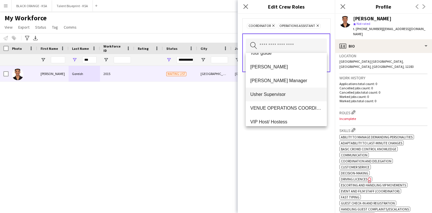
click at [277, 93] on span "Usher Supervisor" at bounding box center [287, 94] width 72 height 5
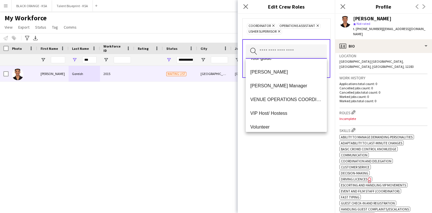
scroll to position [302, 0]
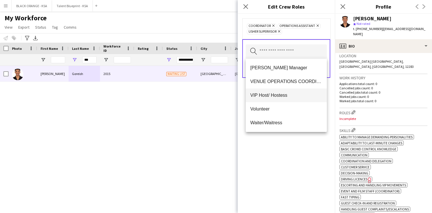
click at [279, 98] on mat-option "VIP Host/ Hostess" at bounding box center [286, 95] width 81 height 14
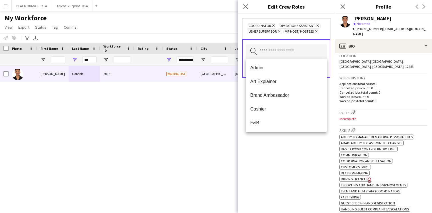
click at [274, 147] on div "Coordinator Remove Operations Assistant Remove [PERSON_NAME] Supervisor Remove …" at bounding box center [286, 113] width 97 height 199
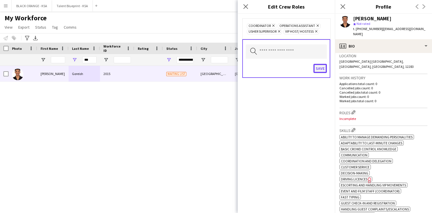
click at [321, 67] on button "Save" at bounding box center [320, 68] width 13 height 9
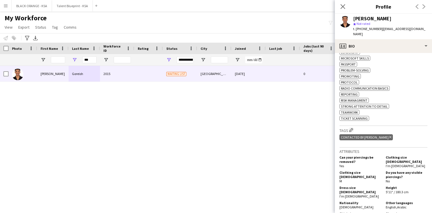
scroll to position [310, 0]
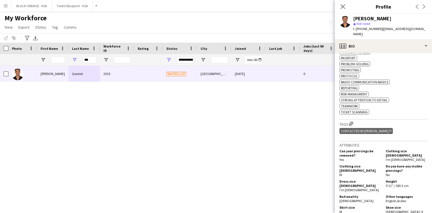
click at [353, 122] on app-icon "Edit crew company tags" at bounding box center [352, 124] width 4 height 4
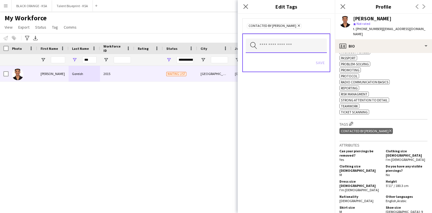
click at [301, 47] on input "text" at bounding box center [286, 46] width 81 height 14
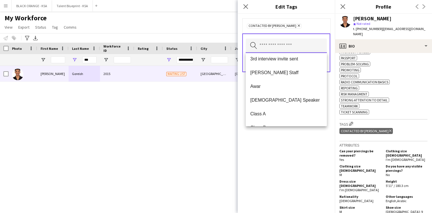
scroll to position [50, 0]
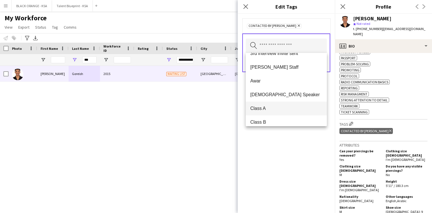
click at [271, 105] on mat-option "Class A" at bounding box center [286, 109] width 81 height 14
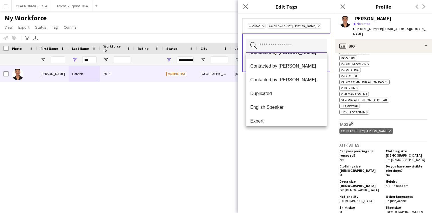
scroll to position [171, 0]
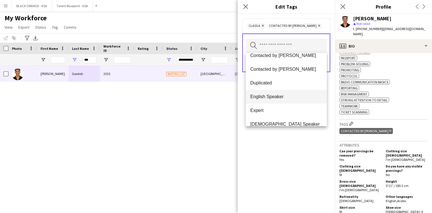
click at [273, 94] on span "English Speaker" at bounding box center [287, 96] width 72 height 5
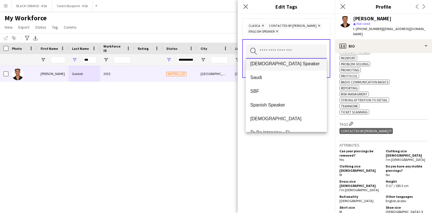
scroll to position [302, 0]
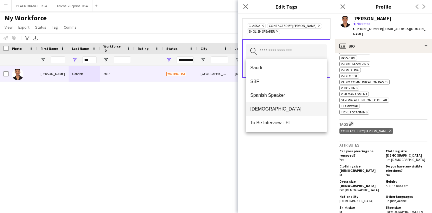
click at [273, 108] on span "[DEMOGRAPHIC_DATA]" at bounding box center [287, 108] width 72 height 5
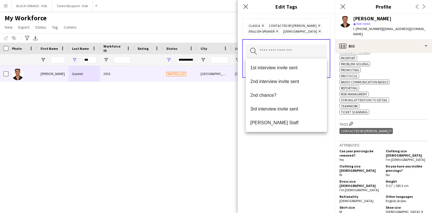
click at [275, 158] on div "Class A Remove Contacted by [PERSON_NAME] Remove English Speaker Remove Sudanes…" at bounding box center [286, 113] width 97 height 199
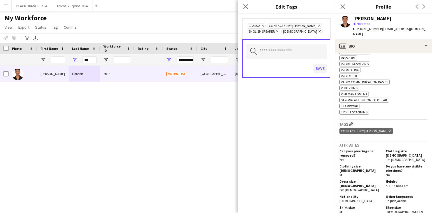
click at [323, 69] on button "Save" at bounding box center [320, 68] width 13 height 9
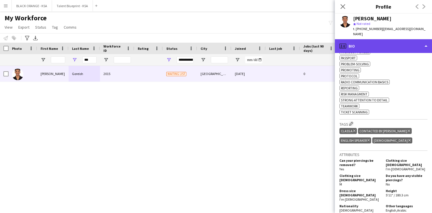
click at [395, 40] on div "profile Bio" at bounding box center [383, 46] width 97 height 14
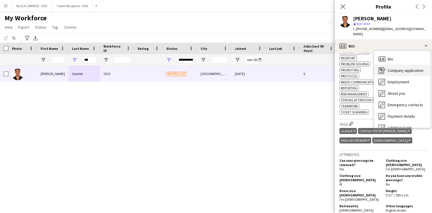
click at [395, 68] on span "Company application" at bounding box center [406, 70] width 36 height 5
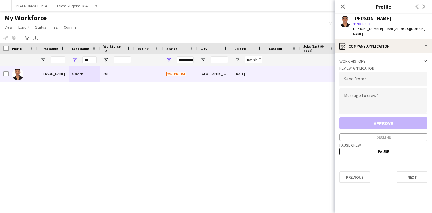
click at [364, 77] on input "email" at bounding box center [384, 79] width 88 height 14
type input "**********"
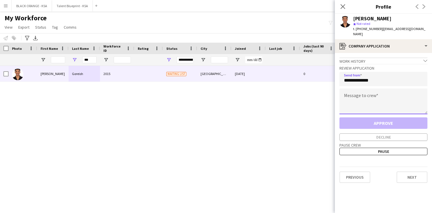
click at [362, 100] on textarea at bounding box center [384, 101] width 88 height 26
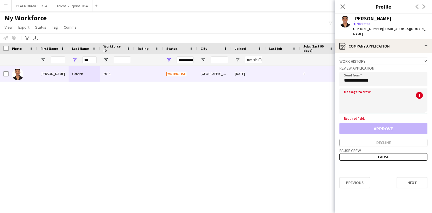
paste textarea "**********"
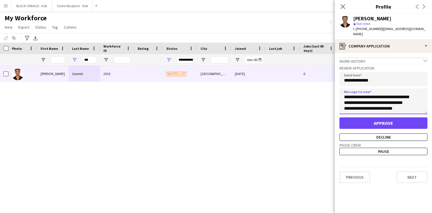
scroll to position [97, 0]
type textarea "**********"
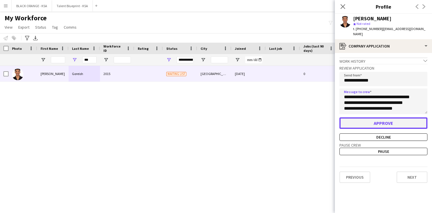
click at [362, 117] on button "Approve" at bounding box center [384, 122] width 88 height 11
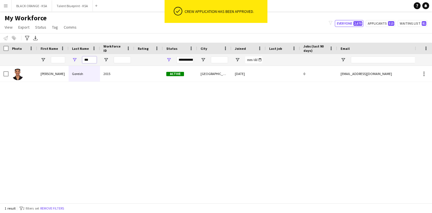
click at [87, 58] on input "***" at bounding box center [89, 59] width 14 height 7
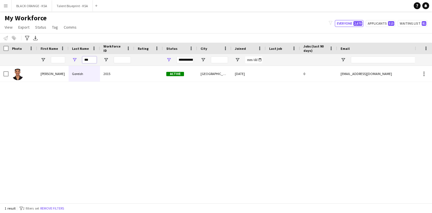
click at [87, 58] on input "***" at bounding box center [89, 59] width 14 height 7
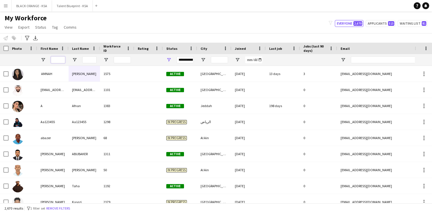
click at [59, 59] on input "First Name Filter Input" at bounding box center [58, 59] width 14 height 7
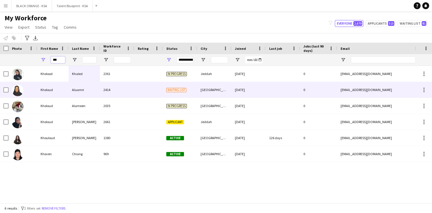
type input "***"
click at [57, 86] on div "Kholoud" at bounding box center [52, 90] width 31 height 16
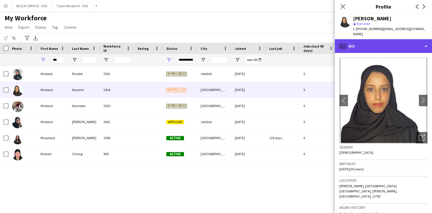
click at [359, 43] on div "profile Bio" at bounding box center [383, 46] width 97 height 14
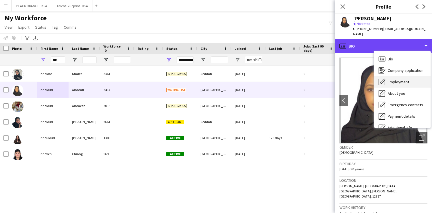
scroll to position [31, 0]
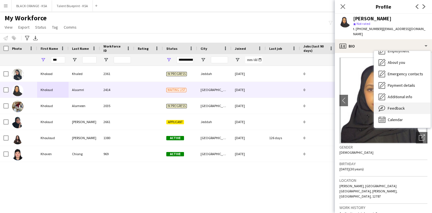
click at [391, 106] on span "Feedback" at bounding box center [396, 108] width 17 height 5
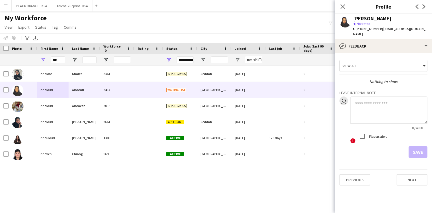
click at [362, 104] on textarea at bounding box center [389, 109] width 77 height 27
type textarea "*"
paste textarea "**********"
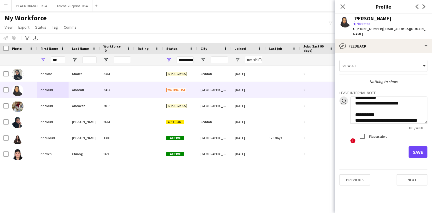
scroll to position [52, 0]
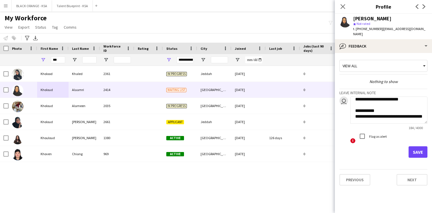
type textarea "**********"
click at [414, 147] on button "Save" at bounding box center [418, 151] width 19 height 11
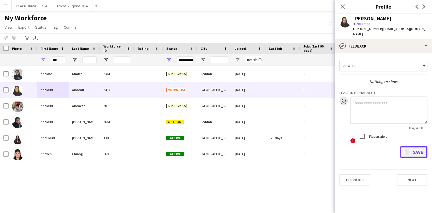
scroll to position [0, 0]
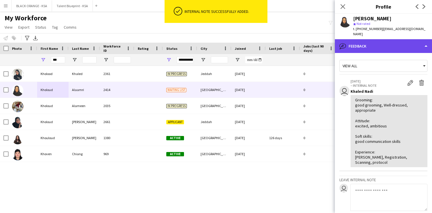
click at [373, 39] on div "bubble-pencil Feedback" at bounding box center [383, 46] width 97 height 14
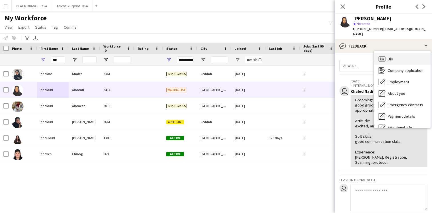
click at [397, 53] on div "Bio Bio" at bounding box center [402, 58] width 57 height 11
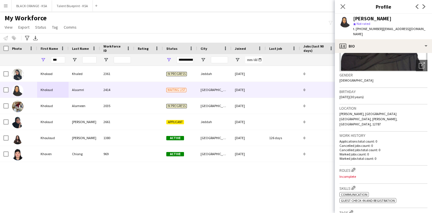
scroll to position [87, 0]
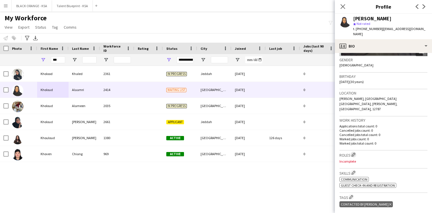
click at [355, 152] on app-icon "Edit crew company roles" at bounding box center [354, 154] width 4 height 4
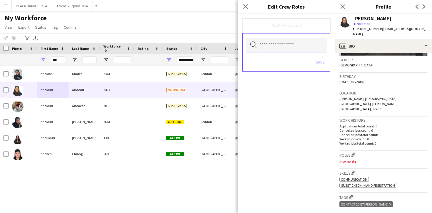
click at [289, 50] on input "text" at bounding box center [286, 45] width 81 height 14
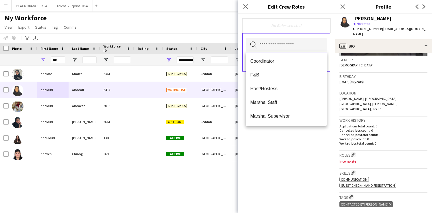
scroll to position [58, 0]
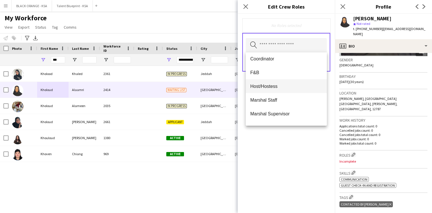
click at [284, 87] on span "Host/Hostess" at bounding box center [287, 86] width 72 height 5
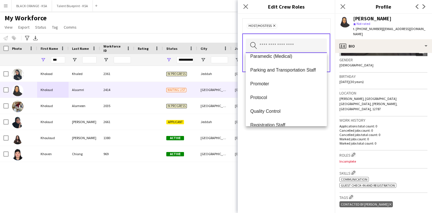
scroll to position [172, 0]
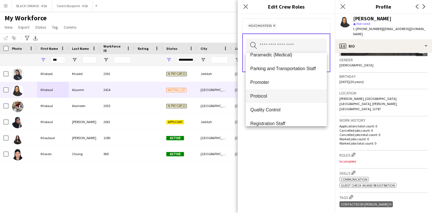
click at [272, 93] on mat-option "Protocol" at bounding box center [286, 96] width 81 height 14
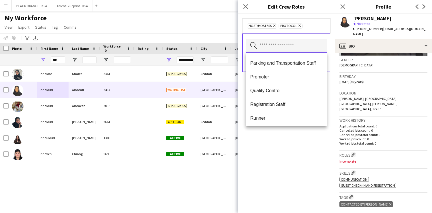
scroll to position [179, 0]
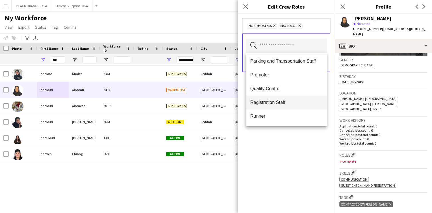
click at [277, 100] on span "Registration Staff" at bounding box center [287, 102] width 72 height 5
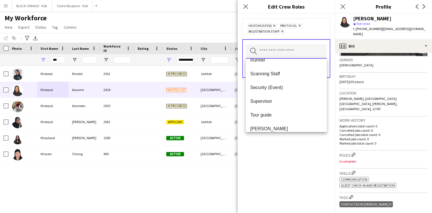
scroll to position [233, 0]
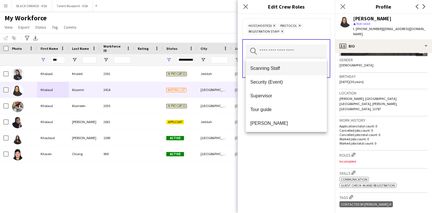
click at [279, 65] on mat-option "Scanning Staff" at bounding box center [286, 68] width 81 height 14
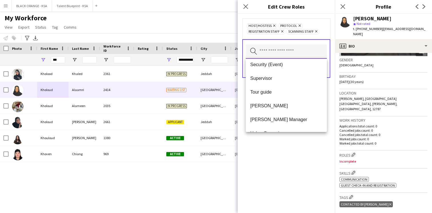
scroll to position [240, 0]
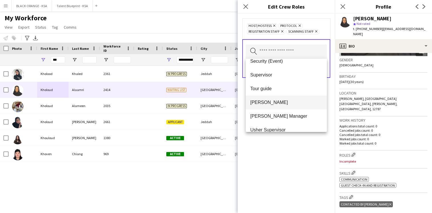
click at [277, 98] on mat-option "[PERSON_NAME]" at bounding box center [286, 103] width 81 height 14
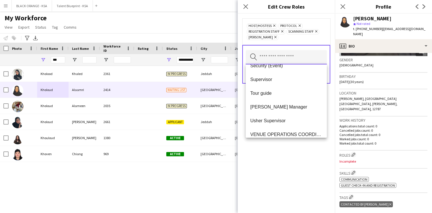
scroll to position [238, 0]
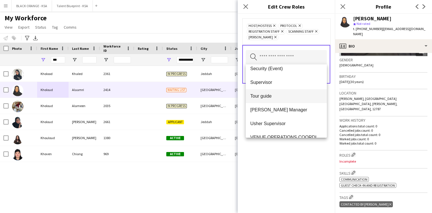
click at [273, 96] on span "Tour guide" at bounding box center [287, 95] width 72 height 5
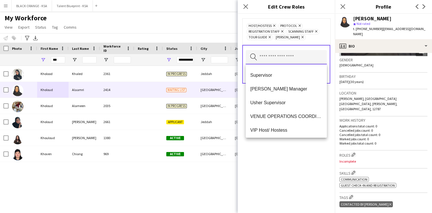
scroll to position [275, 0]
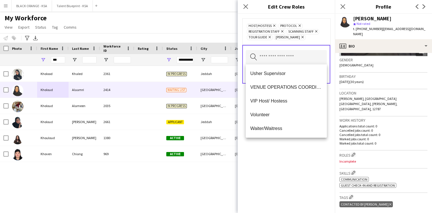
click at [271, 150] on div "Host/Hostess Remove Protocol Remove Registration Staff Remove Scanning Staff Re…" at bounding box center [286, 113] width 97 height 199
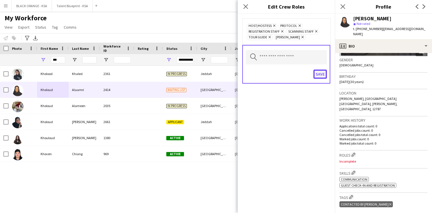
click at [319, 77] on button "Save" at bounding box center [320, 74] width 13 height 9
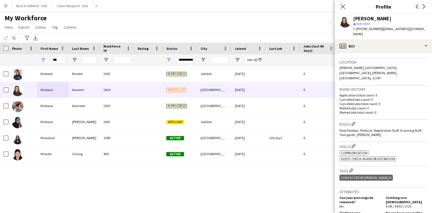
scroll to position [129, 0]
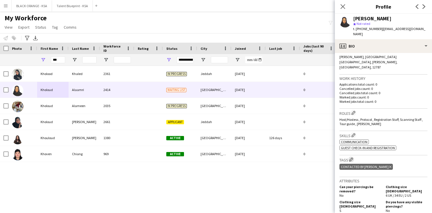
click at [352, 157] on app-icon "Edit crew company tags" at bounding box center [352, 159] width 4 height 4
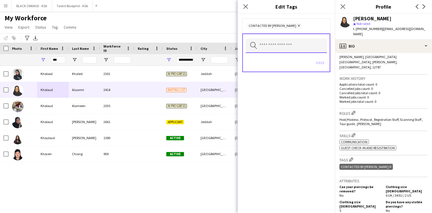
click at [295, 49] on input "text" at bounding box center [286, 46] width 81 height 14
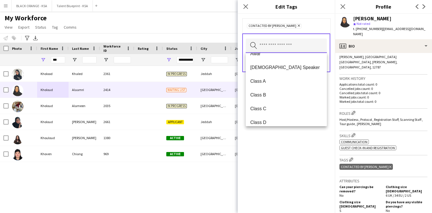
scroll to position [90, 0]
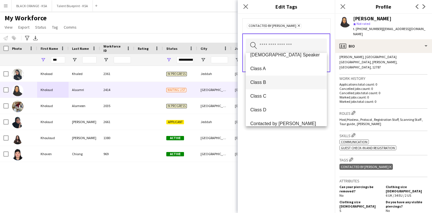
click at [276, 85] on mat-option "Class B" at bounding box center [286, 83] width 81 height 14
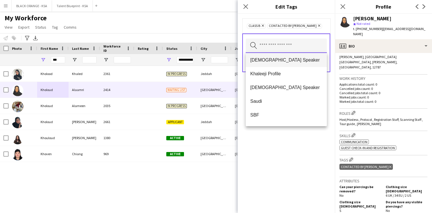
scroll to position [283, 0]
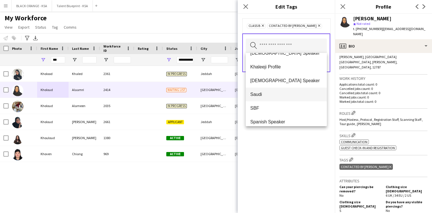
click at [275, 93] on span "Saudi" at bounding box center [287, 94] width 72 height 5
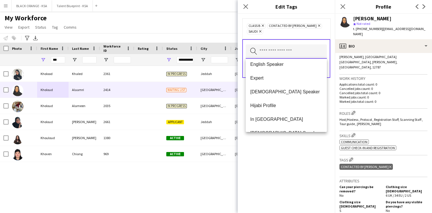
scroll to position [210, 0]
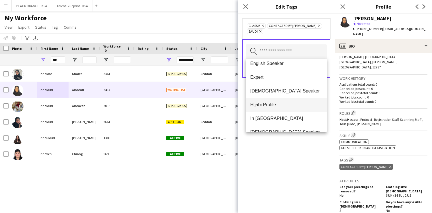
click at [273, 103] on span "Hijabi Profile" at bounding box center [287, 104] width 72 height 5
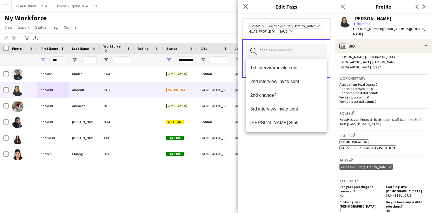
click at [267, 147] on div "Class B Remove Contacted by [PERSON_NAME] Remove Hijabi Profile Remove Saudi Re…" at bounding box center [286, 113] width 97 height 199
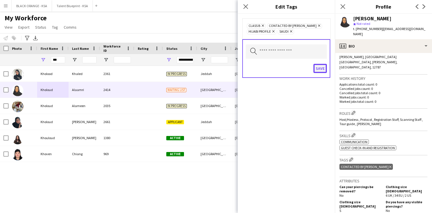
click at [320, 64] on button "Save" at bounding box center [320, 68] width 13 height 9
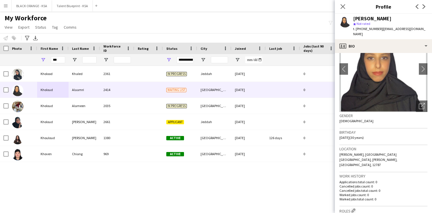
scroll to position [0, 0]
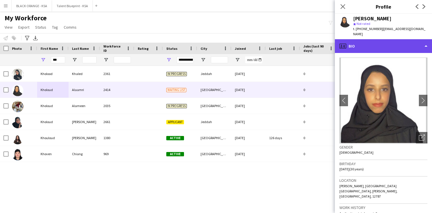
click at [377, 47] on div "profile Bio" at bounding box center [383, 46] width 97 height 14
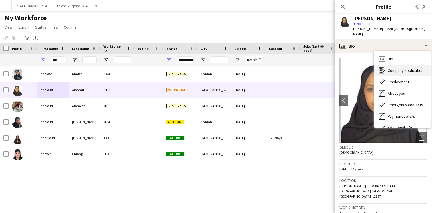
click at [385, 67] on icon "Company application" at bounding box center [382, 70] width 7 height 7
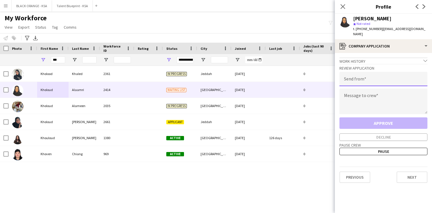
click at [370, 74] on input "email" at bounding box center [384, 79] width 88 height 14
type input "**********"
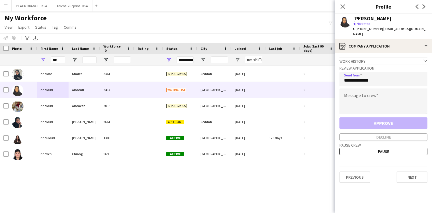
click at [370, 97] on textarea at bounding box center [384, 101] width 88 height 26
paste textarea "**********"
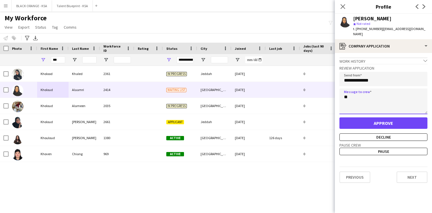
type textarea "*"
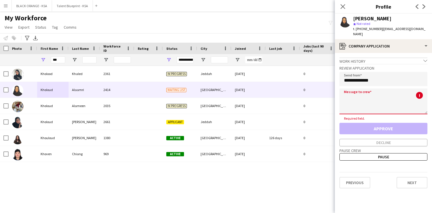
paste textarea "**********"
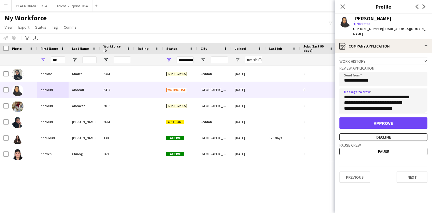
scroll to position [97, 0]
type textarea "**********"
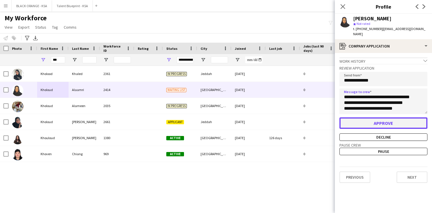
click at [363, 117] on button "Approve" at bounding box center [384, 122] width 88 height 11
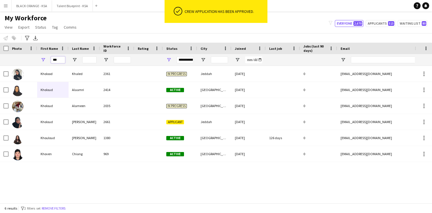
click at [57, 59] on input "***" at bounding box center [58, 59] width 14 height 7
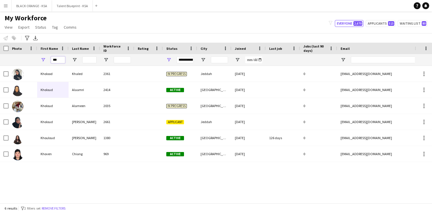
click at [57, 59] on input "***" at bounding box center [58, 59] width 14 height 7
